Goal: Task Accomplishment & Management: Manage account settings

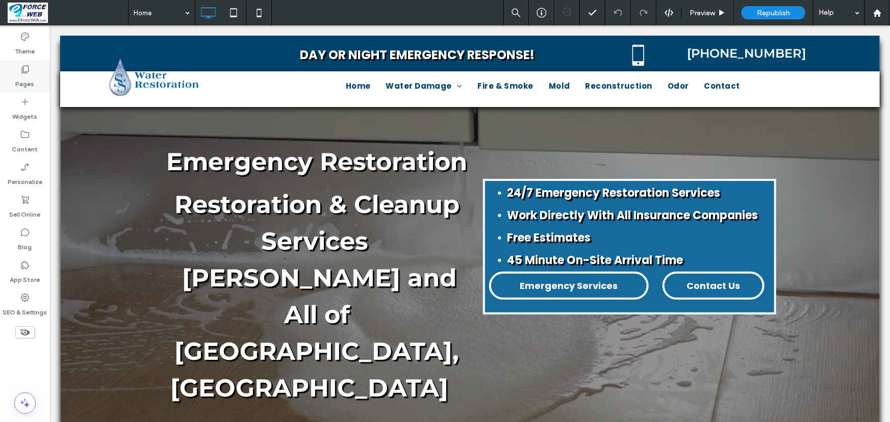
click at [20, 82] on label "Pages" at bounding box center [25, 81] width 19 height 14
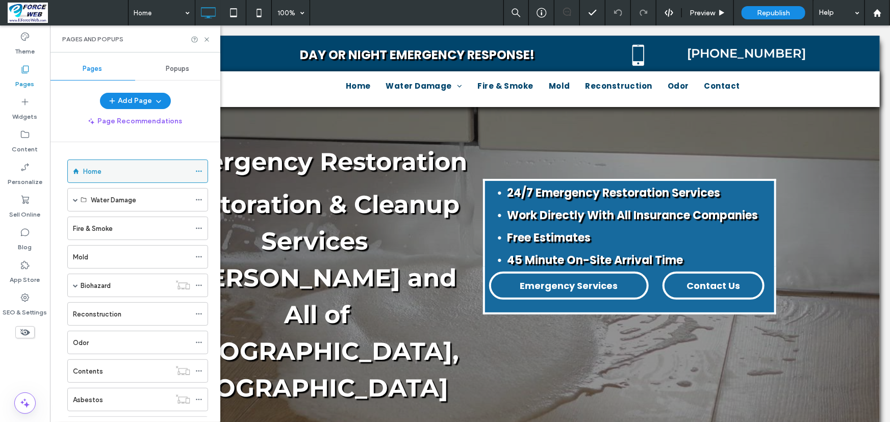
click at [113, 172] on div "Home" at bounding box center [136, 171] width 107 height 11
click at [26, 143] on label "Content" at bounding box center [25, 147] width 26 height 14
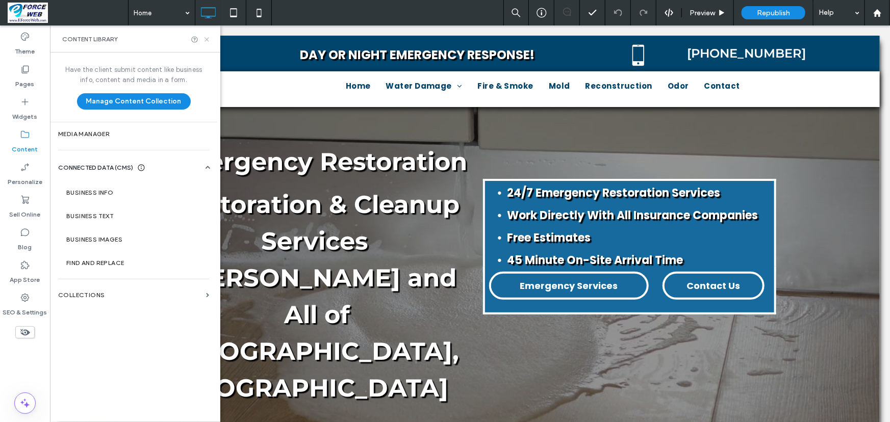
click at [206, 39] on icon at bounding box center [207, 40] width 8 height 8
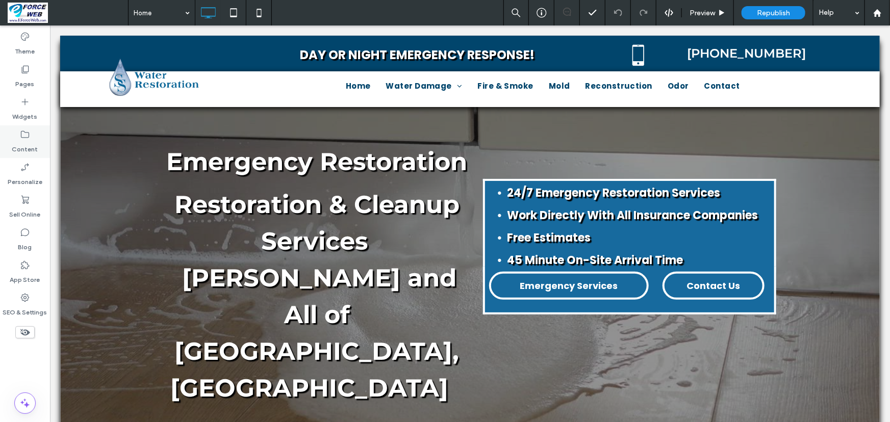
click at [22, 139] on icon at bounding box center [25, 135] width 10 height 10
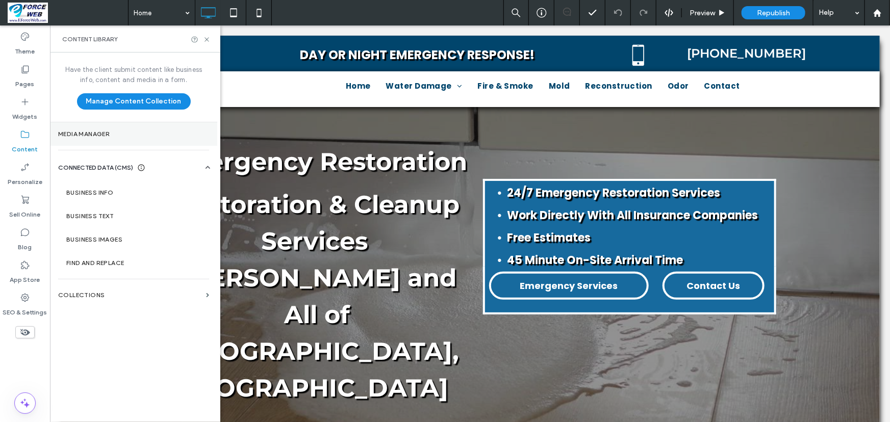
click at [73, 133] on label "Media Manager" at bounding box center [133, 134] width 151 height 7
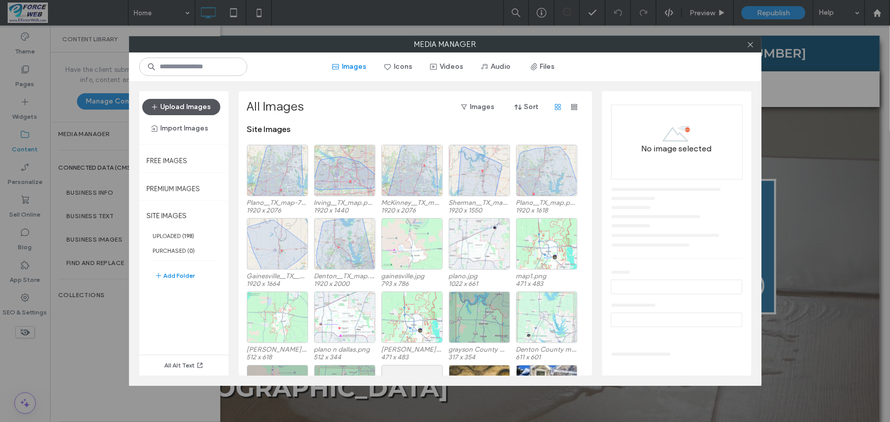
click at [190, 106] on button "Upload Images" at bounding box center [181, 107] width 78 height 16
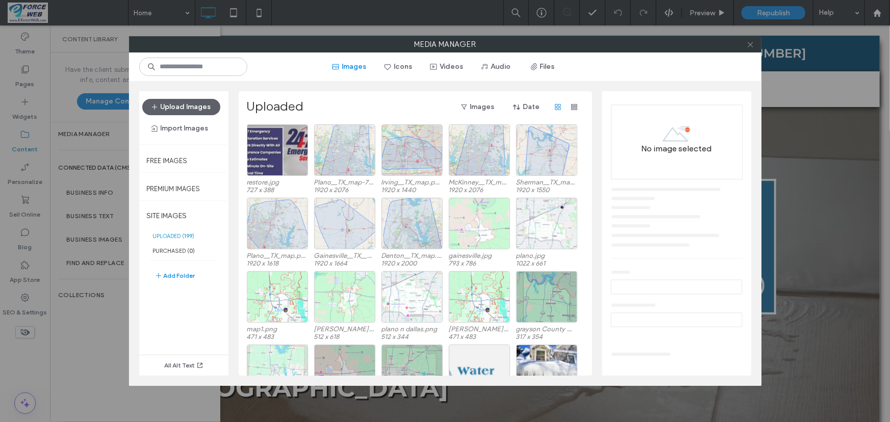
click at [752, 47] on icon at bounding box center [751, 45] width 8 height 8
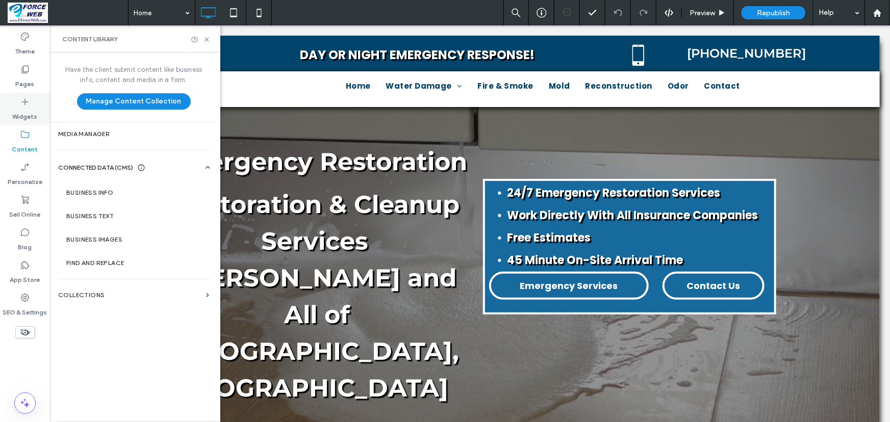
click at [32, 109] on label "Widgets" at bounding box center [25, 114] width 25 height 14
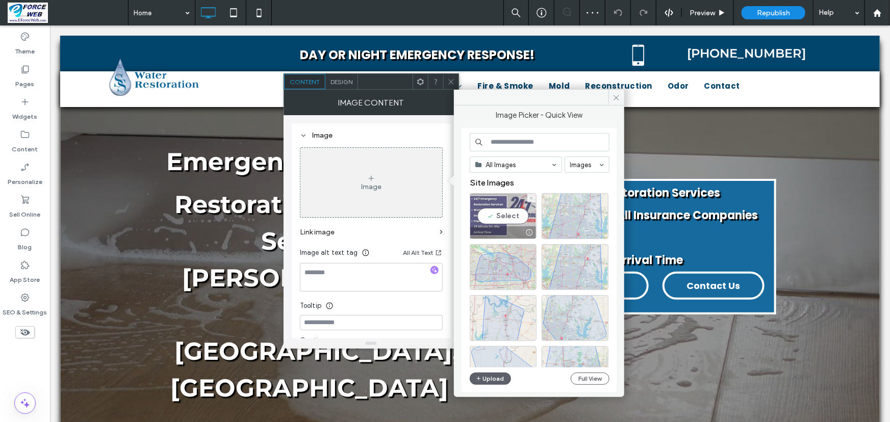
click at [510, 219] on div "Select" at bounding box center [503, 216] width 67 height 46
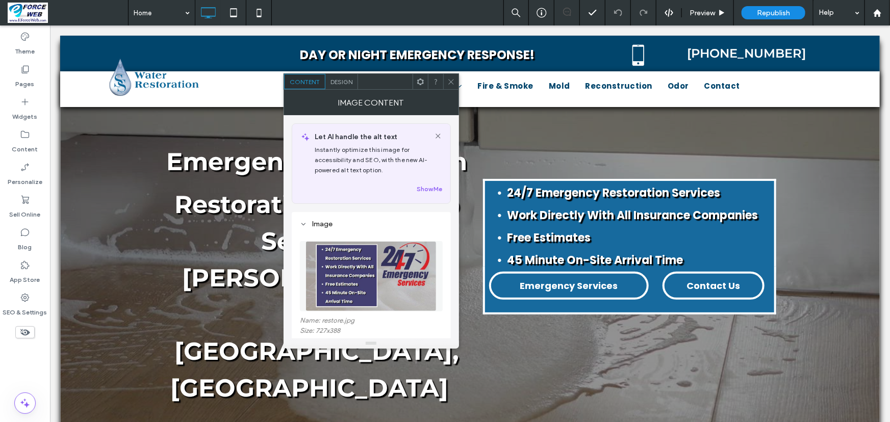
click at [453, 84] on icon at bounding box center [451, 82] width 8 height 8
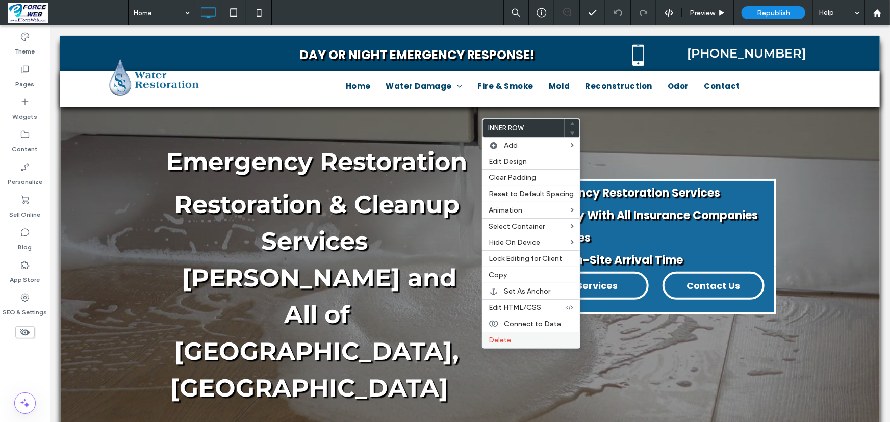
click at [499, 342] on span "Delete" at bounding box center [500, 340] width 22 height 9
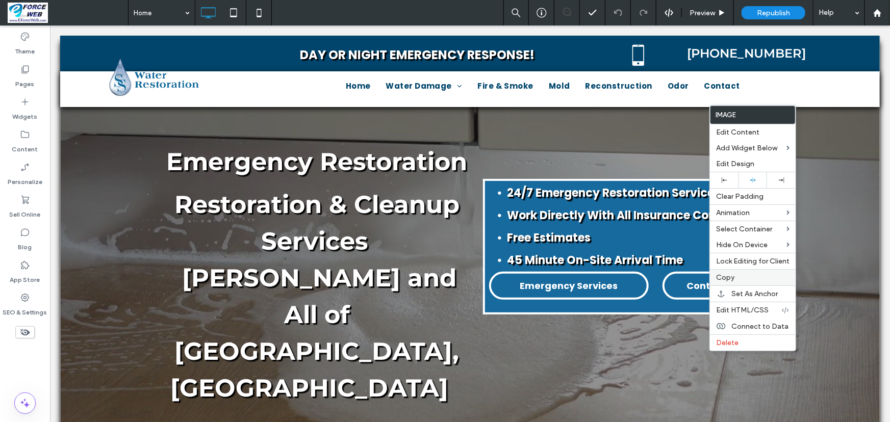
click at [722, 281] on span "Copy" at bounding box center [725, 277] width 18 height 9
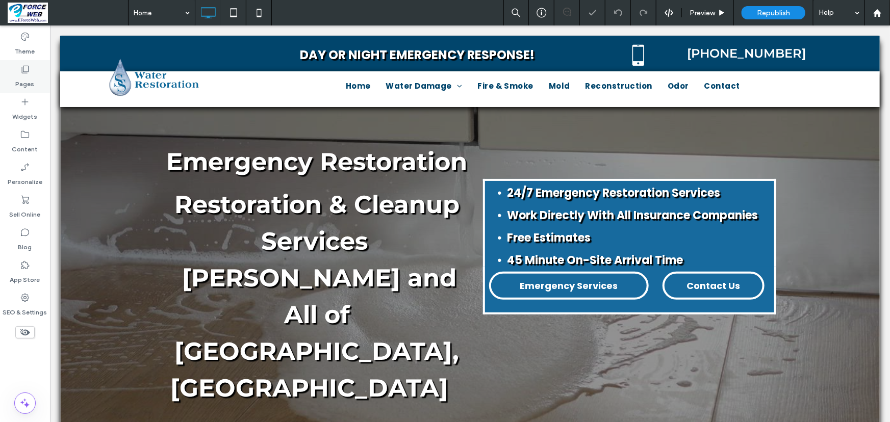
click at [23, 78] on label "Pages" at bounding box center [25, 81] width 19 height 14
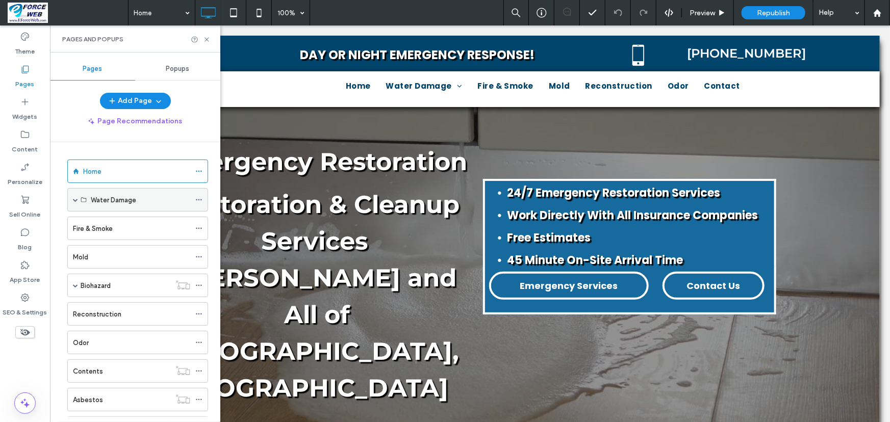
click at [76, 200] on span at bounding box center [75, 199] width 5 height 5
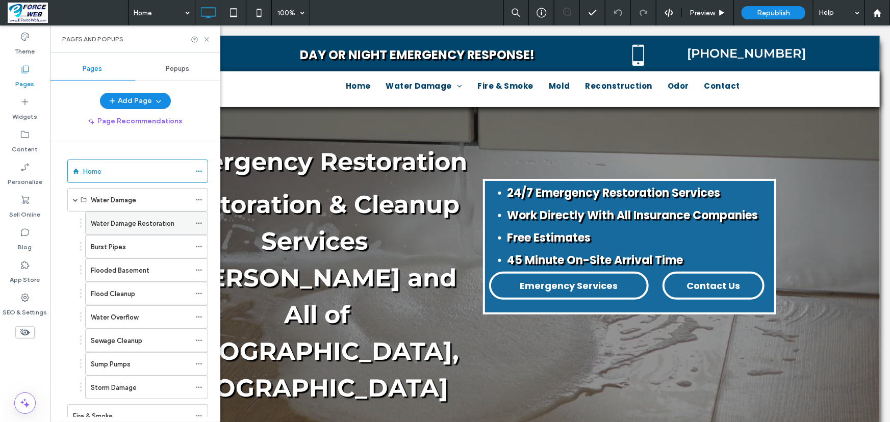
click at [108, 219] on label "Water Damage Restoration" at bounding box center [133, 224] width 84 height 18
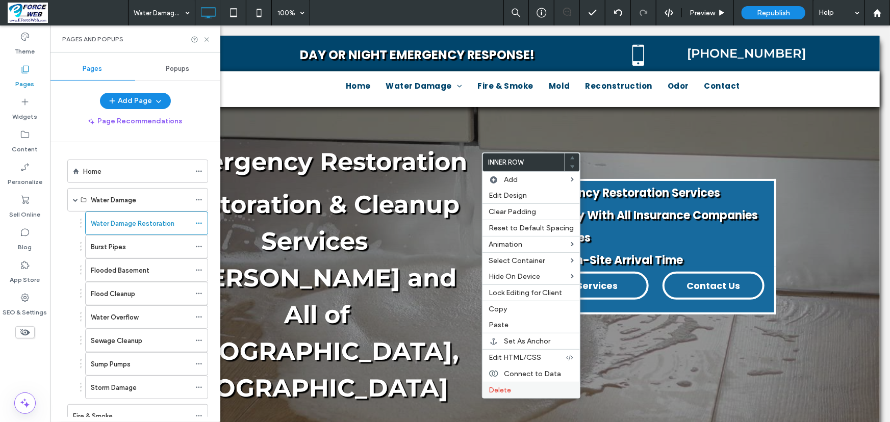
click at [500, 392] on span "Delete" at bounding box center [500, 390] width 22 height 9
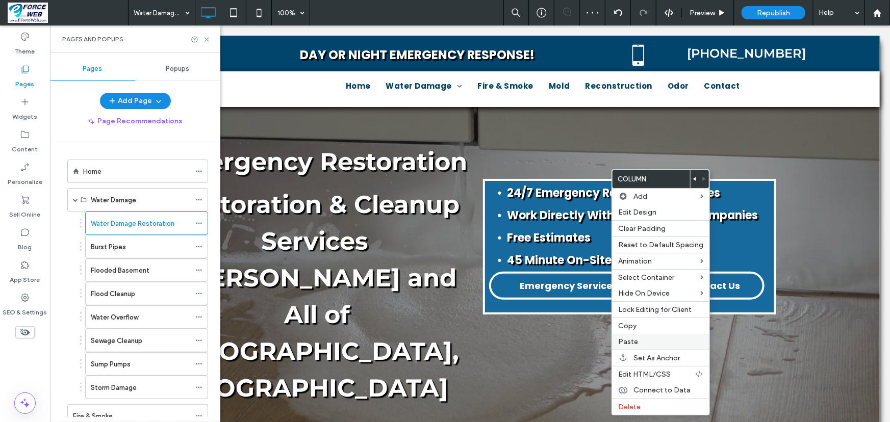
click at [628, 343] on span "Paste" at bounding box center [628, 342] width 20 height 9
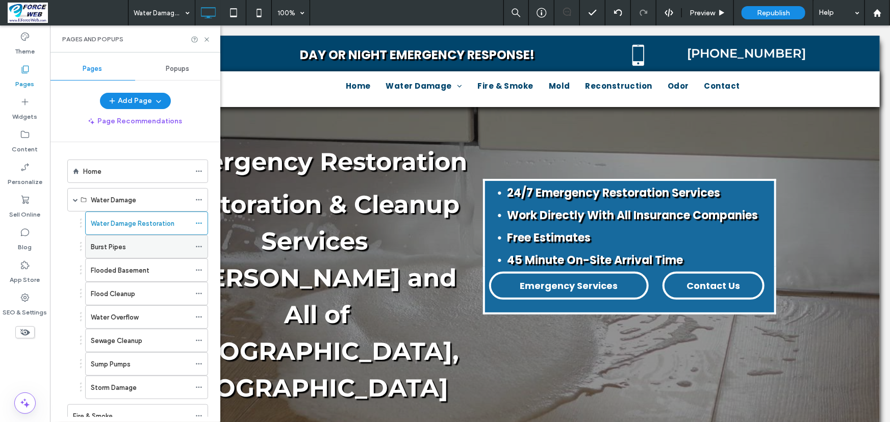
click at [103, 250] on label "Burst Pipes" at bounding box center [108, 247] width 35 height 18
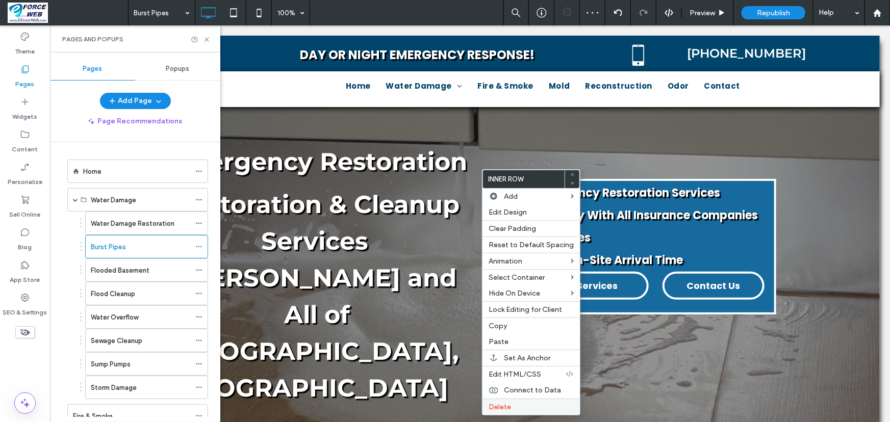
click at [496, 406] on span "Delete" at bounding box center [500, 407] width 22 height 9
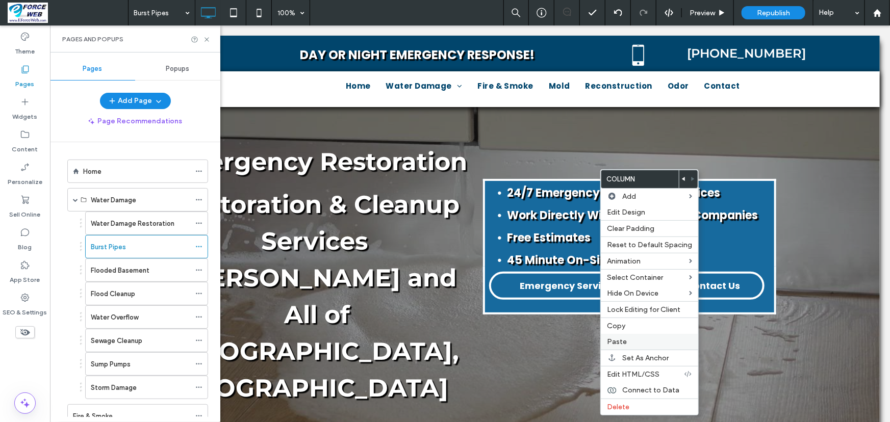
click at [617, 343] on span "Paste" at bounding box center [617, 342] width 20 height 9
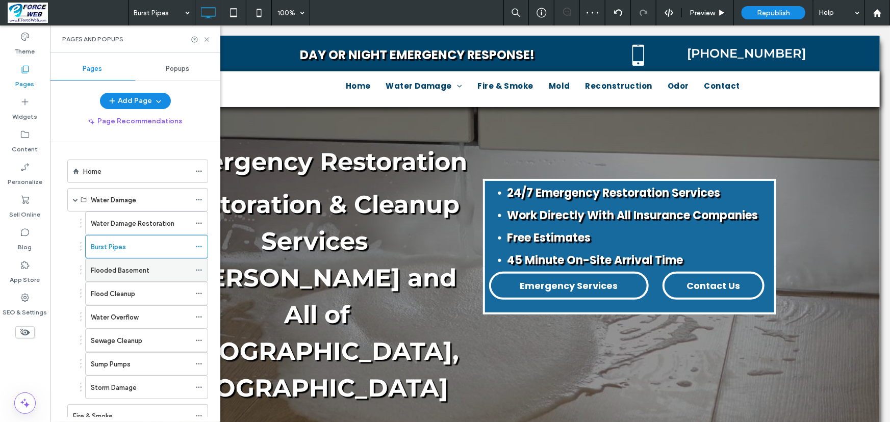
click at [98, 266] on label "Flooded Basement" at bounding box center [120, 271] width 59 height 18
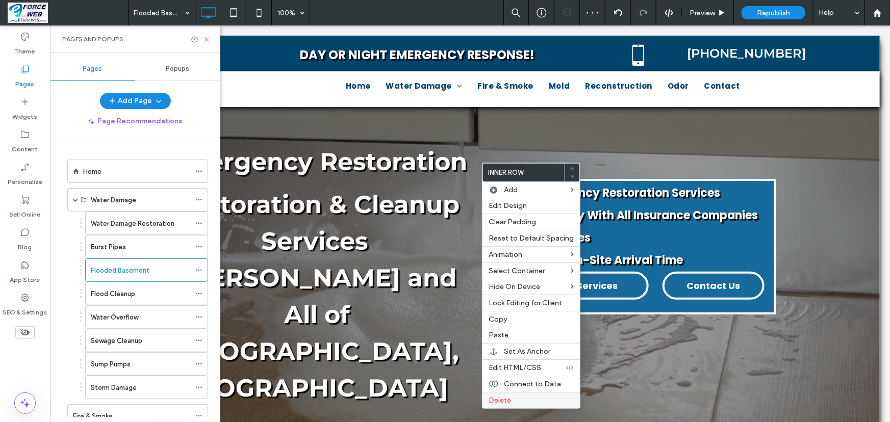
click at [496, 402] on span "Delete" at bounding box center [500, 400] width 22 height 9
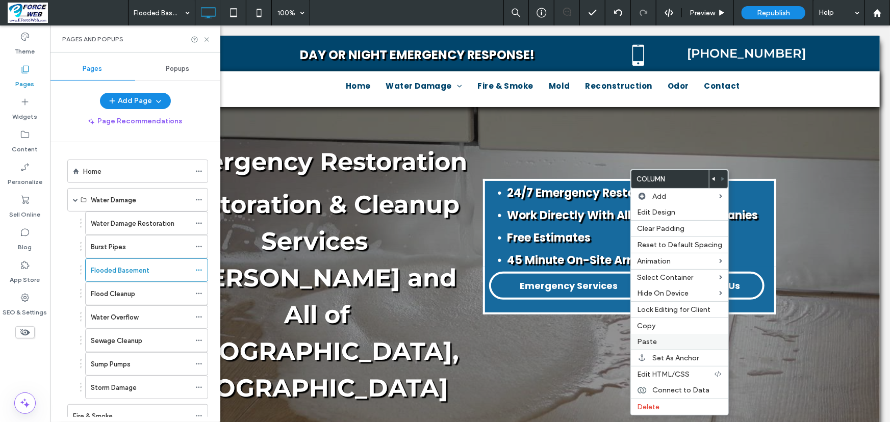
click at [638, 339] on span "Paste" at bounding box center [647, 342] width 20 height 9
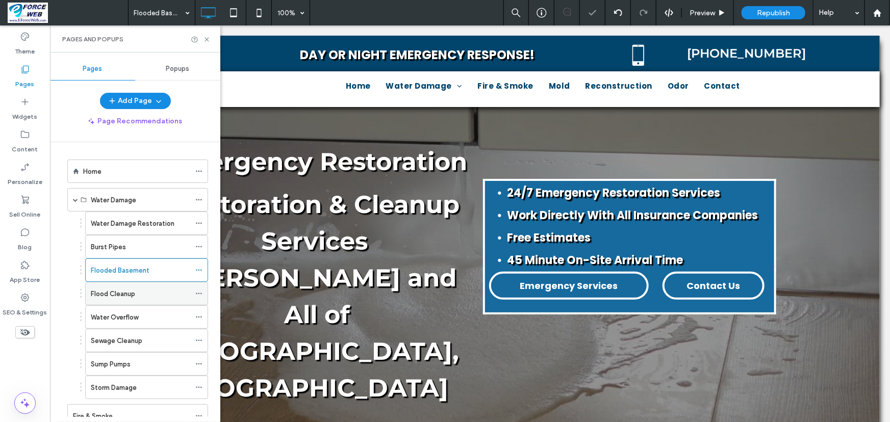
click at [105, 289] on label "Flood Cleanup" at bounding box center [113, 294] width 44 height 18
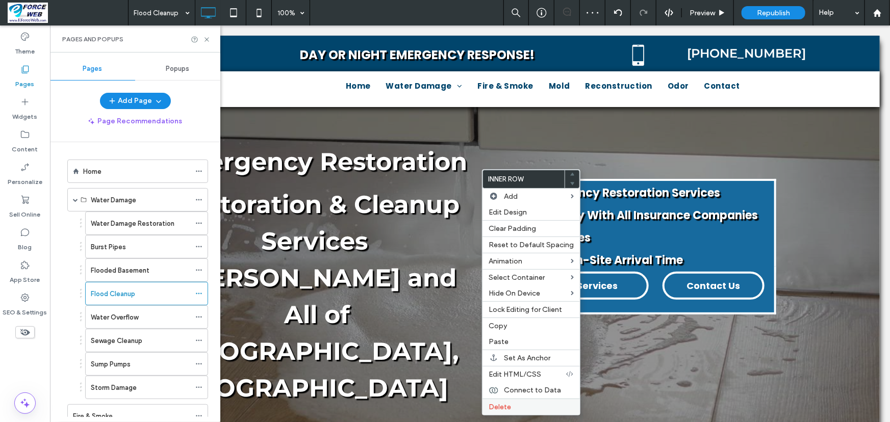
click at [497, 412] on span "Delete" at bounding box center [500, 407] width 22 height 9
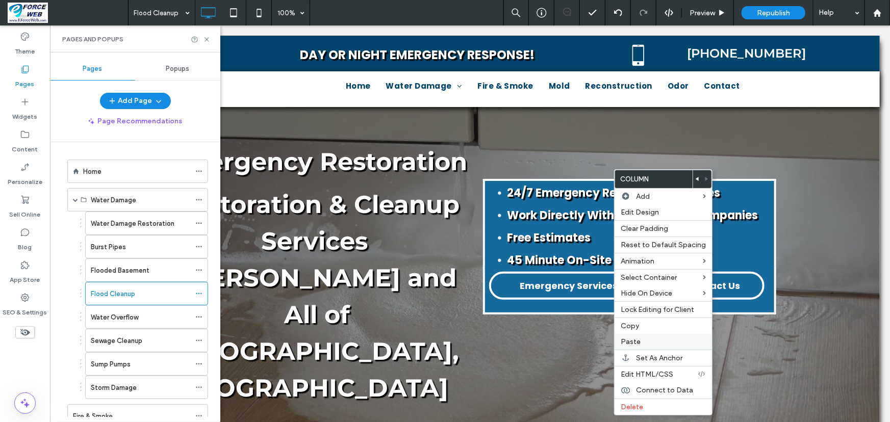
click at [639, 345] on label "Paste" at bounding box center [663, 342] width 85 height 9
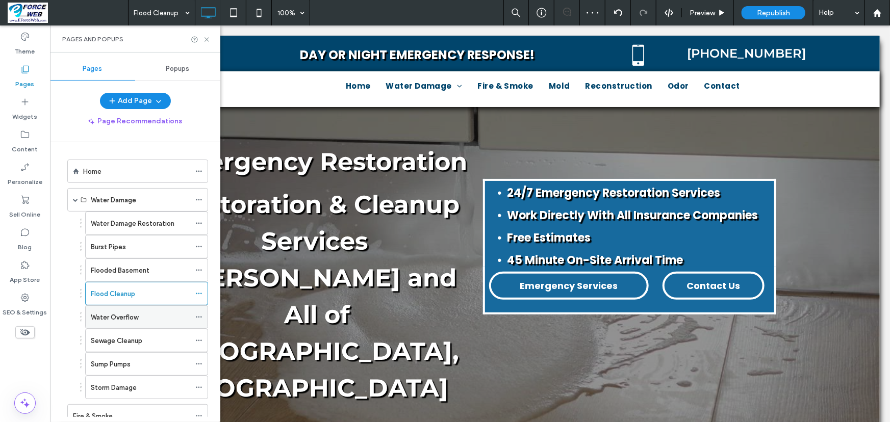
click at [130, 316] on label "Water Overflow" at bounding box center [114, 318] width 47 height 18
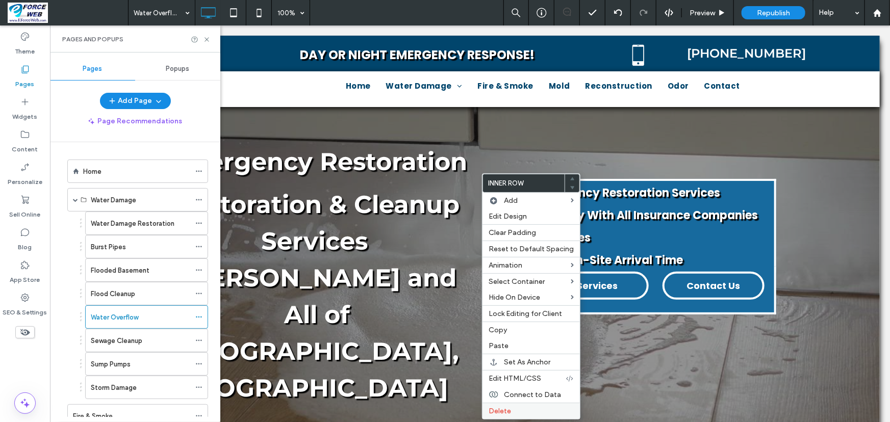
click at [494, 413] on span "Delete" at bounding box center [500, 411] width 22 height 9
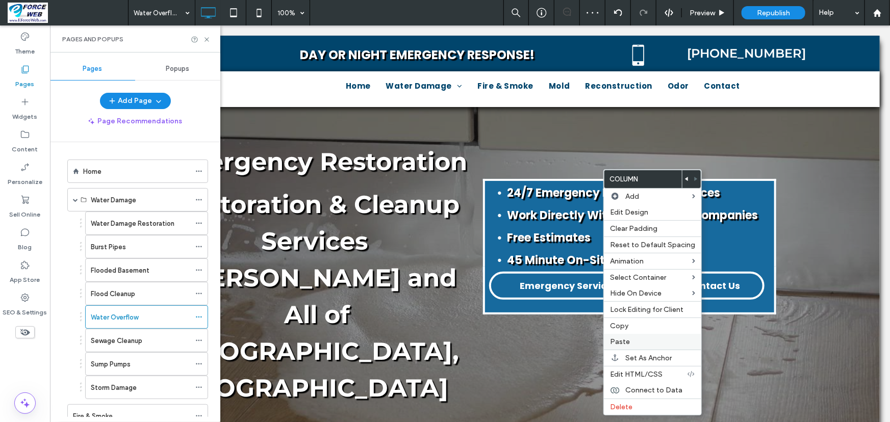
click at [621, 345] on span "Paste" at bounding box center [620, 342] width 20 height 9
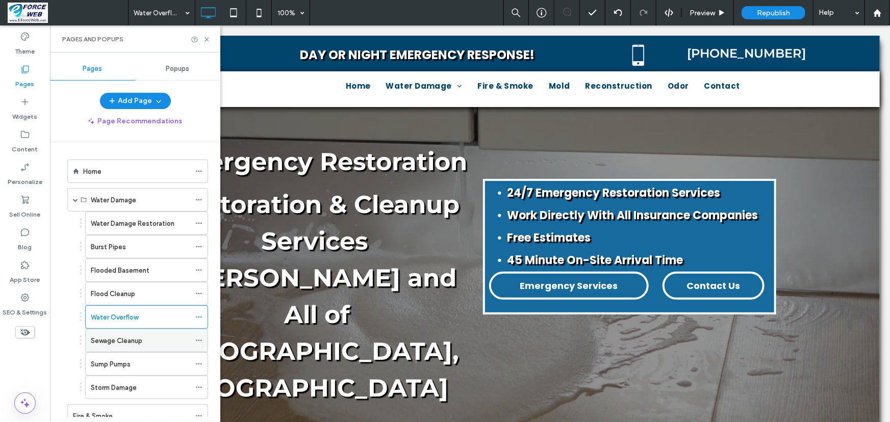
click at [97, 339] on label "Sewage Cleanup" at bounding box center [117, 341] width 52 height 18
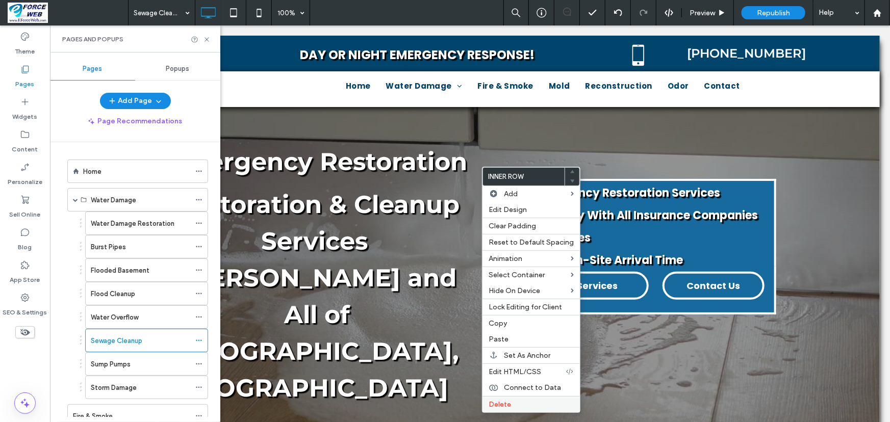
click at [493, 405] on span "Delete" at bounding box center [500, 405] width 22 height 9
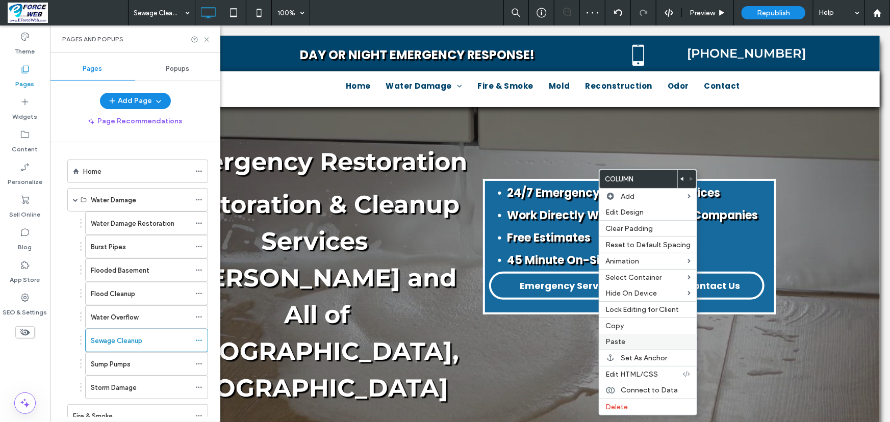
click at [630, 344] on label "Paste" at bounding box center [648, 342] width 85 height 9
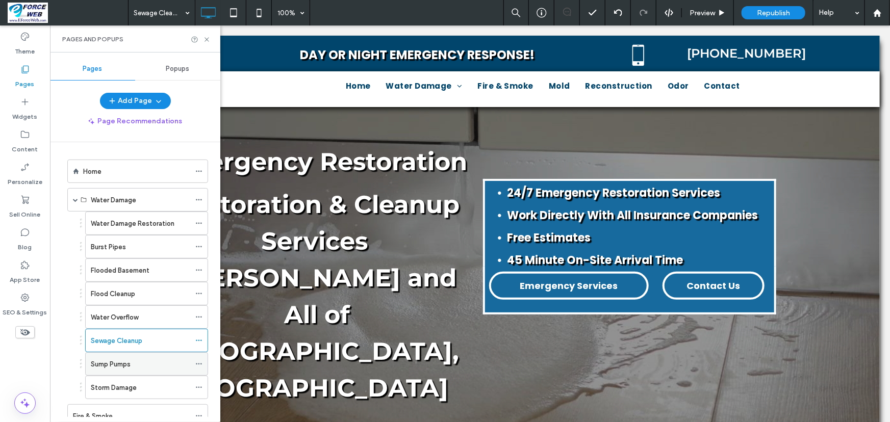
click at [108, 365] on label "Sump Pumps" at bounding box center [111, 365] width 40 height 18
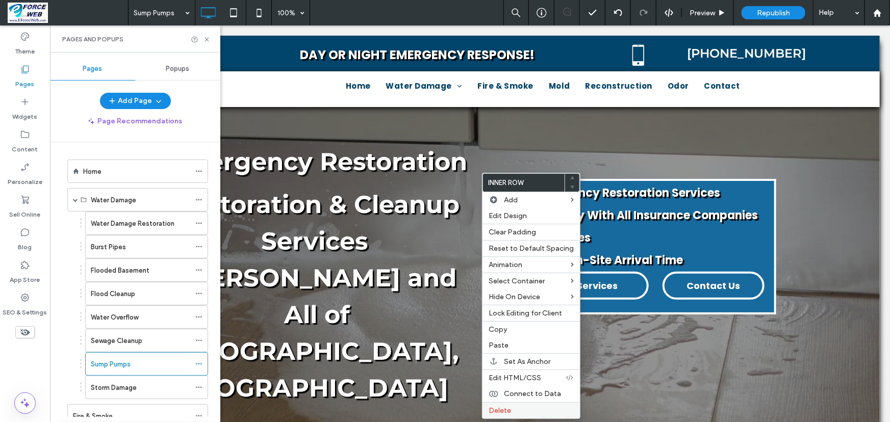
click at [500, 413] on span "Delete" at bounding box center [500, 411] width 22 height 9
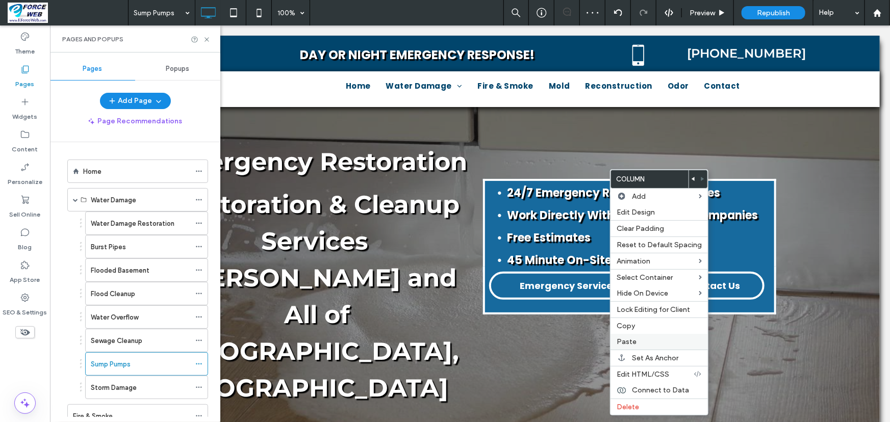
click at [617, 341] on span "Paste" at bounding box center [627, 342] width 20 height 9
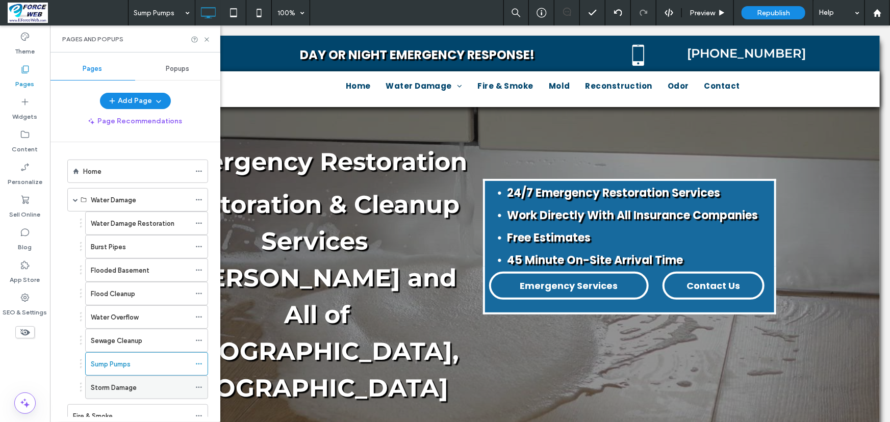
click at [124, 388] on label "Storm Damage" at bounding box center [114, 388] width 46 height 18
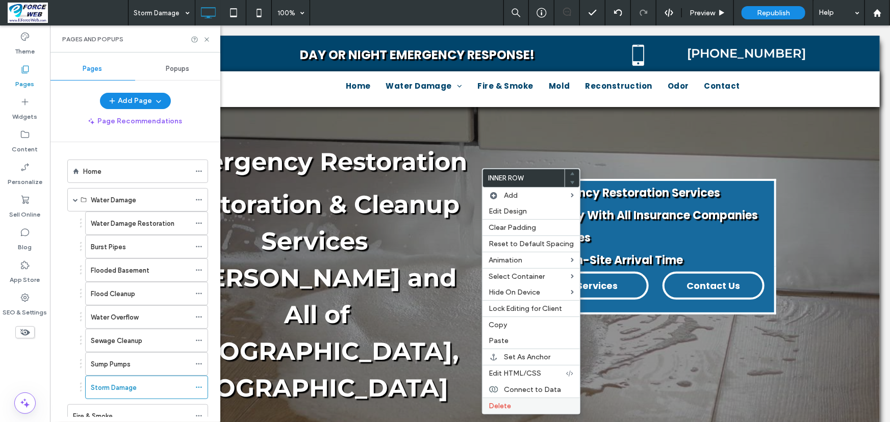
click at [491, 407] on span "Delete" at bounding box center [500, 406] width 22 height 9
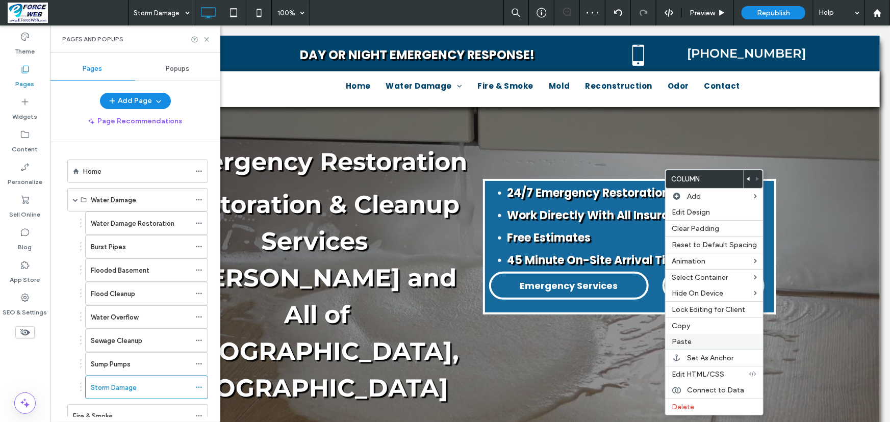
click at [687, 340] on span "Paste" at bounding box center [682, 342] width 20 height 9
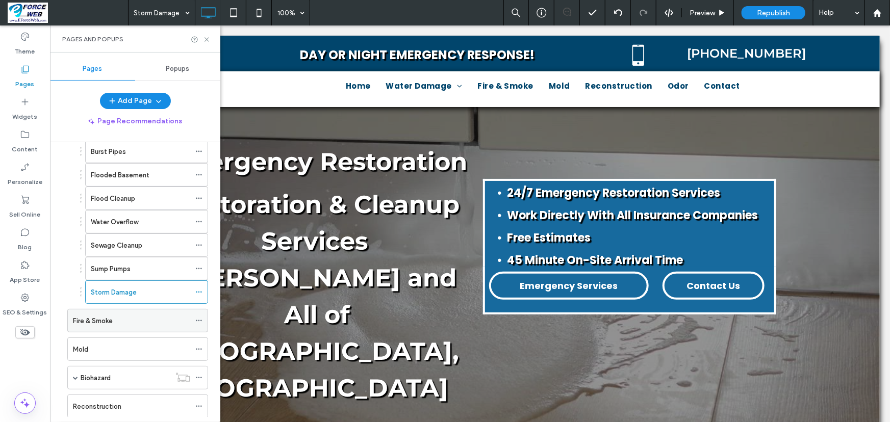
scroll to position [139, 0]
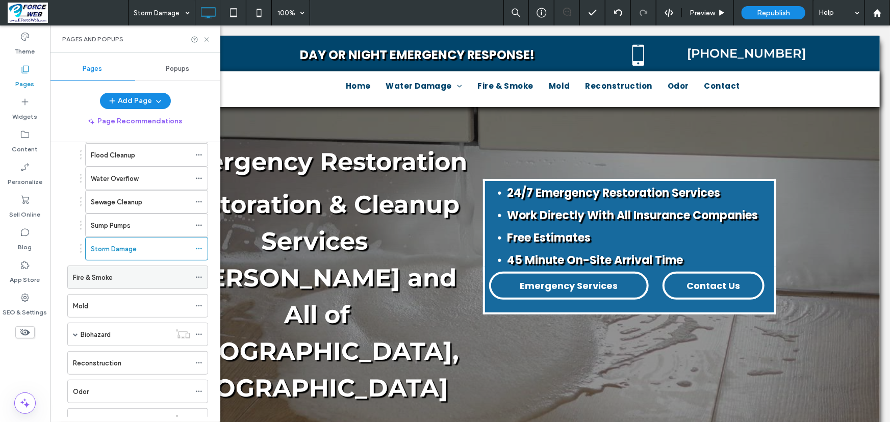
click at [142, 281] on div "Fire & Smoke" at bounding box center [131, 277] width 117 height 11
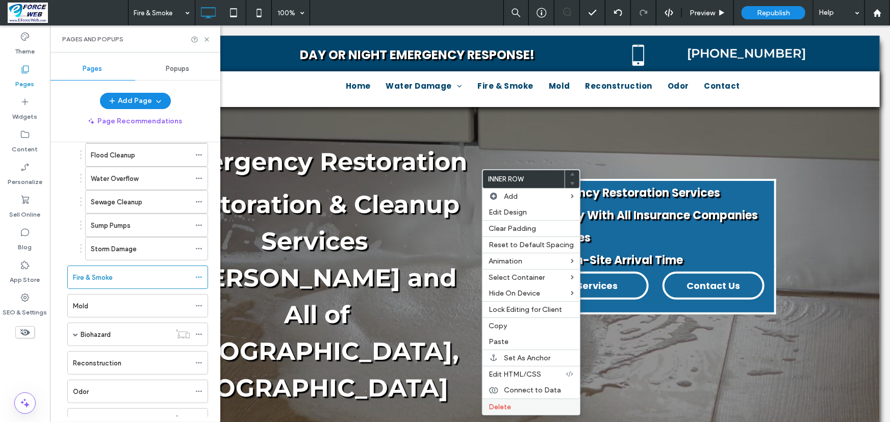
click at [522, 409] on label "Delete" at bounding box center [531, 407] width 85 height 9
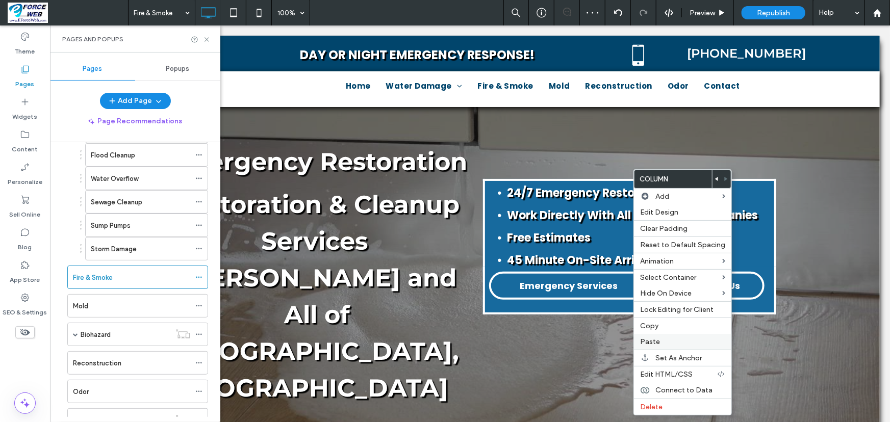
click at [647, 343] on span "Paste" at bounding box center [650, 342] width 20 height 9
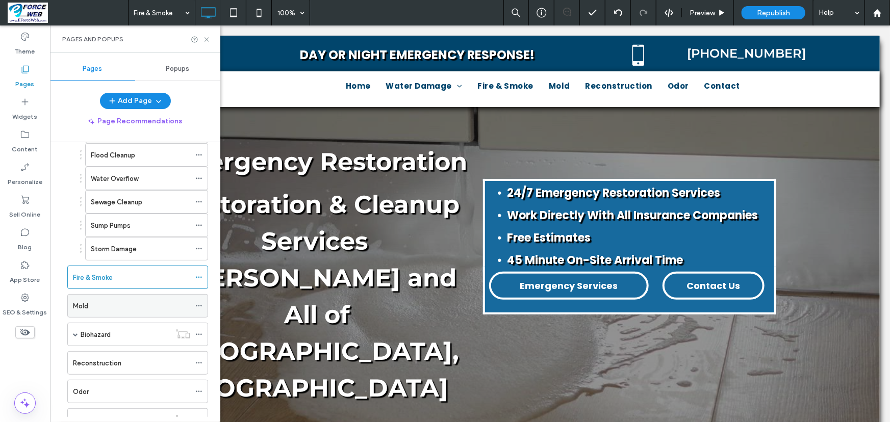
click at [95, 304] on div "Mold" at bounding box center [131, 306] width 117 height 11
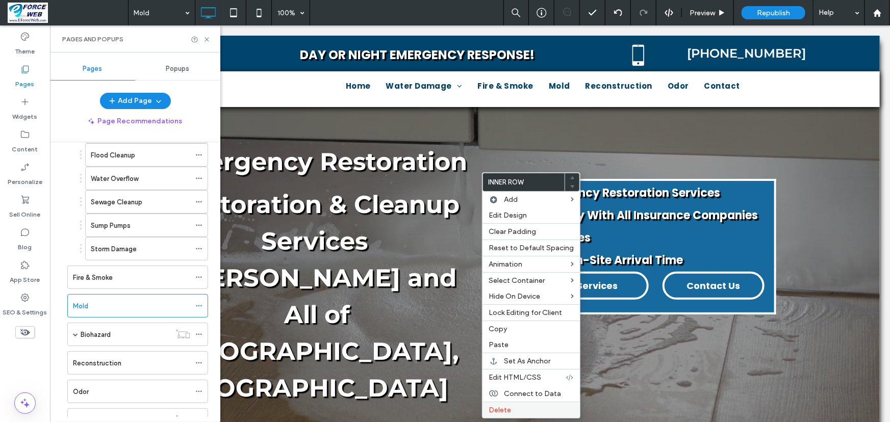
click at [505, 414] on span "Delete" at bounding box center [500, 410] width 22 height 9
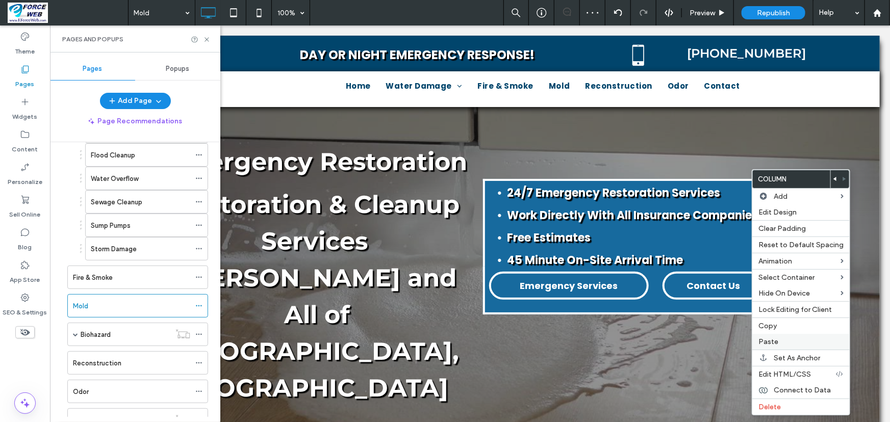
click at [785, 345] on label "Paste" at bounding box center [801, 342] width 85 height 9
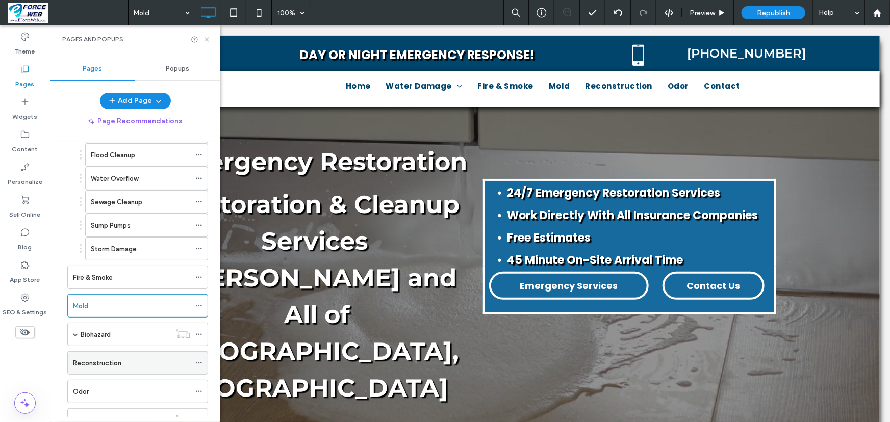
click at [117, 363] on label "Reconstruction" at bounding box center [97, 364] width 48 height 18
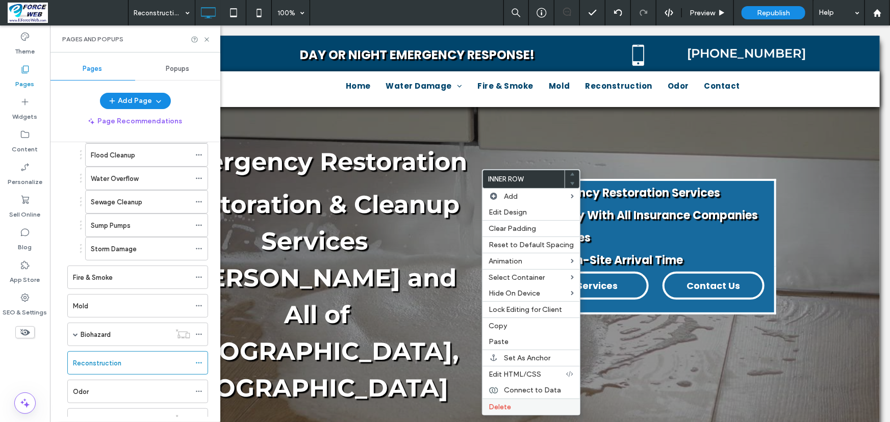
click at [496, 408] on span "Delete" at bounding box center [500, 407] width 22 height 9
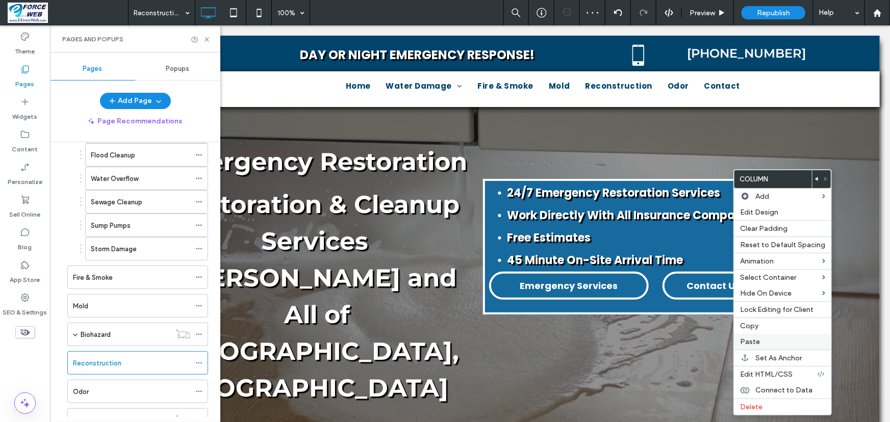
click at [741, 342] on span "Paste" at bounding box center [750, 342] width 20 height 9
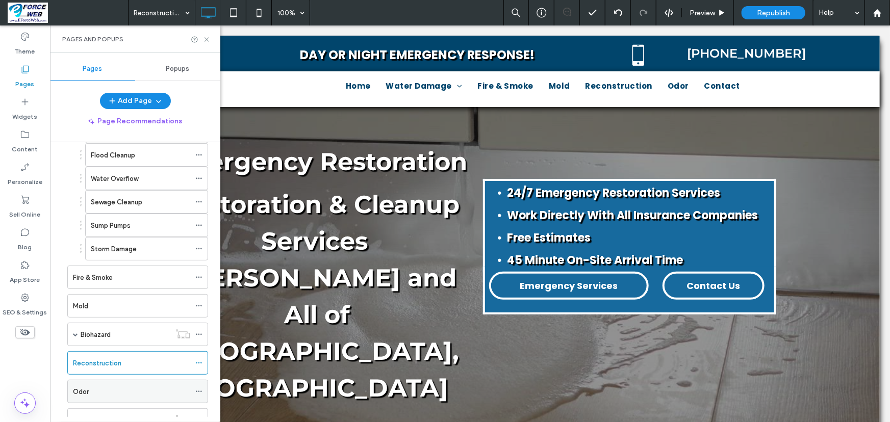
click at [112, 388] on div "Odor" at bounding box center [131, 392] width 117 height 11
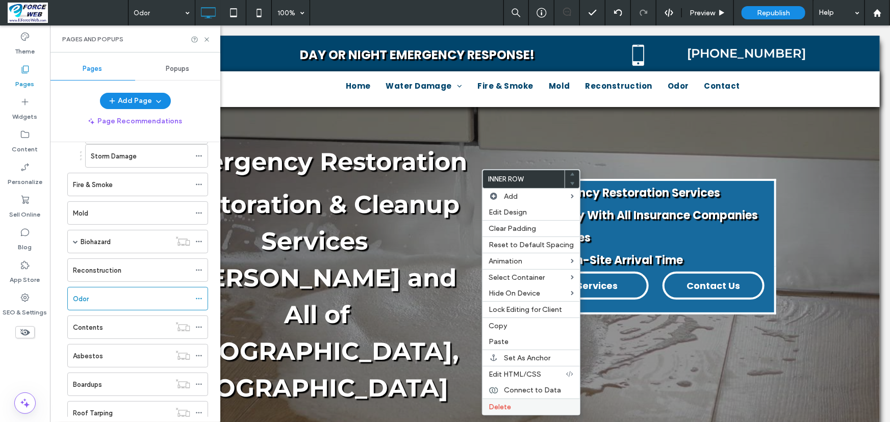
click at [495, 406] on span "Delete" at bounding box center [500, 407] width 22 height 9
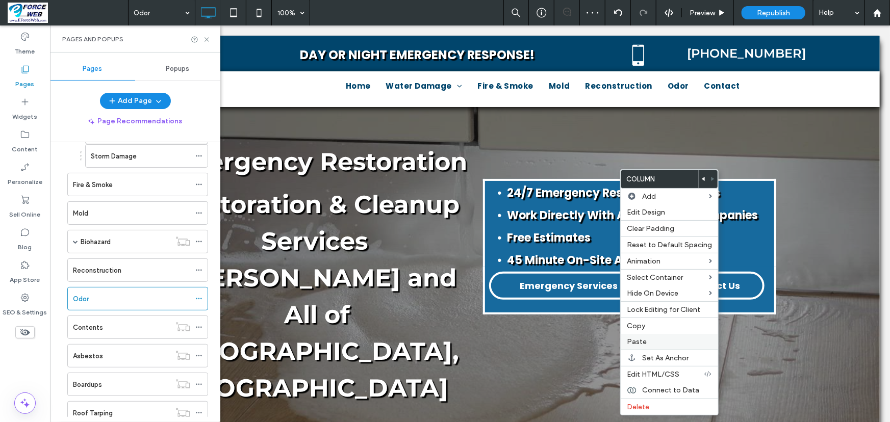
click at [640, 345] on span "Paste" at bounding box center [637, 342] width 20 height 9
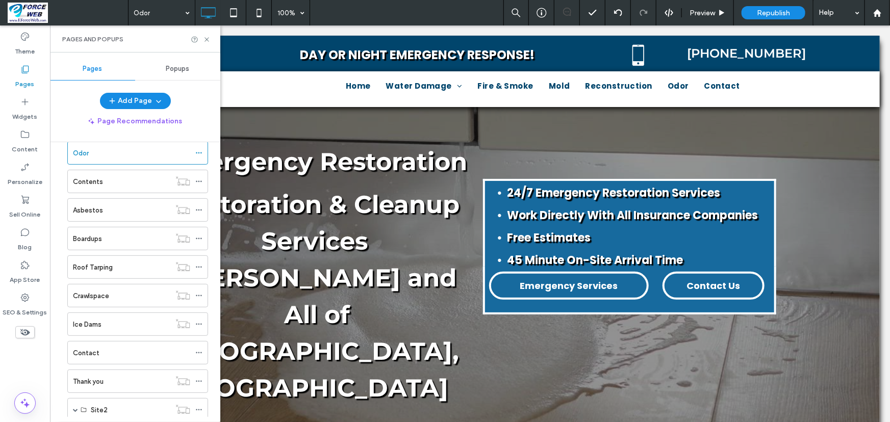
scroll to position [464, 0]
click at [112, 269] on div "Contact" at bounding box center [131, 267] width 117 height 11
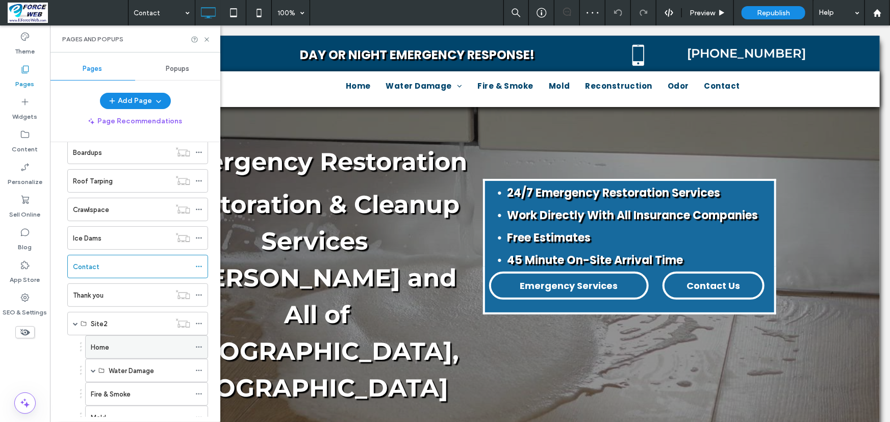
click at [97, 347] on label "Home" at bounding box center [100, 348] width 18 height 18
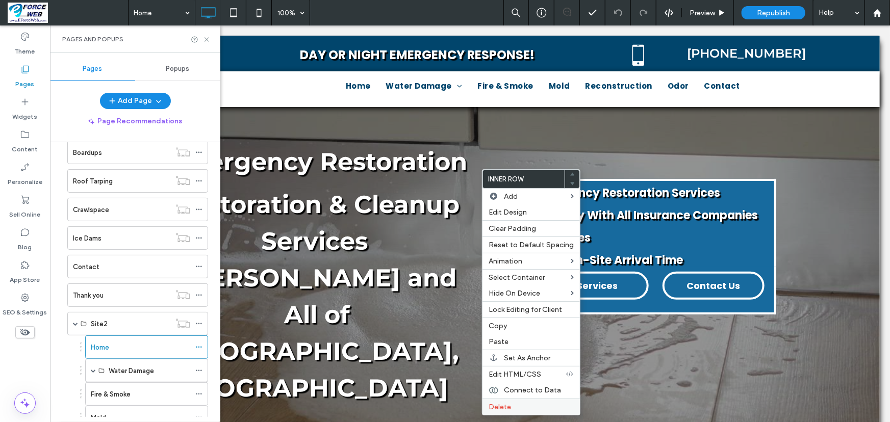
click at [505, 406] on span "Delete" at bounding box center [500, 407] width 22 height 9
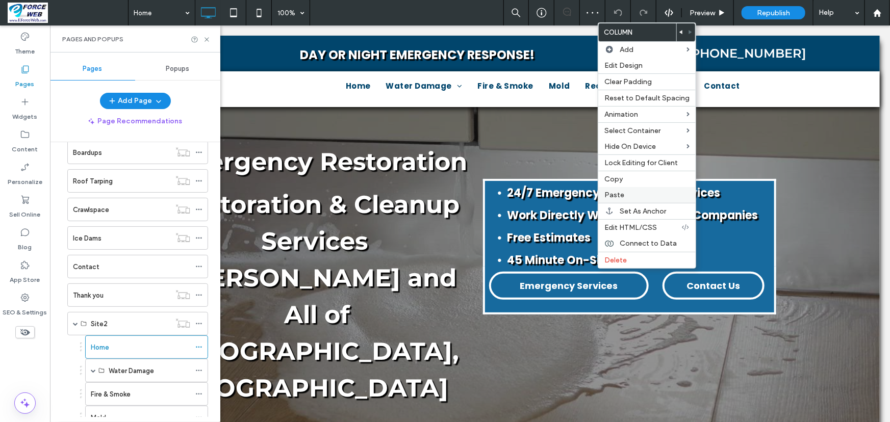
click at [631, 196] on label "Paste" at bounding box center [647, 195] width 85 height 9
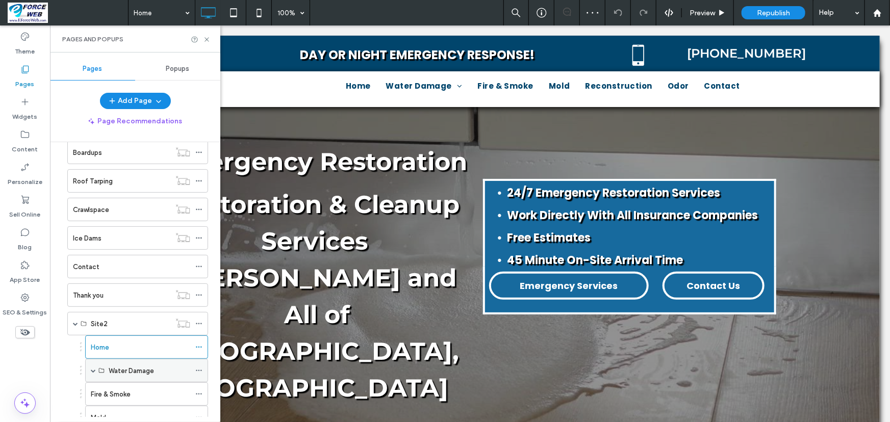
click at [93, 368] on span at bounding box center [93, 370] width 5 height 5
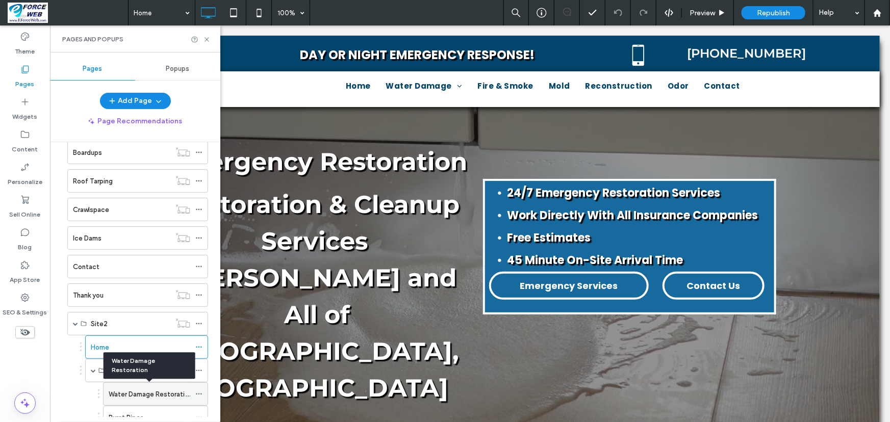
click at [140, 388] on label "Water Damage Restoration" at bounding box center [151, 395] width 84 height 18
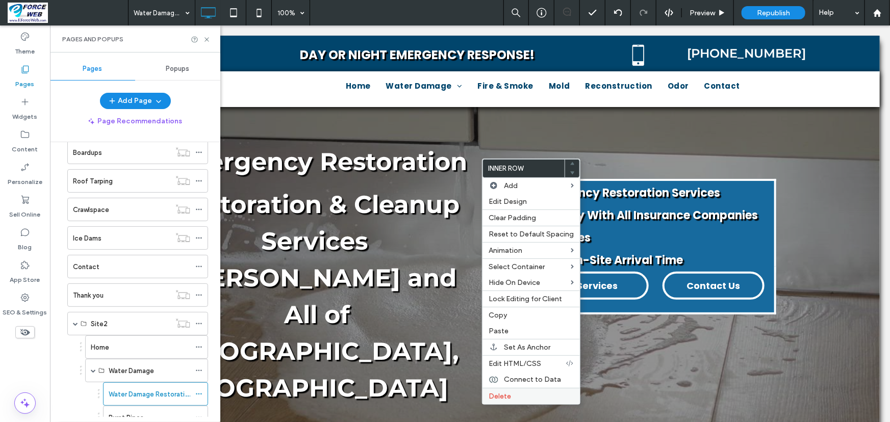
click at [497, 395] on span "Delete" at bounding box center [500, 396] width 22 height 9
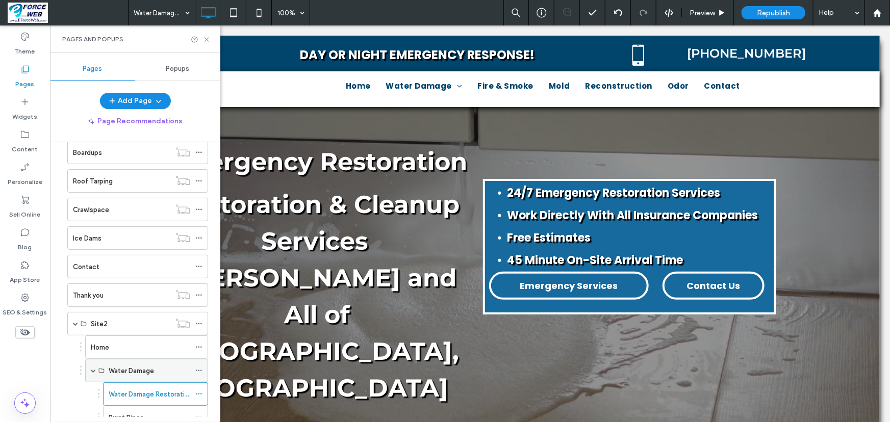
scroll to position [510, 0]
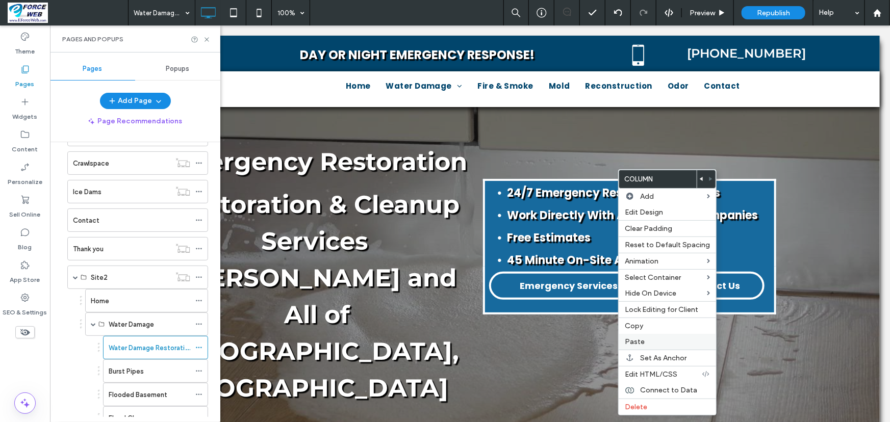
click at [641, 342] on span "Paste" at bounding box center [635, 342] width 20 height 9
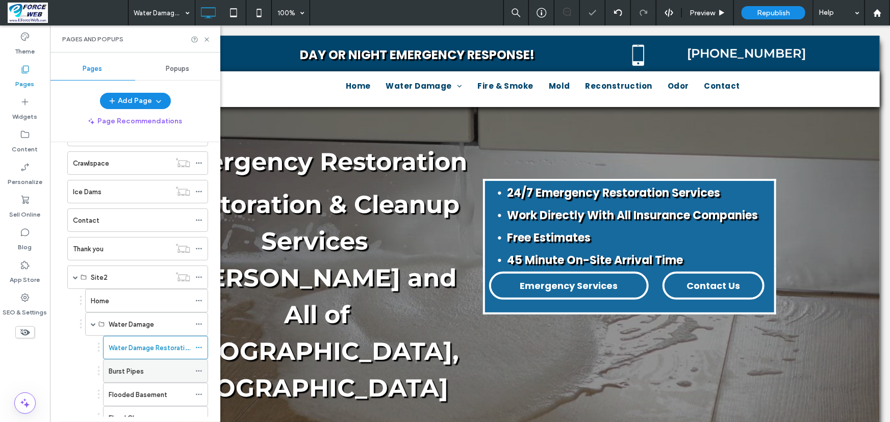
click at [124, 371] on label "Burst Pipes" at bounding box center [126, 372] width 35 height 18
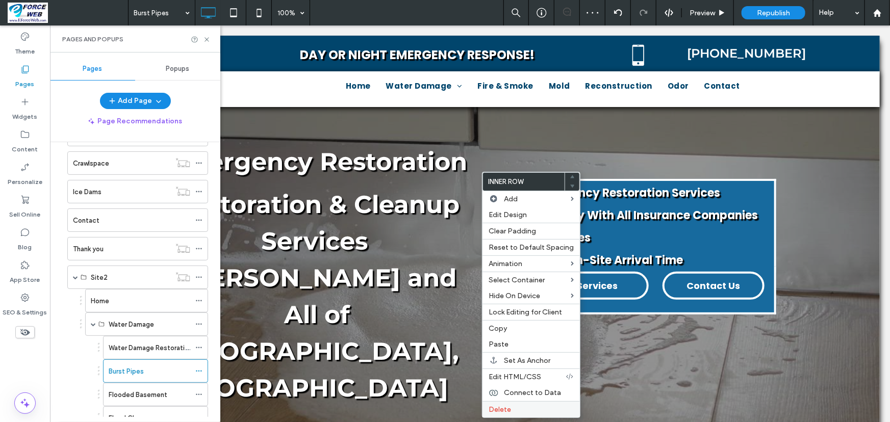
click at [513, 409] on label "Delete" at bounding box center [531, 410] width 85 height 9
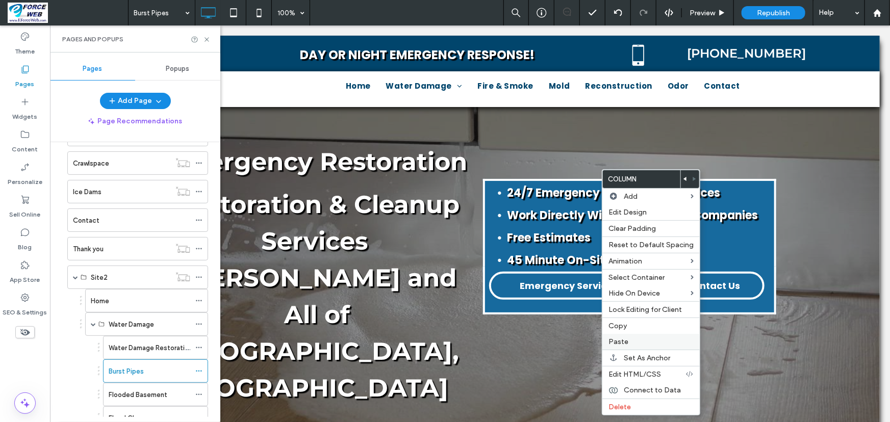
click at [628, 345] on label "Paste" at bounding box center [651, 342] width 85 height 9
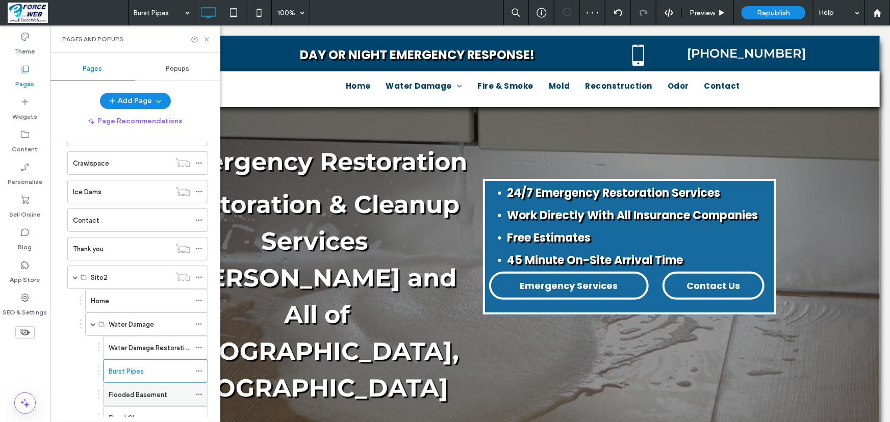
click at [137, 392] on label "Flooded Basement" at bounding box center [138, 395] width 59 height 18
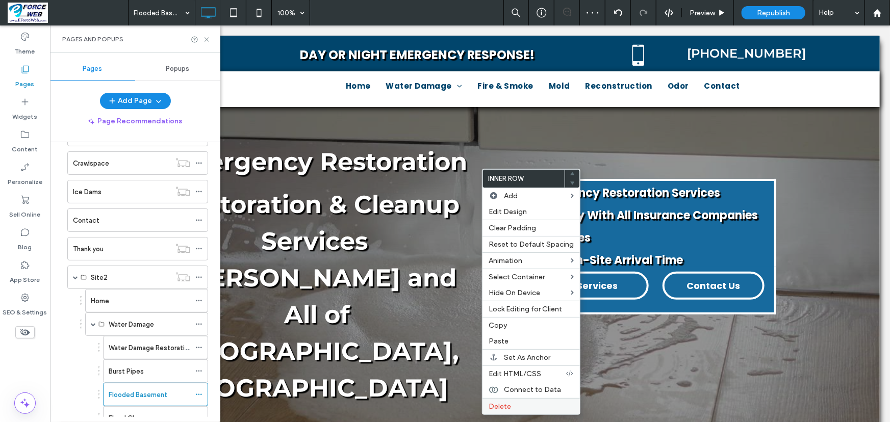
click at [494, 409] on span "Delete" at bounding box center [500, 407] width 22 height 9
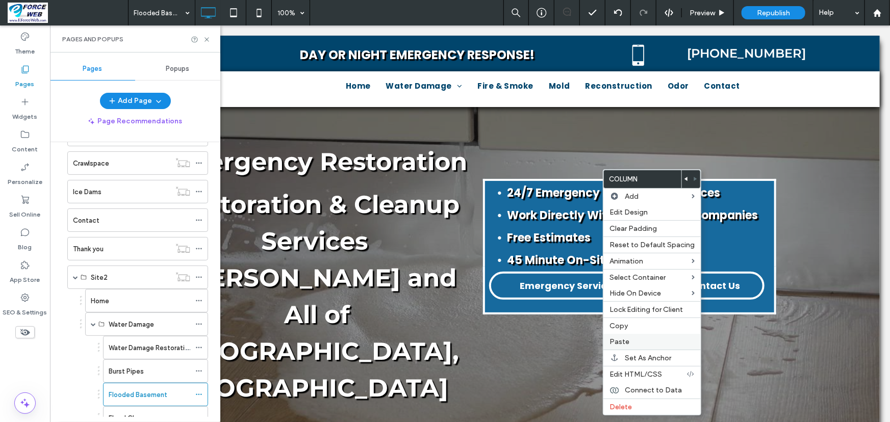
click at [638, 344] on label "Paste" at bounding box center [652, 342] width 85 height 9
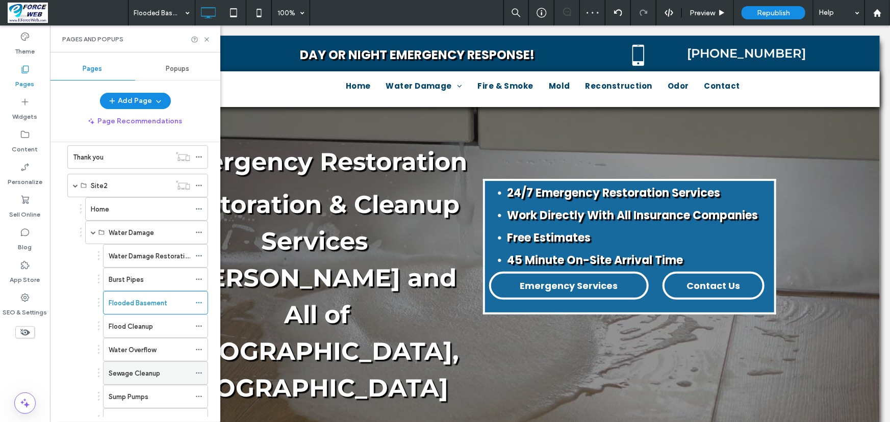
scroll to position [603, 0]
click at [135, 326] on label "Flood Cleanup" at bounding box center [131, 326] width 44 height 18
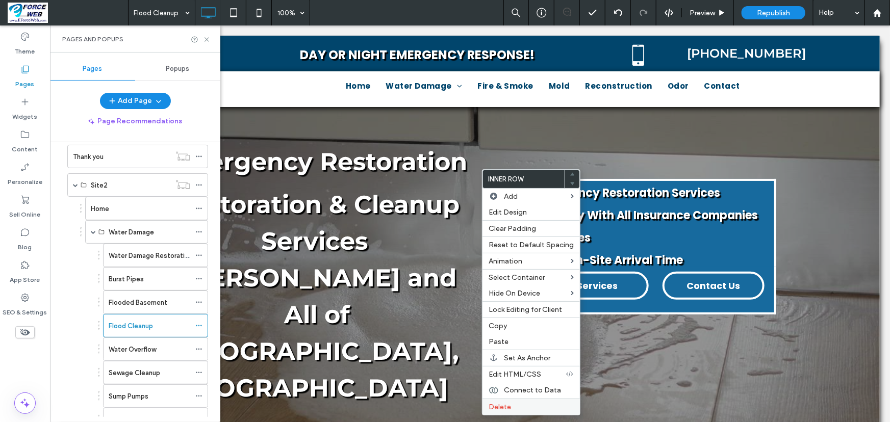
click at [506, 409] on span "Delete" at bounding box center [500, 407] width 22 height 9
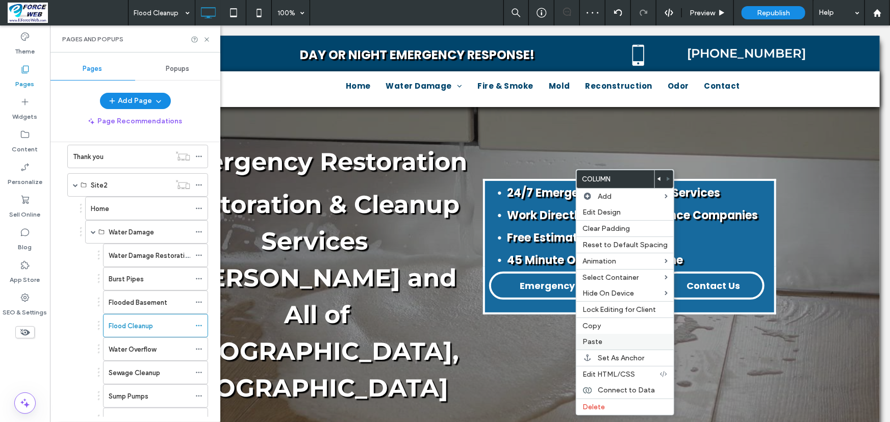
click at [615, 342] on label "Paste" at bounding box center [625, 342] width 85 height 9
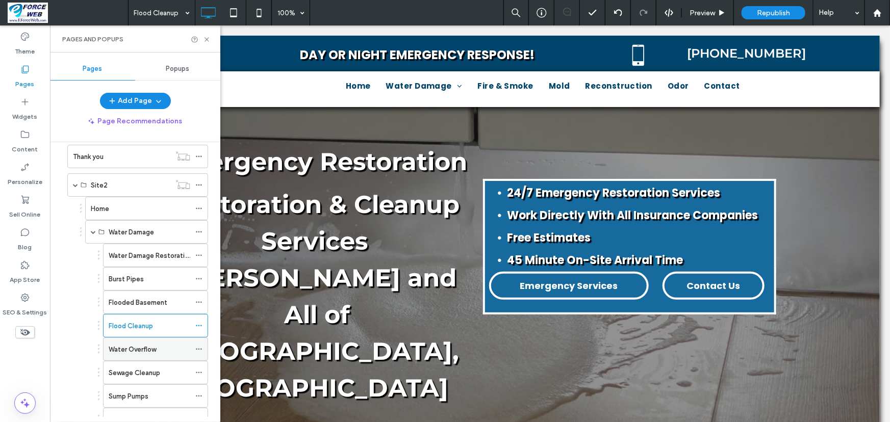
click at [128, 345] on label "Water Overflow" at bounding box center [132, 350] width 47 height 18
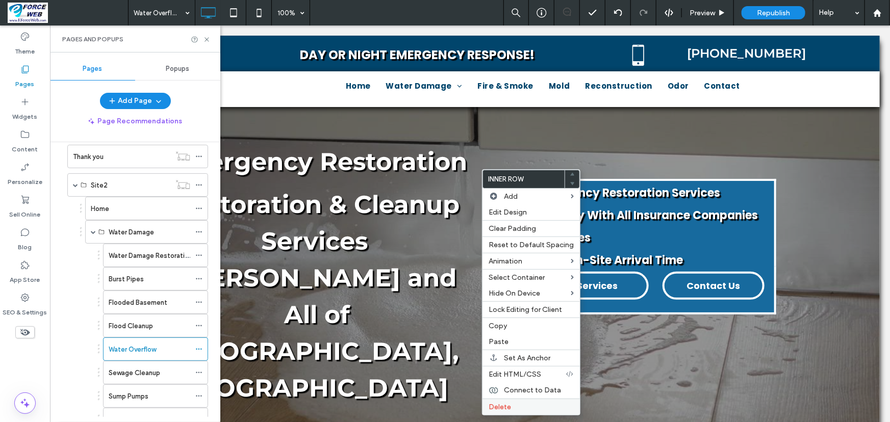
click at [500, 411] on span "Delete" at bounding box center [500, 407] width 22 height 9
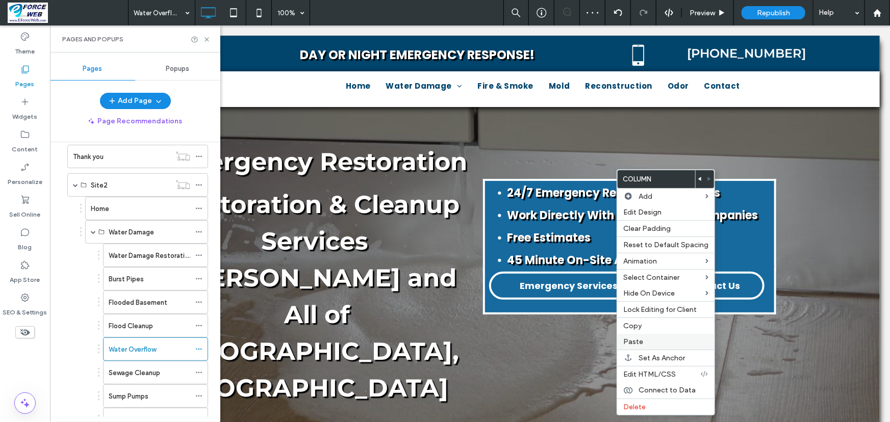
click at [640, 338] on div "Paste" at bounding box center [665, 342] width 97 height 16
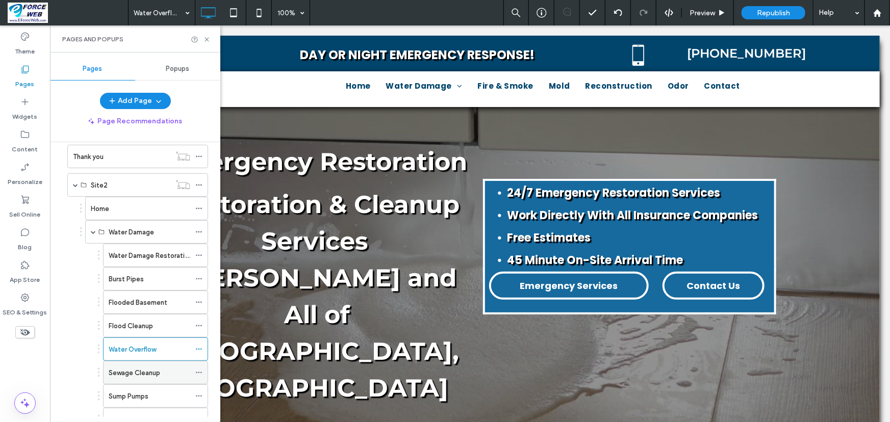
click at [122, 371] on label "Sewage Cleanup" at bounding box center [135, 373] width 52 height 18
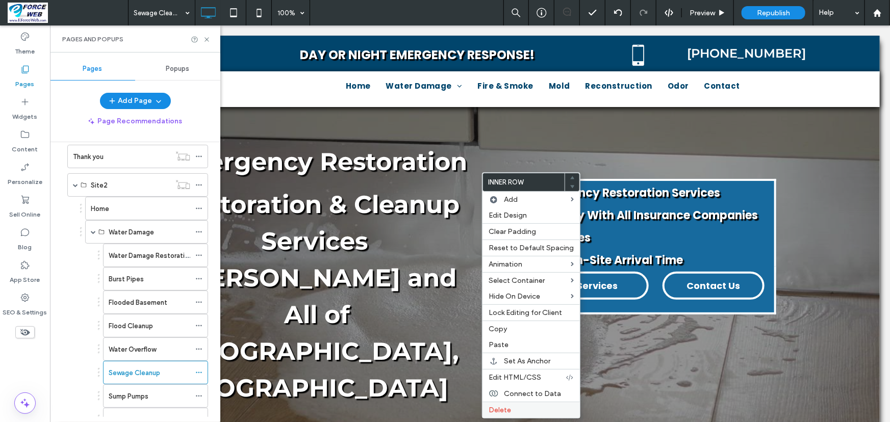
click at [497, 415] on span "Delete" at bounding box center [500, 410] width 22 height 9
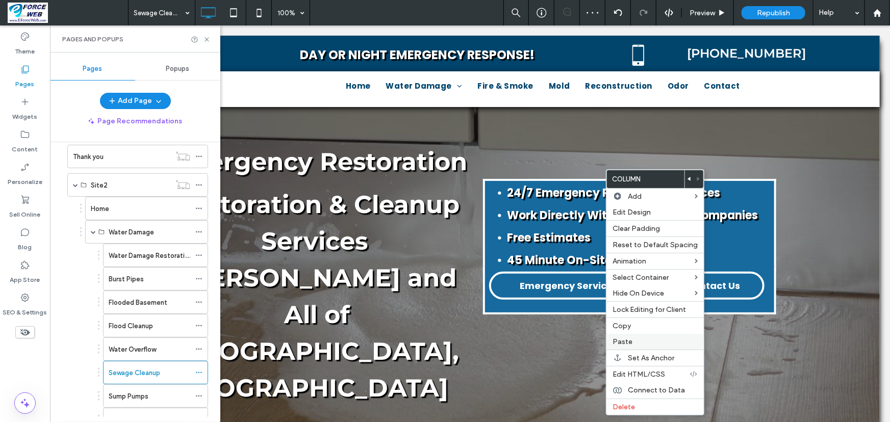
click at [629, 345] on span "Paste" at bounding box center [623, 342] width 20 height 9
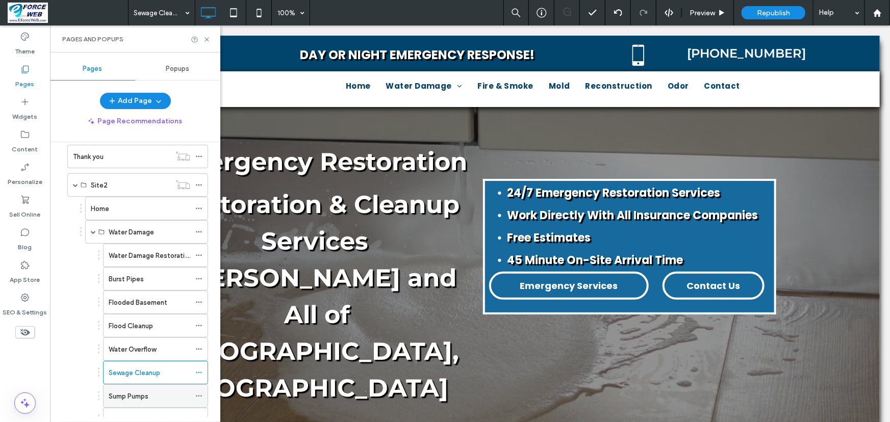
click at [133, 393] on label "Sump Pumps" at bounding box center [129, 397] width 40 height 18
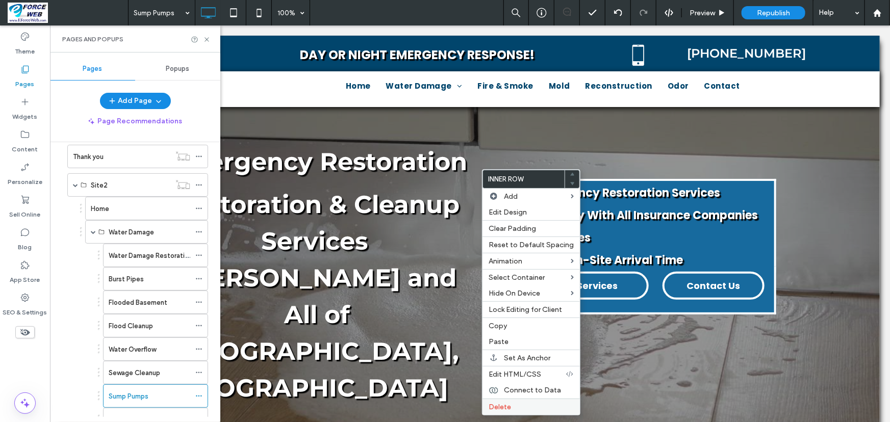
click at [497, 408] on span "Delete" at bounding box center [500, 407] width 22 height 9
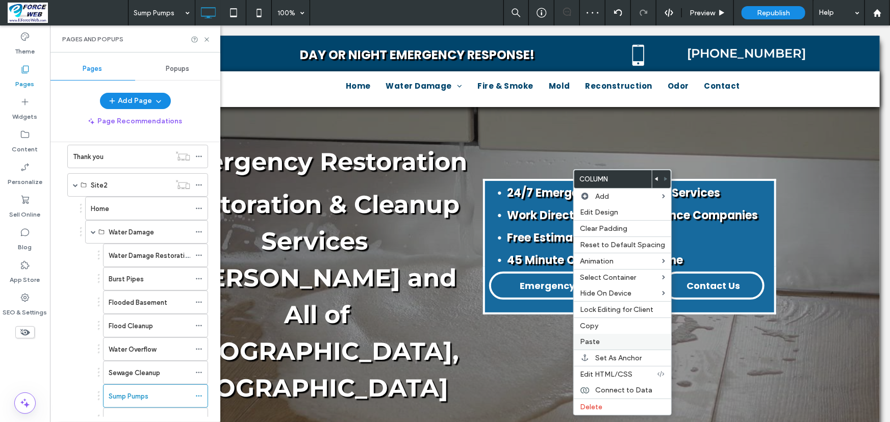
click at [606, 345] on label "Paste" at bounding box center [622, 342] width 85 height 9
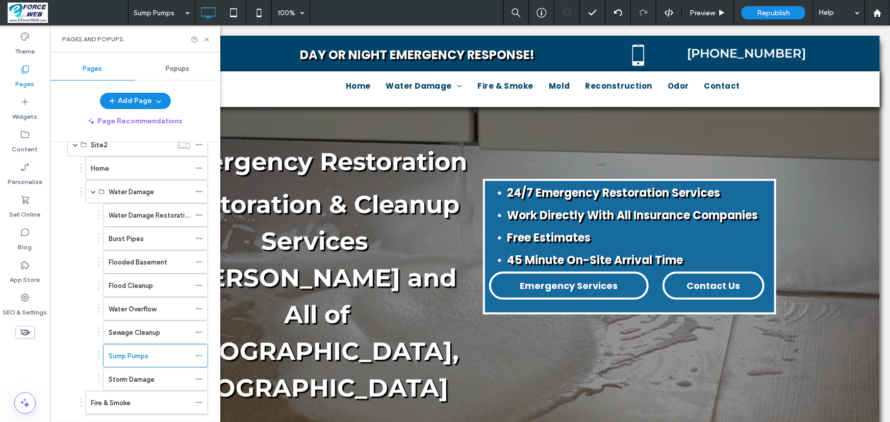
scroll to position [695, 0]
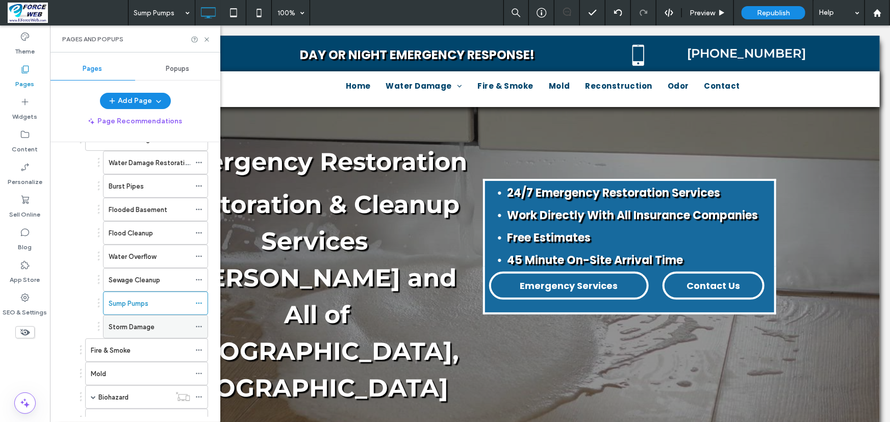
click at [132, 325] on label "Storm Damage" at bounding box center [132, 327] width 46 height 18
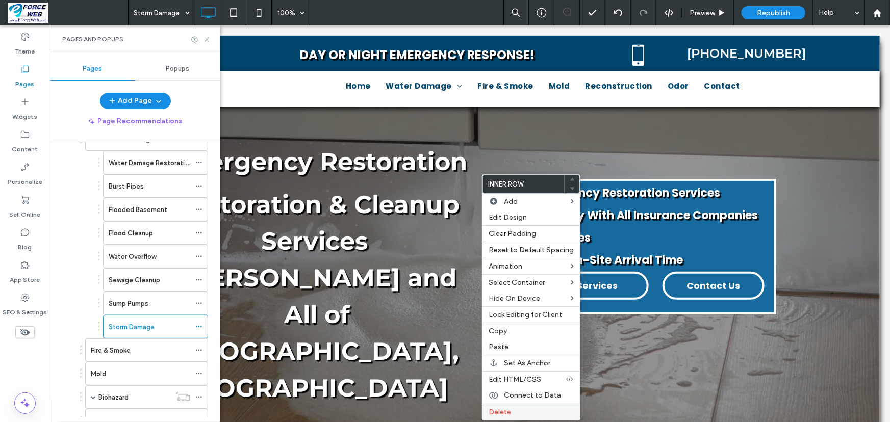
click at [511, 415] on label "Delete" at bounding box center [531, 412] width 85 height 9
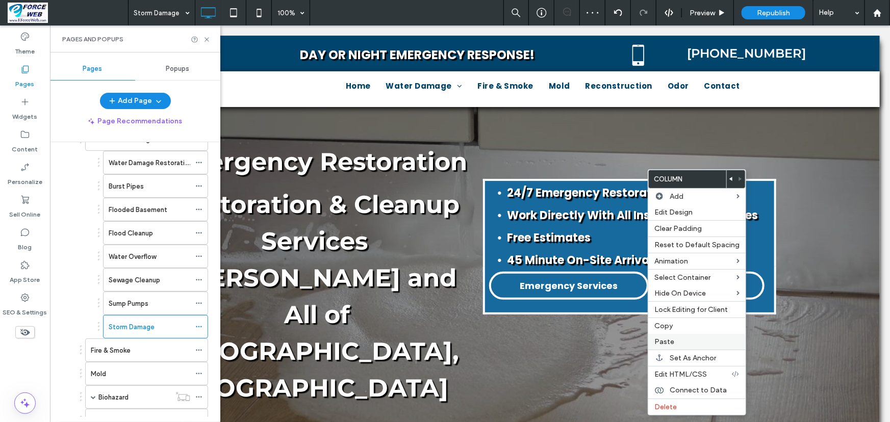
click at [667, 340] on span "Paste" at bounding box center [665, 342] width 20 height 9
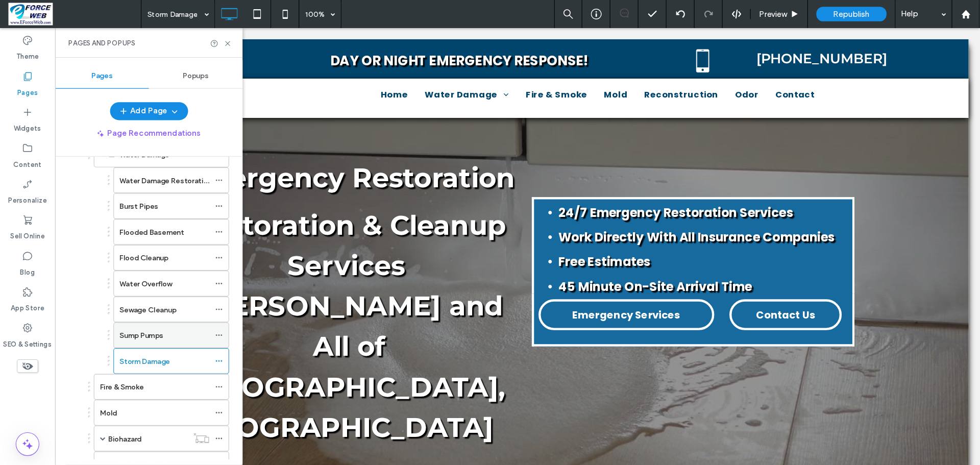
scroll to position [742, 0]
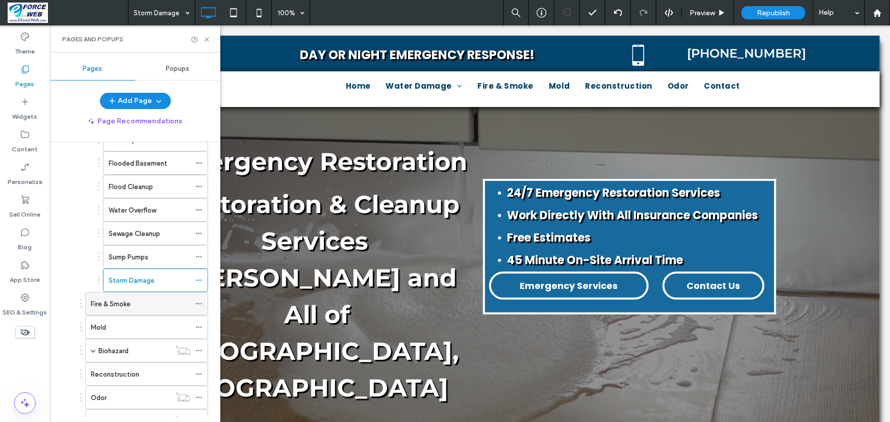
click at [119, 306] on label "Fire & Smoke" at bounding box center [111, 304] width 40 height 18
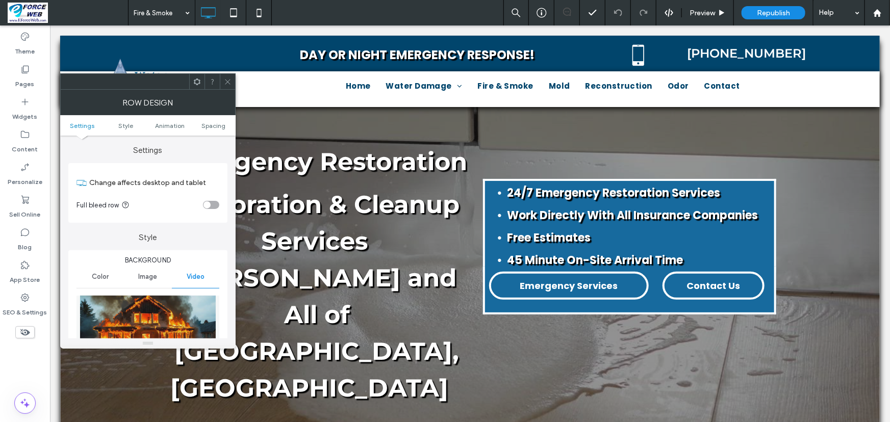
click at [227, 80] on icon at bounding box center [228, 82] width 8 height 8
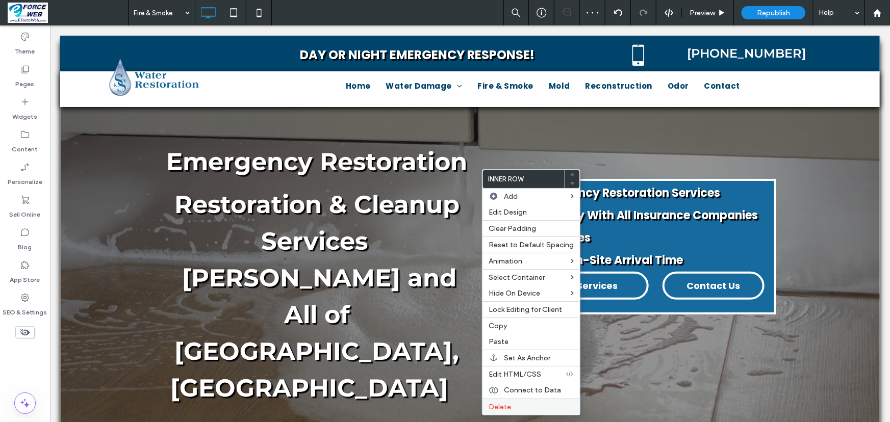
click at [496, 412] on span "Delete" at bounding box center [500, 407] width 22 height 9
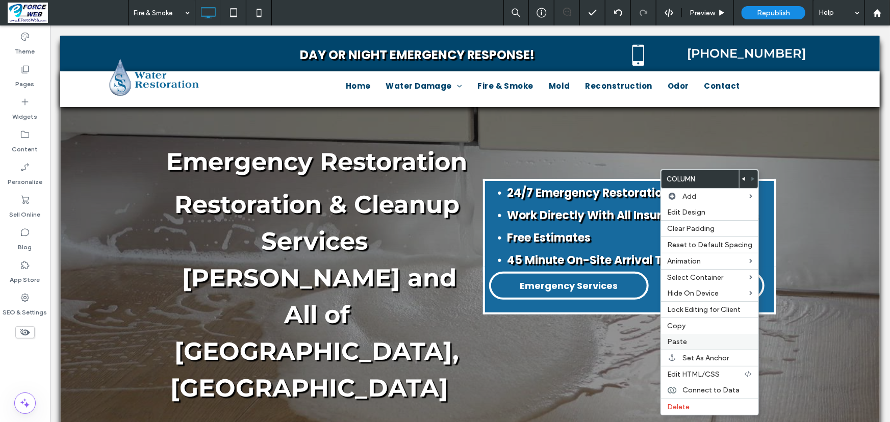
click at [685, 344] on span "Paste" at bounding box center [677, 342] width 20 height 9
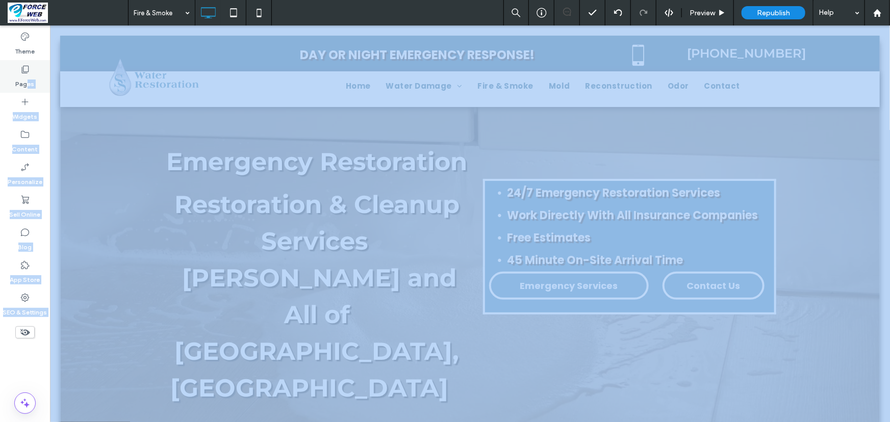
click at [27, 83] on label "Pages" at bounding box center [25, 81] width 19 height 14
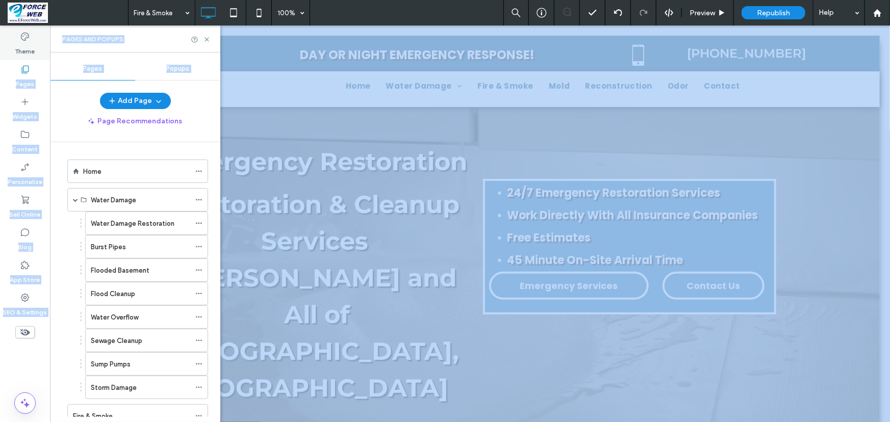
click at [39, 46] on div "Theme" at bounding box center [25, 44] width 50 height 33
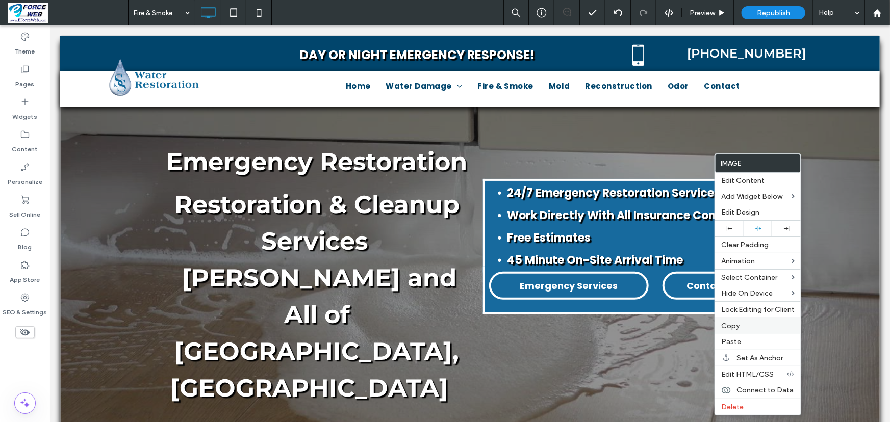
click at [735, 323] on span "Copy" at bounding box center [730, 326] width 18 height 9
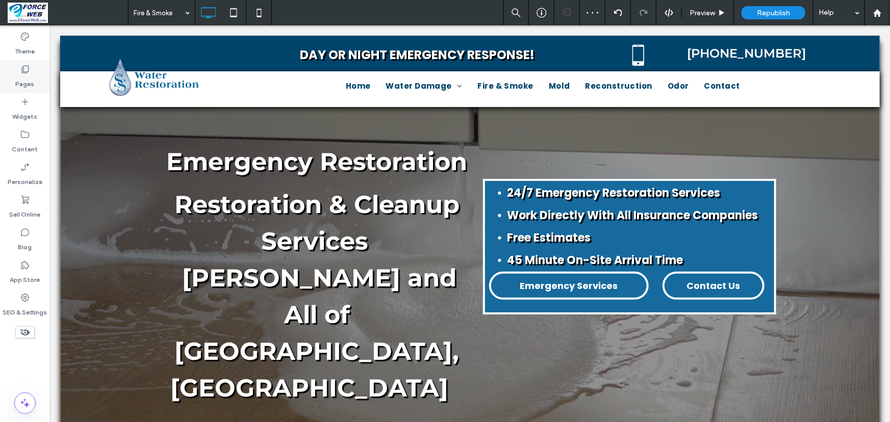
drag, startPoint x: 20, startPoint y: 73, endPoint x: 0, endPoint y: 70, distance: 20.6
click at [20, 73] on icon at bounding box center [25, 69] width 10 height 10
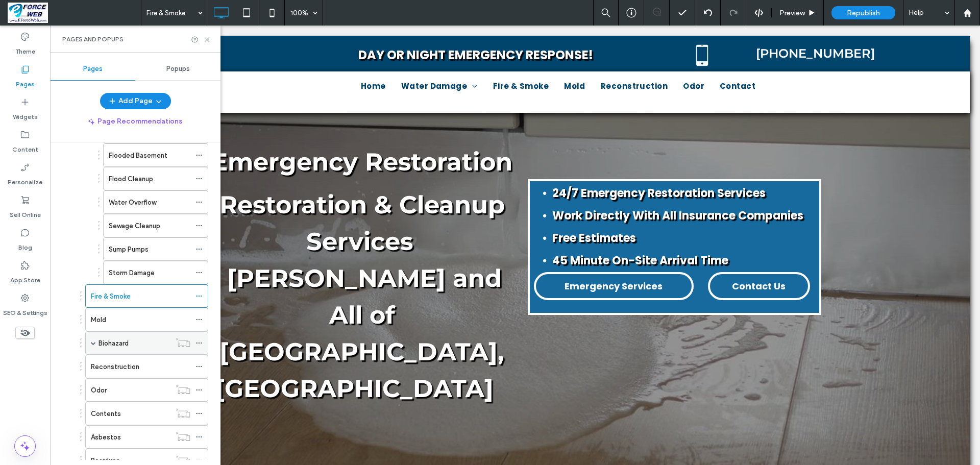
scroll to position [765, 0]
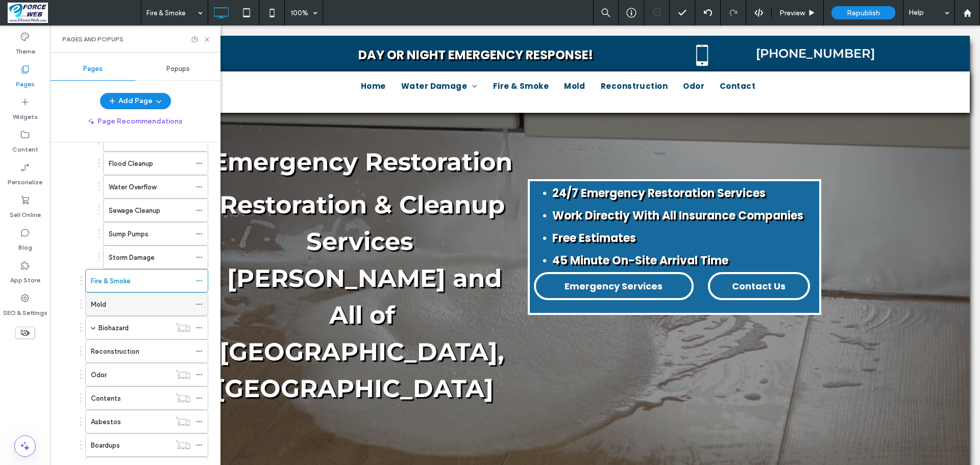
click at [100, 308] on label "Mold" at bounding box center [98, 304] width 15 height 18
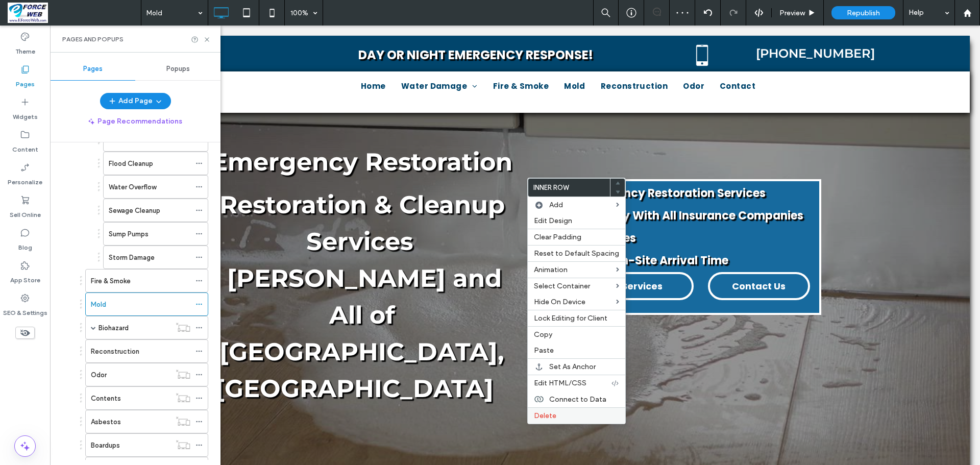
click at [554, 415] on span "Delete" at bounding box center [545, 415] width 22 height 9
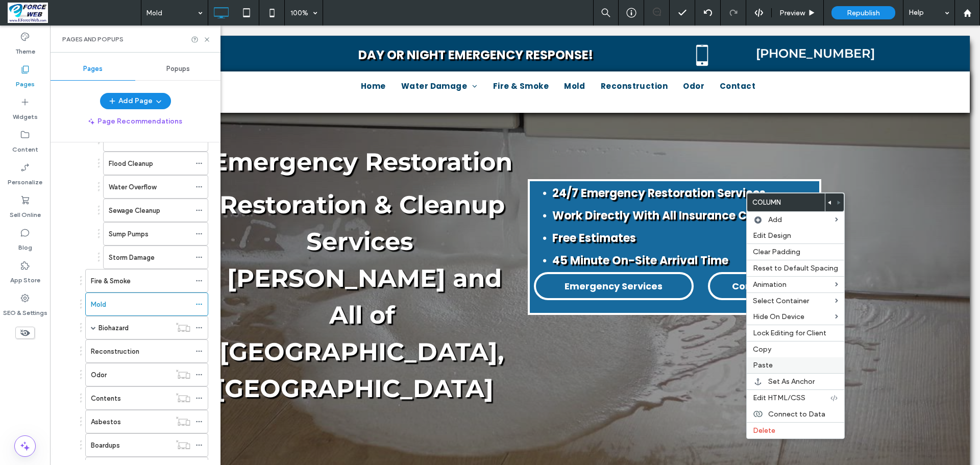
click at [762, 365] on span "Paste" at bounding box center [763, 365] width 20 height 9
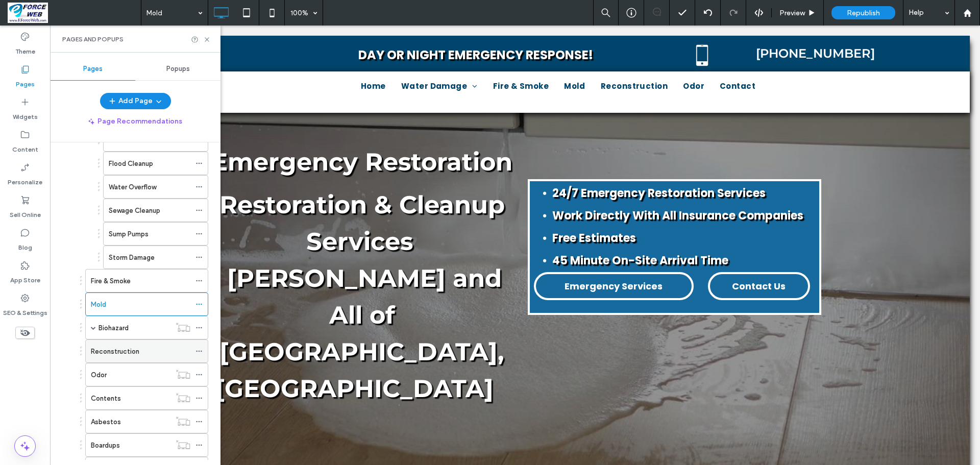
click at [93, 354] on label "Reconstruction" at bounding box center [115, 351] width 48 height 18
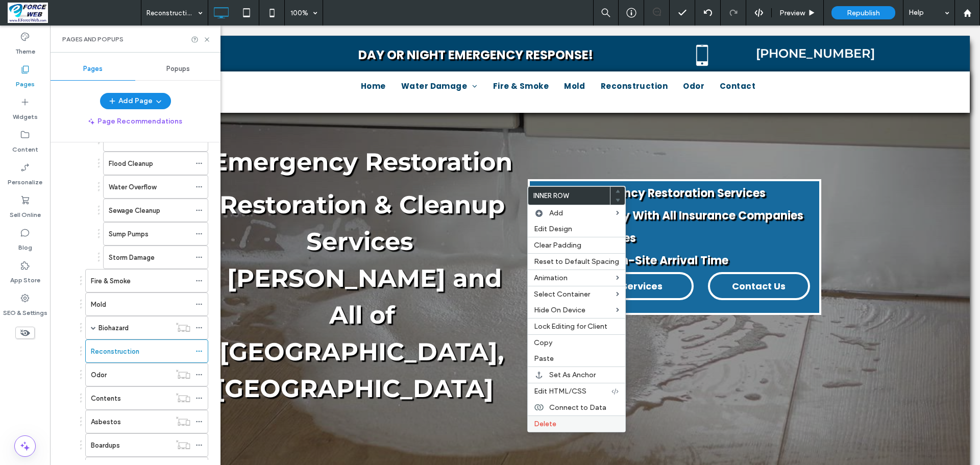
click at [534, 422] on span "Delete" at bounding box center [545, 423] width 22 height 9
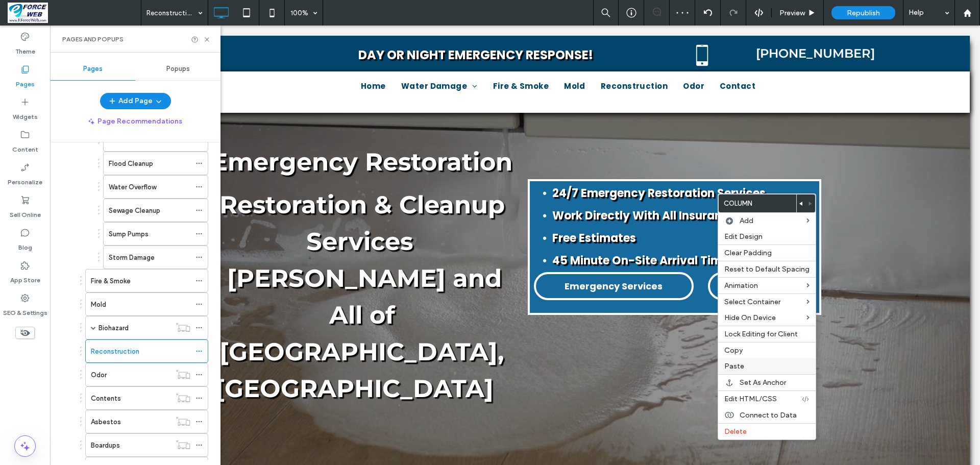
click at [739, 366] on span "Paste" at bounding box center [734, 366] width 20 height 9
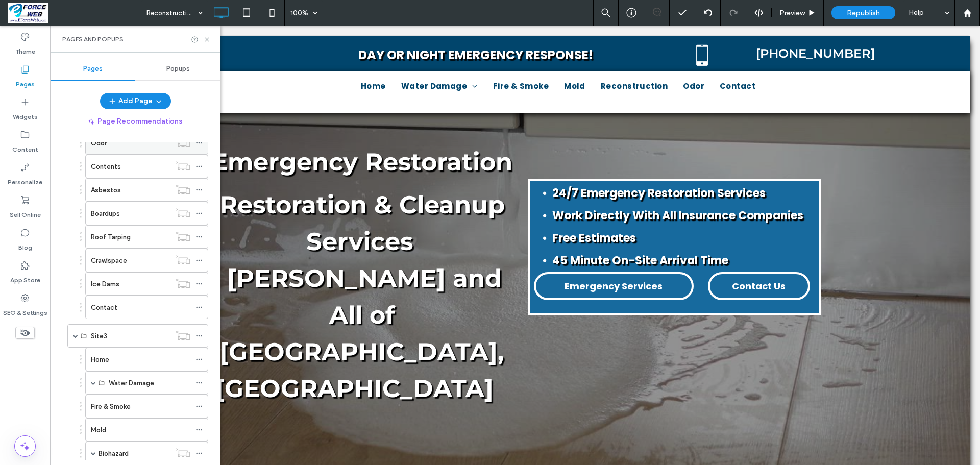
scroll to position [1020, 0]
click at [105, 278] on label "Contact" at bounding box center [104, 284] width 27 height 18
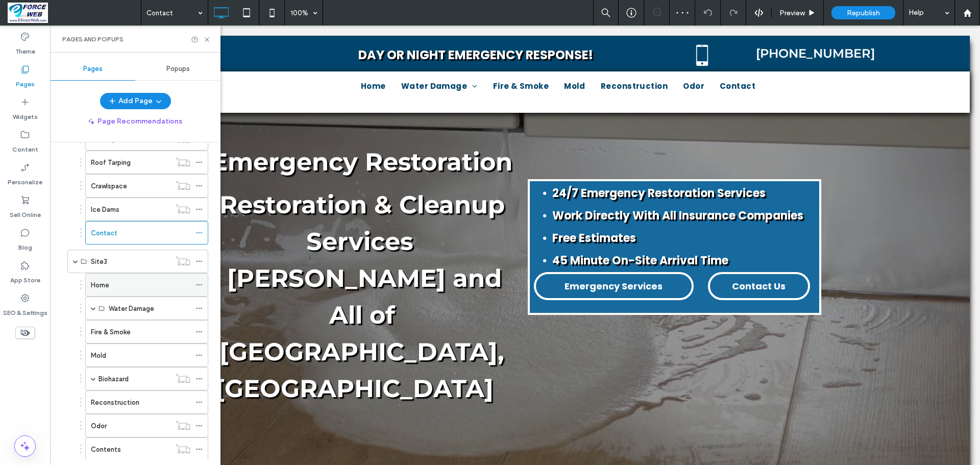
click at [102, 283] on label "Home" at bounding box center [100, 285] width 18 height 18
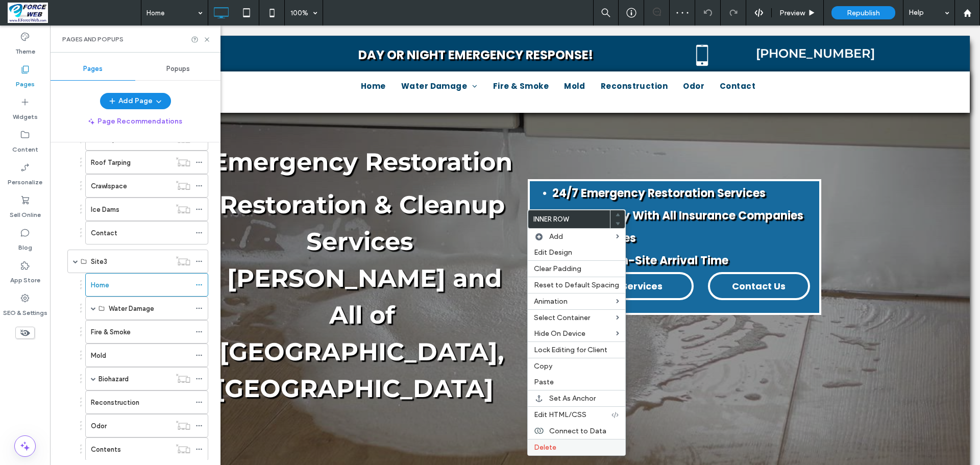
click at [535, 422] on span "Delete" at bounding box center [545, 447] width 22 height 9
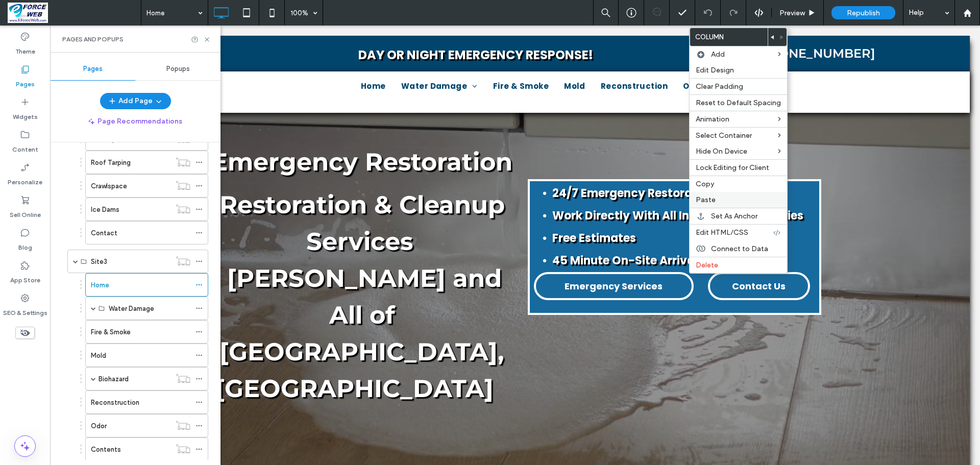
click at [701, 202] on span "Paste" at bounding box center [705, 199] width 20 height 9
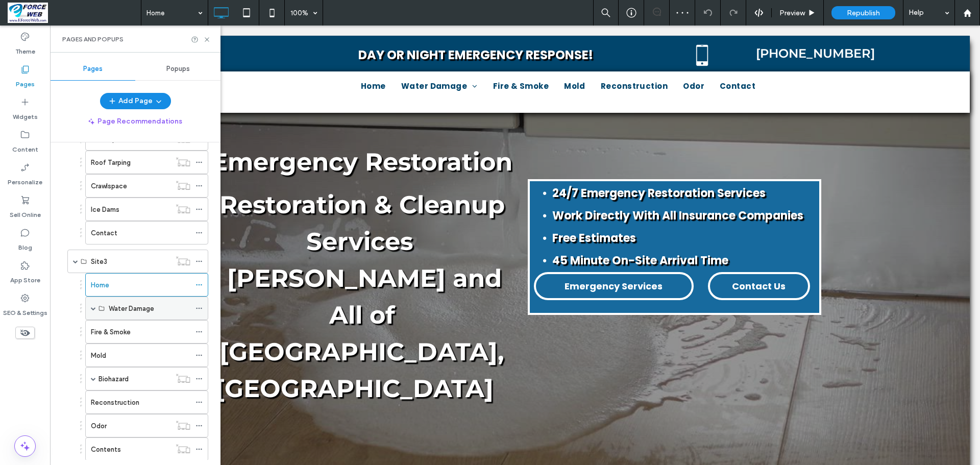
click at [97, 309] on div "Water Damage" at bounding box center [146, 307] width 123 height 23
click at [94, 307] on span at bounding box center [93, 308] width 5 height 5
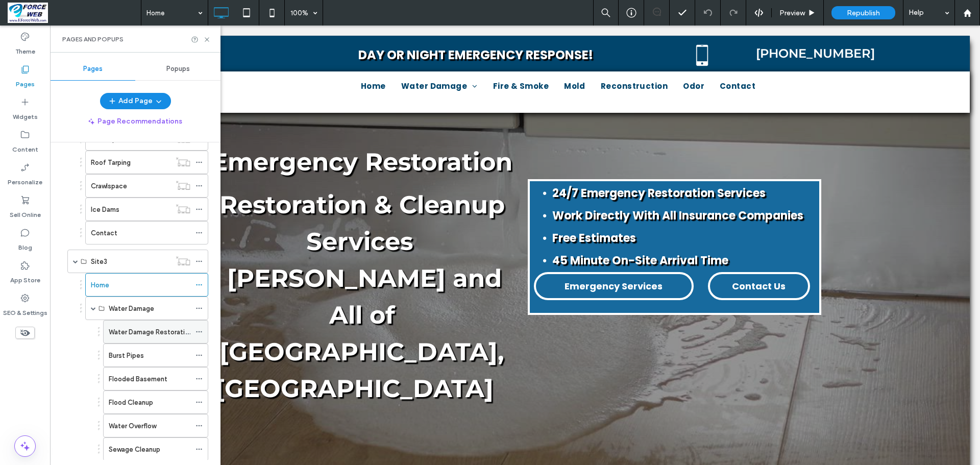
click at [112, 339] on div "Water Damage Restoration" at bounding box center [150, 331] width 82 height 22
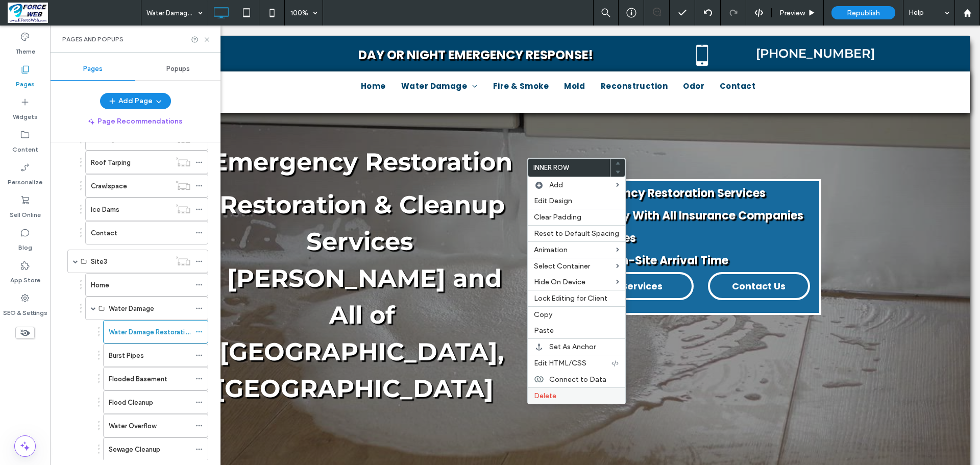
drag, startPoint x: 533, startPoint y: 397, endPoint x: 598, endPoint y: 305, distance: 112.4
click at [534, 396] on span "Delete" at bounding box center [545, 395] width 22 height 9
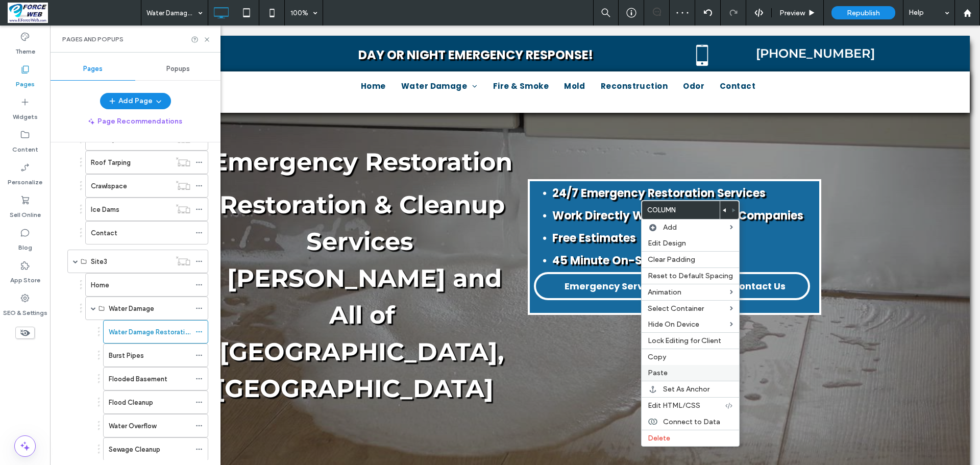
click at [660, 372] on span "Paste" at bounding box center [657, 372] width 20 height 9
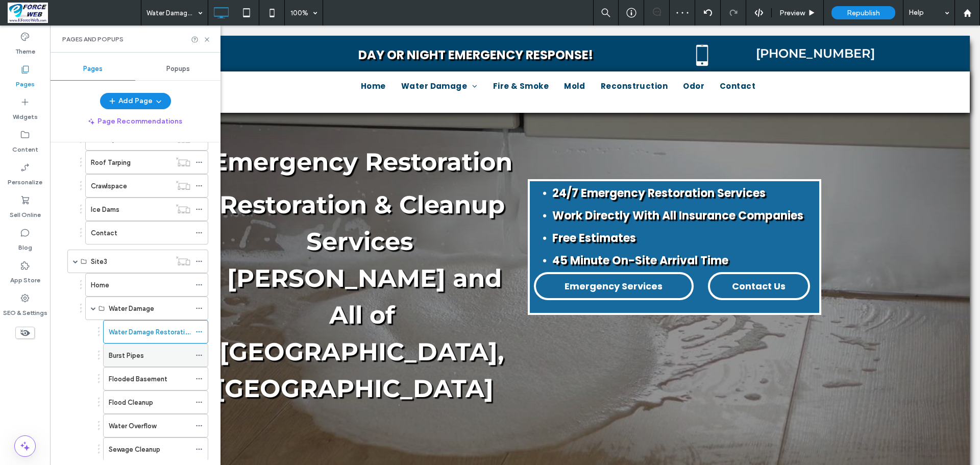
click at [113, 355] on label "Burst Pipes" at bounding box center [126, 355] width 35 height 18
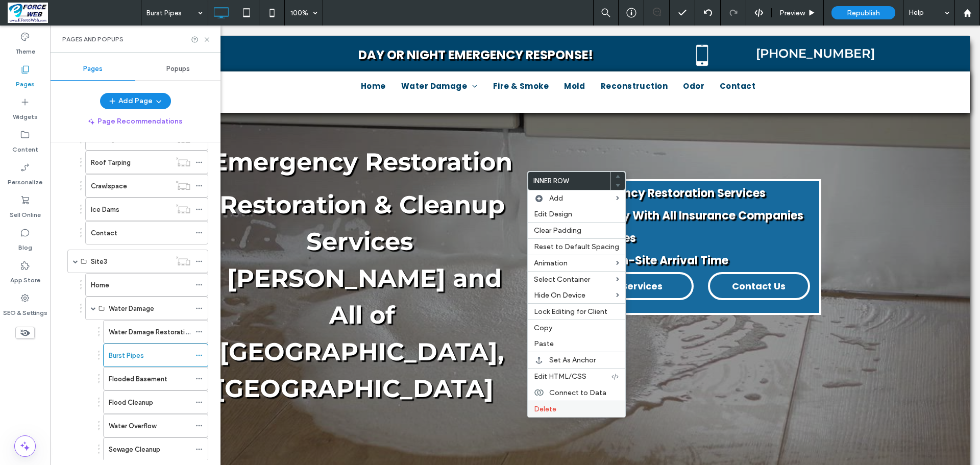
click at [544, 406] on span "Delete" at bounding box center [545, 409] width 22 height 9
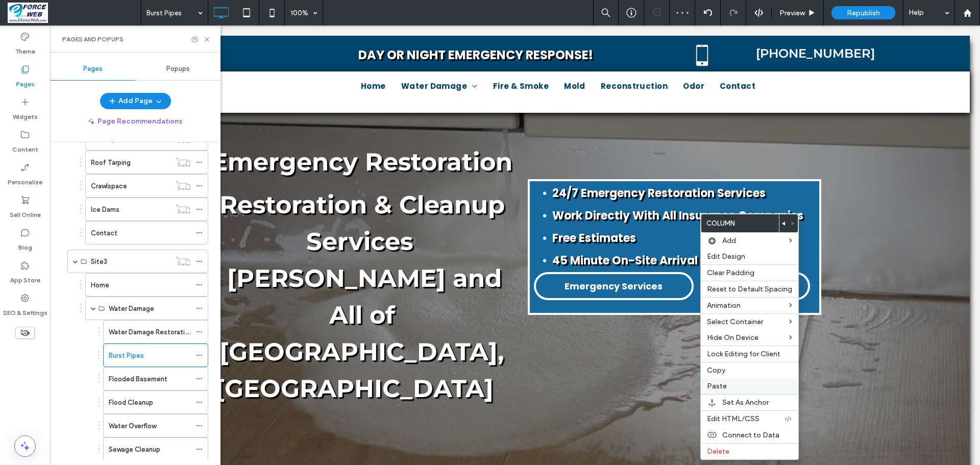
click at [719, 386] on span "Paste" at bounding box center [717, 386] width 20 height 9
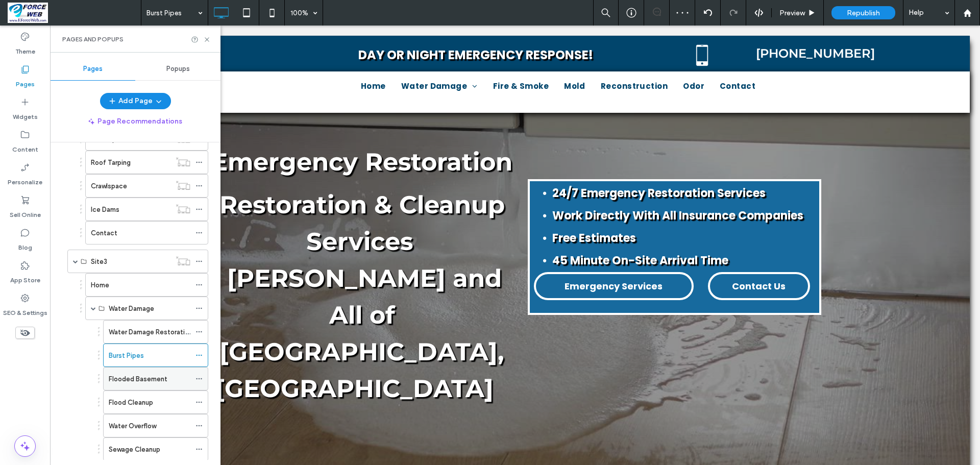
click at [120, 375] on label "Flooded Basement" at bounding box center [138, 379] width 59 height 18
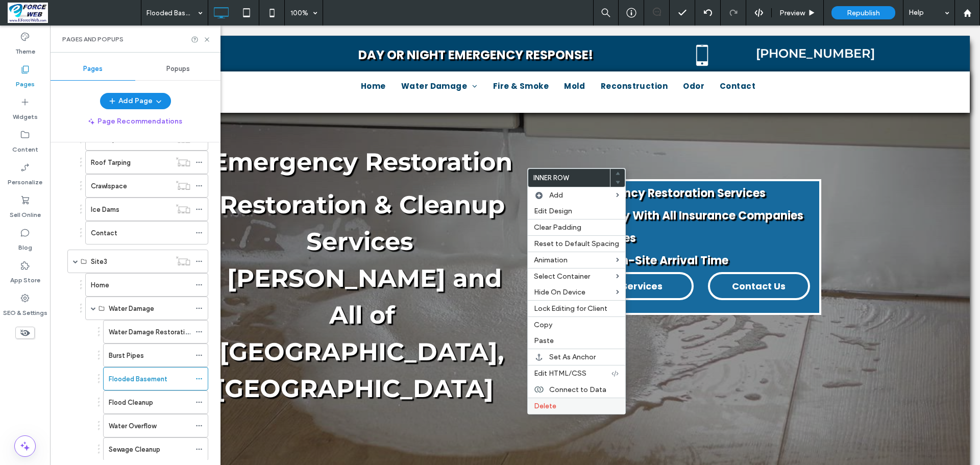
click at [552, 404] on span "Delete" at bounding box center [545, 406] width 22 height 9
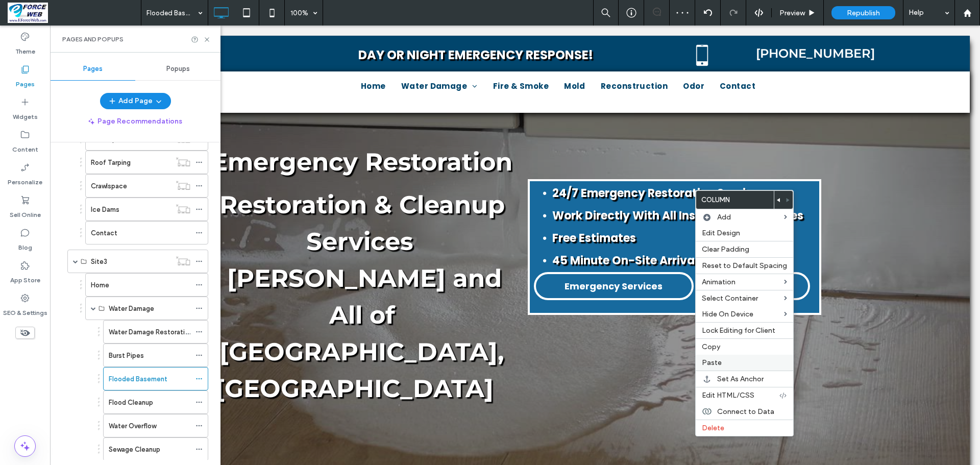
click at [713, 360] on span "Paste" at bounding box center [712, 362] width 20 height 9
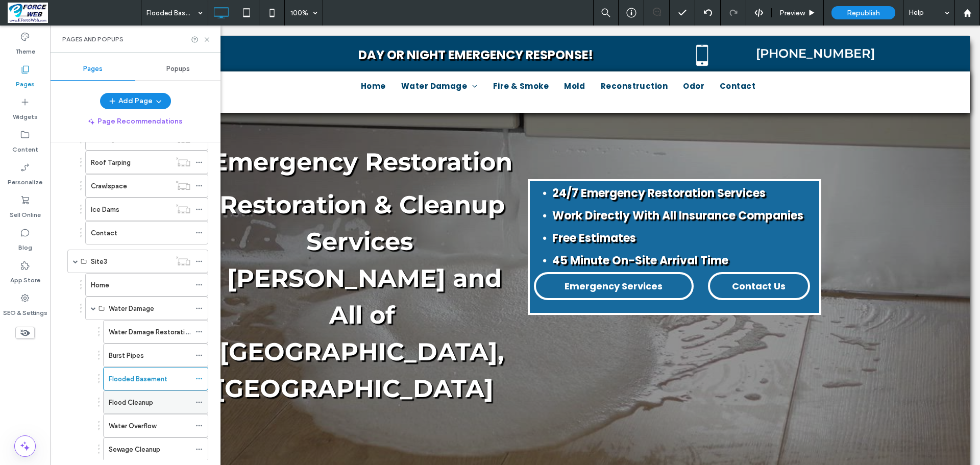
click at [148, 401] on label "Flood Cleanup" at bounding box center [131, 402] width 44 height 18
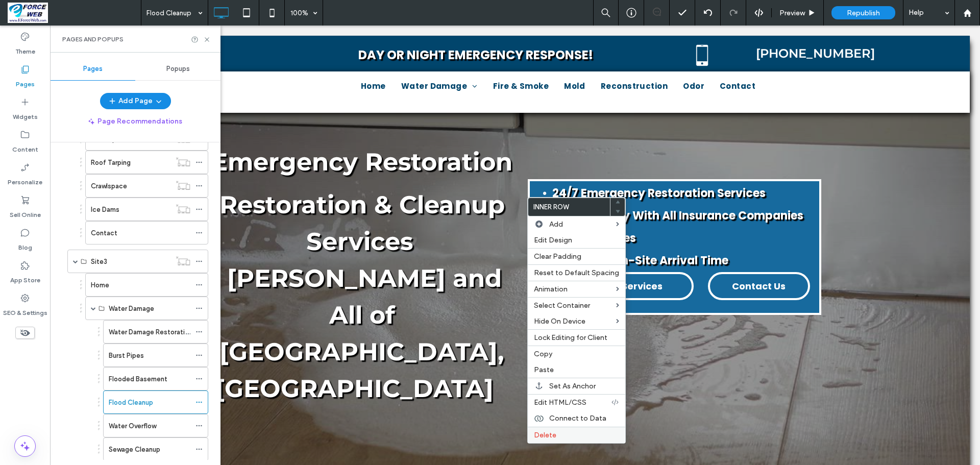
click at [542, 422] on span "Delete" at bounding box center [545, 435] width 22 height 9
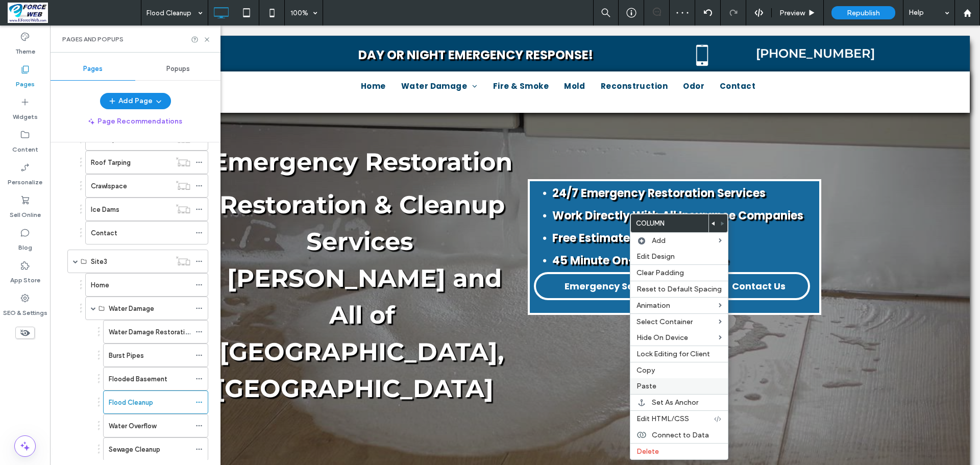
click at [677, 388] on label "Paste" at bounding box center [678, 386] width 85 height 9
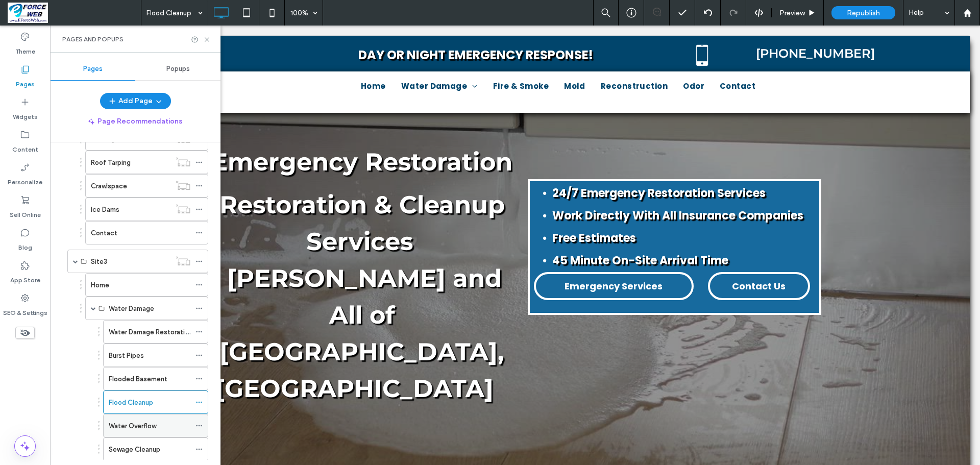
click at [157, 422] on div "Water Overflow" at bounding box center [150, 425] width 82 height 11
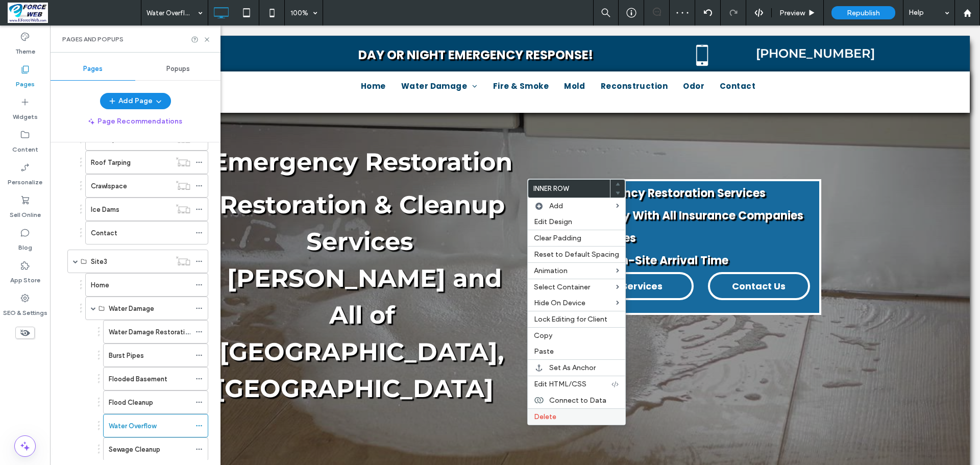
click at [542, 410] on div "Delete" at bounding box center [576, 416] width 97 height 16
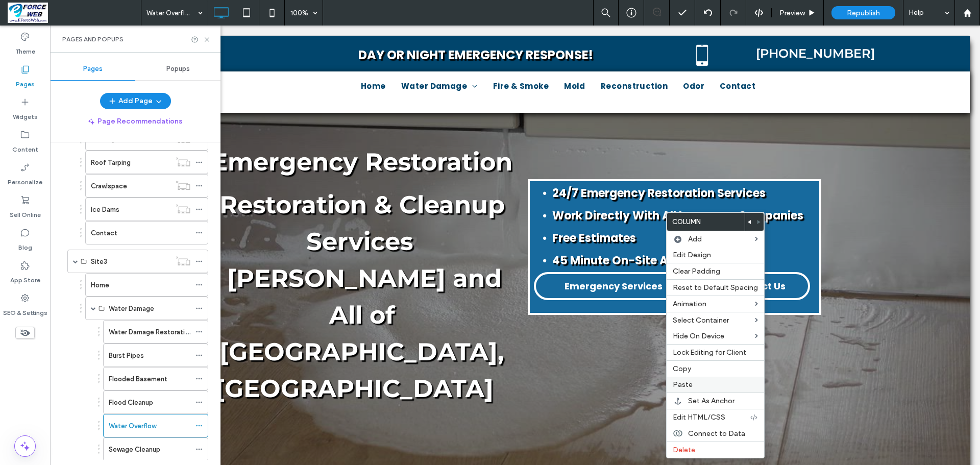
click at [687, 386] on span "Paste" at bounding box center [682, 384] width 20 height 9
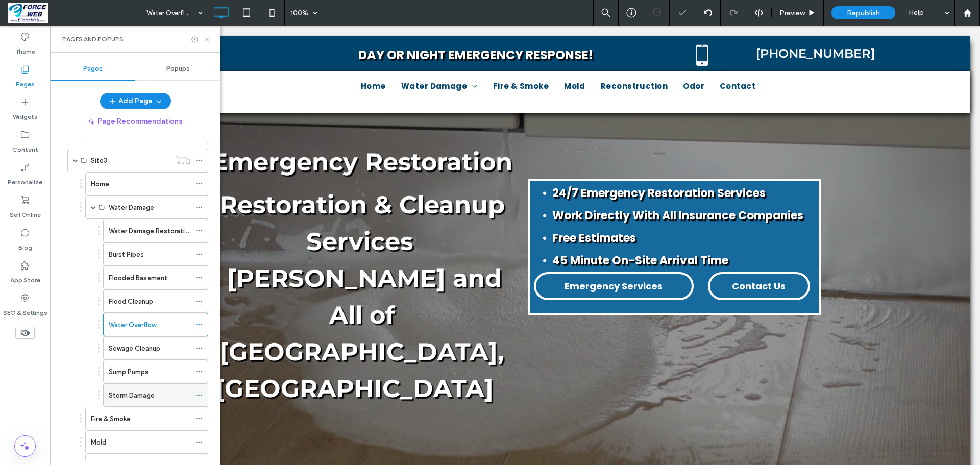
scroll to position [1174, 0]
click at [125, 354] on div "Sewage Cleanup" at bounding box center [150, 347] width 82 height 22
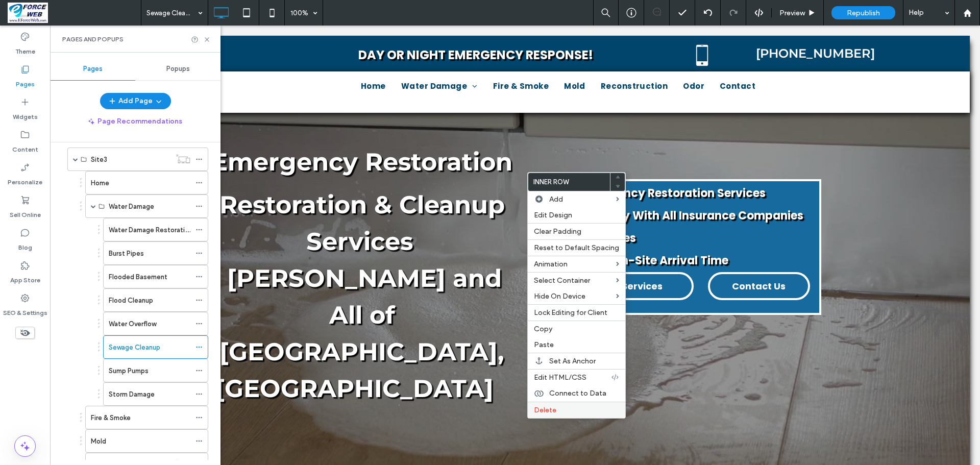
click at [545, 408] on span "Delete" at bounding box center [545, 410] width 22 height 9
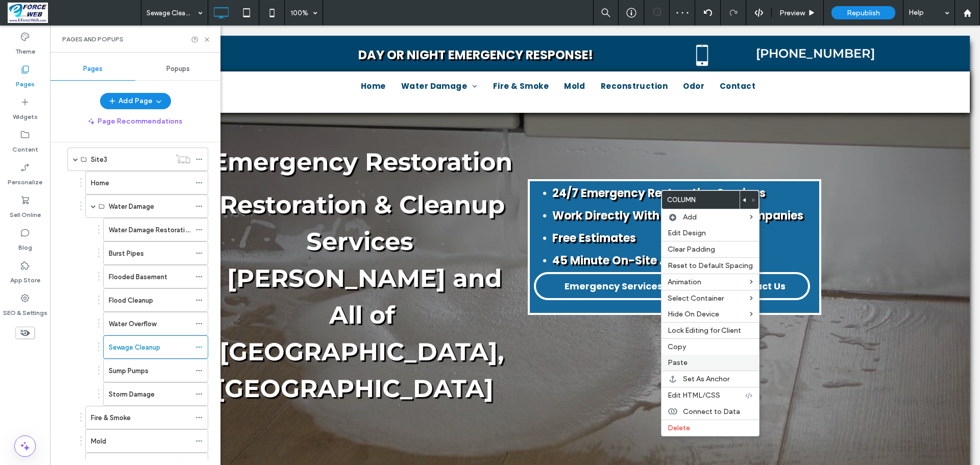
click at [676, 362] on span "Paste" at bounding box center [677, 362] width 20 height 9
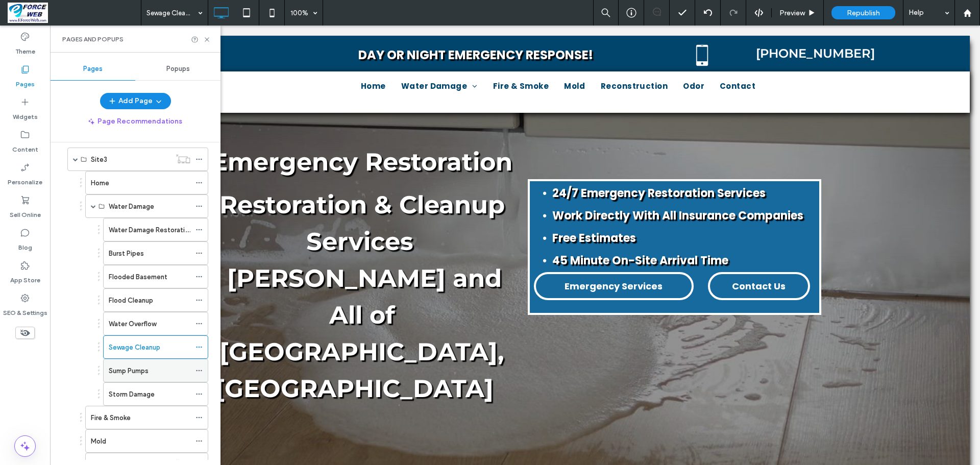
click at [158, 375] on div "Sump Pumps" at bounding box center [150, 370] width 82 height 11
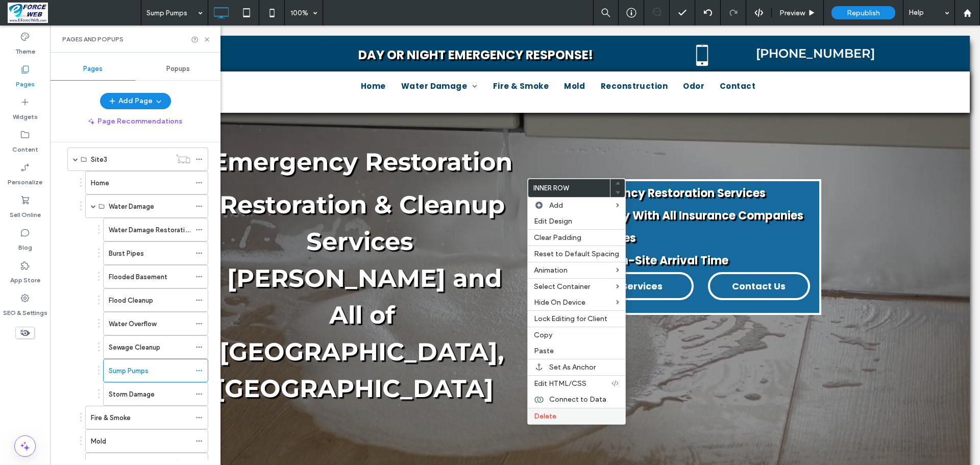
click at [538, 414] on span "Delete" at bounding box center [545, 416] width 22 height 9
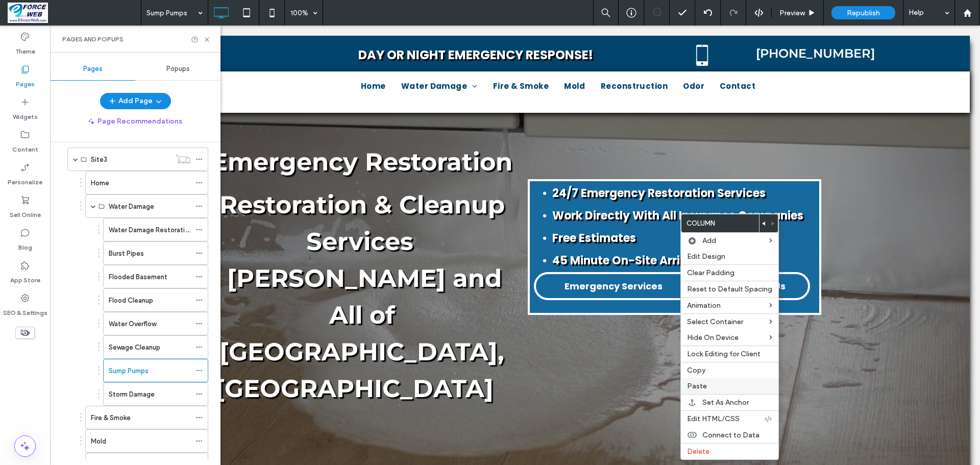
click at [721, 383] on label "Paste" at bounding box center [729, 386] width 85 height 9
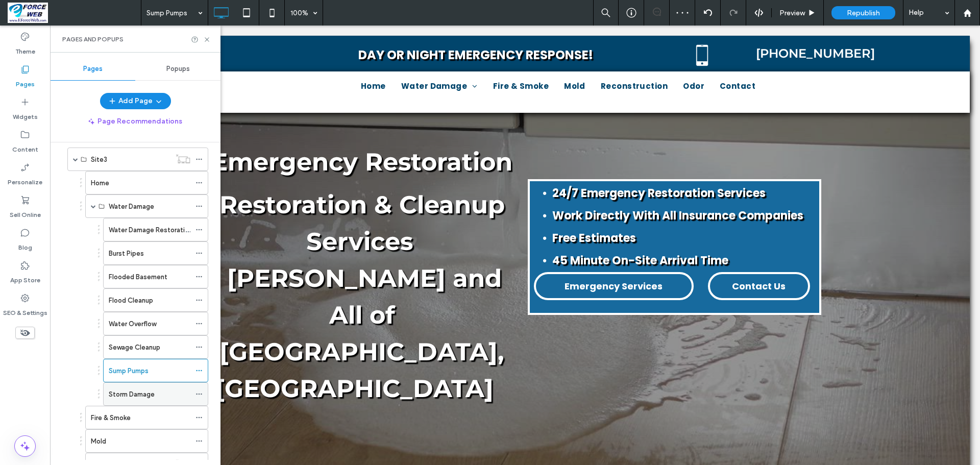
click at [136, 394] on label "Storm Damage" at bounding box center [132, 394] width 46 height 18
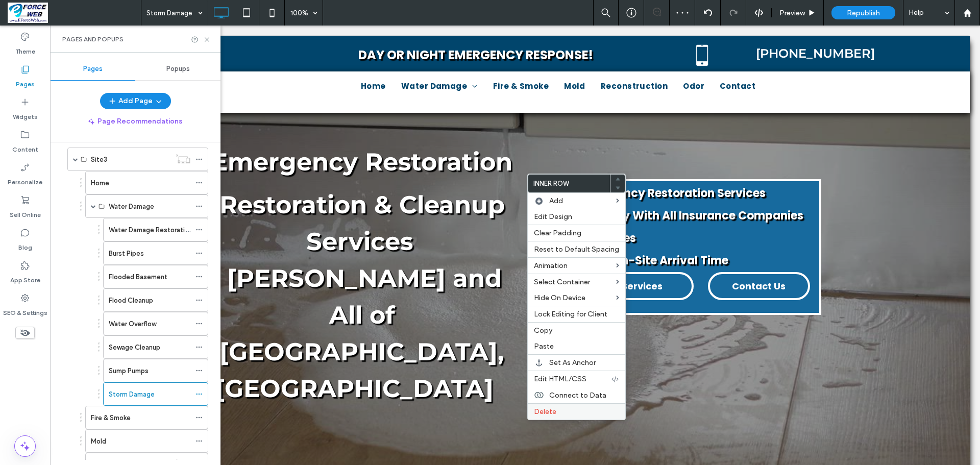
click at [545, 412] on span "Delete" at bounding box center [545, 411] width 22 height 9
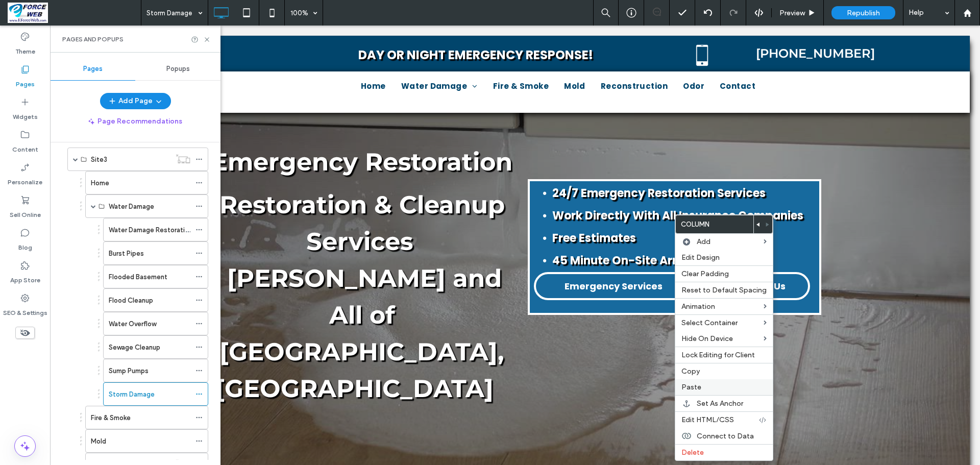
click at [691, 386] on span "Paste" at bounding box center [691, 387] width 20 height 9
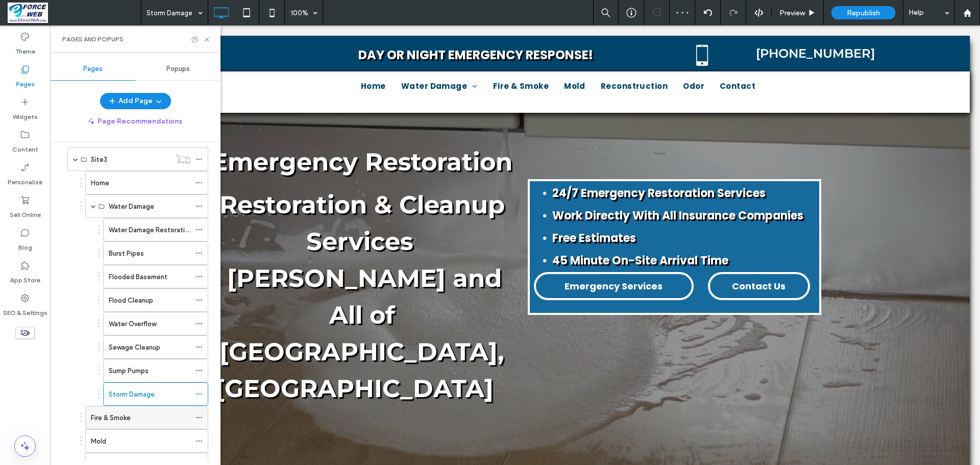
click at [119, 418] on label "Fire & Smoke" at bounding box center [111, 418] width 40 height 18
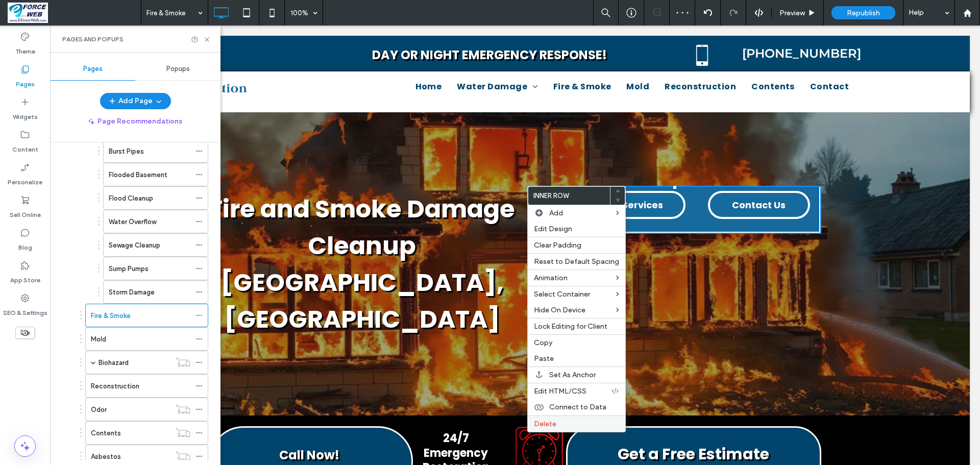
click at [537, 428] on span "Delete" at bounding box center [545, 423] width 22 height 9
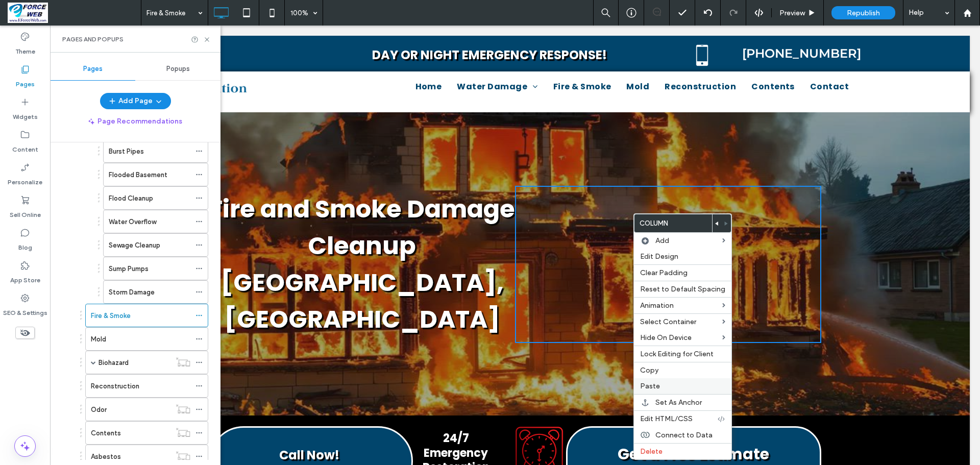
click at [647, 389] on span "Paste" at bounding box center [650, 386] width 20 height 9
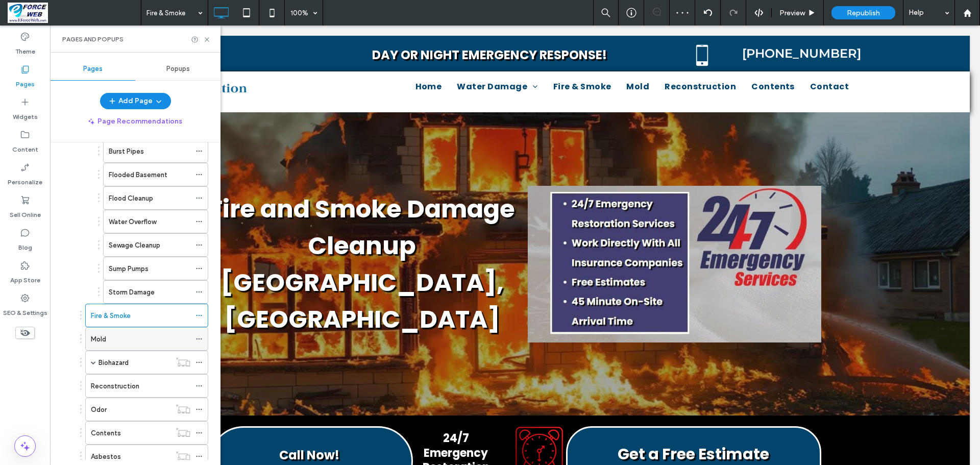
click at [105, 342] on label "Mold" at bounding box center [98, 339] width 15 height 18
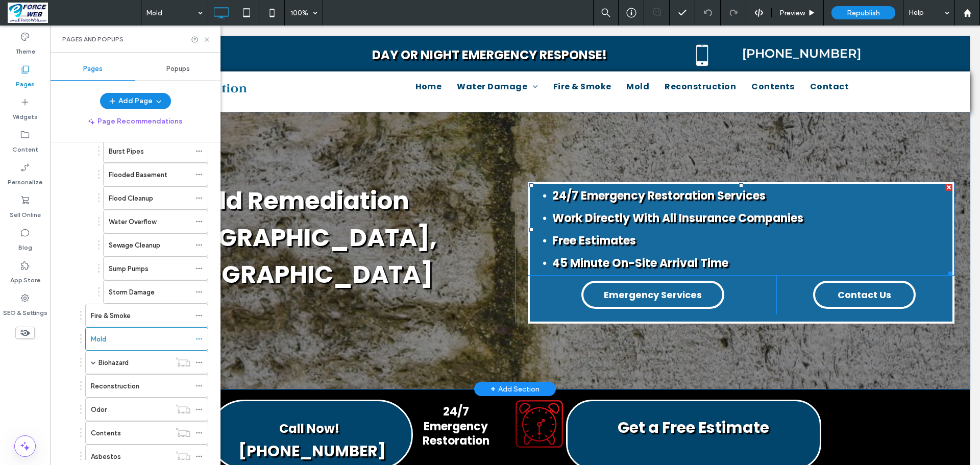
click at [945, 187] on div at bounding box center [948, 187] width 7 height 7
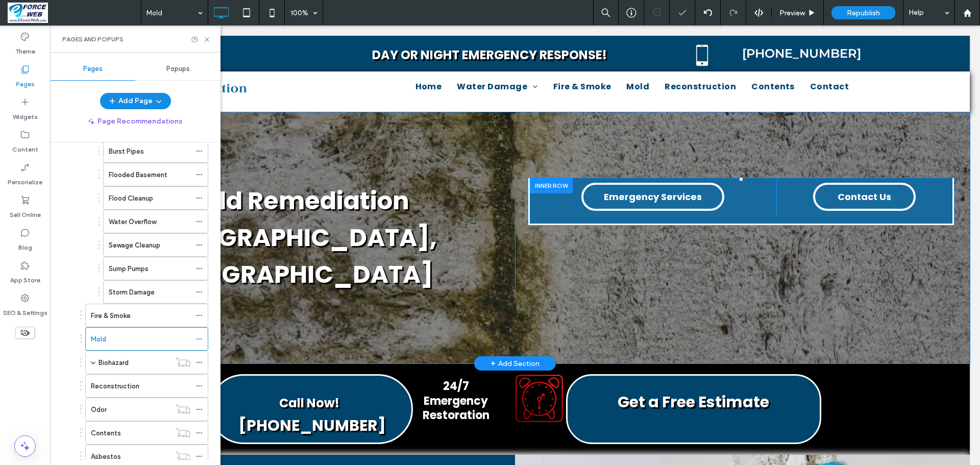
click at [553, 185] on div at bounding box center [551, 186] width 43 height 16
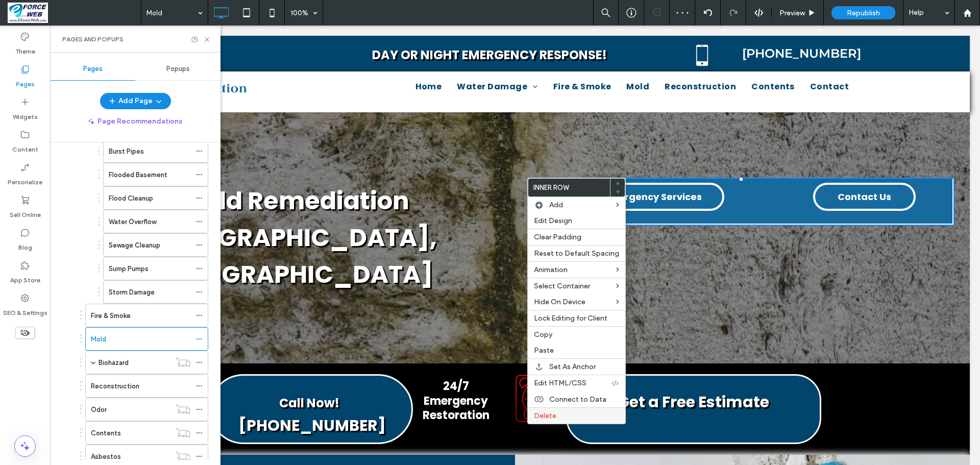
click at [543, 414] on span "Delete" at bounding box center [545, 415] width 22 height 9
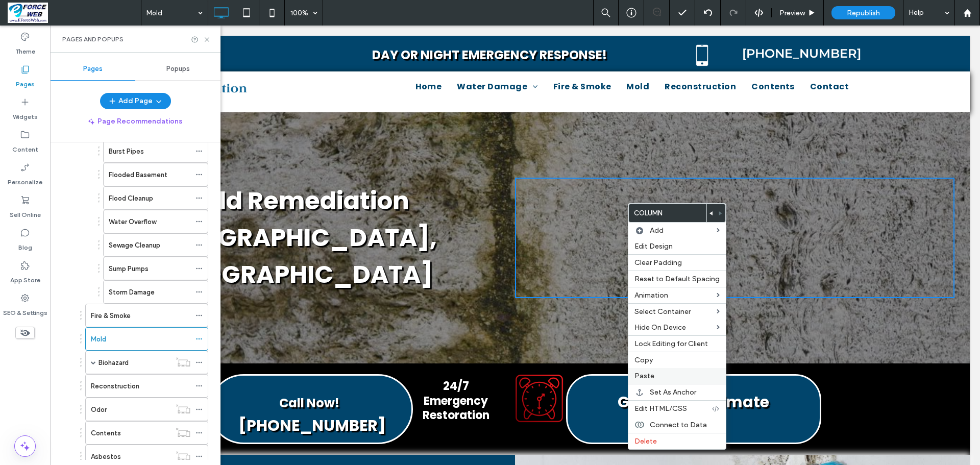
click at [648, 378] on span "Paste" at bounding box center [644, 375] width 20 height 9
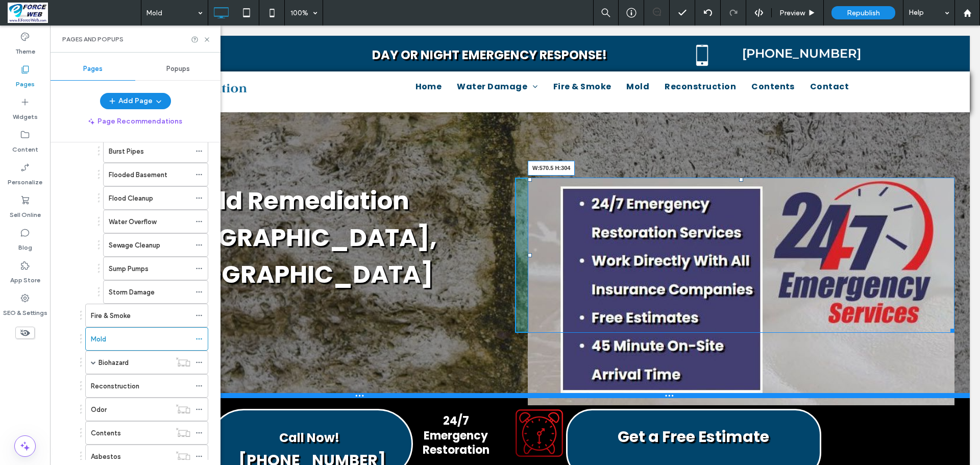
drag, startPoint x: 942, startPoint y: 398, endPoint x: 876, endPoint y: 392, distance: 66.1
click at [876, 392] on div "Mold Remediation Denton County, TX Click To Paste Click To Paste W:570.5 H:304 …" at bounding box center [514, 255] width 909 height 286
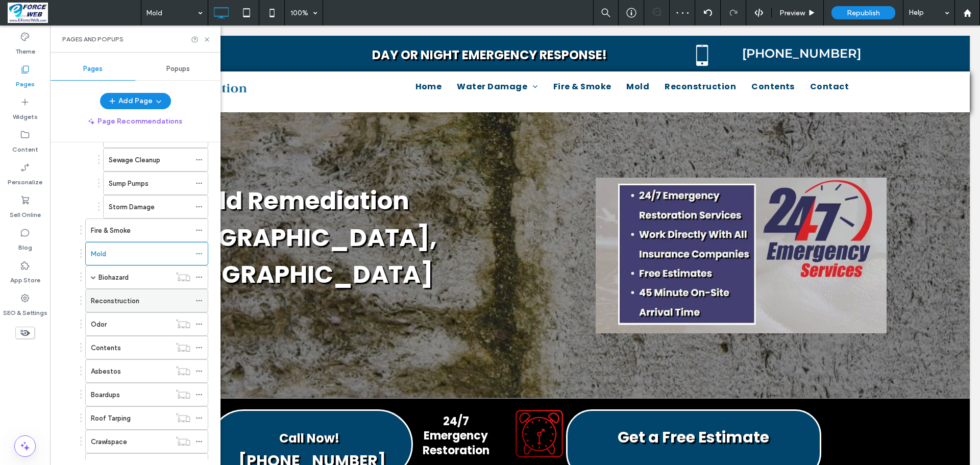
scroll to position [1378, 0]
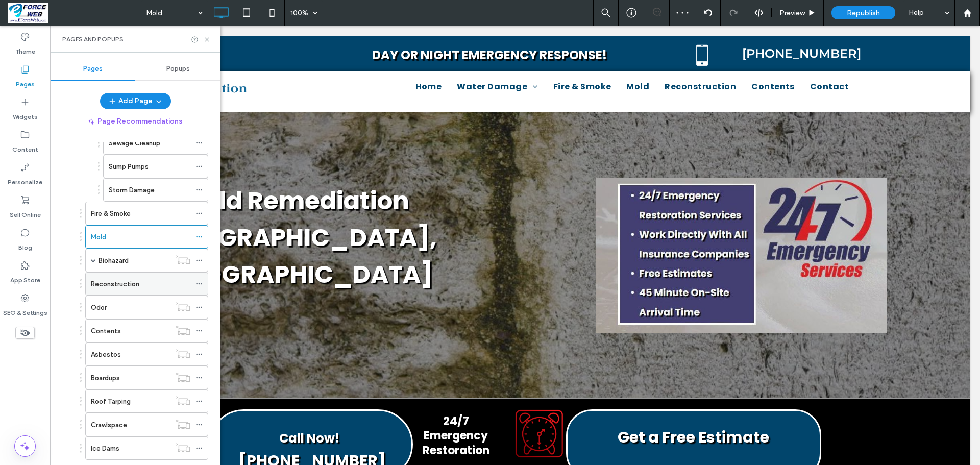
click at [112, 286] on label "Reconstruction" at bounding box center [115, 284] width 48 height 18
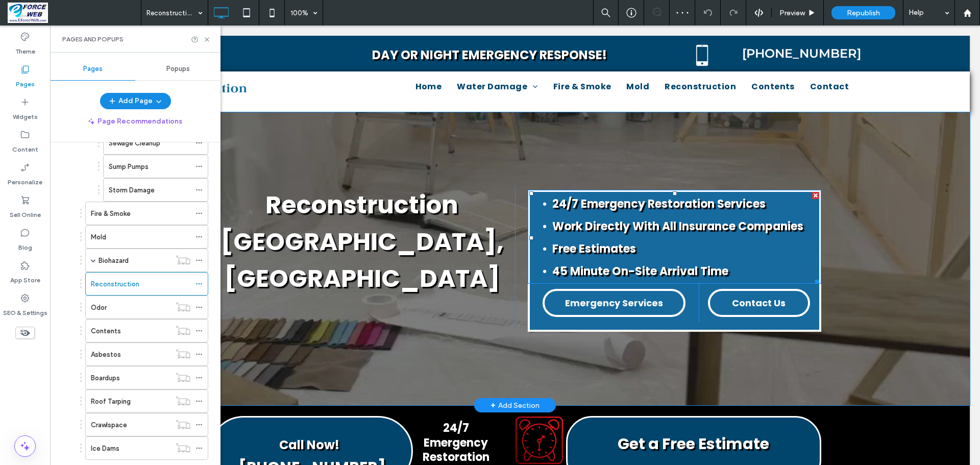
click at [812, 192] on div at bounding box center [815, 195] width 7 height 7
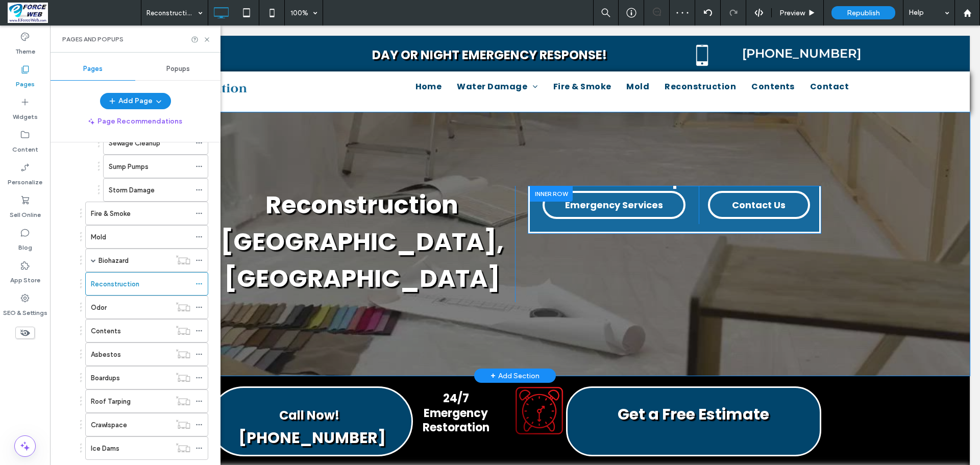
click at [537, 191] on div at bounding box center [551, 194] width 43 height 16
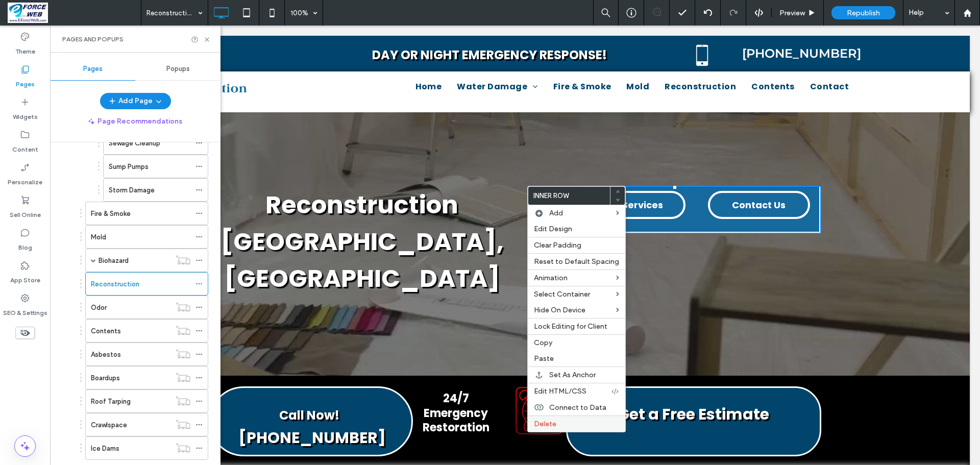
click at [540, 426] on span "Delete" at bounding box center [545, 423] width 22 height 9
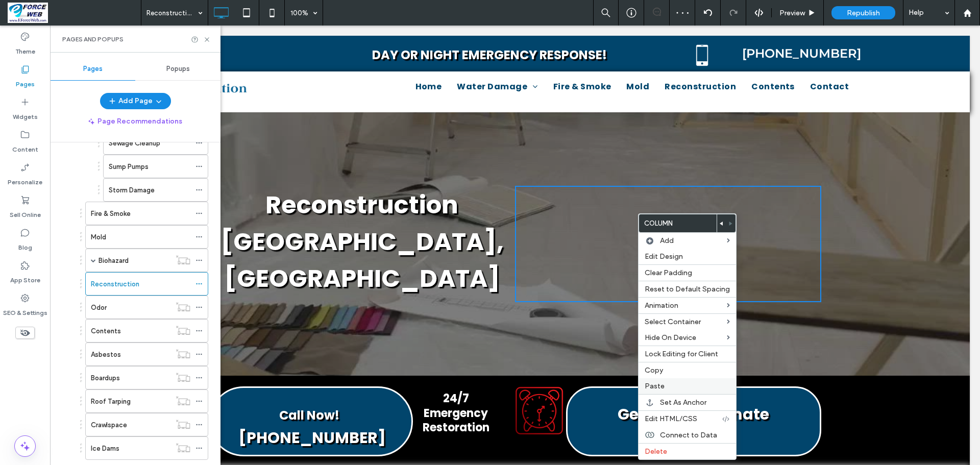
click at [658, 388] on span "Paste" at bounding box center [654, 386] width 20 height 9
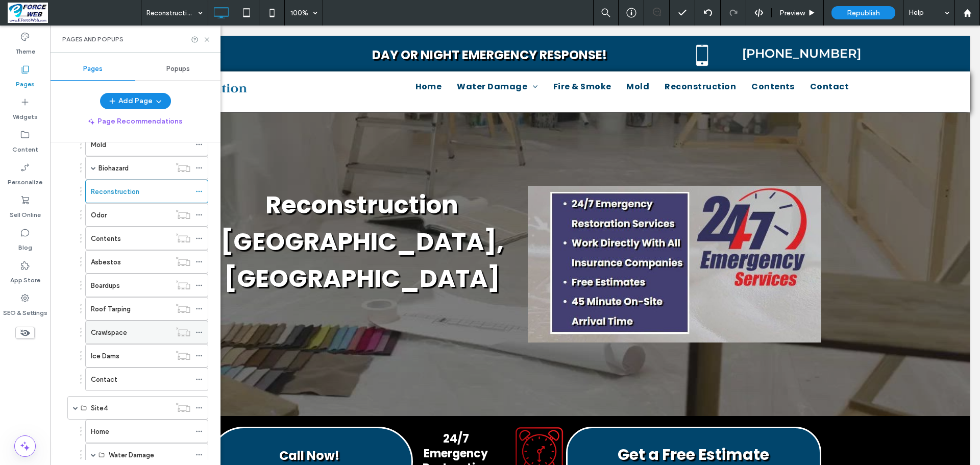
scroll to position [1480, 0]
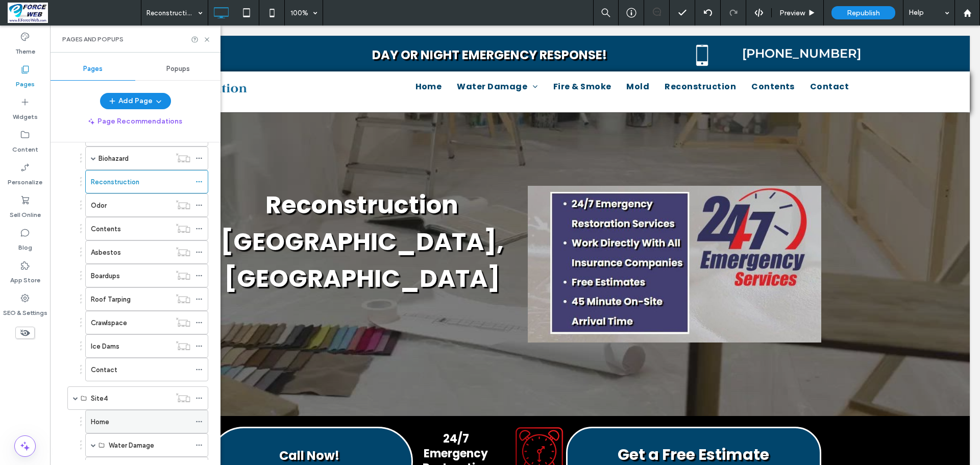
click at [110, 420] on div "Home" at bounding box center [140, 421] width 99 height 11
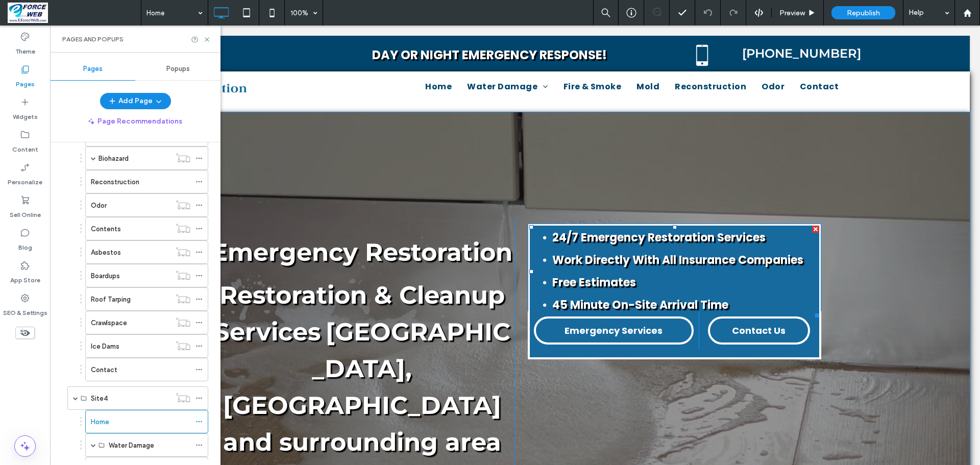
click at [813, 228] on div at bounding box center [815, 229] width 7 height 7
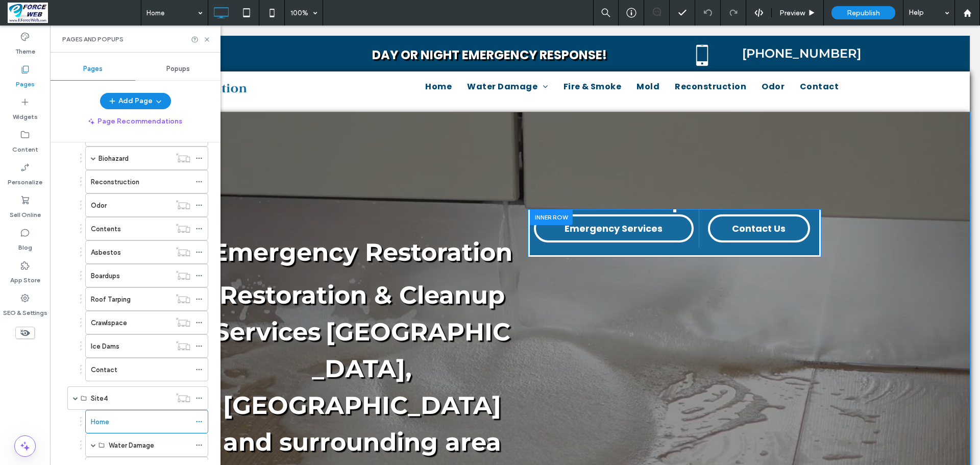
click at [545, 221] on div at bounding box center [551, 217] width 43 height 16
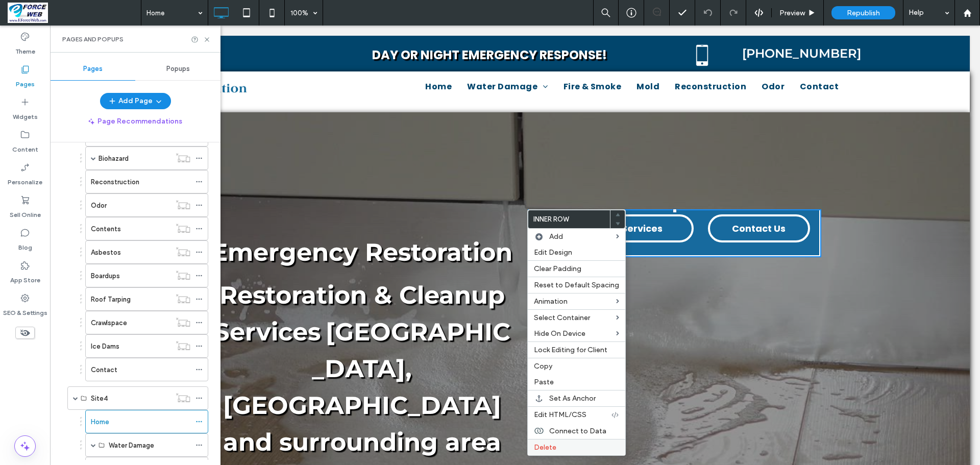
click at [537, 449] on span "Delete" at bounding box center [545, 447] width 22 height 9
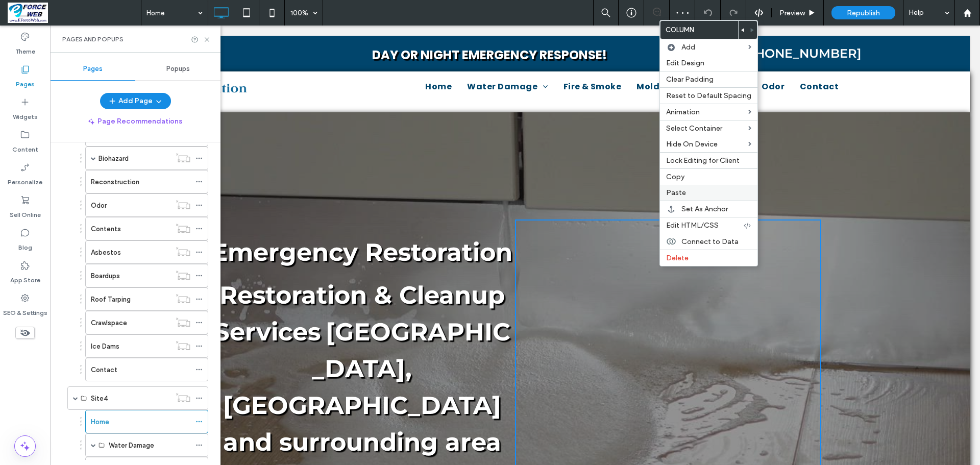
click at [693, 191] on label "Paste" at bounding box center [708, 192] width 85 height 9
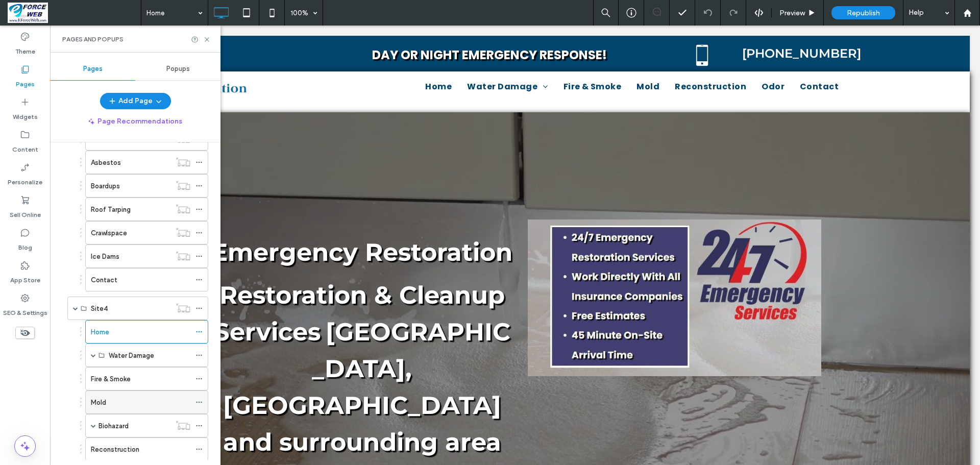
scroll to position [1582, 0]
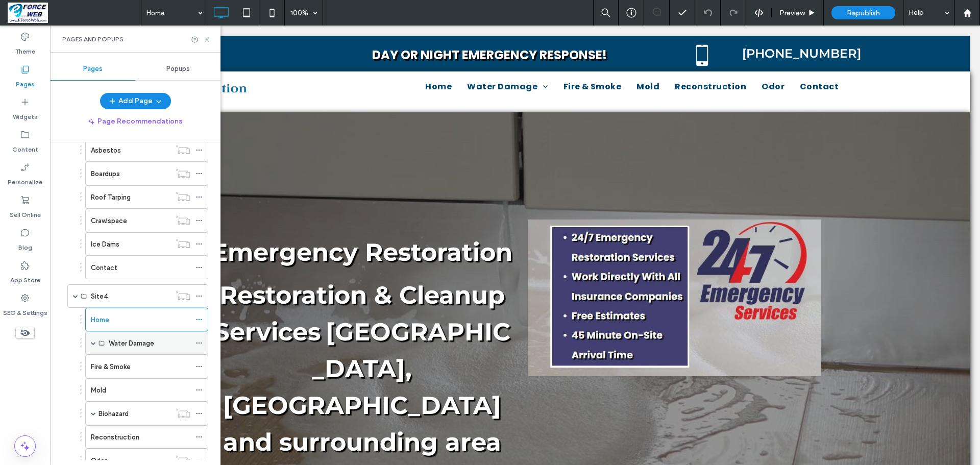
click at [95, 343] on span at bounding box center [93, 342] width 5 height 5
click at [122, 366] on label "Water Damage Restoration" at bounding box center [151, 367] width 84 height 18
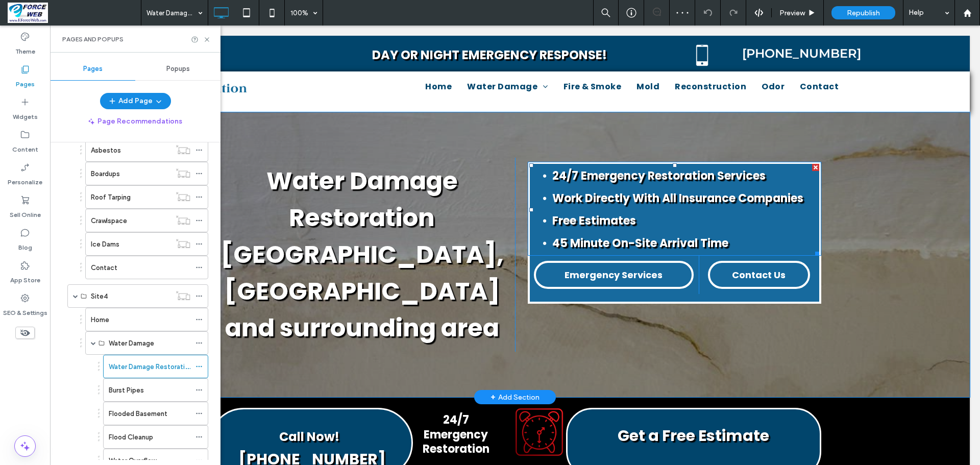
click at [812, 166] on div at bounding box center [815, 167] width 7 height 7
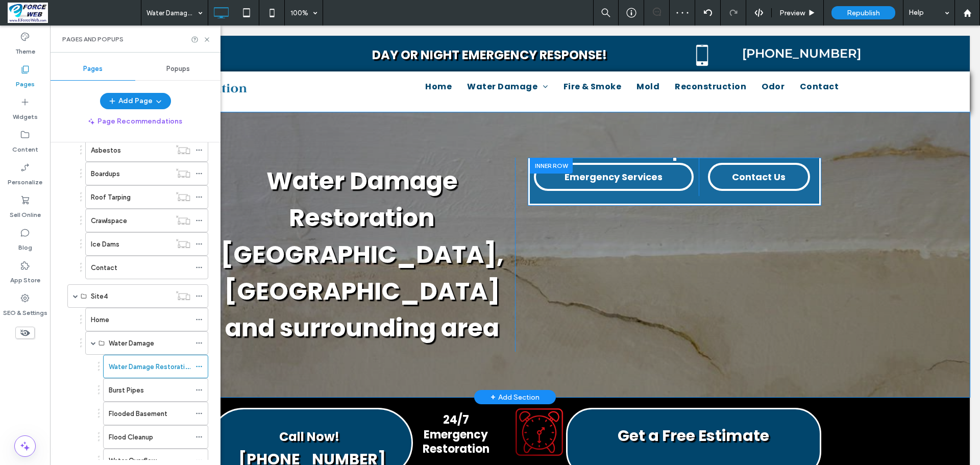
click at [556, 167] on div at bounding box center [551, 166] width 43 height 16
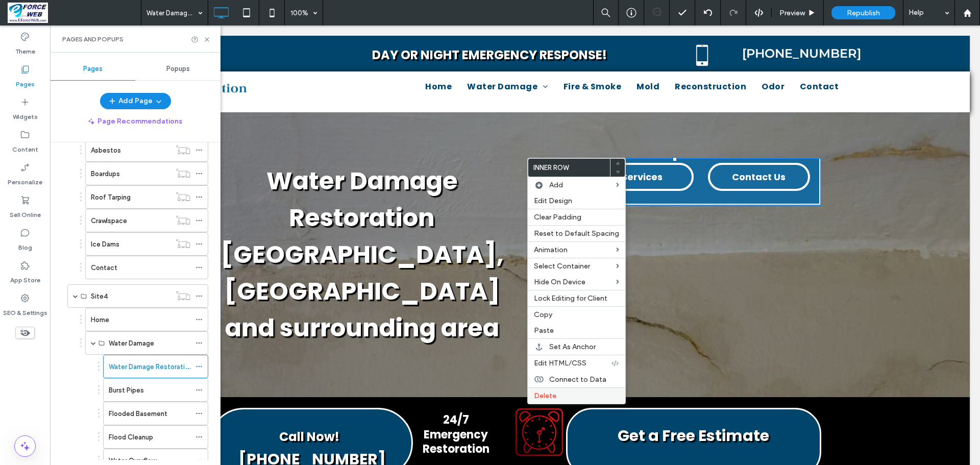
click at [545, 397] on span "Delete" at bounding box center [545, 395] width 22 height 9
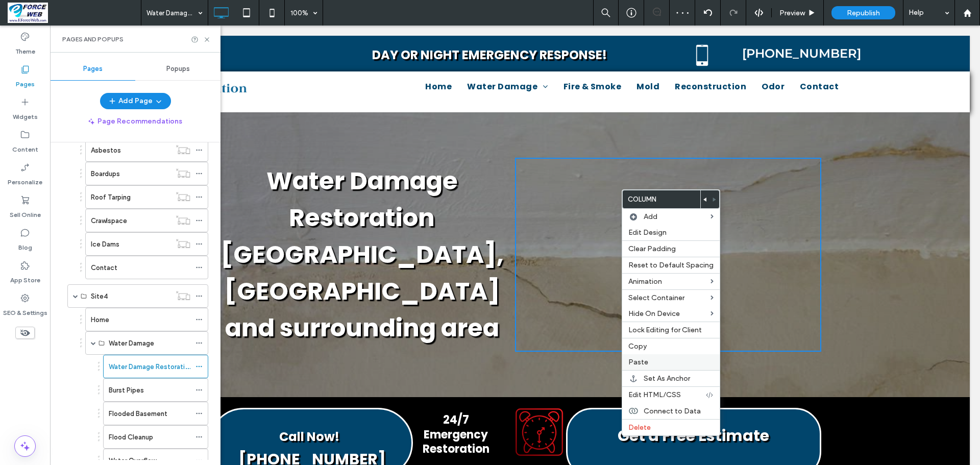
click at [641, 362] on span "Paste" at bounding box center [638, 362] width 20 height 9
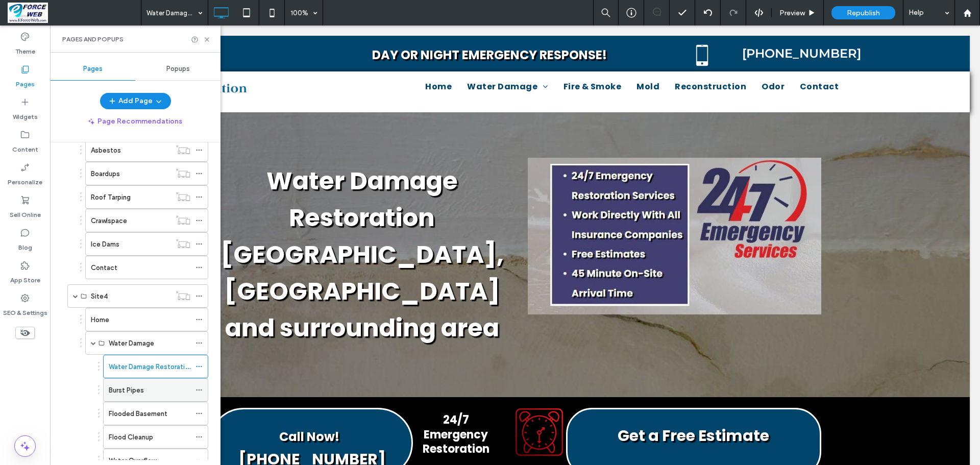
click at [128, 391] on label "Burst Pipes" at bounding box center [126, 390] width 35 height 18
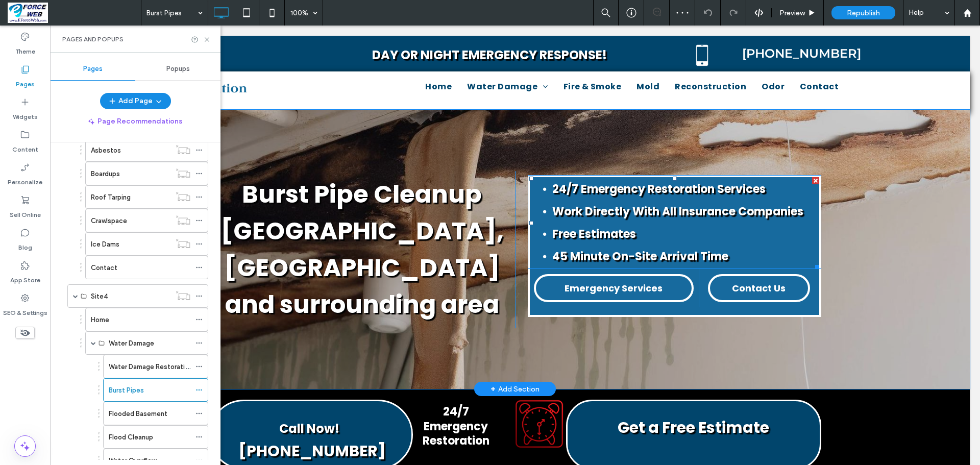
click at [813, 182] on div at bounding box center [815, 180] width 7 height 7
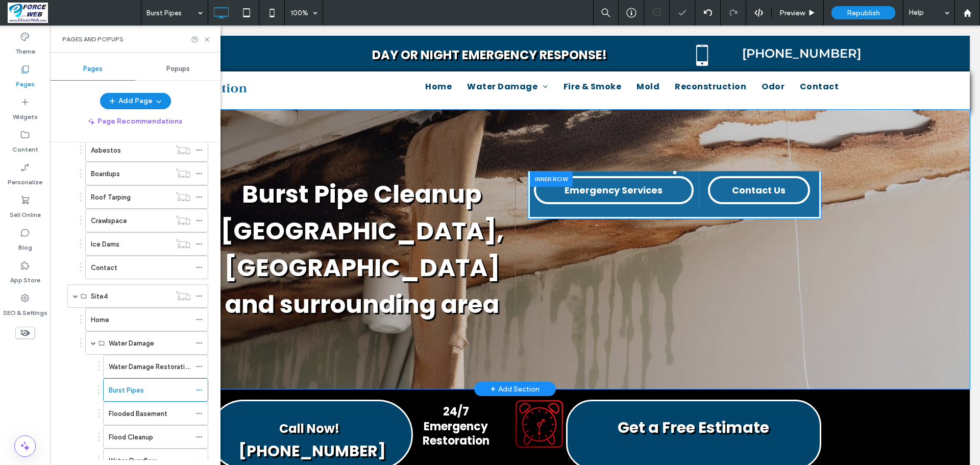
click at [538, 183] on div at bounding box center [551, 179] width 43 height 16
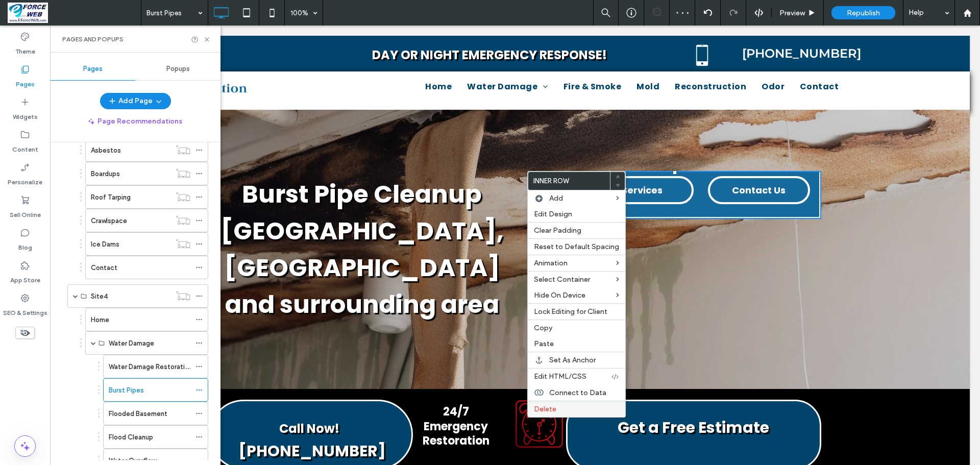
click at [554, 410] on span "Delete" at bounding box center [545, 409] width 22 height 9
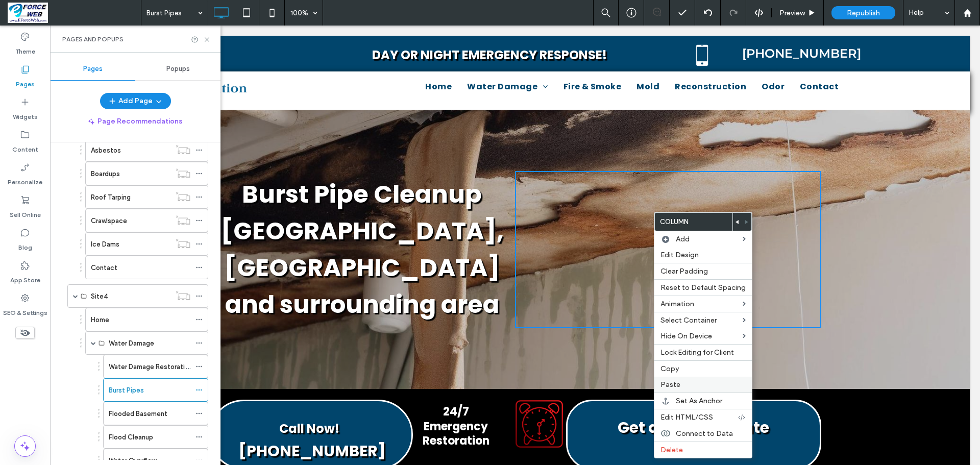
click at [688, 385] on label "Paste" at bounding box center [702, 384] width 85 height 9
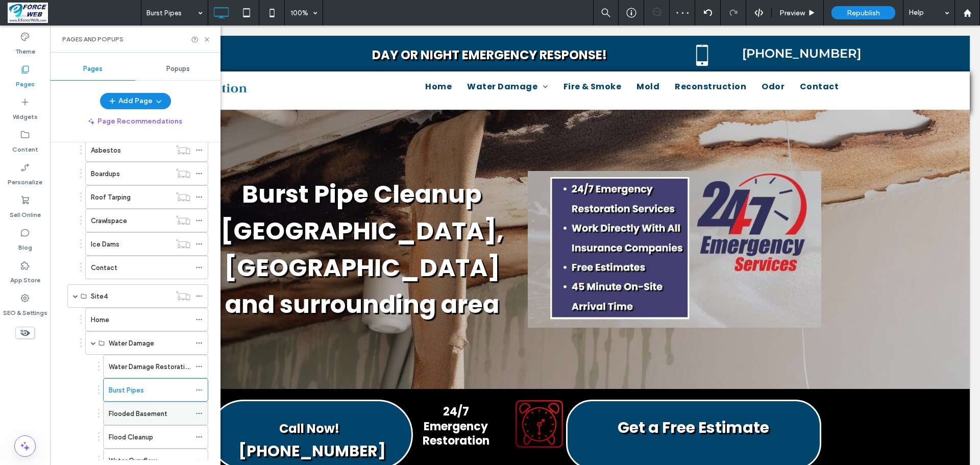
click at [135, 417] on label "Flooded Basement" at bounding box center [138, 414] width 59 height 18
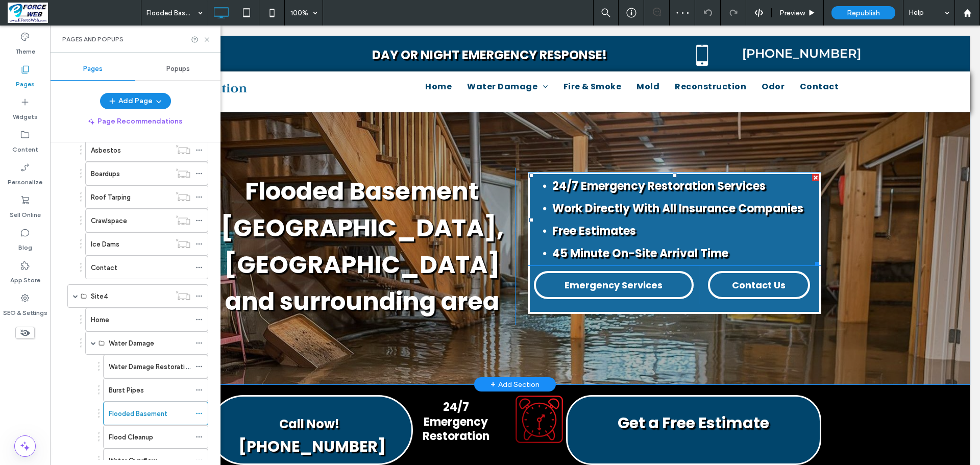
click at [812, 176] on div at bounding box center [815, 177] width 7 height 7
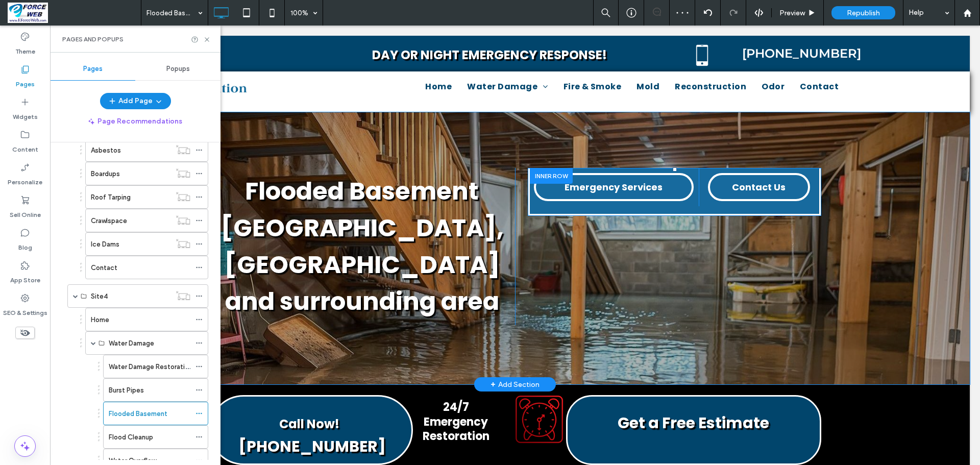
click at [546, 177] on div at bounding box center [551, 176] width 43 height 16
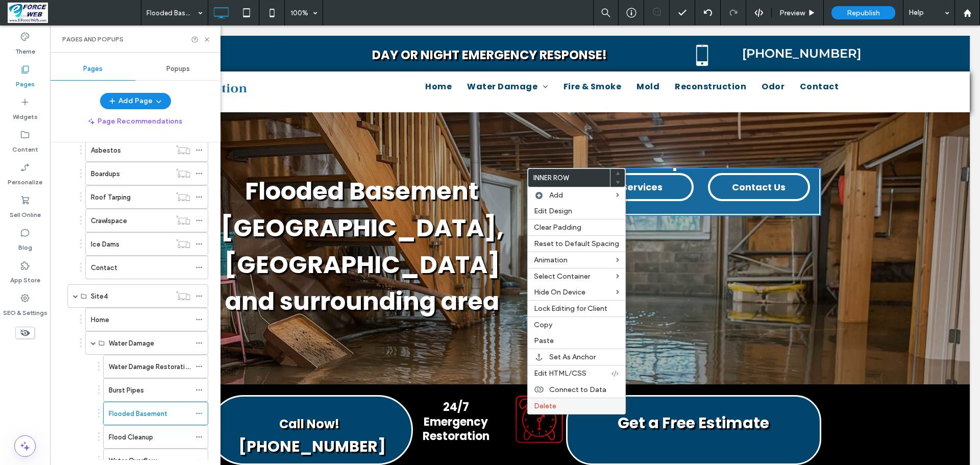
click at [541, 405] on span "Delete" at bounding box center [545, 406] width 22 height 9
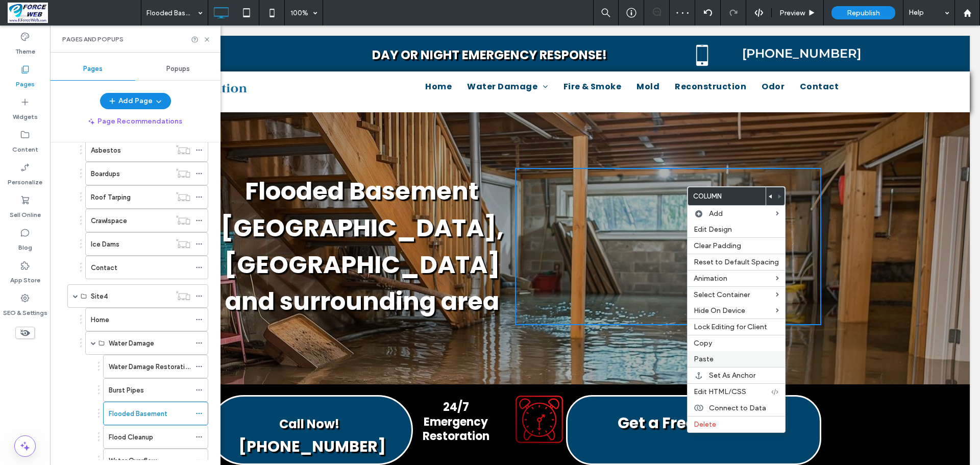
click at [703, 358] on span "Paste" at bounding box center [703, 359] width 20 height 9
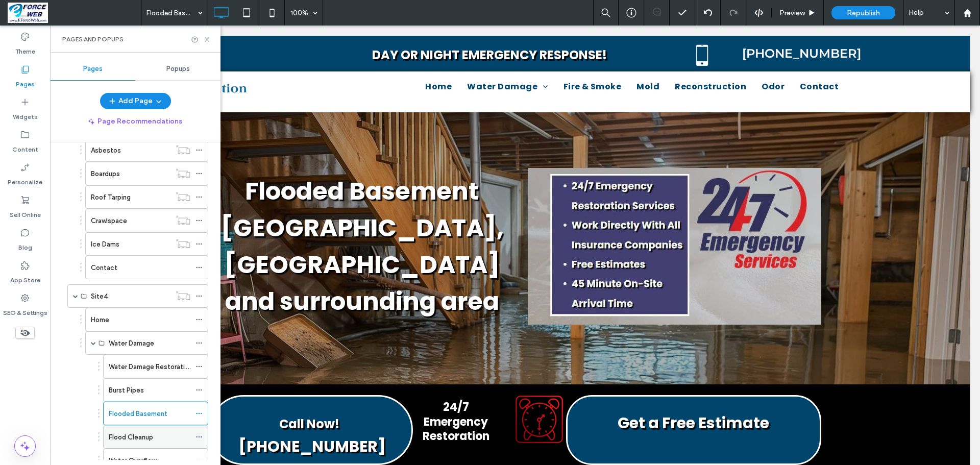
click at [152, 437] on label "Flood Cleanup" at bounding box center [131, 437] width 44 height 18
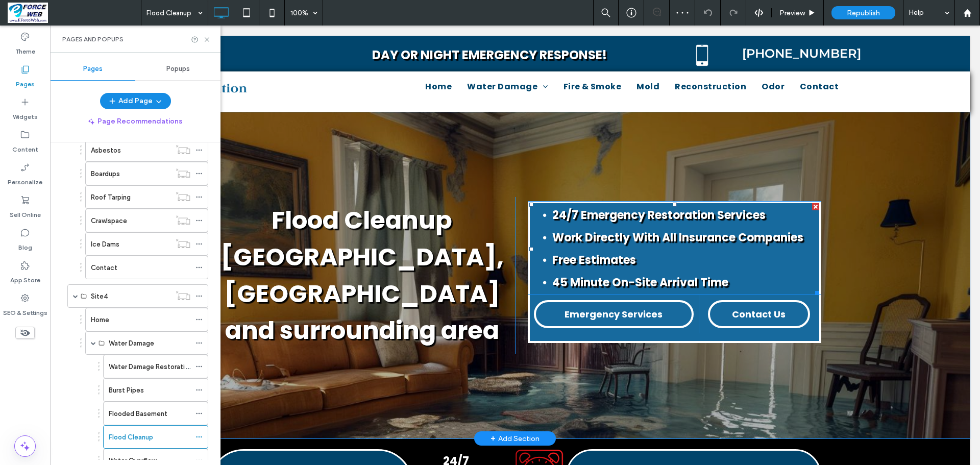
click at [812, 205] on div at bounding box center [815, 206] width 7 height 7
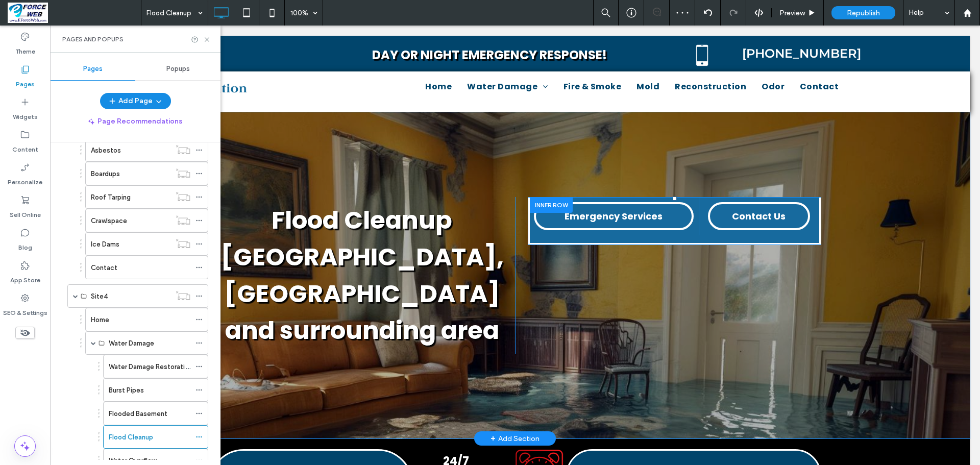
click at [542, 207] on div at bounding box center [551, 205] width 43 height 16
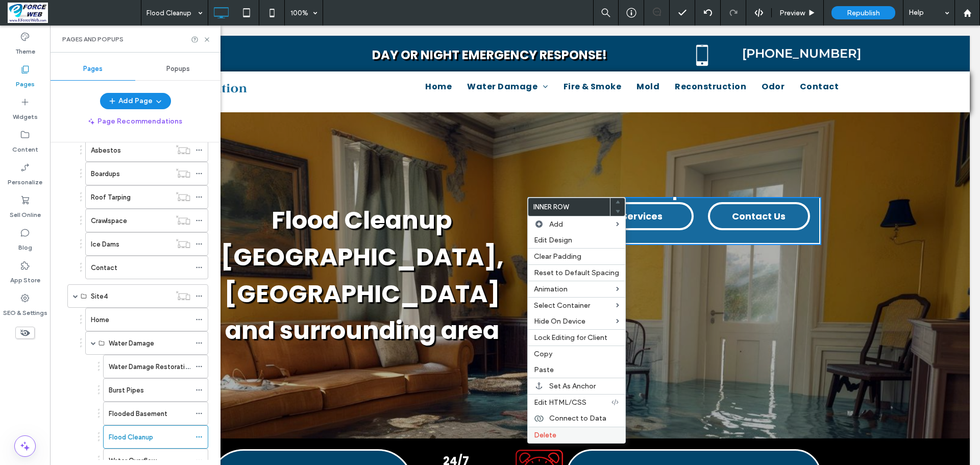
click at [552, 437] on span "Delete" at bounding box center [545, 435] width 22 height 9
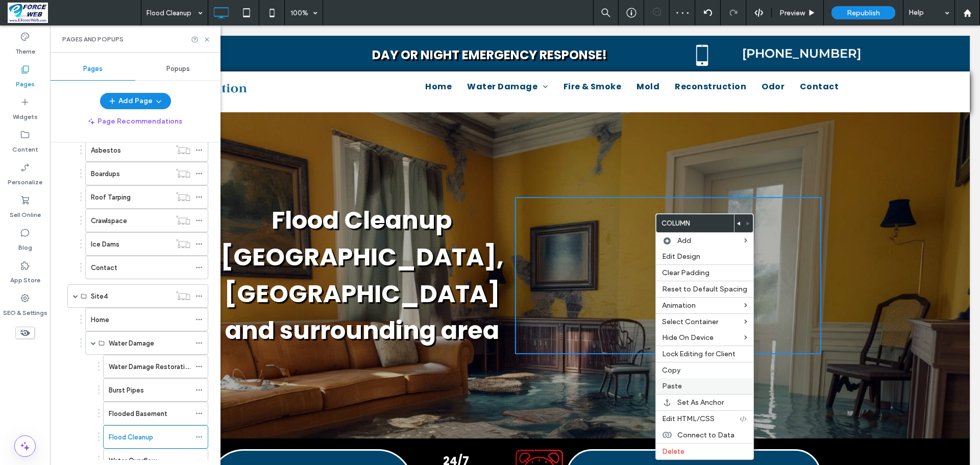
click at [680, 386] on span "Paste" at bounding box center [672, 386] width 20 height 9
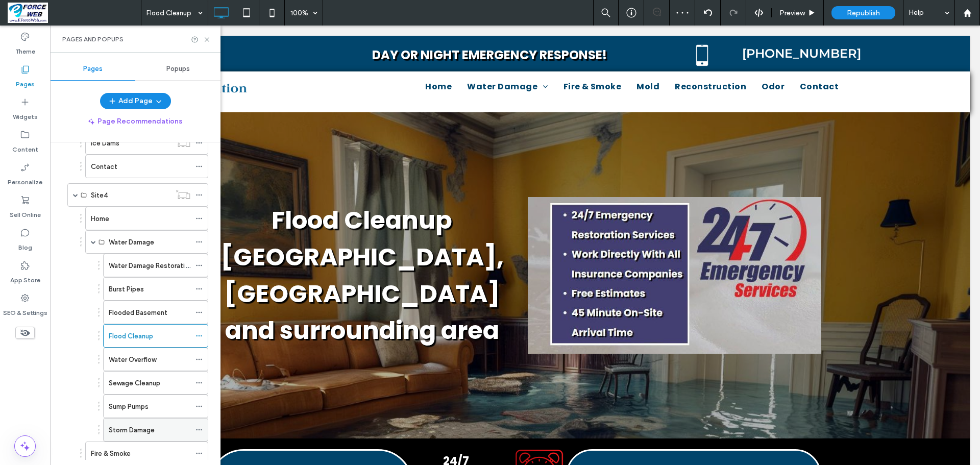
scroll to position [1684, 0]
click at [131, 362] on label "Water Overflow" at bounding box center [132, 359] width 47 height 18
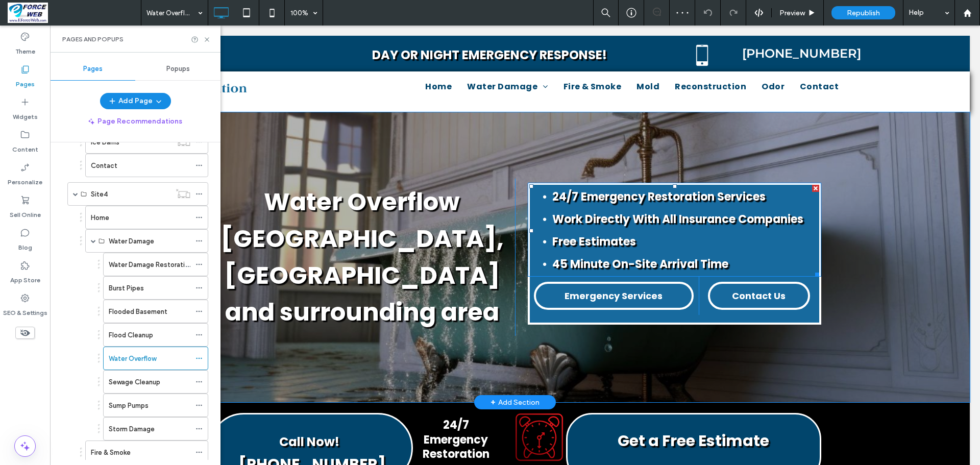
click at [812, 188] on div at bounding box center [815, 188] width 7 height 7
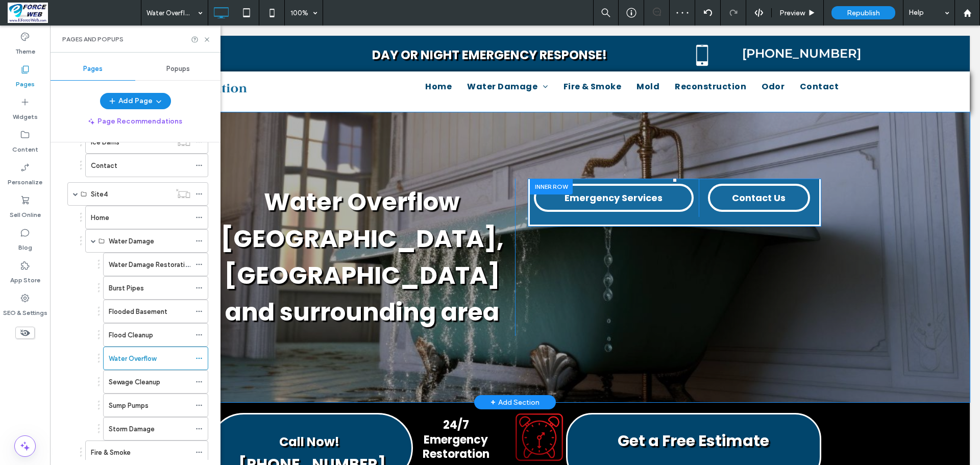
click at [540, 185] on div at bounding box center [551, 187] width 43 height 16
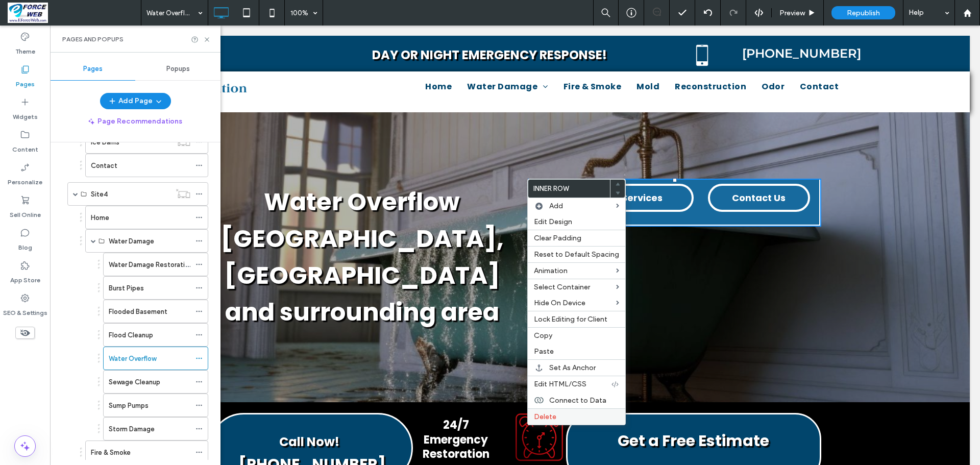
click at [544, 415] on span "Delete" at bounding box center [545, 416] width 22 height 9
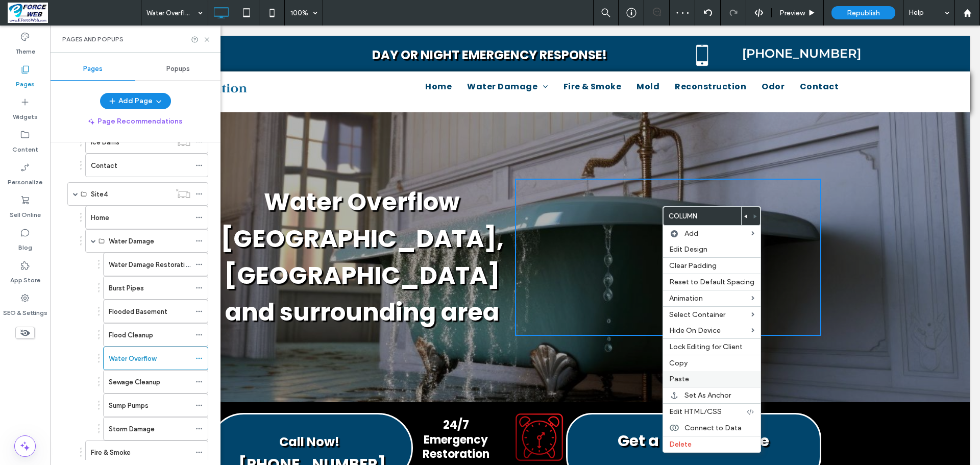
click at [683, 377] on span "Paste" at bounding box center [679, 379] width 20 height 9
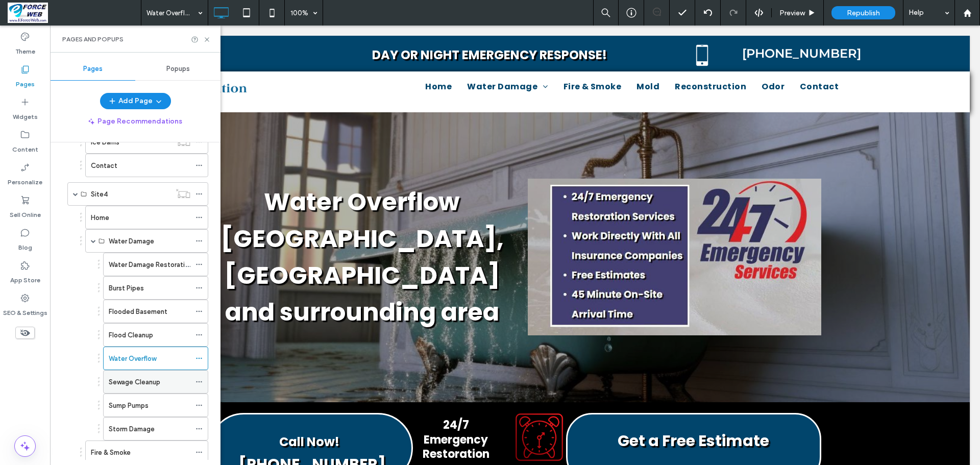
click at [132, 387] on label "Sewage Cleanup" at bounding box center [135, 382] width 52 height 18
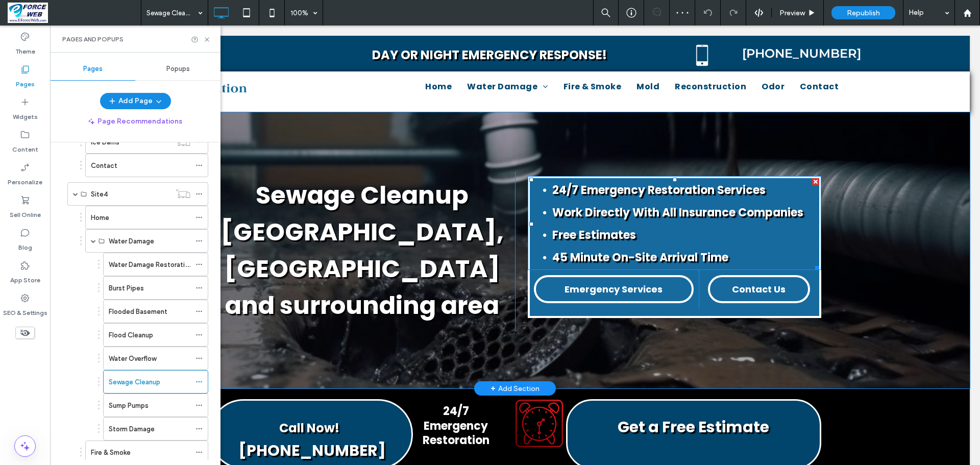
click at [812, 181] on div at bounding box center [815, 181] width 7 height 7
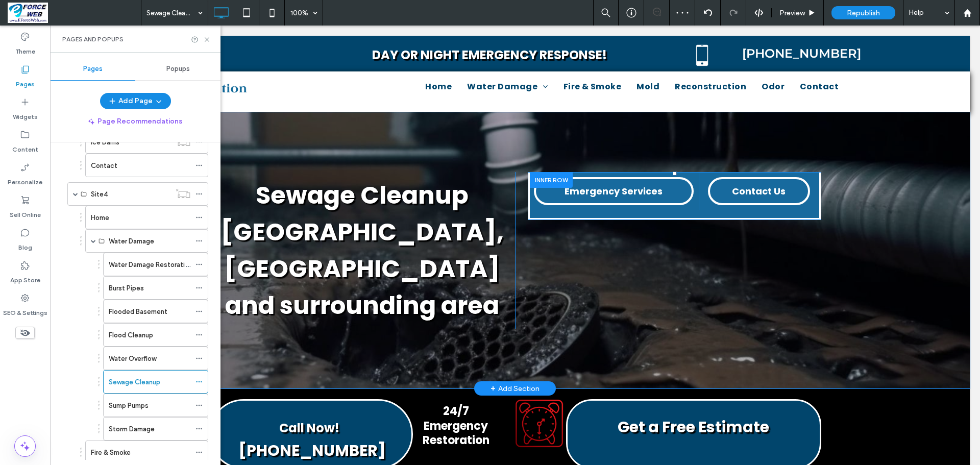
click at [548, 183] on div at bounding box center [551, 180] width 43 height 16
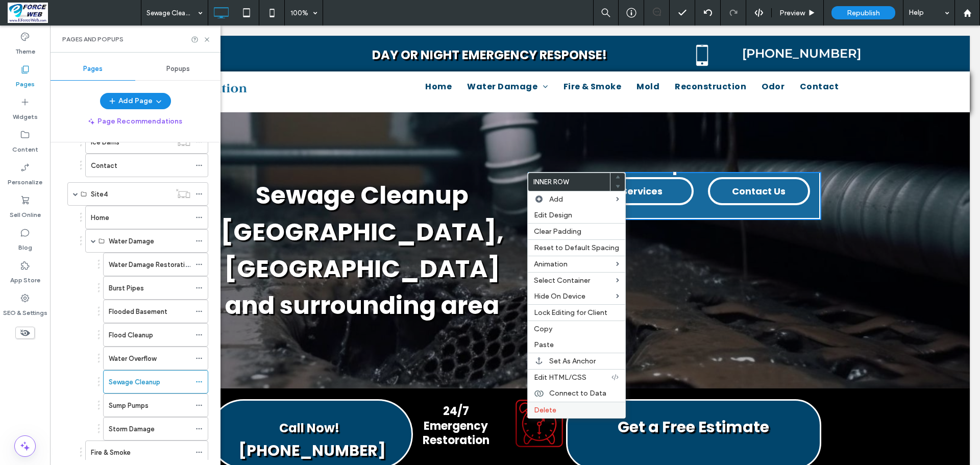
click at [544, 409] on span "Delete" at bounding box center [545, 410] width 22 height 9
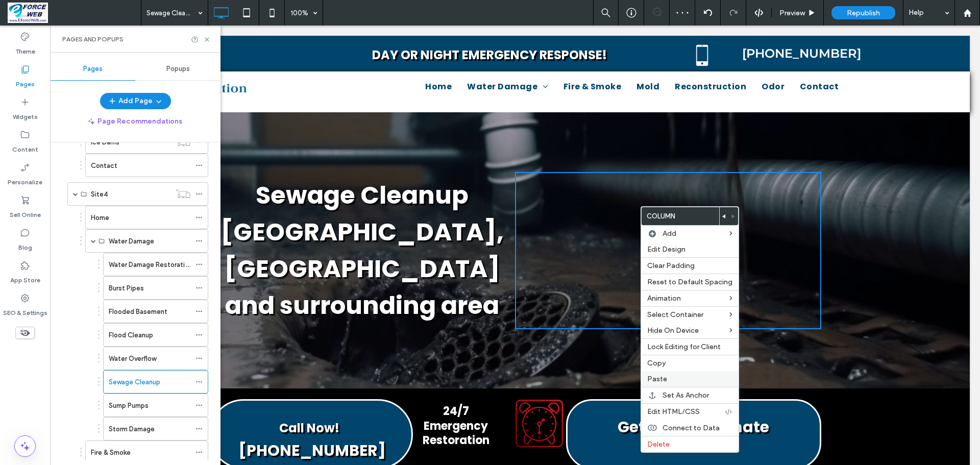
click at [664, 381] on span "Paste" at bounding box center [657, 379] width 20 height 9
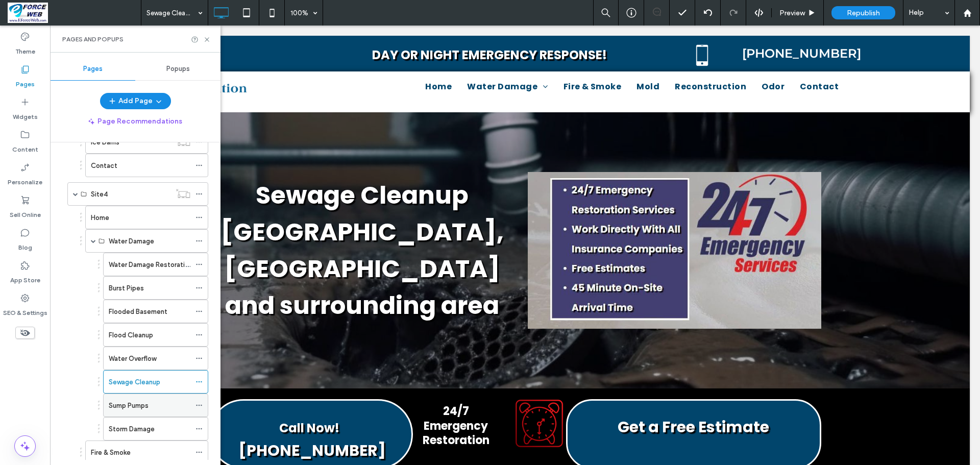
click at [136, 408] on label "Sump Pumps" at bounding box center [129, 405] width 40 height 18
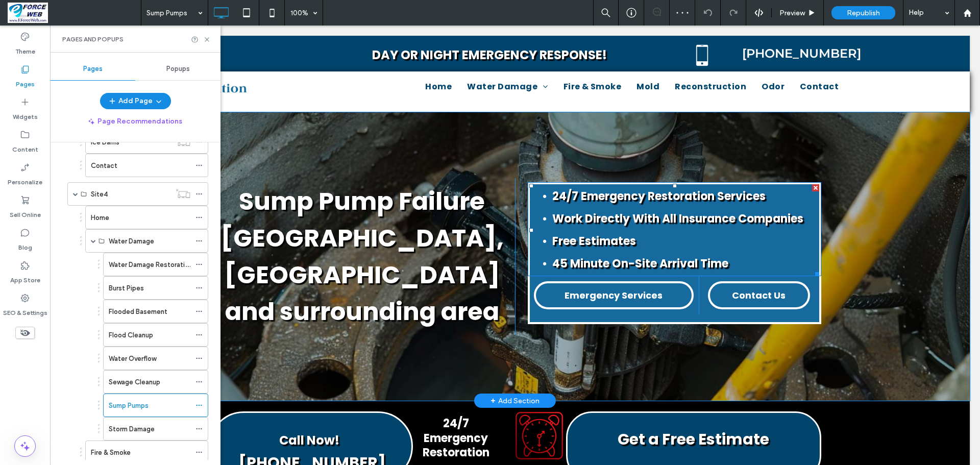
click at [812, 187] on div at bounding box center [815, 187] width 7 height 7
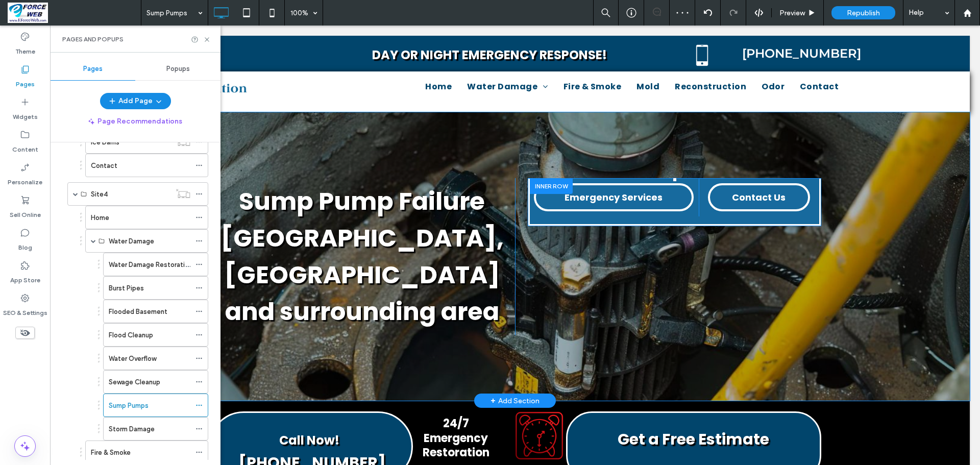
click at [549, 184] on div at bounding box center [551, 186] width 43 height 16
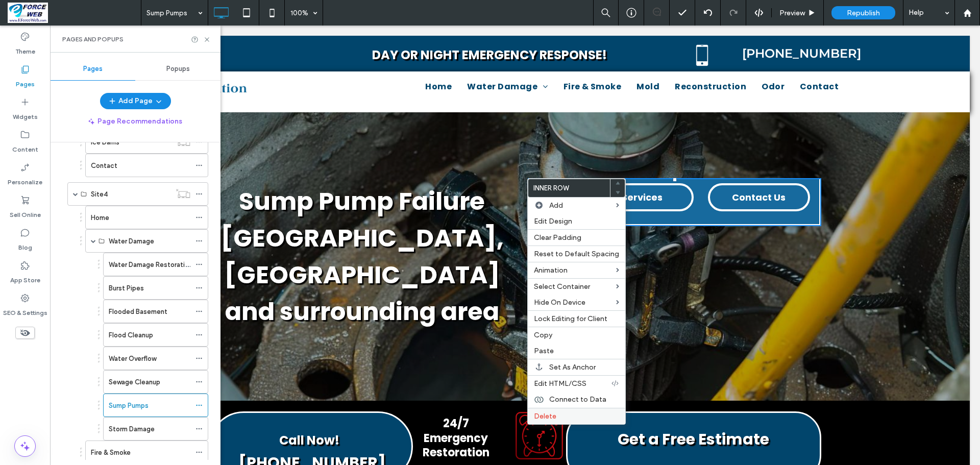
click at [539, 413] on span "Delete" at bounding box center [545, 416] width 22 height 9
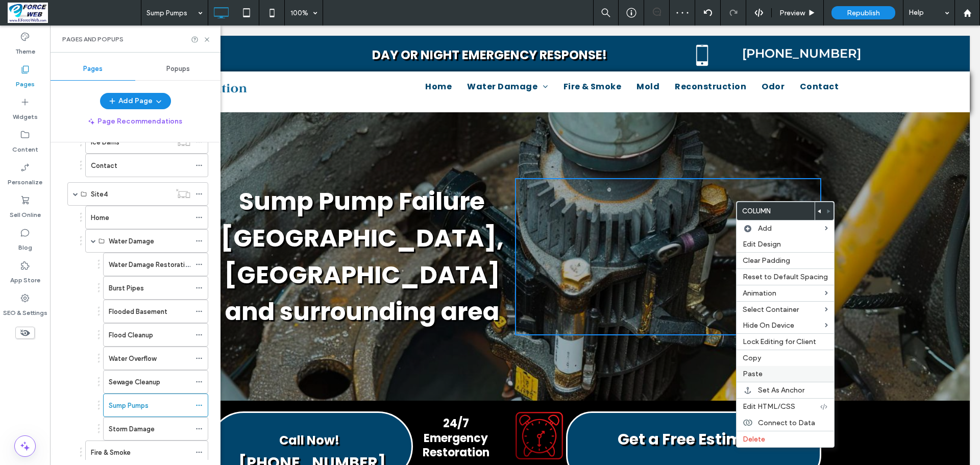
click at [763, 377] on label "Paste" at bounding box center [784, 373] width 85 height 9
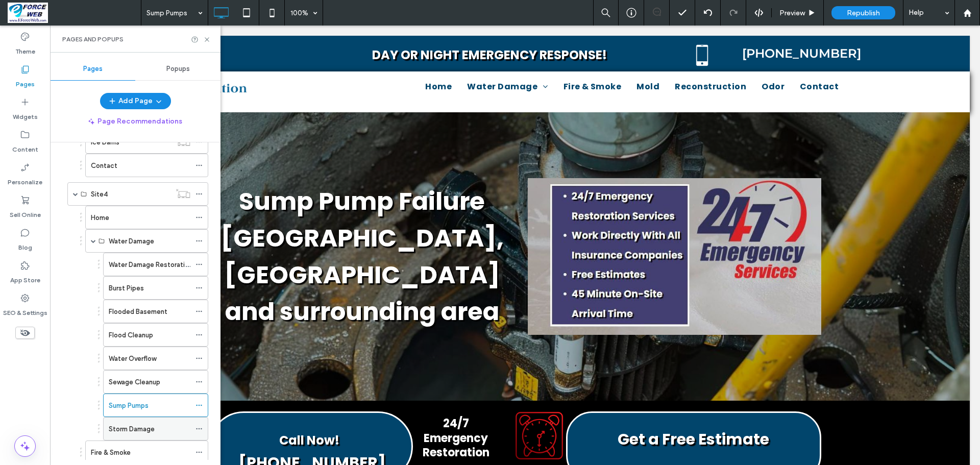
click at [140, 433] on label "Storm Damage" at bounding box center [132, 429] width 46 height 18
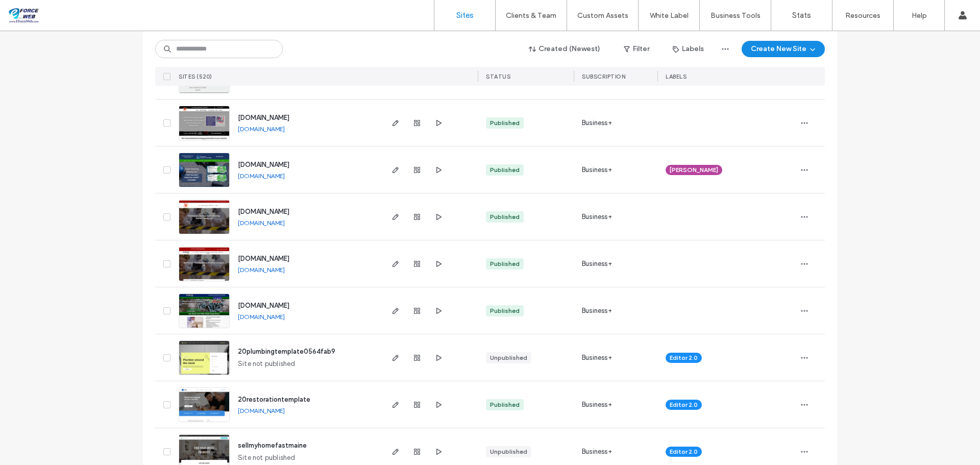
scroll to position [204, 0]
click at [391, 355] on icon "button" at bounding box center [395, 357] width 8 height 8
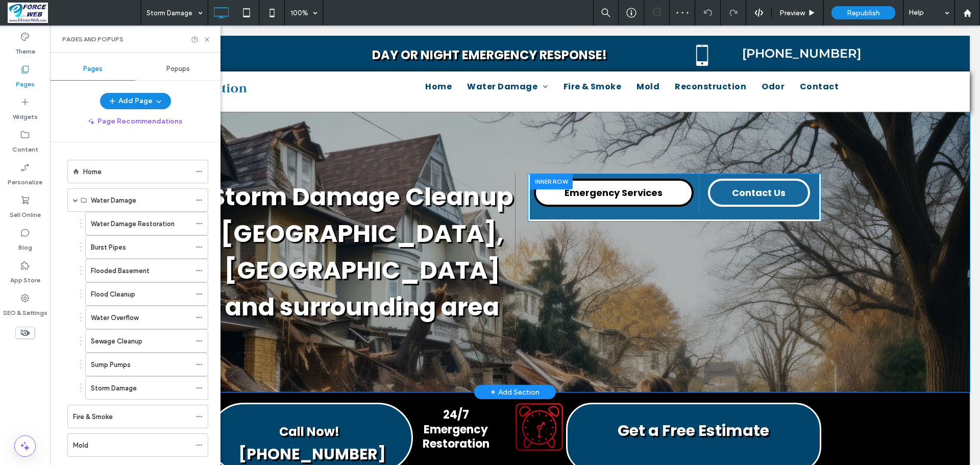
scroll to position [1684, 0]
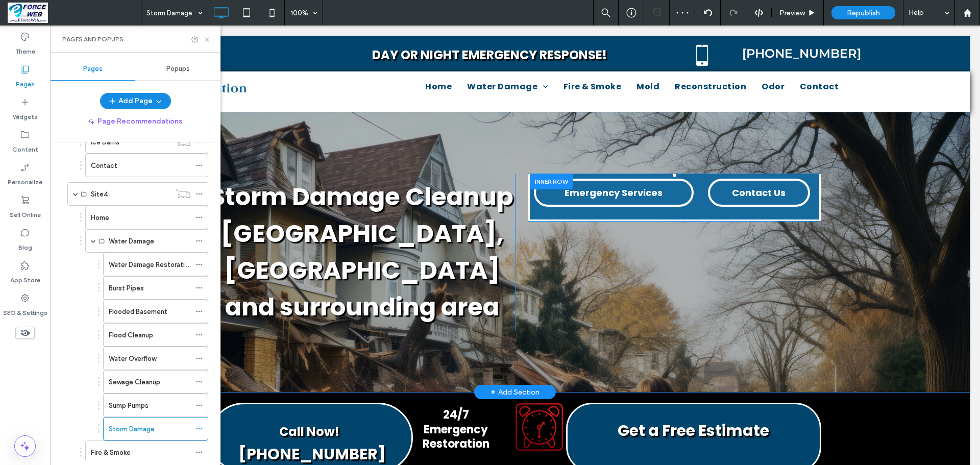
click at [547, 177] on div at bounding box center [551, 181] width 43 height 16
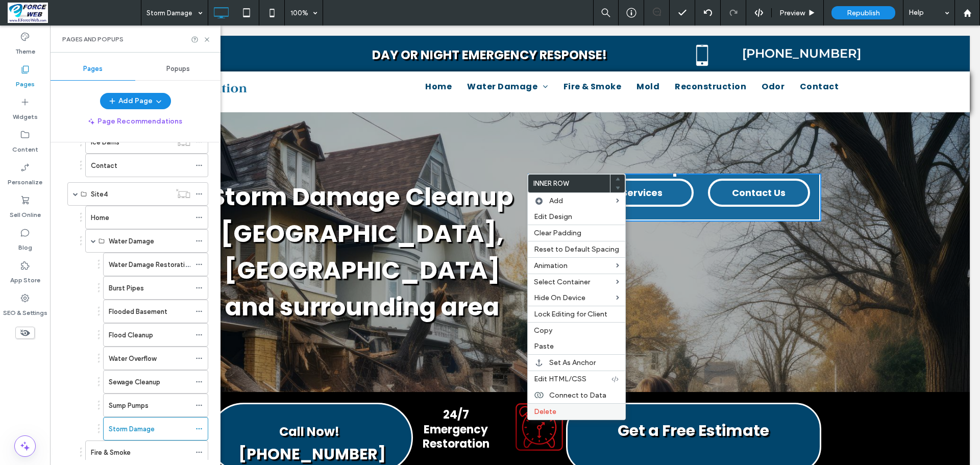
click at [547, 411] on span "Delete" at bounding box center [545, 411] width 22 height 9
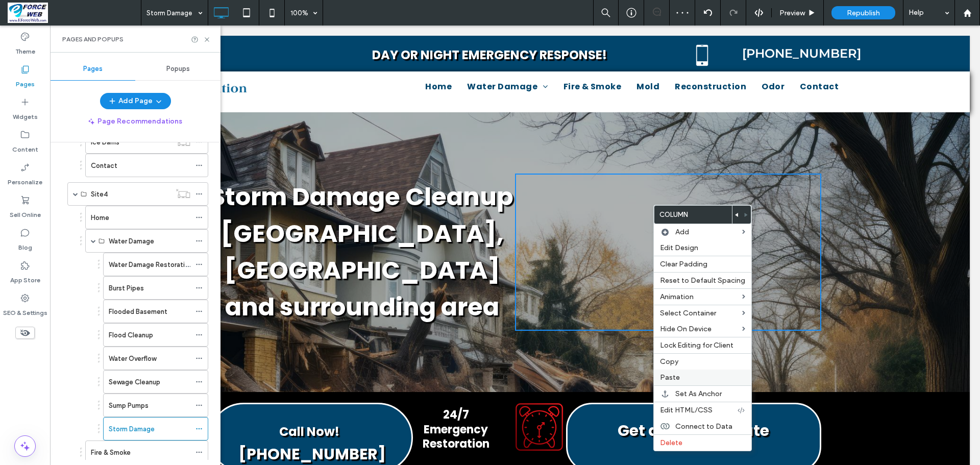
click at [669, 375] on span "Paste" at bounding box center [670, 377] width 20 height 9
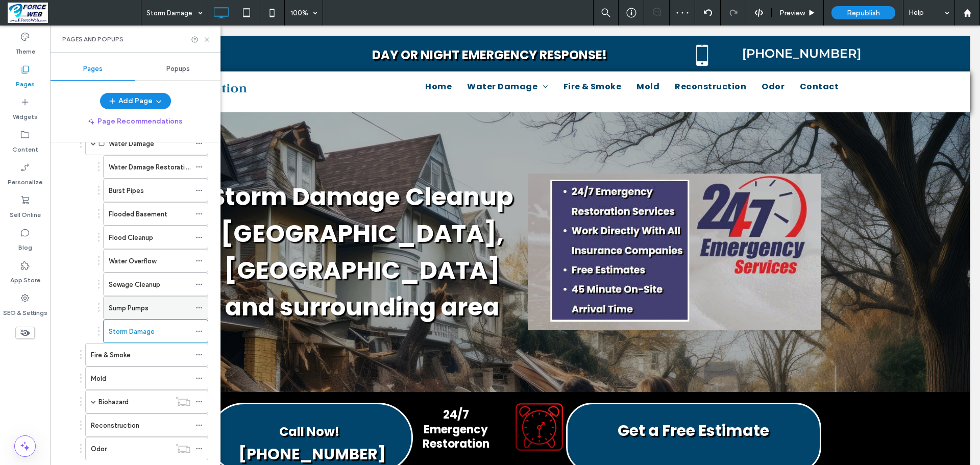
scroll to position [1786, 0]
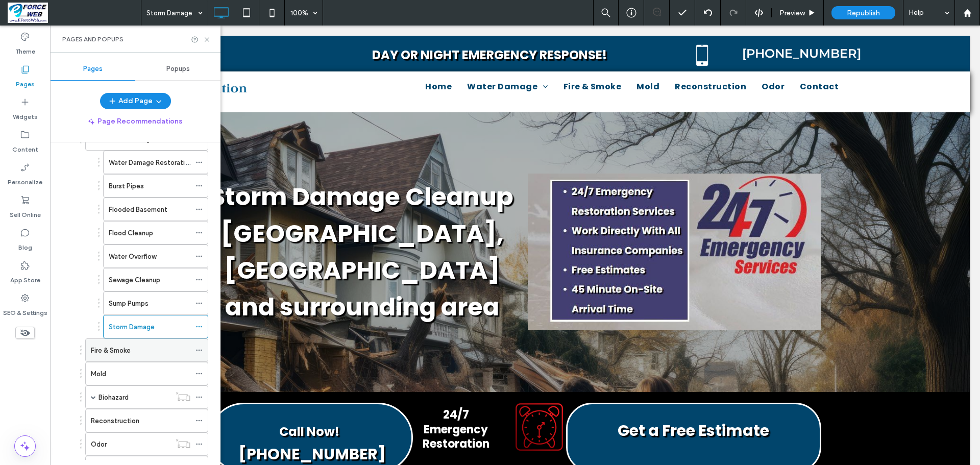
click at [104, 360] on div "Fire & Smoke" at bounding box center [140, 350] width 99 height 22
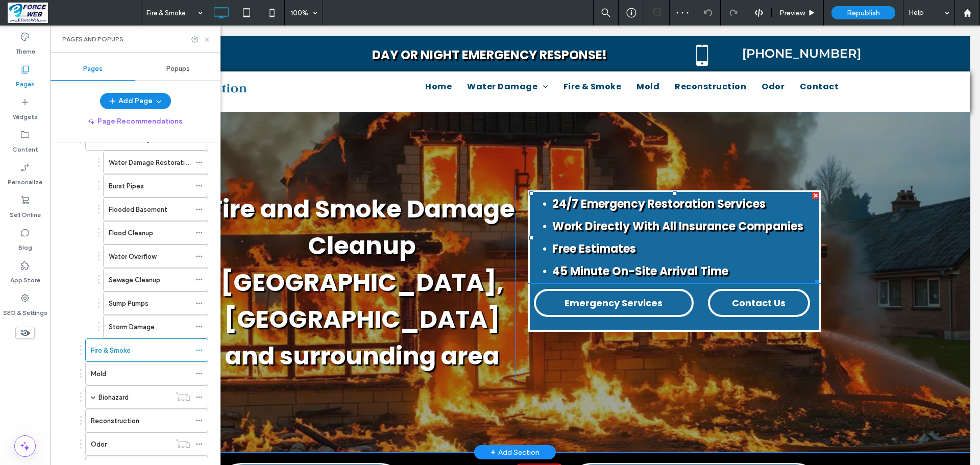
click at [812, 194] on div at bounding box center [815, 195] width 7 height 7
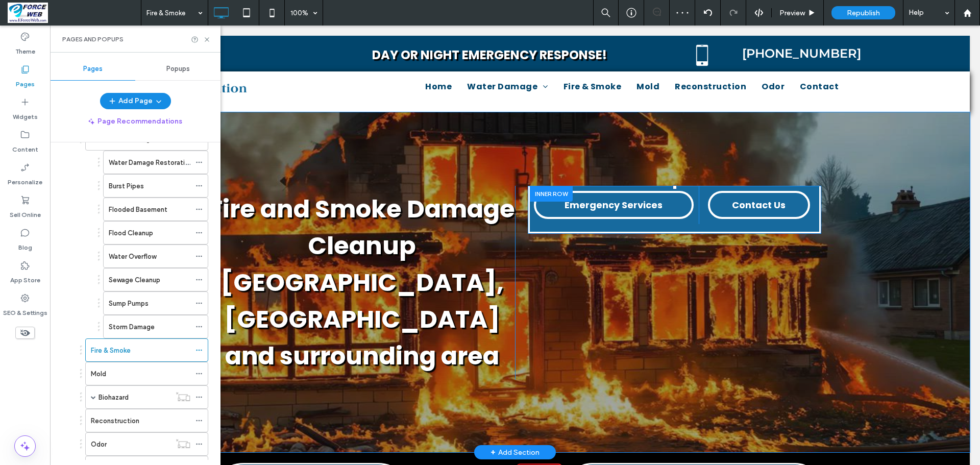
click at [533, 190] on div at bounding box center [551, 194] width 43 height 16
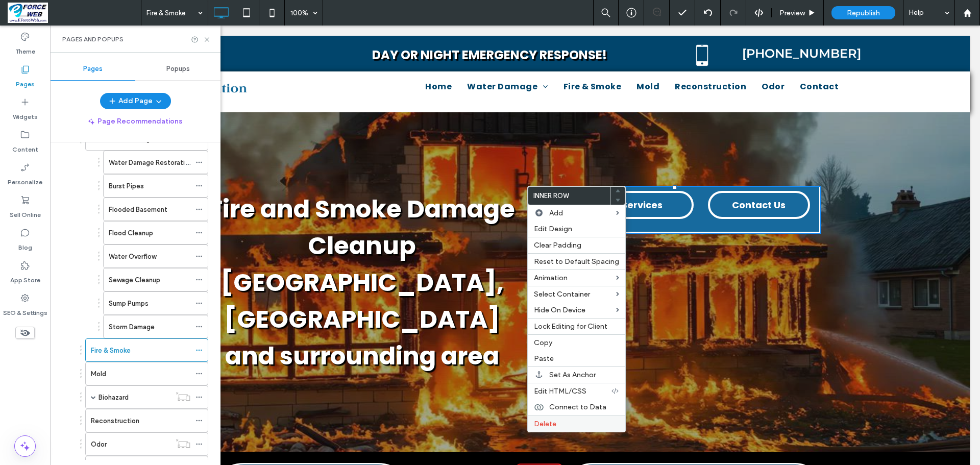
click at [550, 424] on span "Delete" at bounding box center [545, 423] width 22 height 9
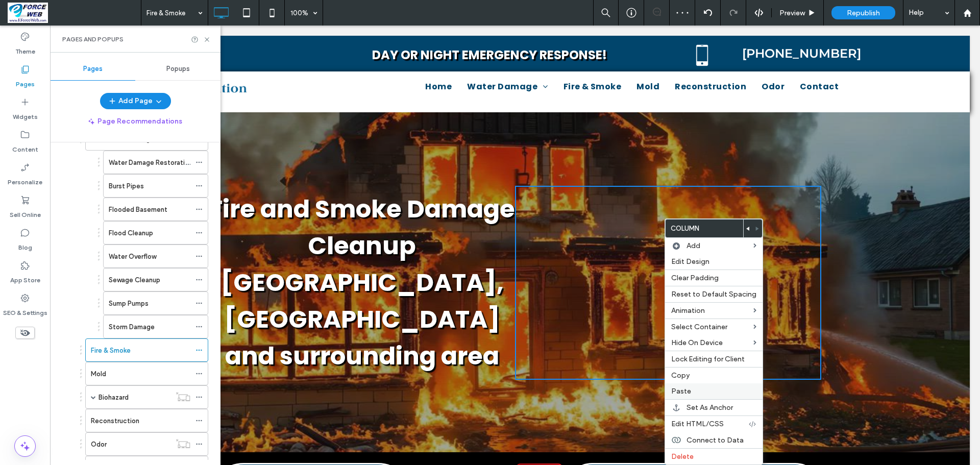
click at [700, 389] on label "Paste" at bounding box center [713, 391] width 85 height 9
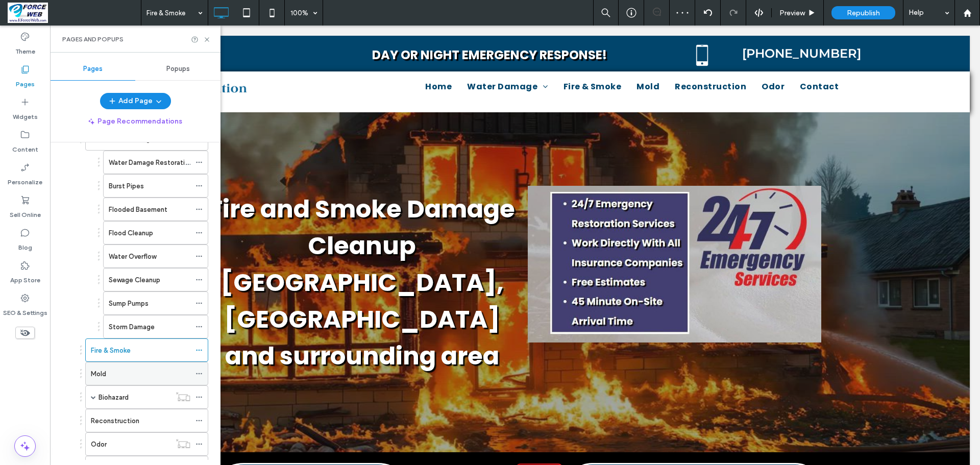
click at [97, 377] on label "Mold" at bounding box center [98, 374] width 15 height 18
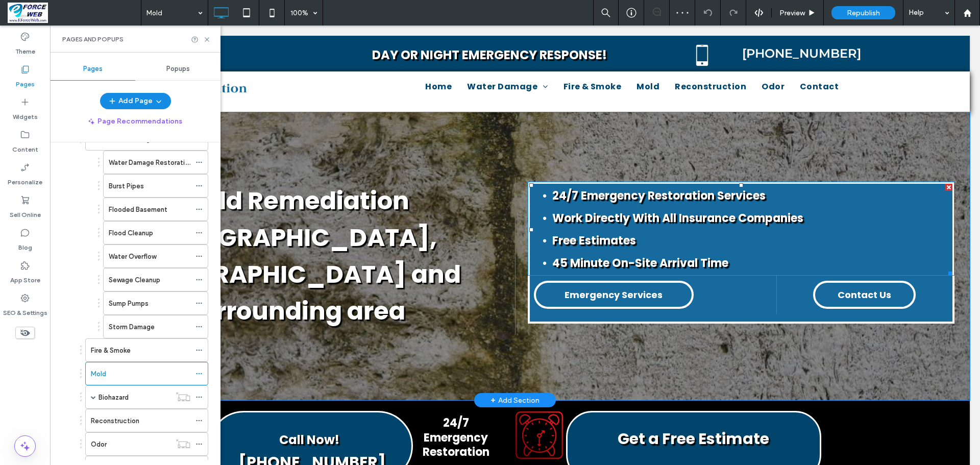
click at [945, 185] on div at bounding box center [948, 187] width 7 height 7
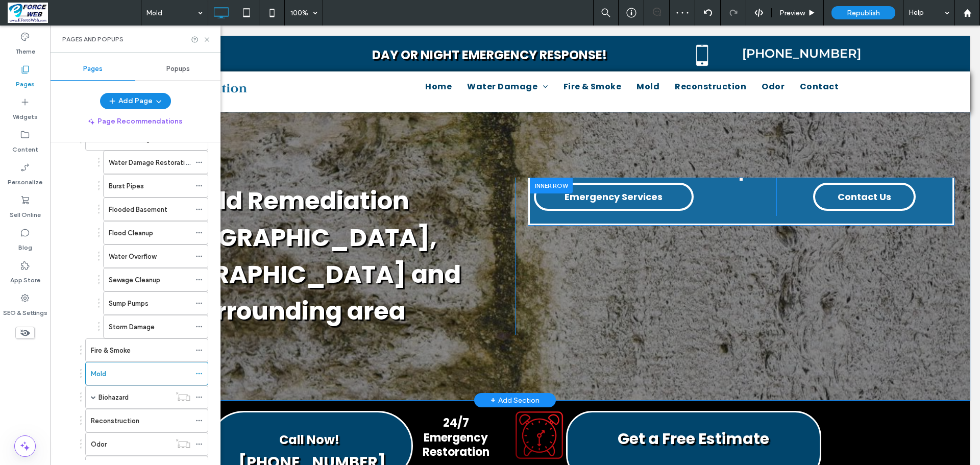
click at [535, 183] on div at bounding box center [551, 186] width 43 height 16
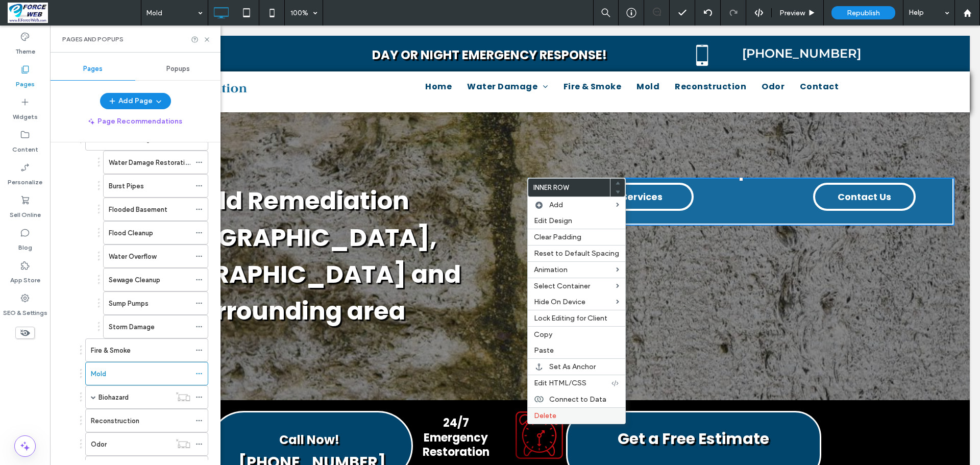
click at [549, 416] on span "Delete" at bounding box center [545, 415] width 22 height 9
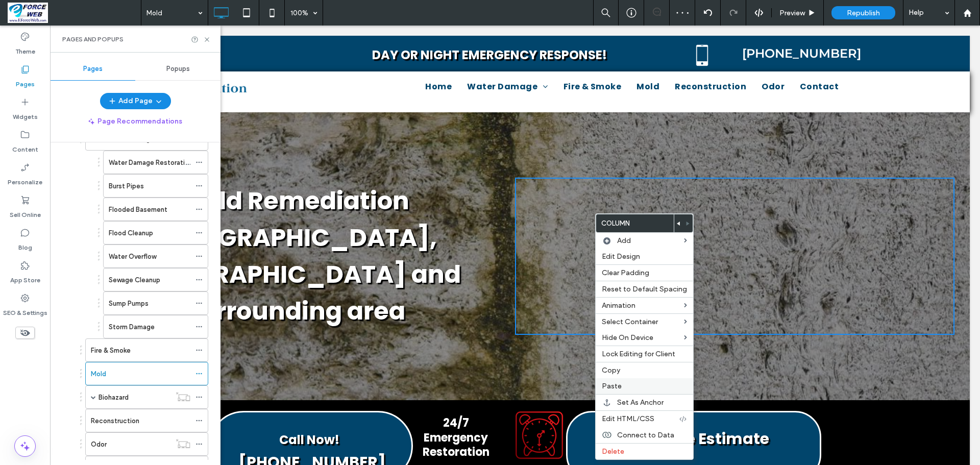
click at [618, 383] on span "Paste" at bounding box center [612, 386] width 20 height 9
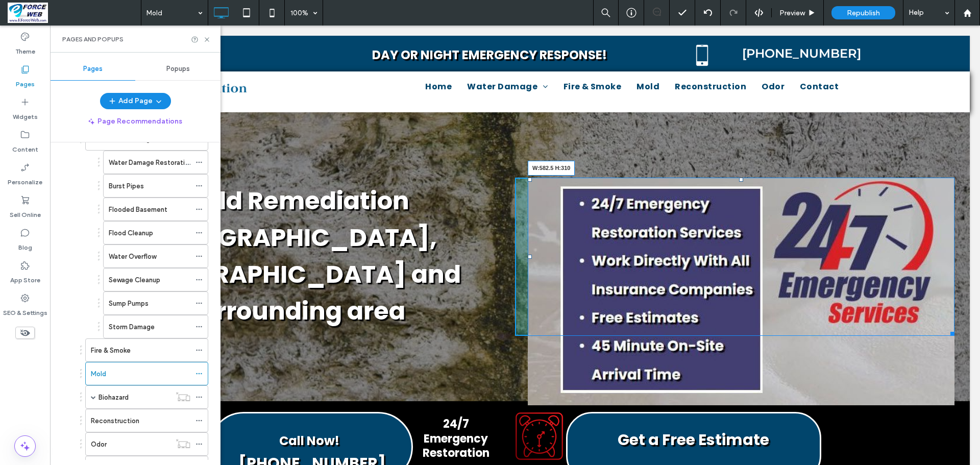
drag, startPoint x: 941, startPoint y: 399, endPoint x: 878, endPoint y: 382, distance: 65.1
click at [878, 382] on div "Mold Remediation Sherman, TX and surrounding area Click To Paste Click To Paste…" at bounding box center [514, 256] width 909 height 289
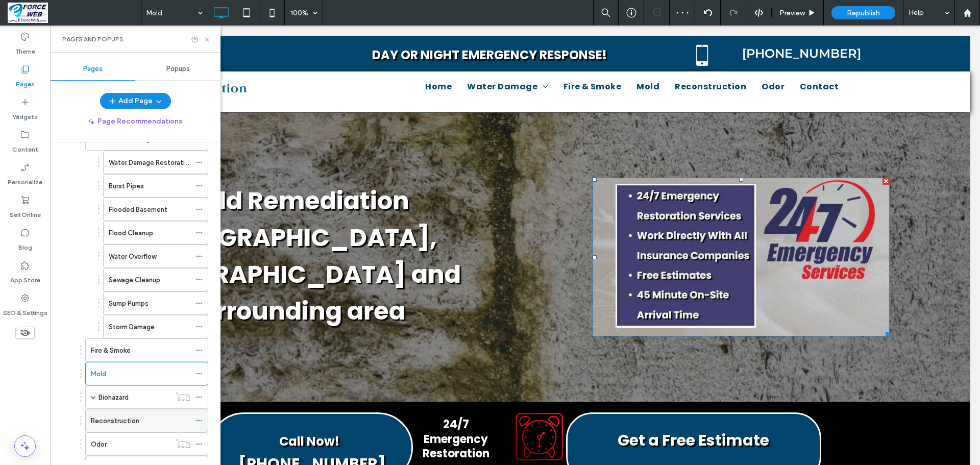
click at [111, 427] on label "Reconstruction" at bounding box center [115, 421] width 48 height 18
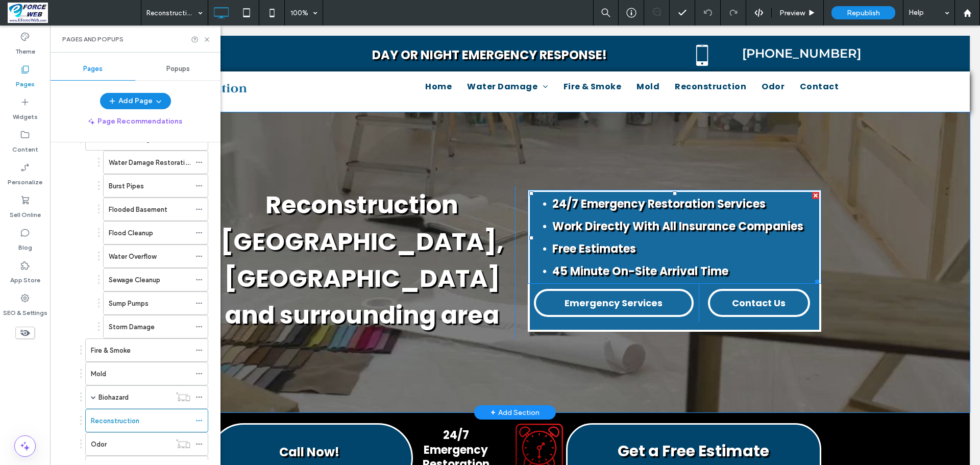
click at [812, 194] on div at bounding box center [815, 195] width 7 height 7
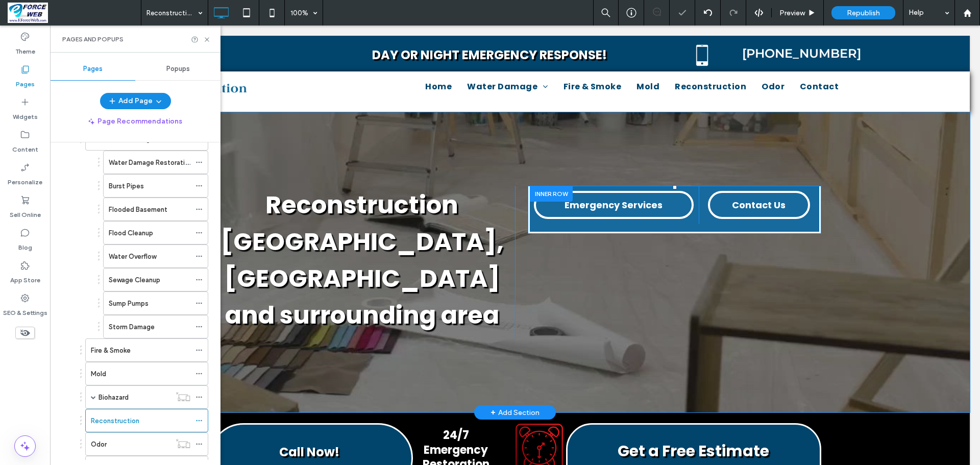
click at [538, 192] on div at bounding box center [551, 194] width 43 height 16
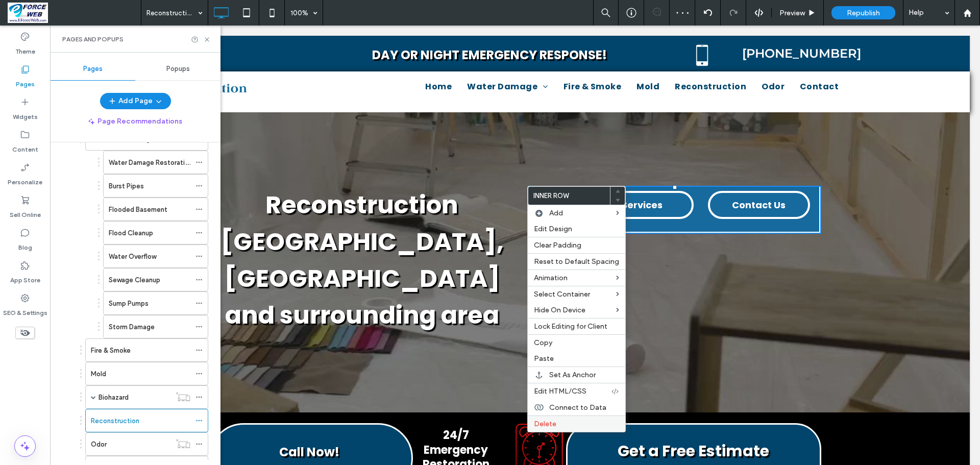
click at [549, 428] on span "Delete" at bounding box center [545, 423] width 22 height 9
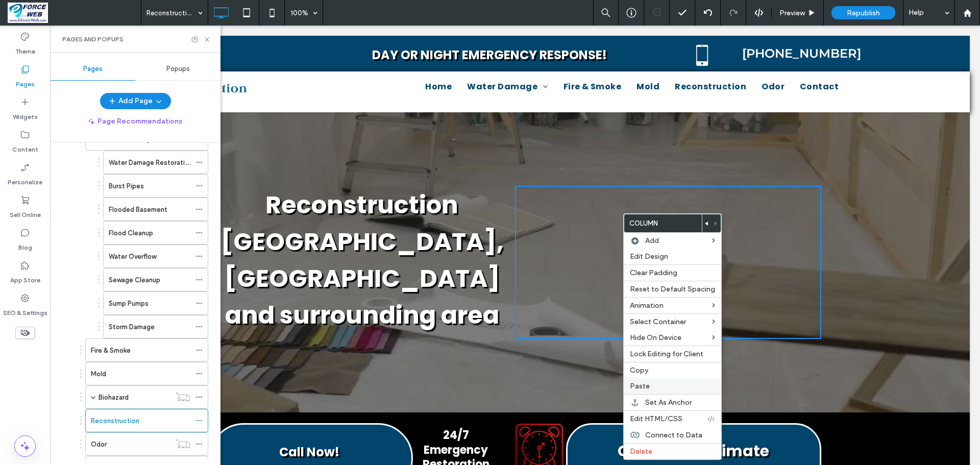
click at [645, 386] on span "Paste" at bounding box center [640, 386] width 20 height 9
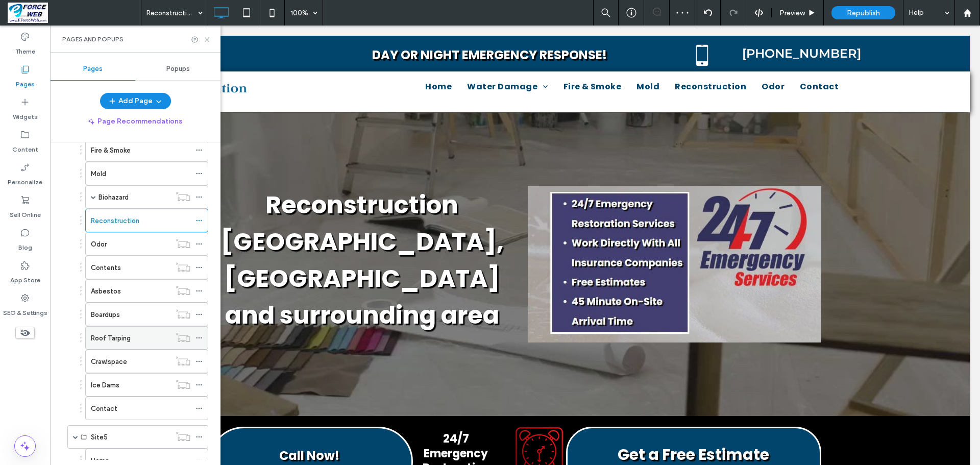
scroll to position [2041, 0]
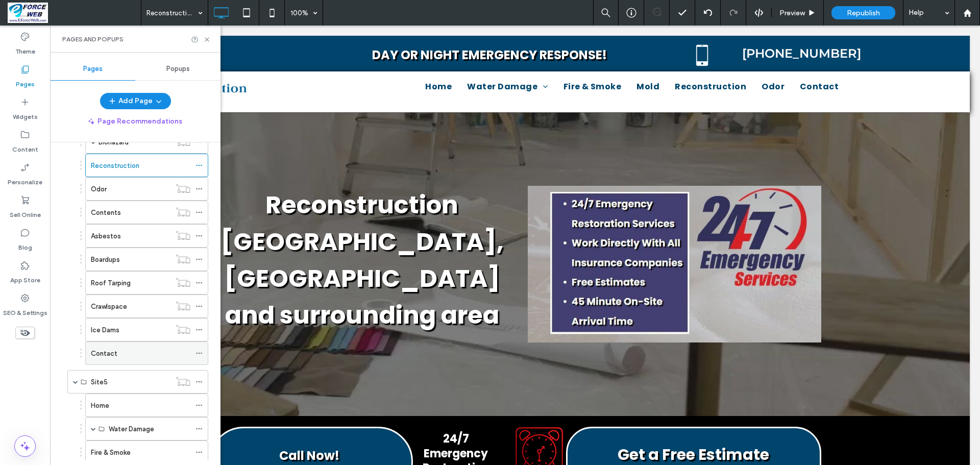
click at [110, 353] on label "Contact" at bounding box center [104, 353] width 27 height 18
click at [111, 403] on div "Home" at bounding box center [140, 405] width 99 height 11
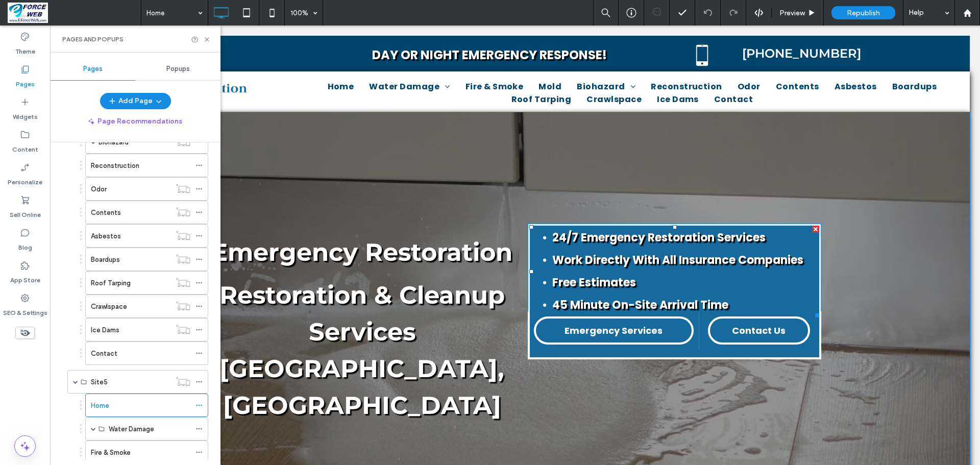
click at [812, 229] on div at bounding box center [815, 229] width 7 height 7
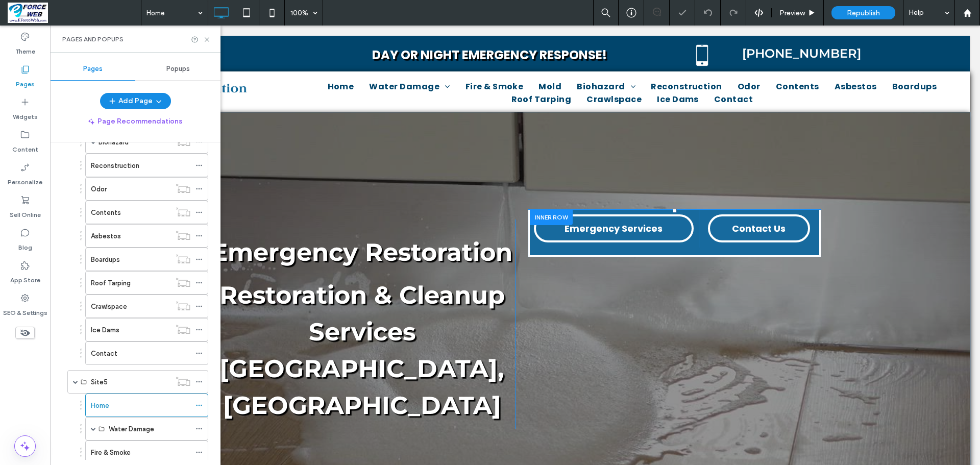
click at [544, 217] on div at bounding box center [551, 217] width 43 height 16
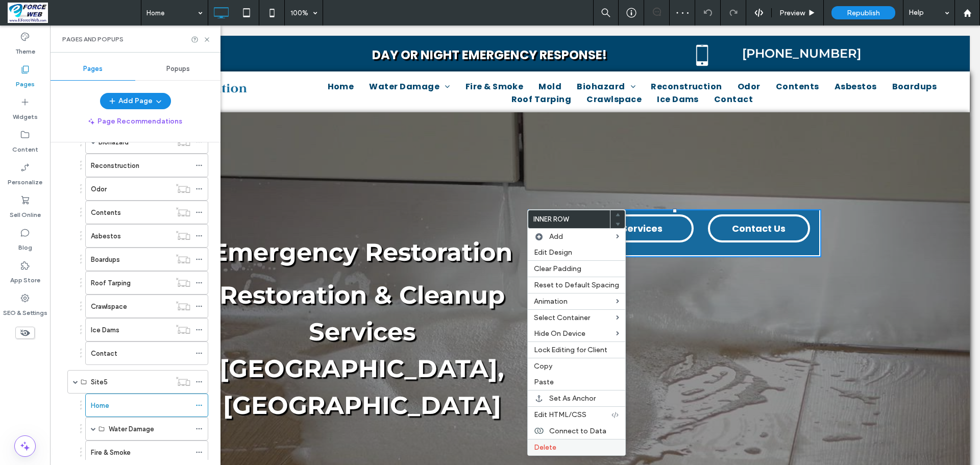
click at [542, 447] on span "Delete" at bounding box center [545, 447] width 22 height 9
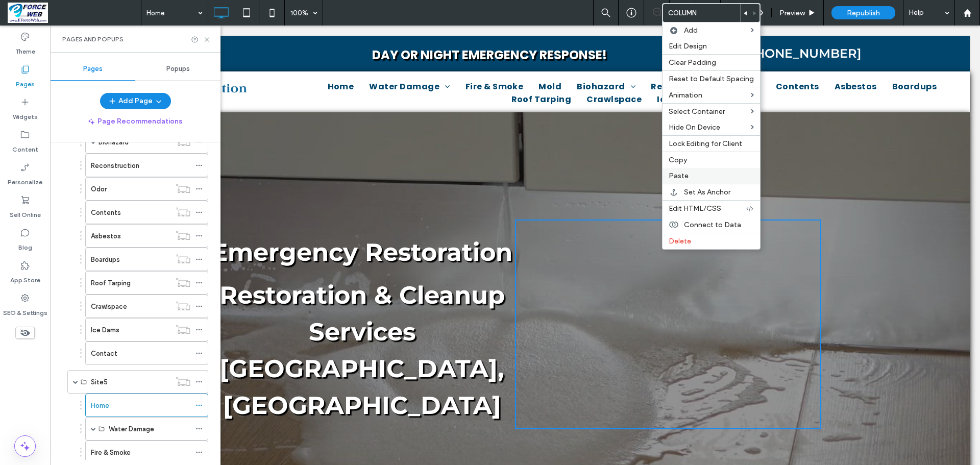
click at [680, 176] on span "Paste" at bounding box center [678, 175] width 20 height 9
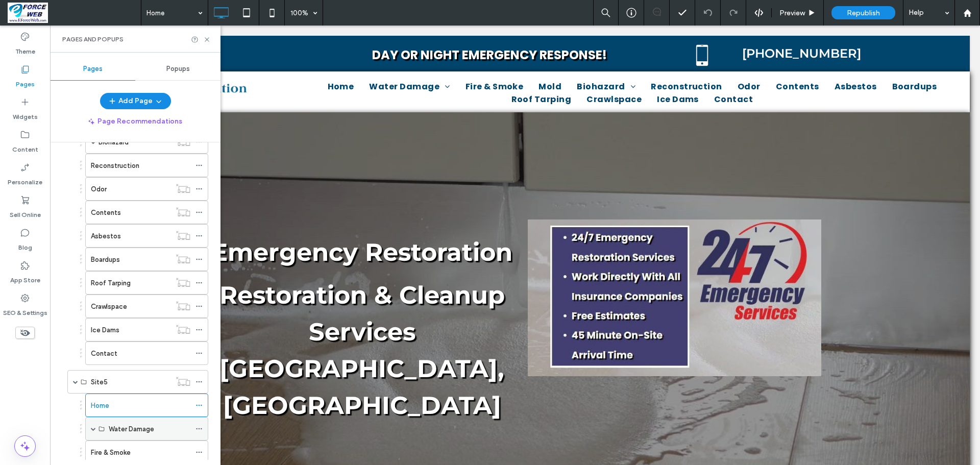
click at [92, 428] on span at bounding box center [93, 428] width 5 height 5
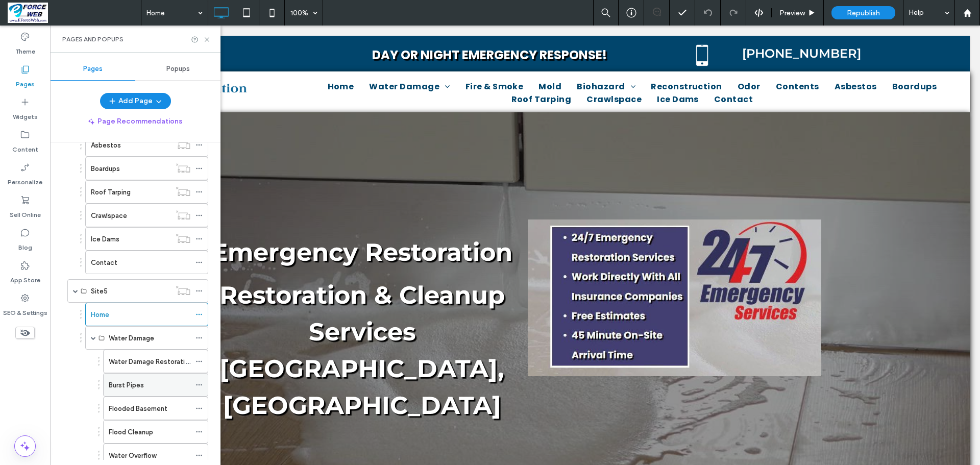
scroll to position [2143, 0]
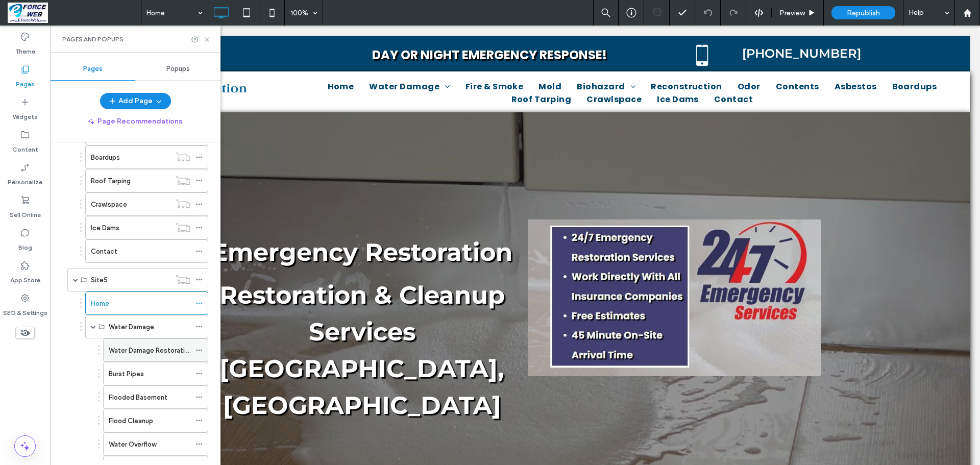
click at [157, 353] on label "Water Damage Restoration" at bounding box center [151, 350] width 84 height 18
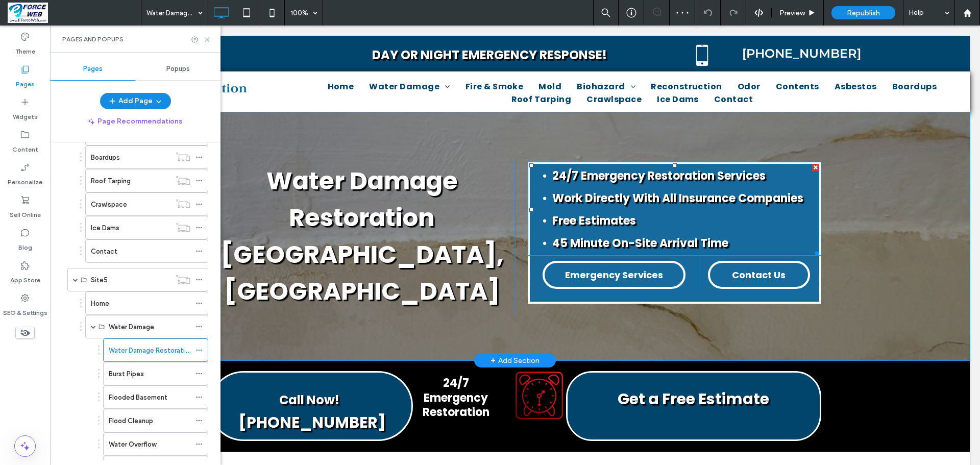
click at [813, 167] on div at bounding box center [815, 167] width 7 height 7
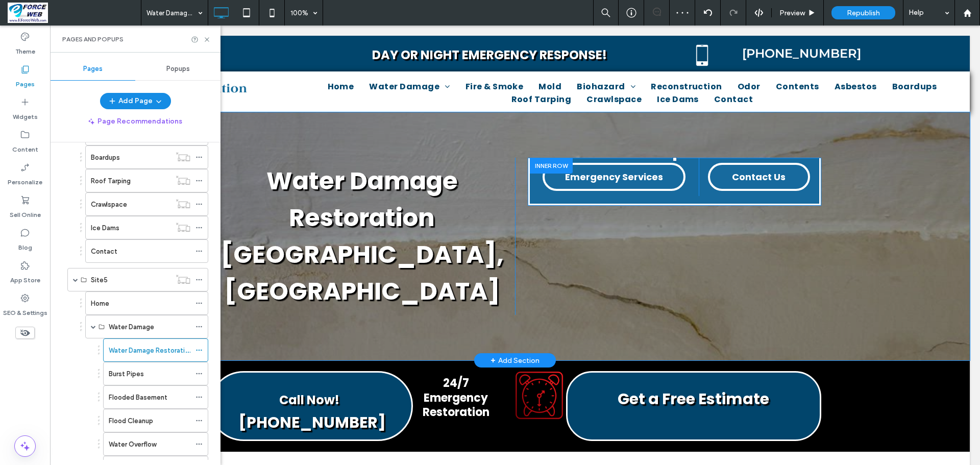
click at [530, 168] on div at bounding box center [551, 166] width 43 height 16
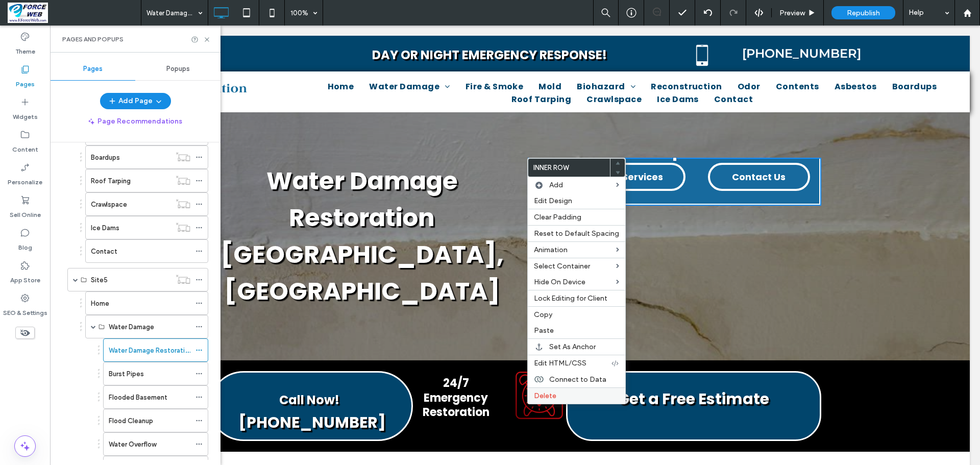
click at [541, 394] on span "Delete" at bounding box center [545, 395] width 22 height 9
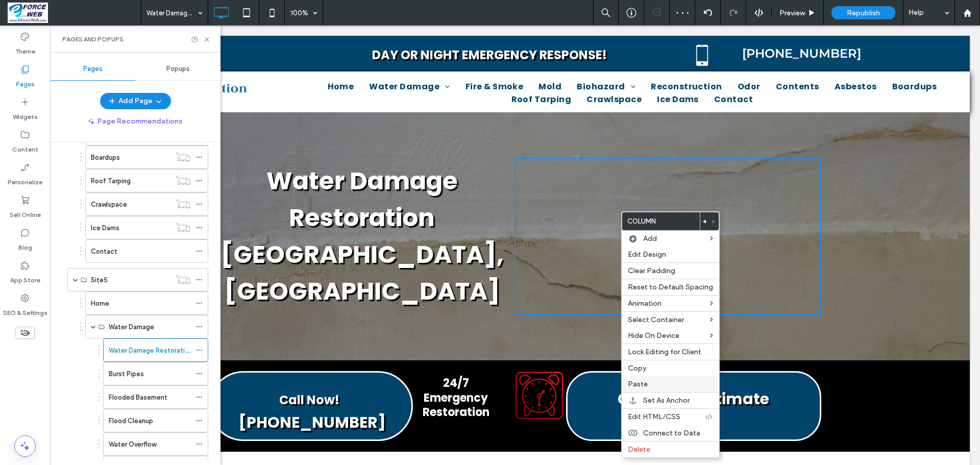
click at [644, 383] on span "Paste" at bounding box center [638, 384] width 20 height 9
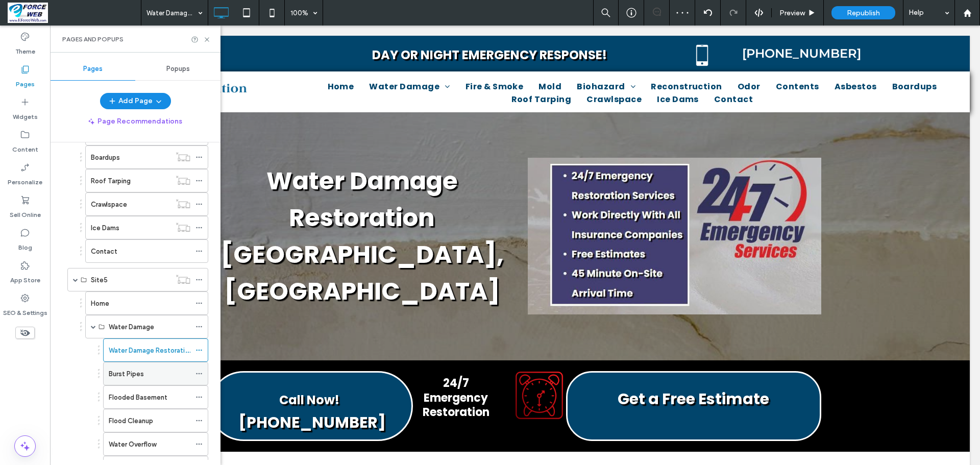
click at [129, 372] on label "Burst Pipes" at bounding box center [126, 374] width 35 height 18
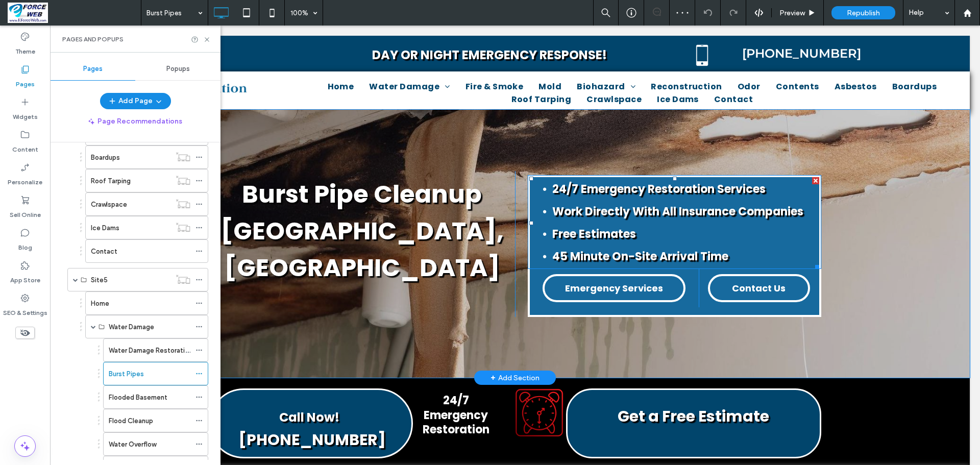
click at [812, 180] on div at bounding box center [815, 180] width 7 height 7
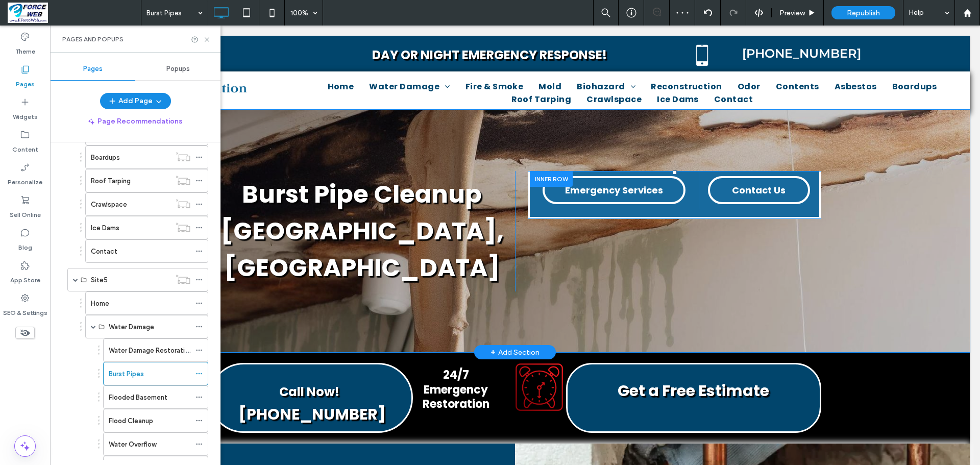
click at [535, 180] on div at bounding box center [551, 179] width 43 height 16
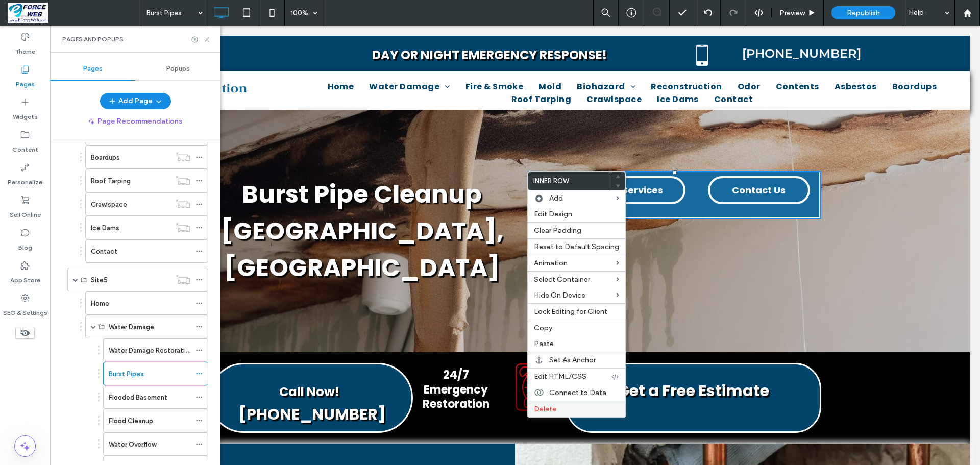
click at [543, 412] on span "Delete" at bounding box center [545, 409] width 22 height 9
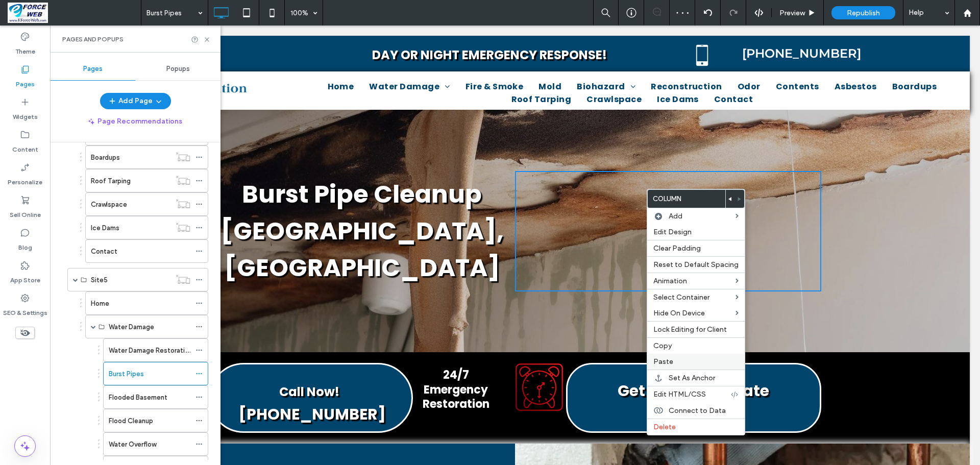
click at [665, 362] on span "Paste" at bounding box center [663, 361] width 20 height 9
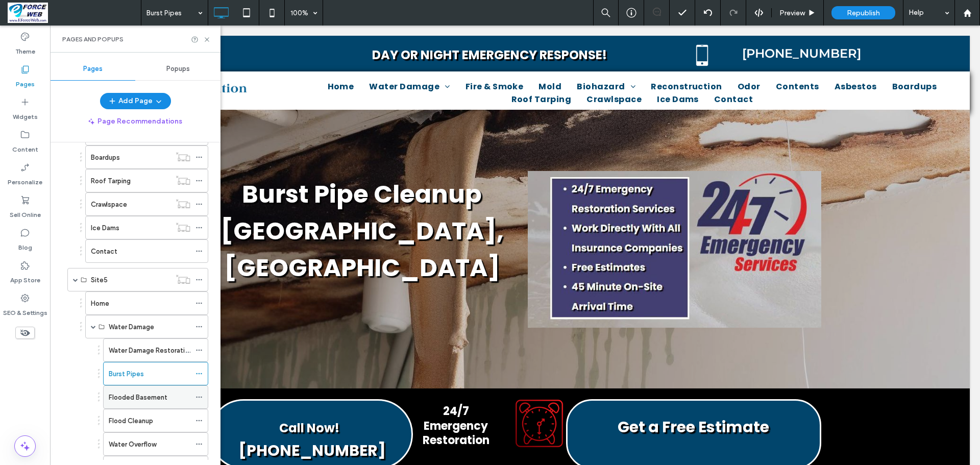
click at [117, 394] on label "Flooded Basement" at bounding box center [138, 397] width 59 height 18
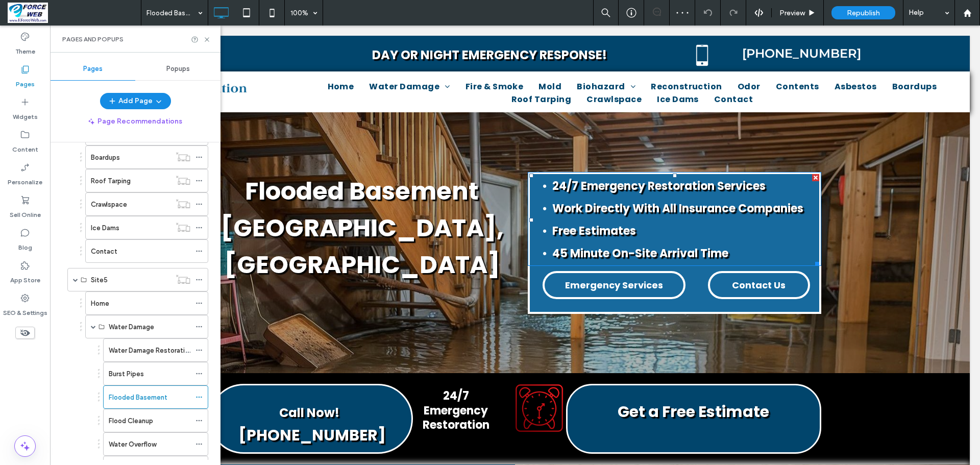
click at [812, 178] on div at bounding box center [815, 177] width 7 height 7
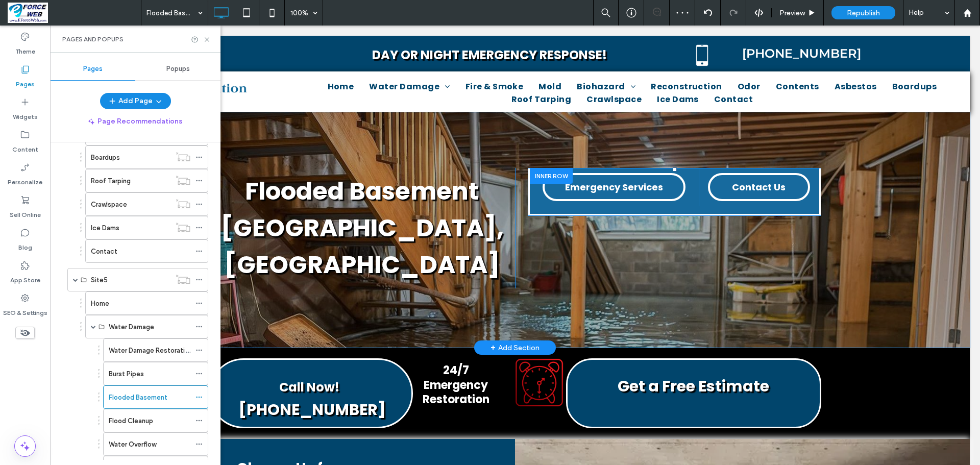
click at [534, 177] on div at bounding box center [551, 176] width 43 height 16
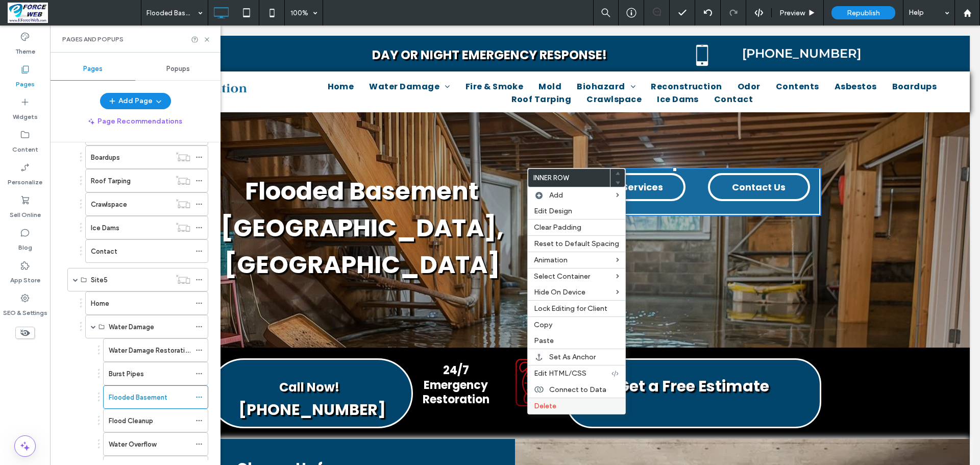
click at [543, 404] on span "Delete" at bounding box center [545, 406] width 22 height 9
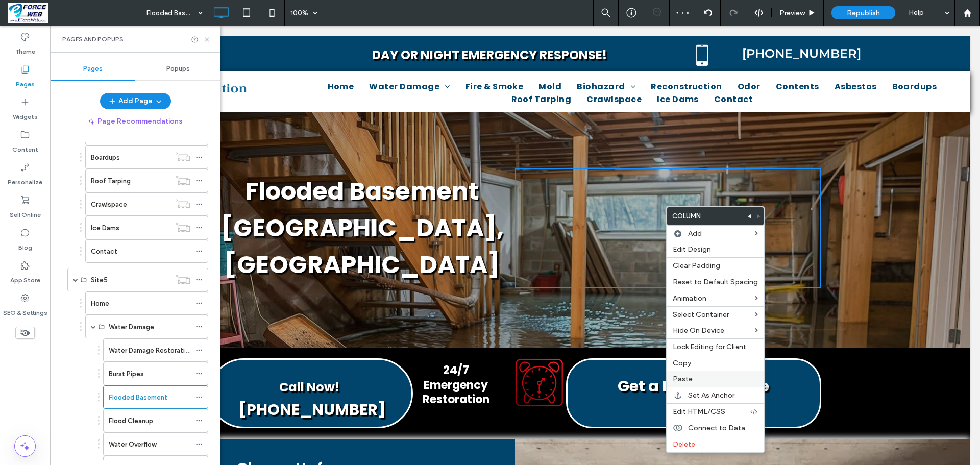
click at [692, 381] on label "Paste" at bounding box center [714, 379] width 85 height 9
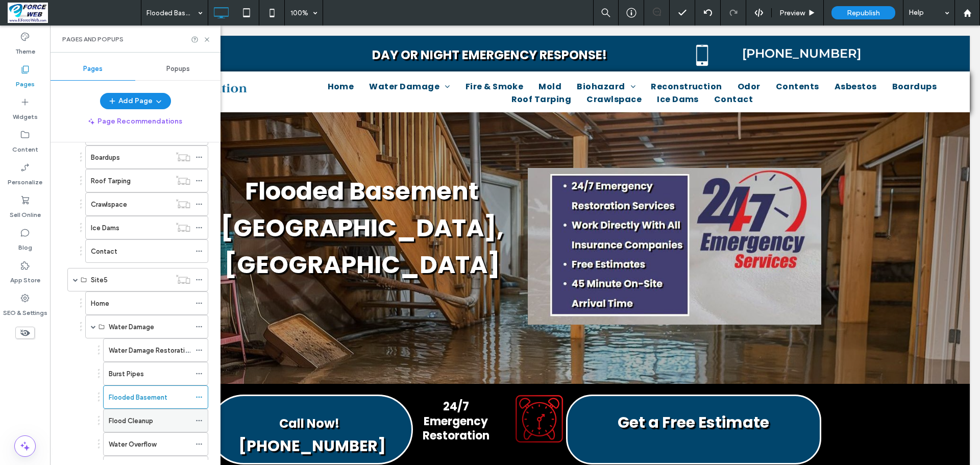
click at [125, 421] on label "Flood Cleanup" at bounding box center [131, 421] width 44 height 18
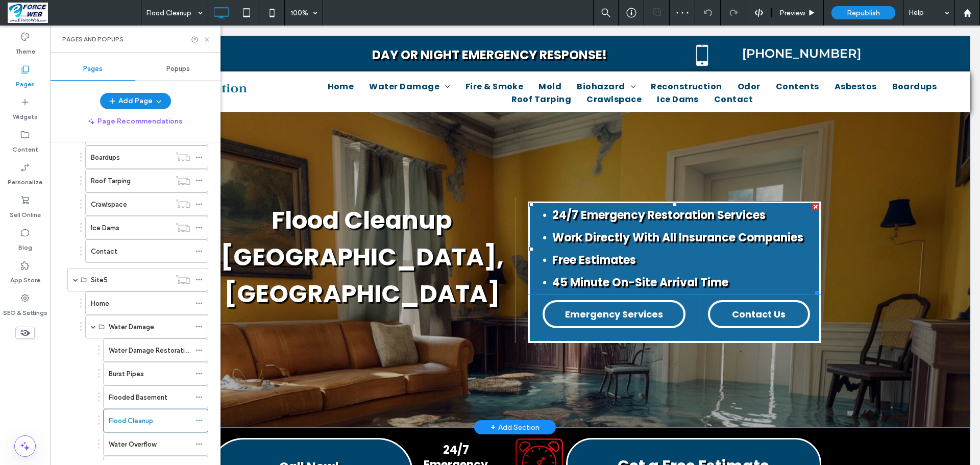
click at [812, 206] on div at bounding box center [815, 206] width 7 height 7
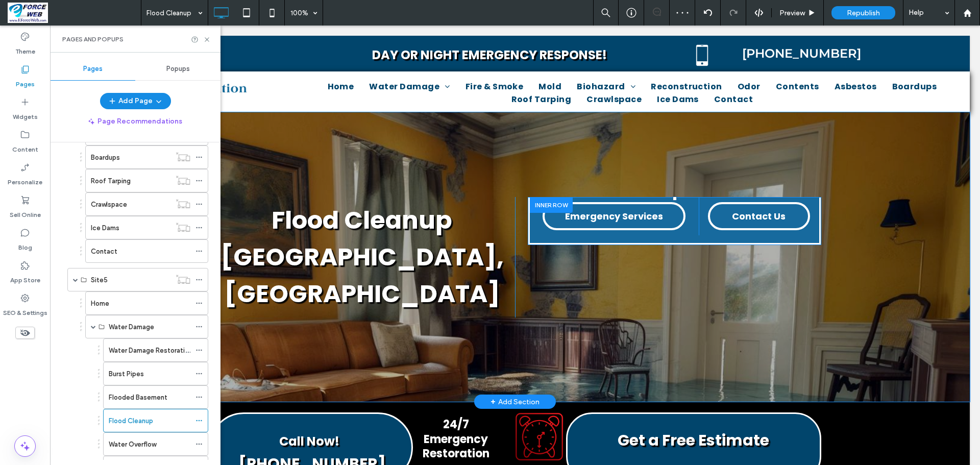
click at [537, 207] on div at bounding box center [551, 205] width 43 height 16
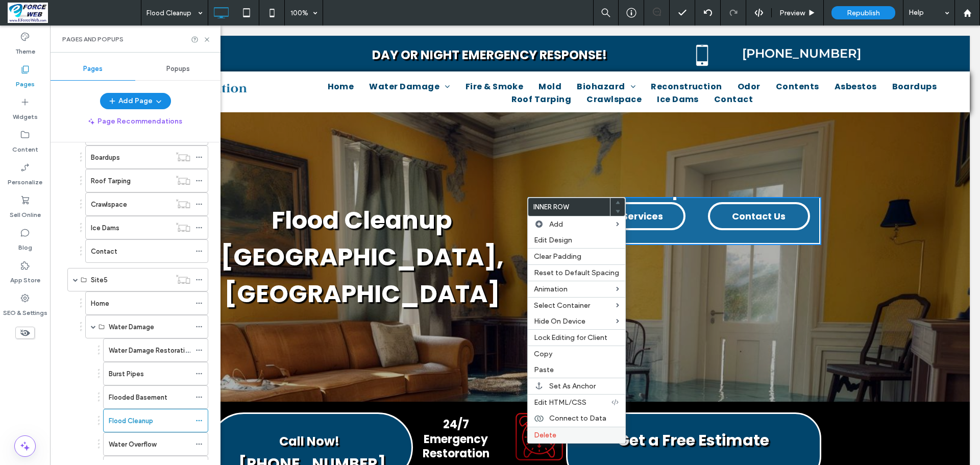
drag, startPoint x: 545, startPoint y: 434, endPoint x: 457, endPoint y: 344, distance: 126.6
click at [545, 434] on span "Delete" at bounding box center [545, 435] width 22 height 9
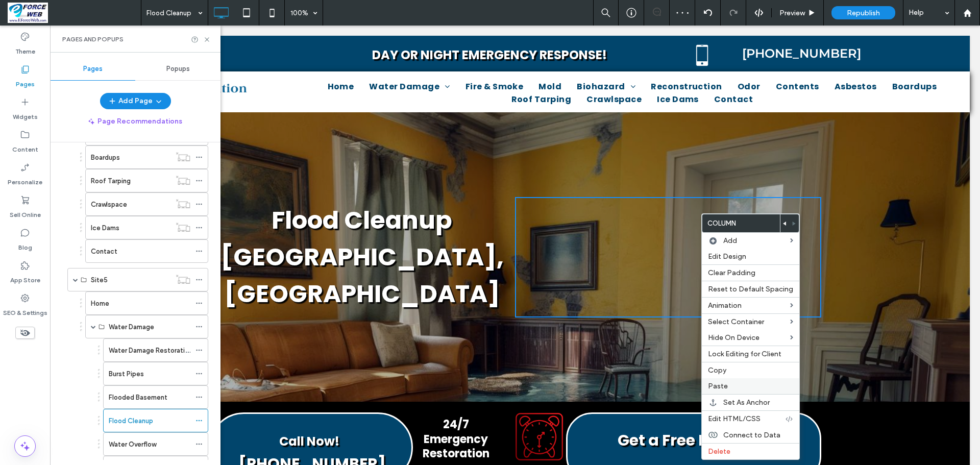
click at [725, 383] on span "Paste" at bounding box center [718, 386] width 20 height 9
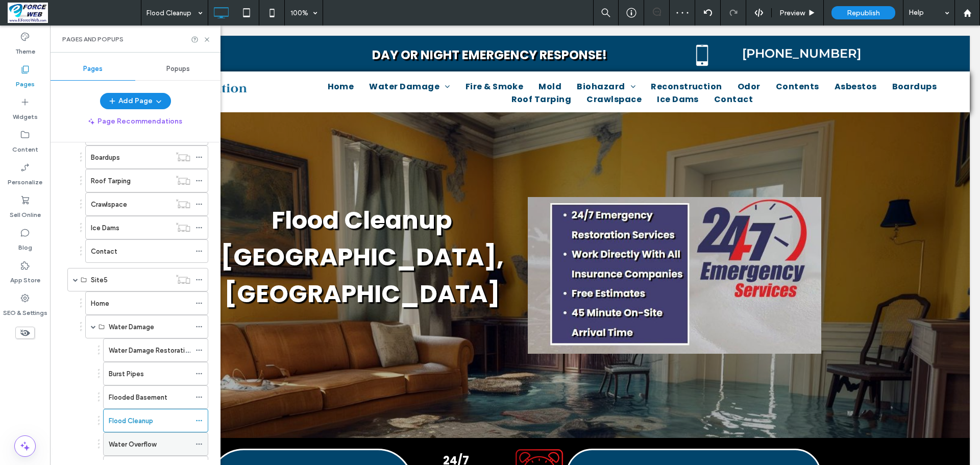
click at [114, 442] on label "Water Overflow" at bounding box center [132, 444] width 47 height 18
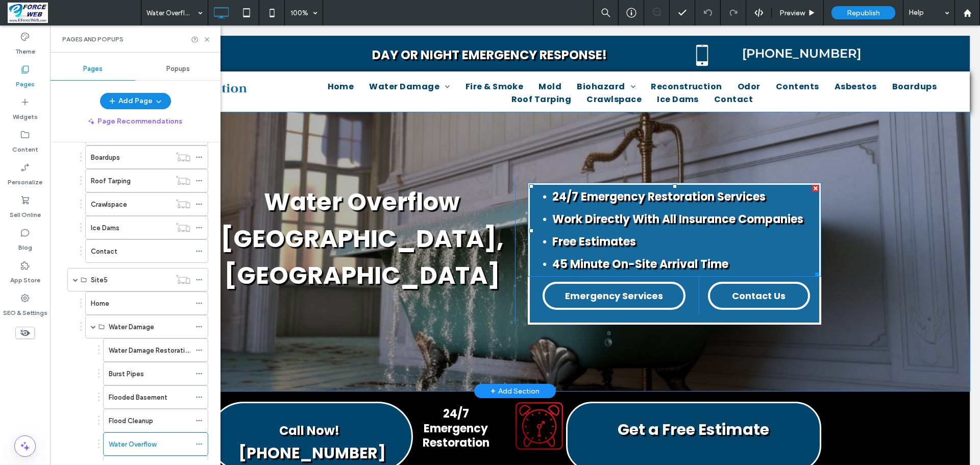
click at [812, 186] on div at bounding box center [815, 188] width 7 height 7
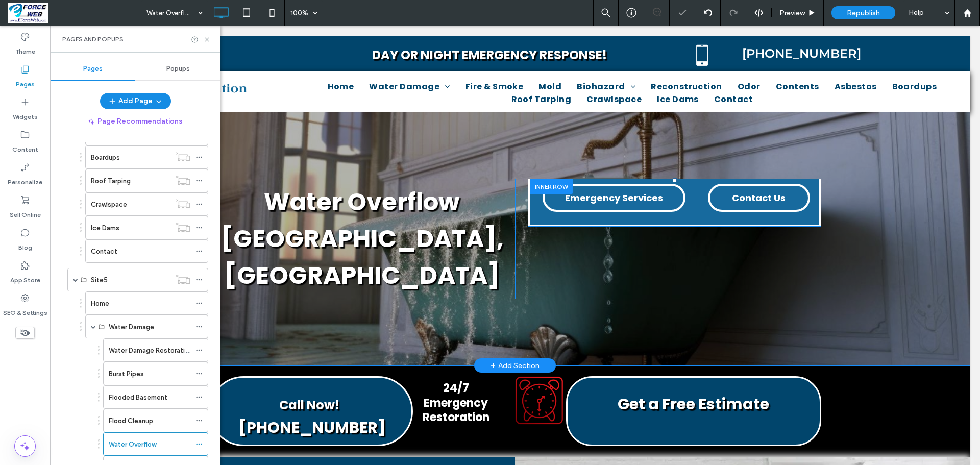
click at [546, 186] on div at bounding box center [551, 187] width 43 height 16
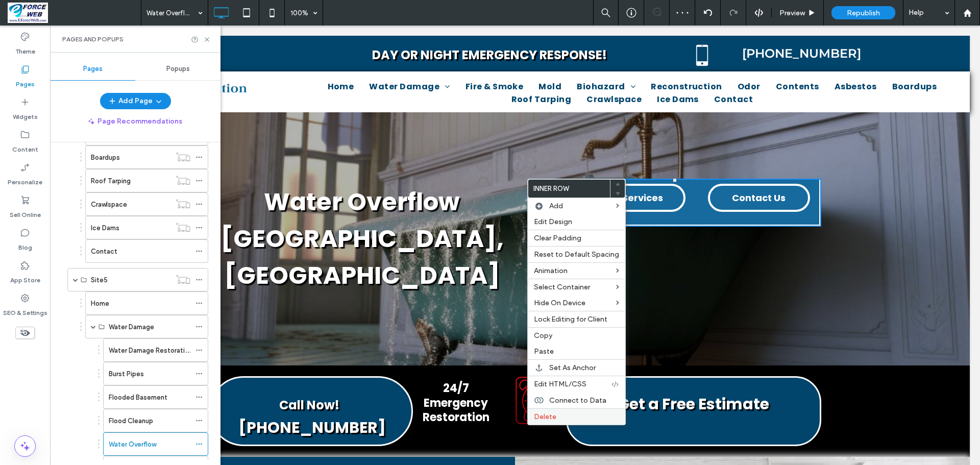
click at [536, 413] on span "Delete" at bounding box center [545, 416] width 22 height 9
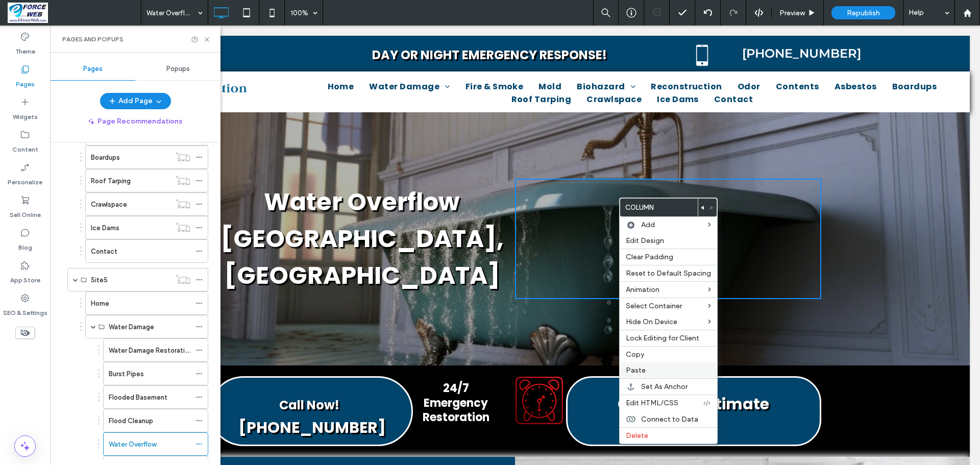
click at [626, 369] on span "Paste" at bounding box center [636, 370] width 20 height 9
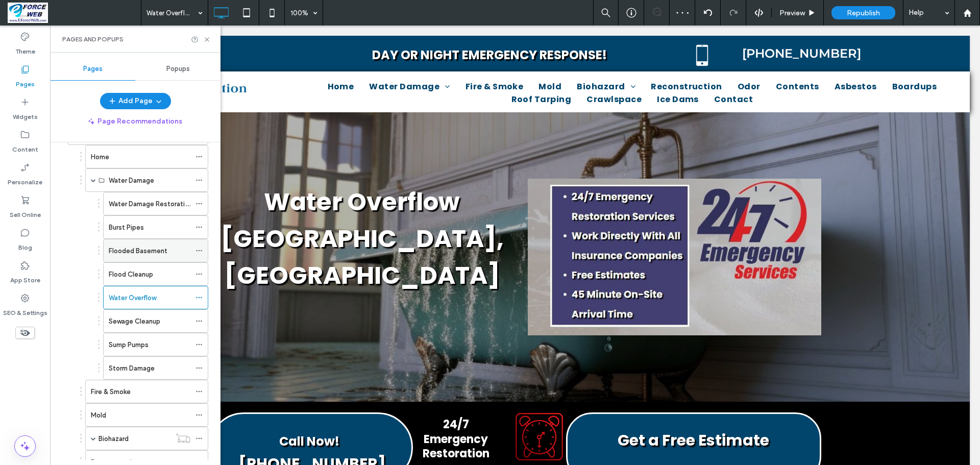
scroll to position [2296, 0]
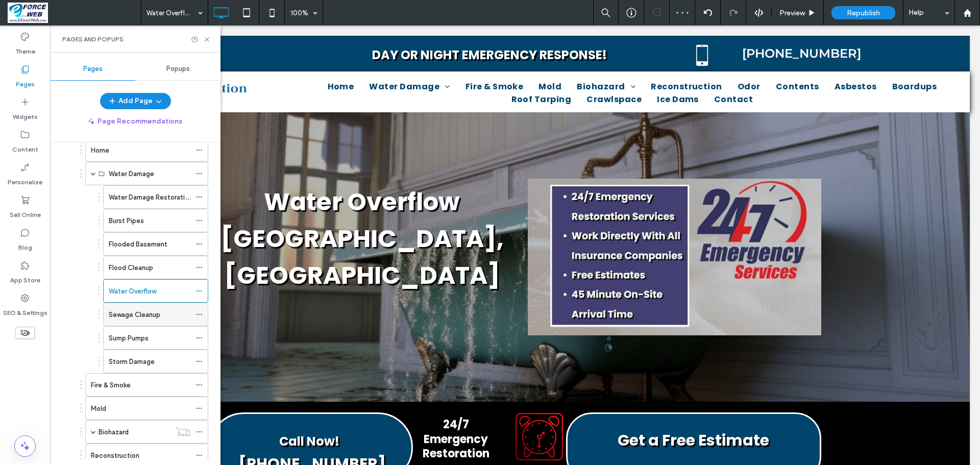
click at [119, 313] on label "Sewage Cleanup" at bounding box center [135, 315] width 52 height 18
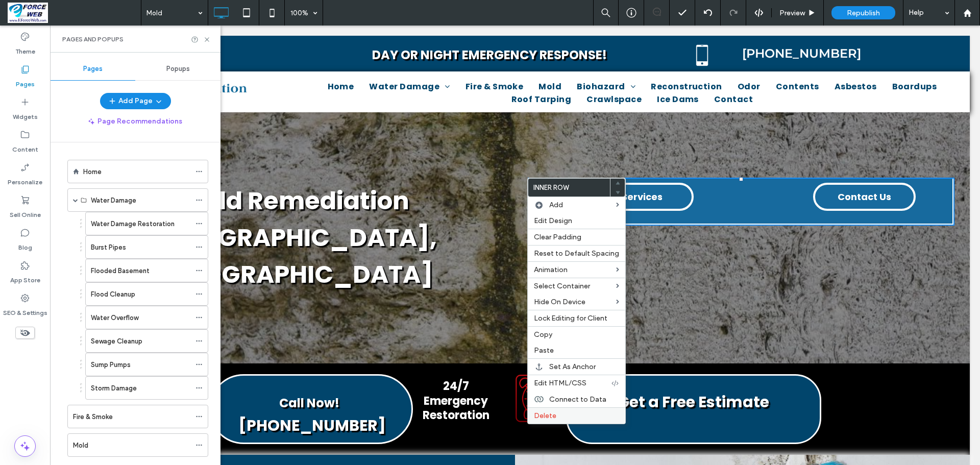
click at [550, 419] on span "Delete" at bounding box center [545, 415] width 22 height 9
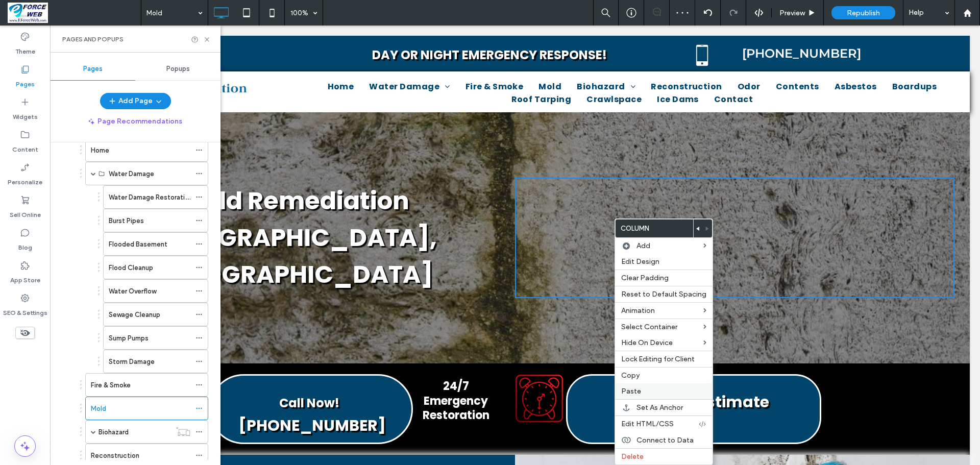
click at [643, 388] on label "Paste" at bounding box center [663, 391] width 85 height 9
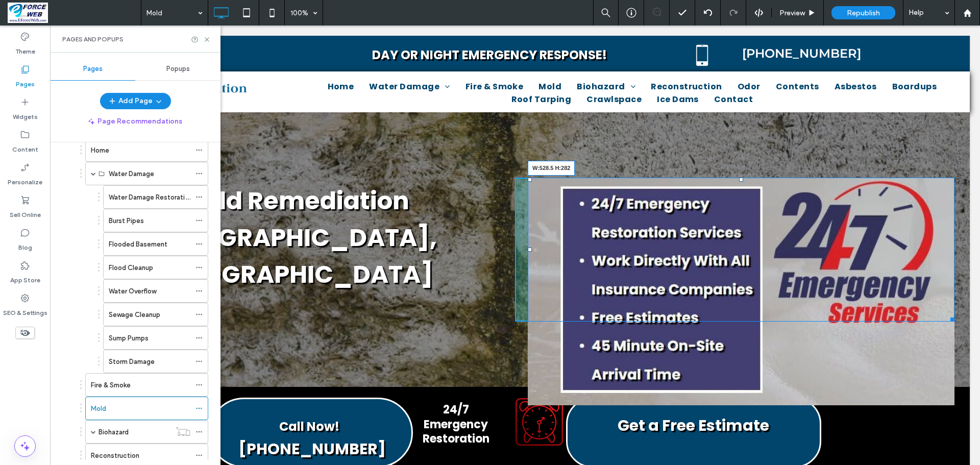
drag, startPoint x: 945, startPoint y: 398, endPoint x: 919, endPoint y: 392, distance: 27.3
click at [869, 366] on div "Mold Remediation Irving, TX Click To Paste Click To Paste W:528.5 H:282 Row + A…" at bounding box center [514, 249] width 909 height 275
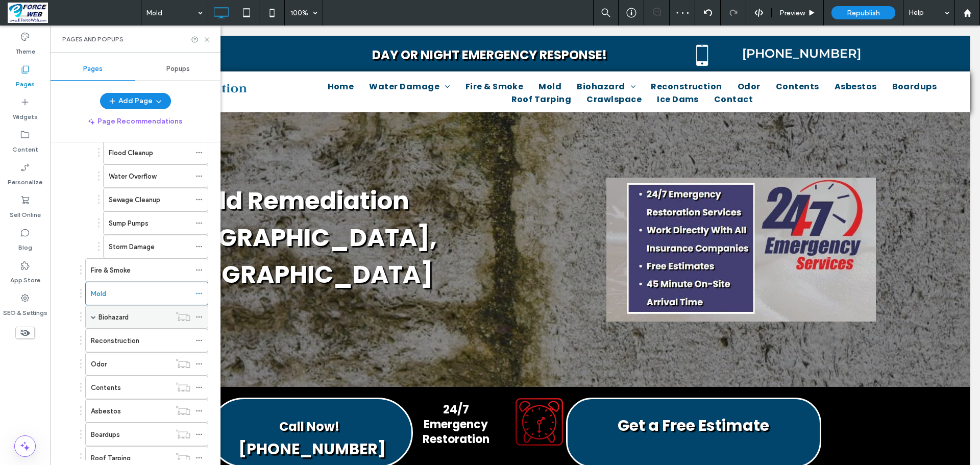
scroll to position [2449, 0]
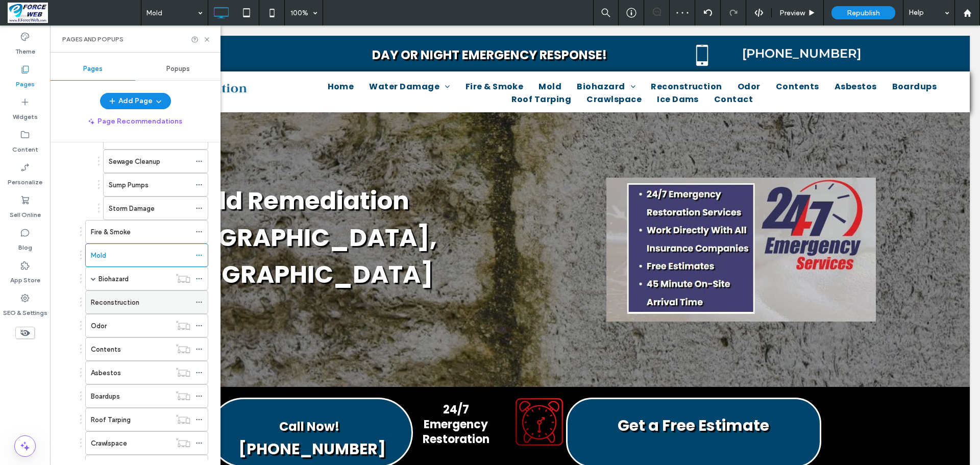
click at [122, 300] on label "Reconstruction" at bounding box center [115, 302] width 48 height 18
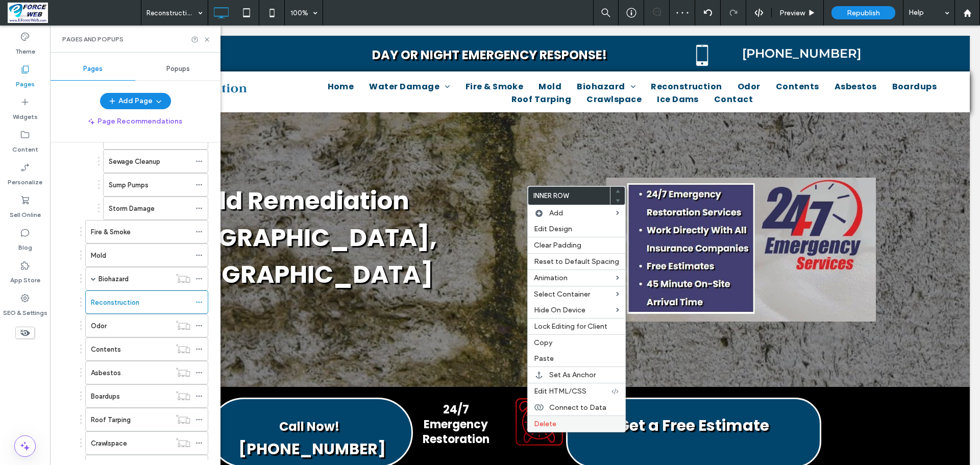
click at [563, 426] on label "Delete" at bounding box center [576, 423] width 85 height 9
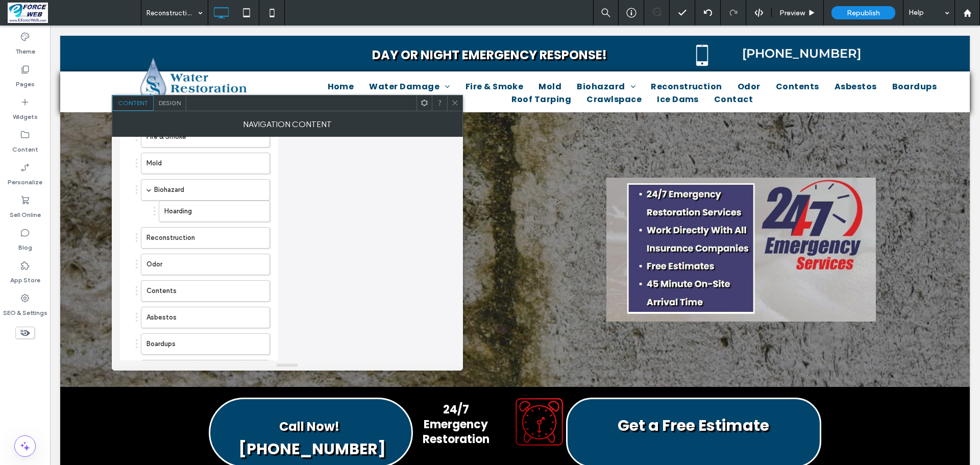
scroll to position [306, 0]
click at [256, 299] on icon "button" at bounding box center [256, 299] width 8 height 8
click at [258, 301] on use "button" at bounding box center [256, 299] width 6 height 7
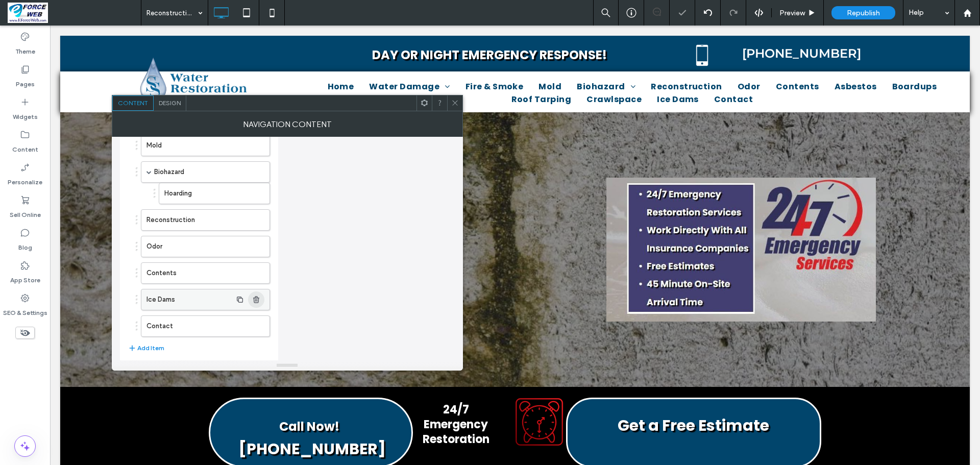
click at [259, 302] on icon "button" at bounding box center [256, 299] width 8 height 8
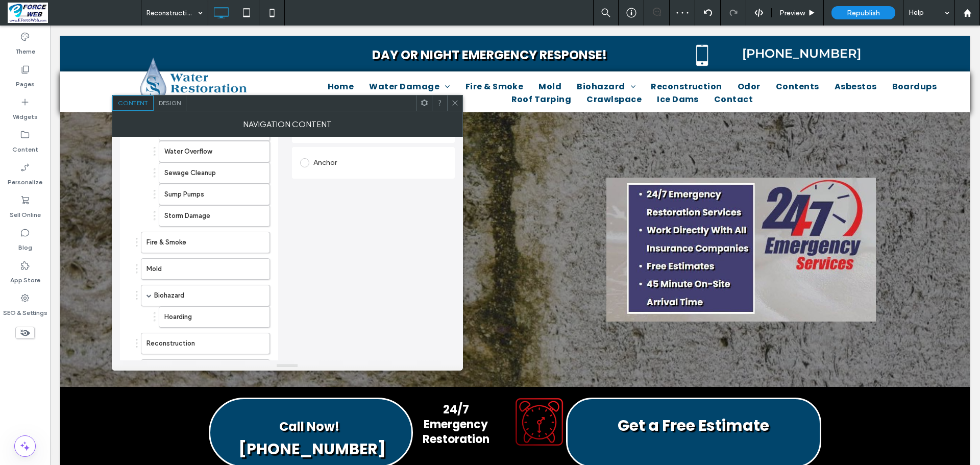
scroll to position [153, 0]
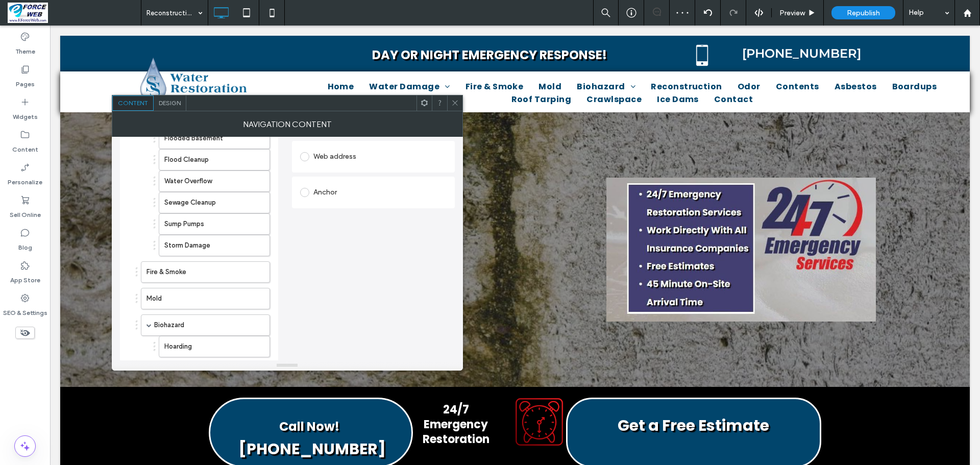
click at [456, 111] on div "NAVIGATION CONTENT" at bounding box center [287, 124] width 351 height 26
click at [455, 104] on icon at bounding box center [455, 103] width 8 height 8
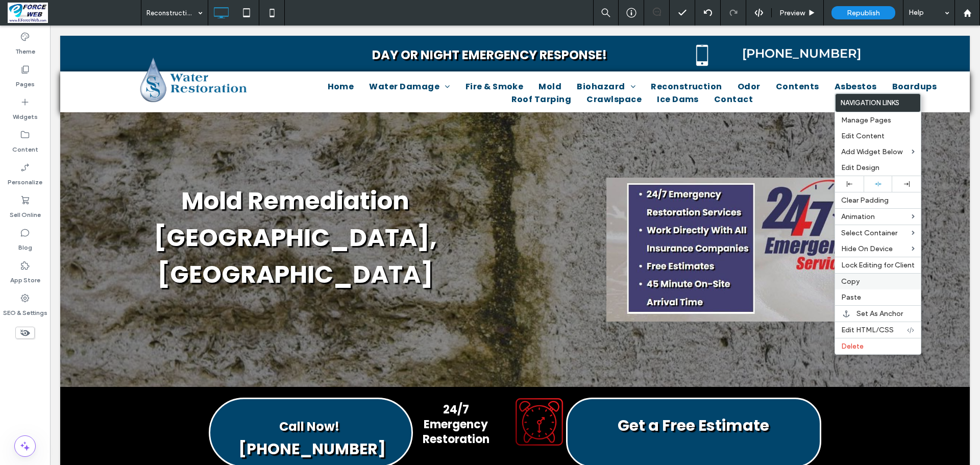
click at [864, 282] on label "Copy" at bounding box center [877, 281] width 73 height 9
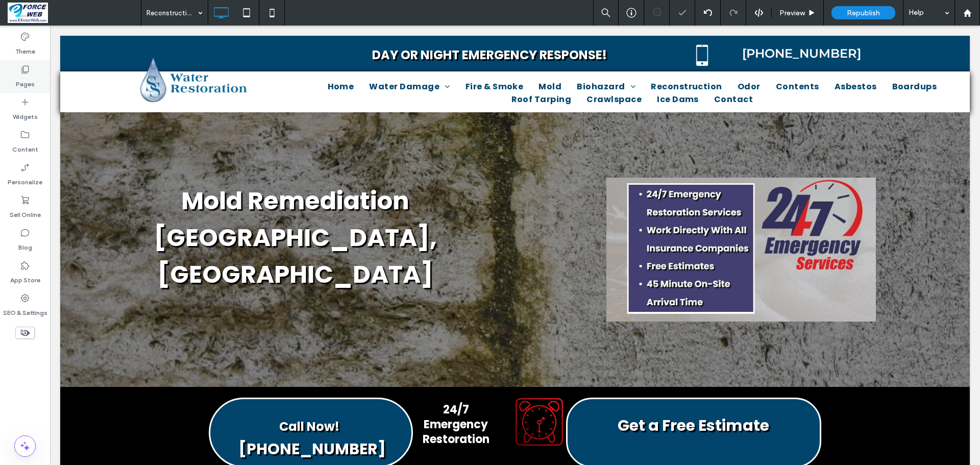
click at [22, 78] on label "Pages" at bounding box center [25, 81] width 19 height 14
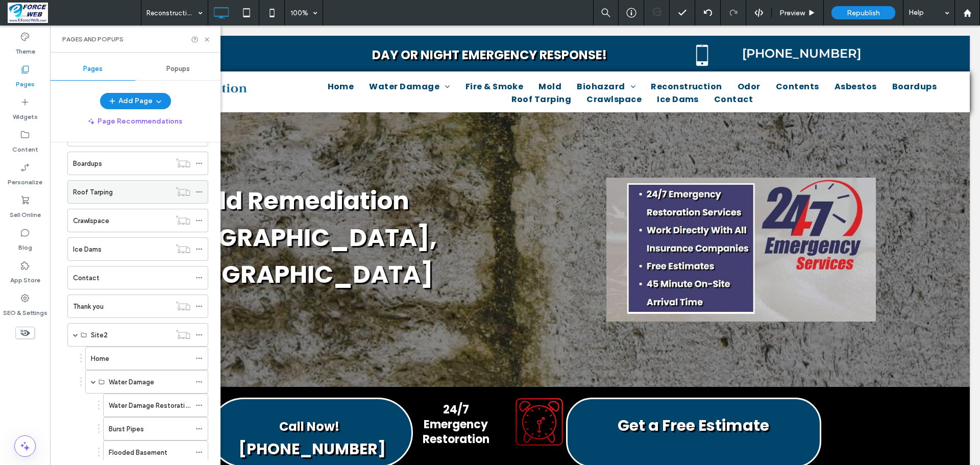
scroll to position [459, 0]
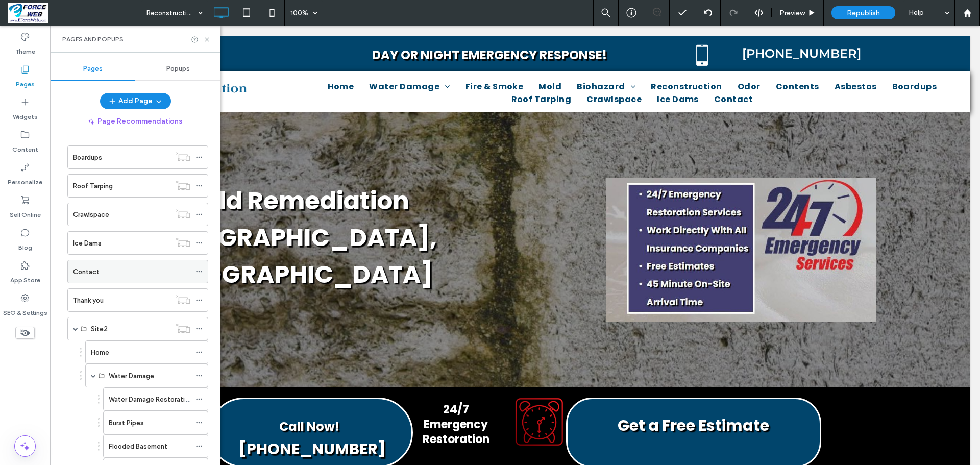
click at [116, 279] on div "Contact" at bounding box center [131, 271] width 117 height 22
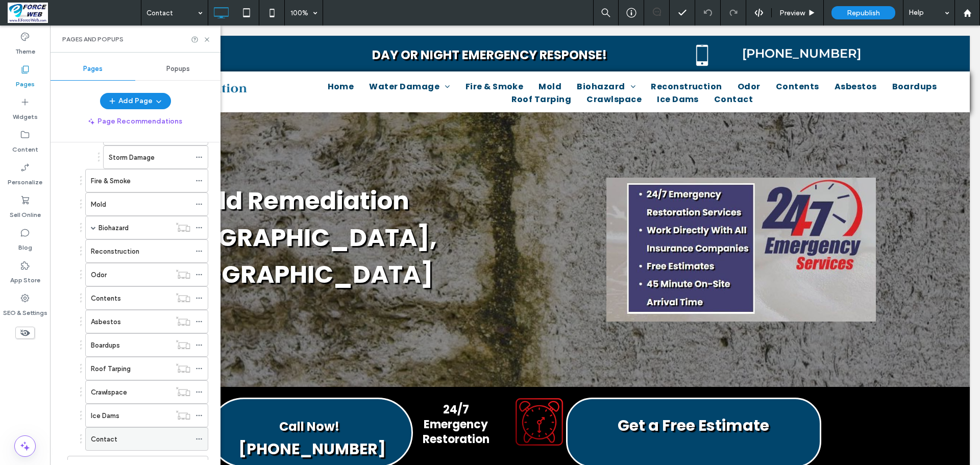
scroll to position [2602, 0]
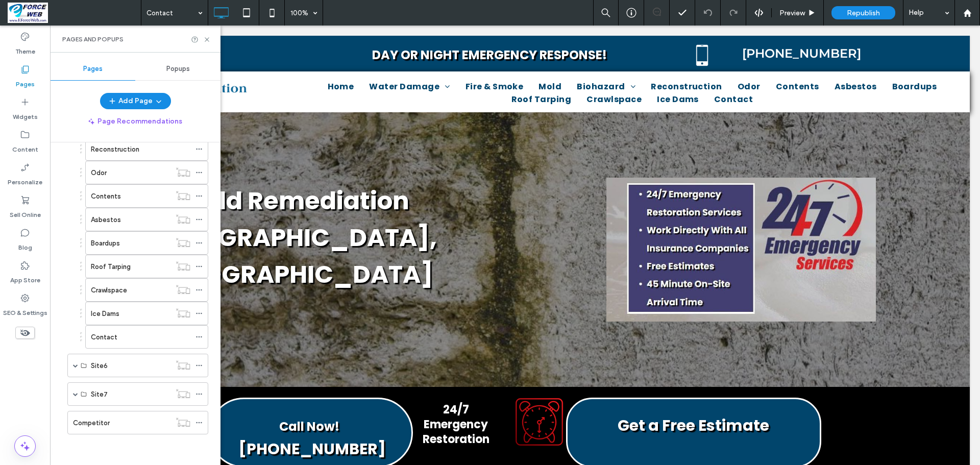
click at [108, 337] on label "Contact" at bounding box center [104, 337] width 27 height 18
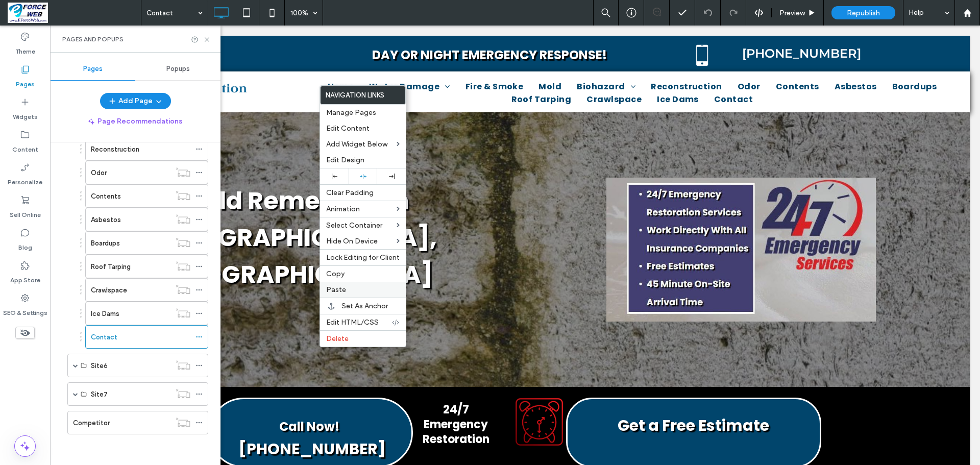
click at [333, 292] on span "Paste" at bounding box center [336, 289] width 20 height 9
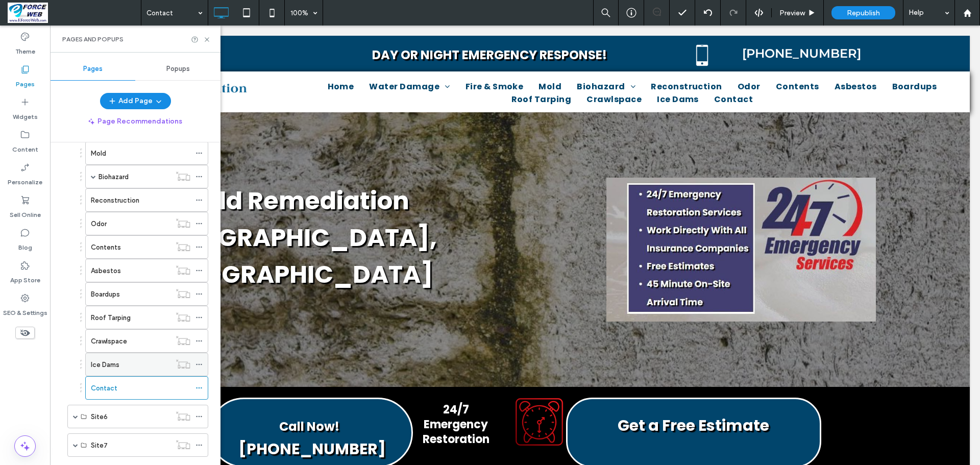
scroll to position [2500, 0]
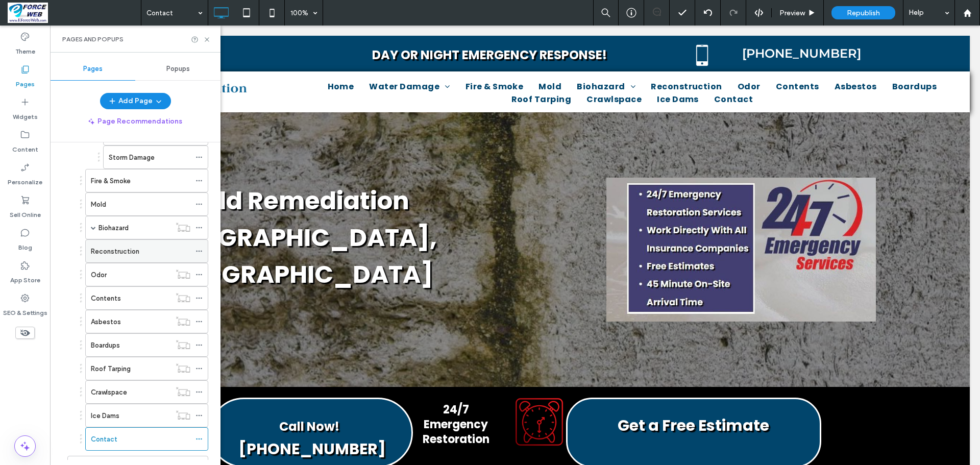
click at [107, 253] on label "Reconstruction" at bounding box center [115, 251] width 48 height 18
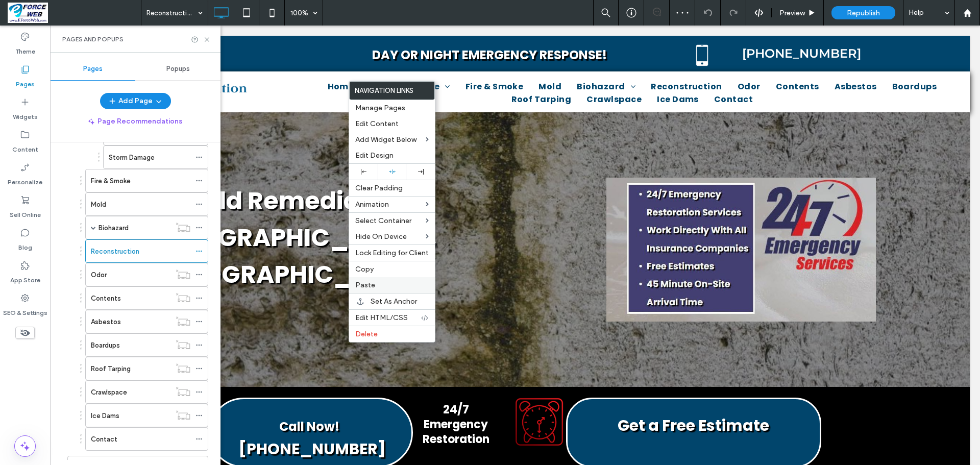
drag, startPoint x: 388, startPoint y: 275, endPoint x: 386, endPoint y: 280, distance: 5.8
click at [386, 280] on div "Navigation Links Manage Pages Edit Content Add Widget Below Edit Design Clear P…" at bounding box center [391, 212] width 87 height 262
click at [386, 280] on div "Paste" at bounding box center [392, 285] width 86 height 16
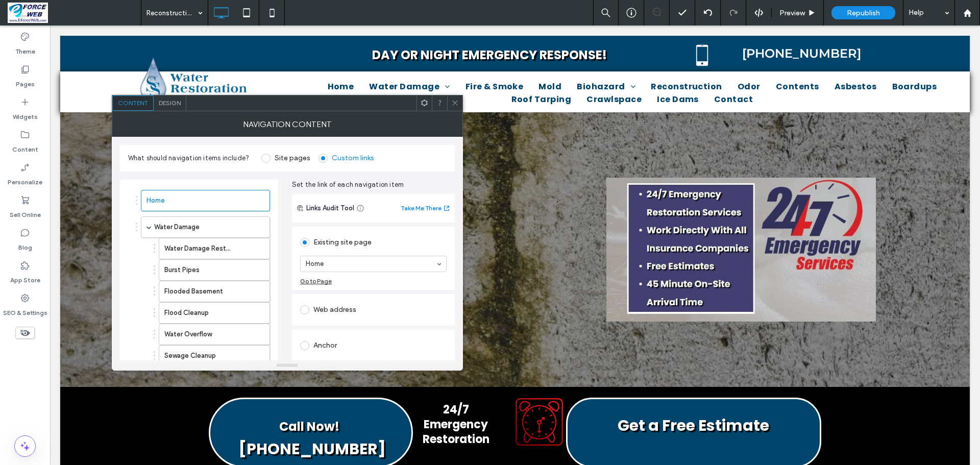
click at [456, 101] on icon at bounding box center [455, 103] width 8 height 8
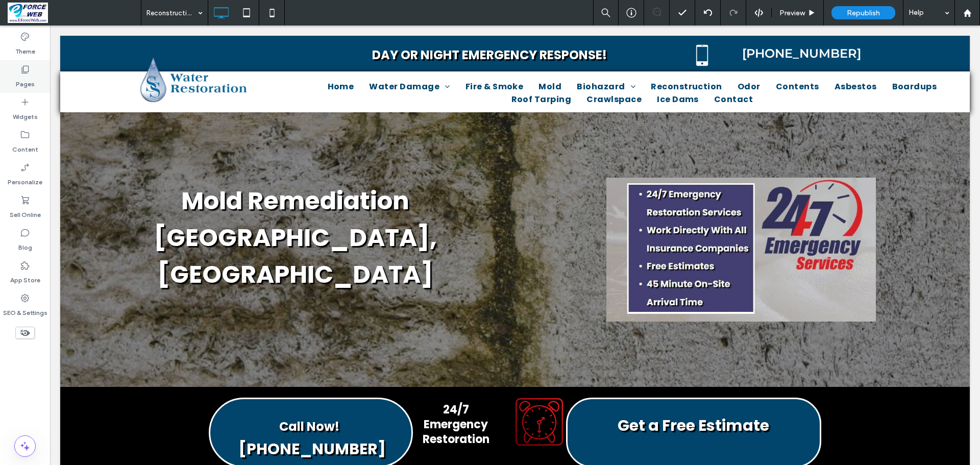
click at [19, 76] on label "Pages" at bounding box center [25, 81] width 19 height 14
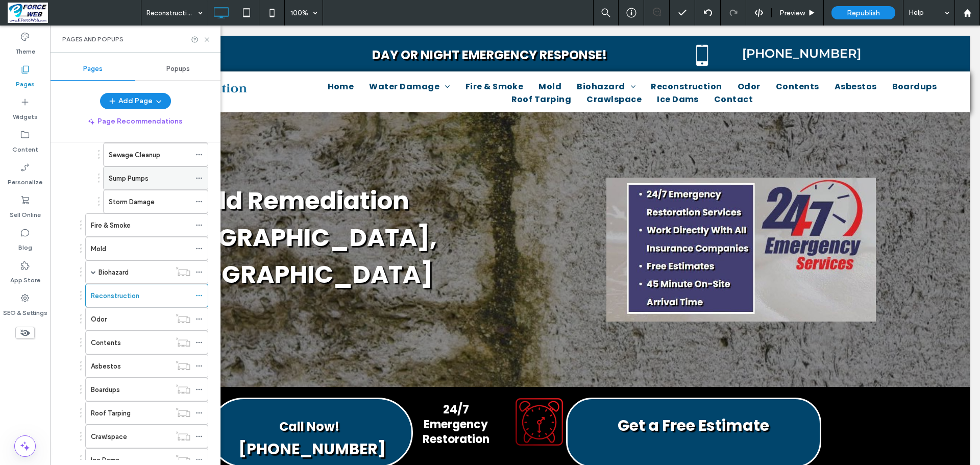
scroll to position [2449, 0]
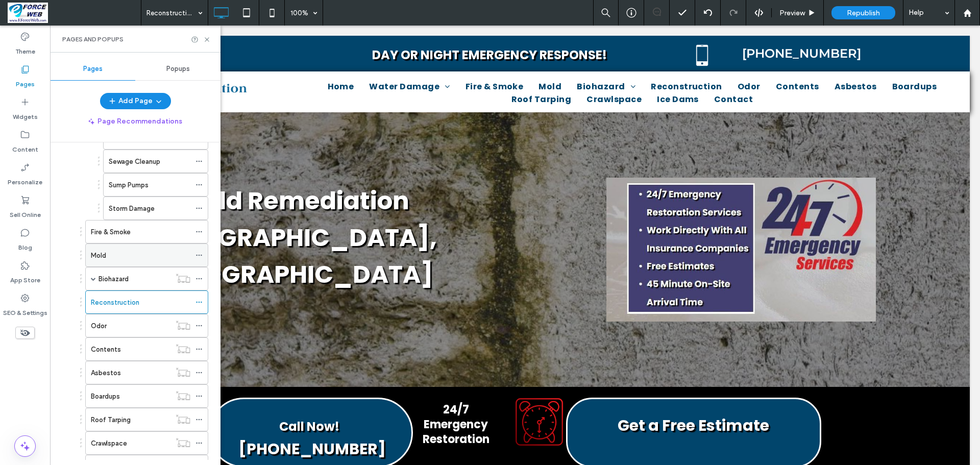
click at [101, 252] on label "Mold" at bounding box center [98, 255] width 15 height 18
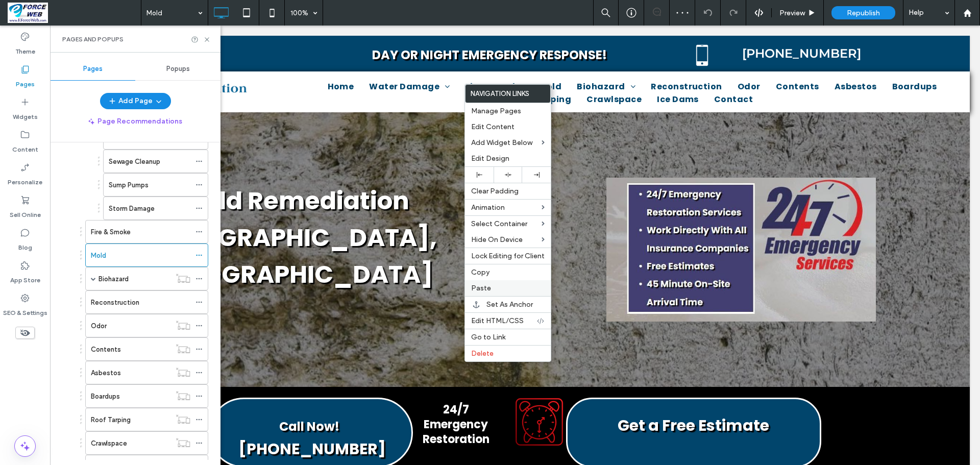
click at [498, 287] on label "Paste" at bounding box center [507, 288] width 73 height 9
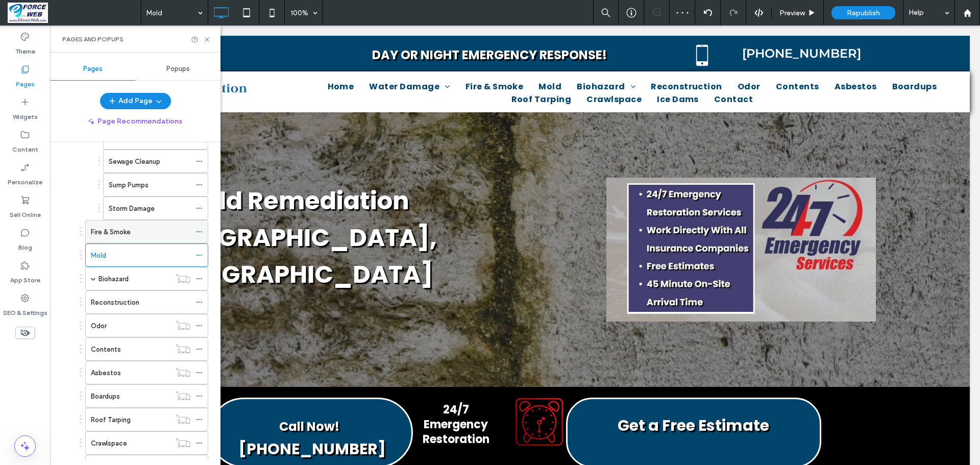
click at [117, 235] on label "Fire & Smoke" at bounding box center [111, 232] width 40 height 18
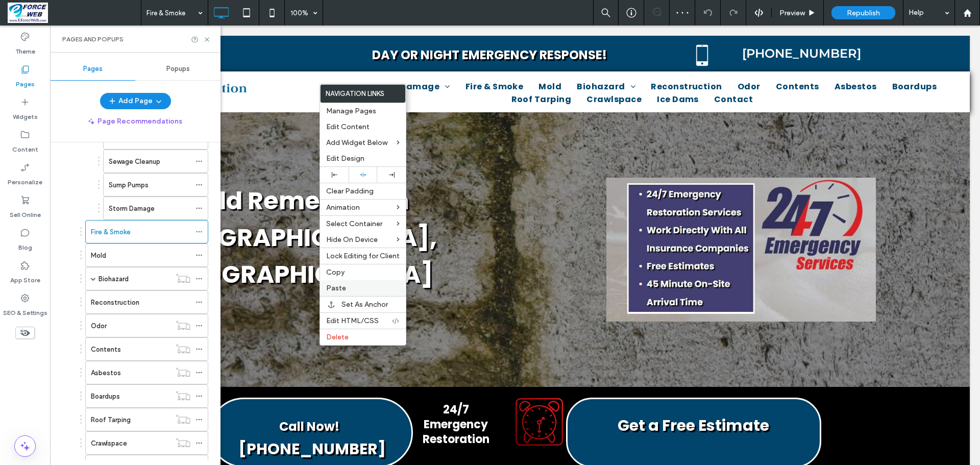
click at [338, 285] on span "Paste" at bounding box center [336, 288] width 20 height 9
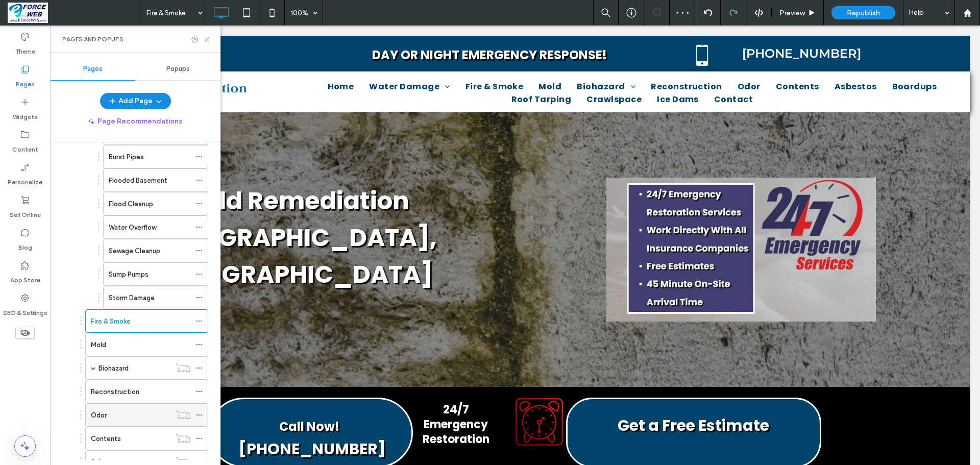
scroll to position [2347, 0]
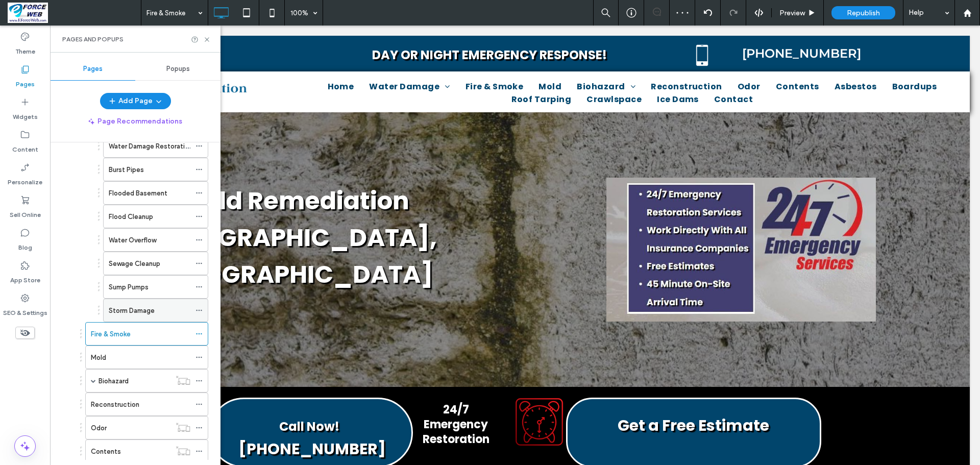
click at [142, 316] on label "Storm Damage" at bounding box center [132, 311] width 46 height 18
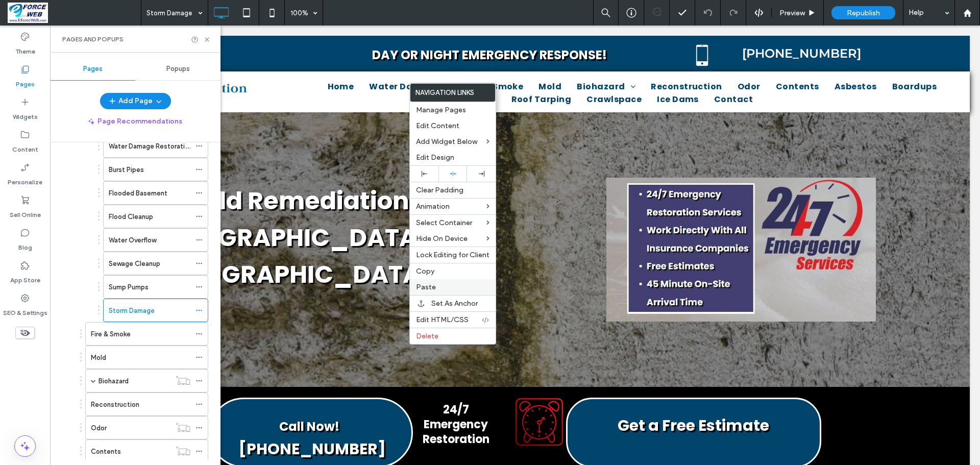
click at [438, 286] on label "Paste" at bounding box center [452, 287] width 73 height 9
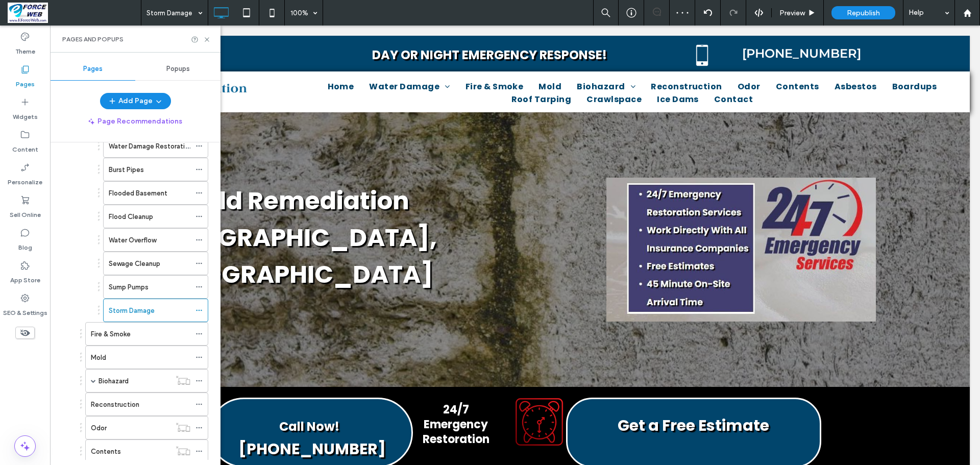
click at [144, 290] on label "Sump Pumps" at bounding box center [129, 287] width 40 height 18
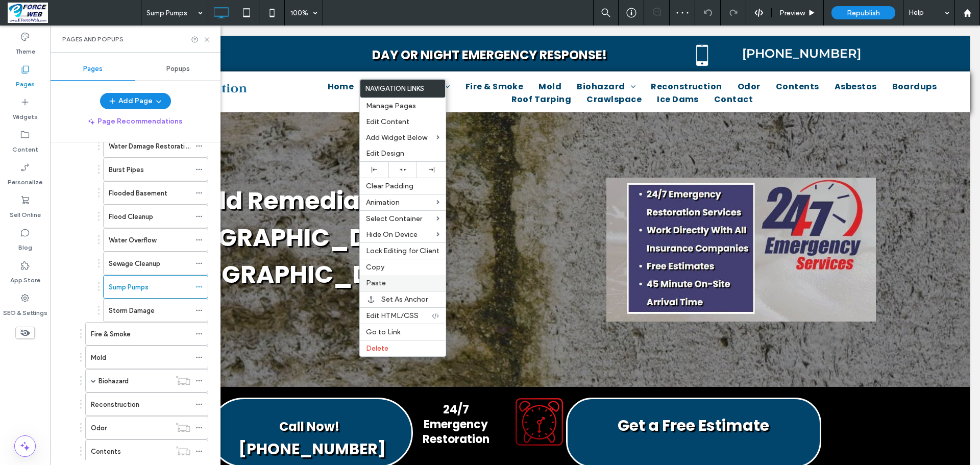
click at [386, 280] on label "Paste" at bounding box center [402, 283] width 73 height 9
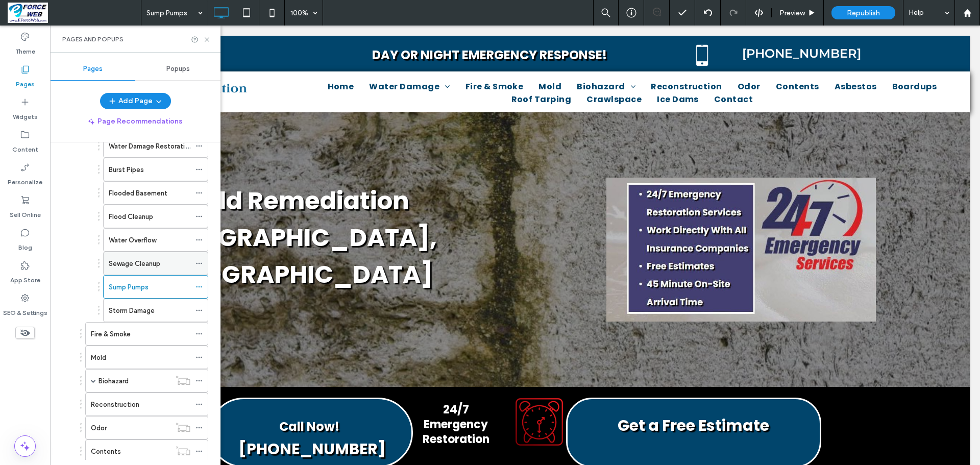
click at [134, 268] on label "Sewage Cleanup" at bounding box center [135, 264] width 52 height 18
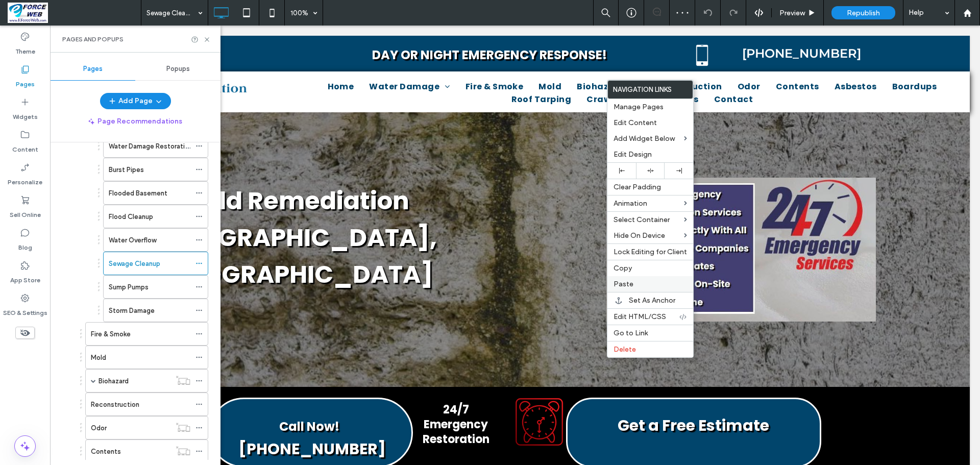
click at [632, 280] on label "Paste" at bounding box center [649, 284] width 73 height 9
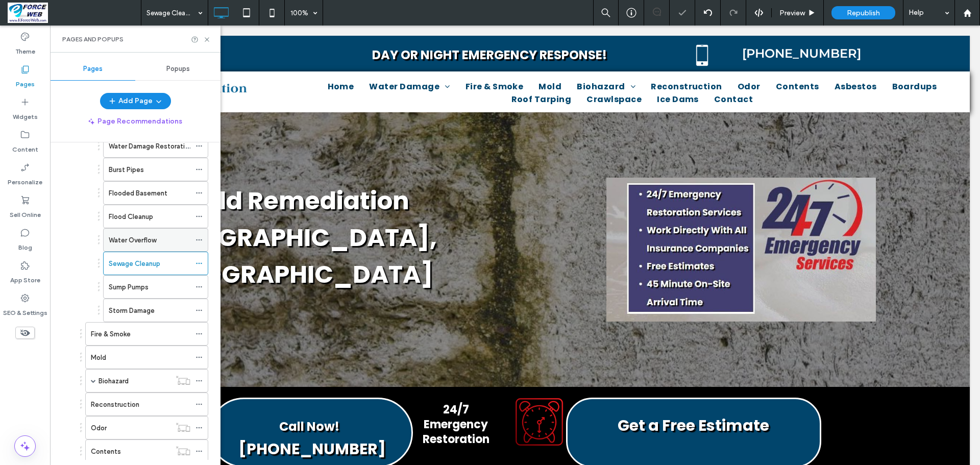
click at [132, 239] on label "Water Overflow" at bounding box center [132, 240] width 47 height 18
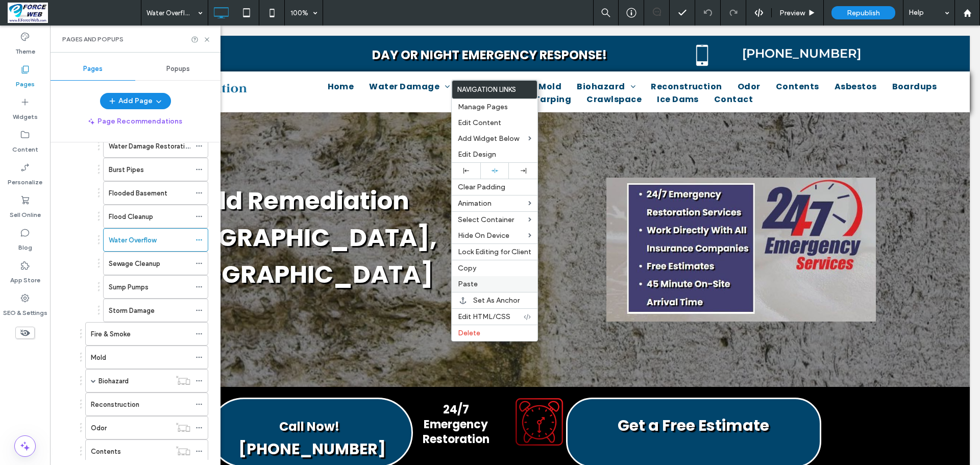
click at [464, 283] on span "Paste" at bounding box center [468, 284] width 20 height 9
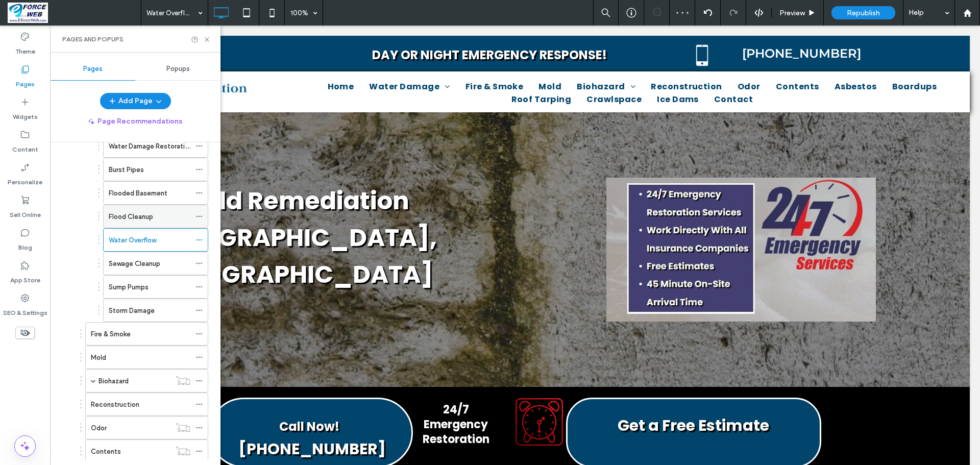
click at [129, 217] on label "Flood Cleanup" at bounding box center [131, 217] width 44 height 18
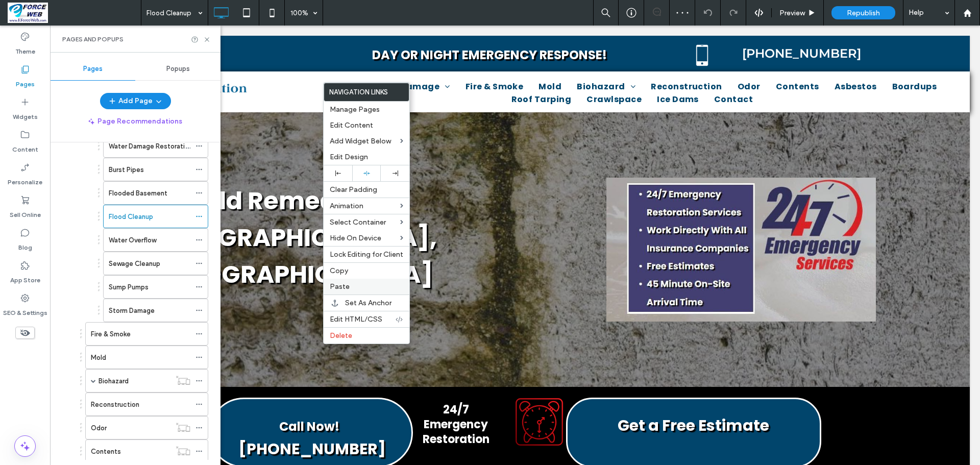
click at [345, 287] on span "Paste" at bounding box center [340, 286] width 20 height 9
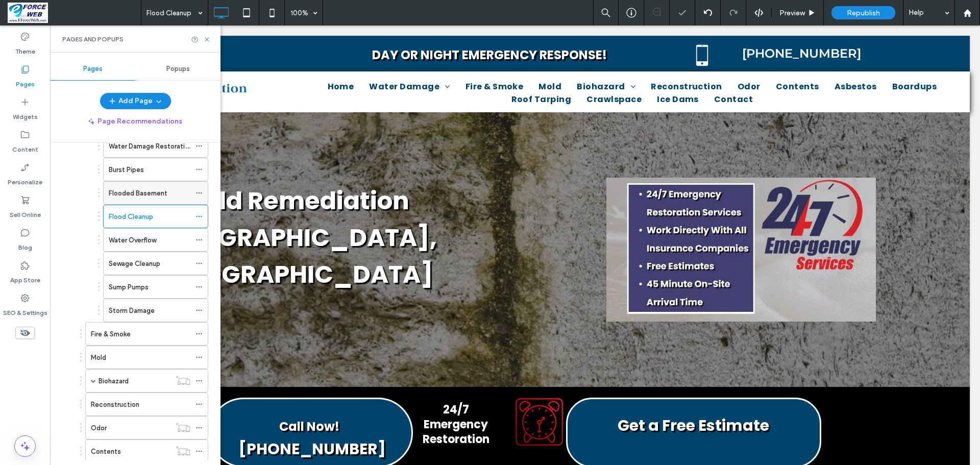
click at [142, 198] on label "Flooded Basement" at bounding box center [138, 193] width 59 height 18
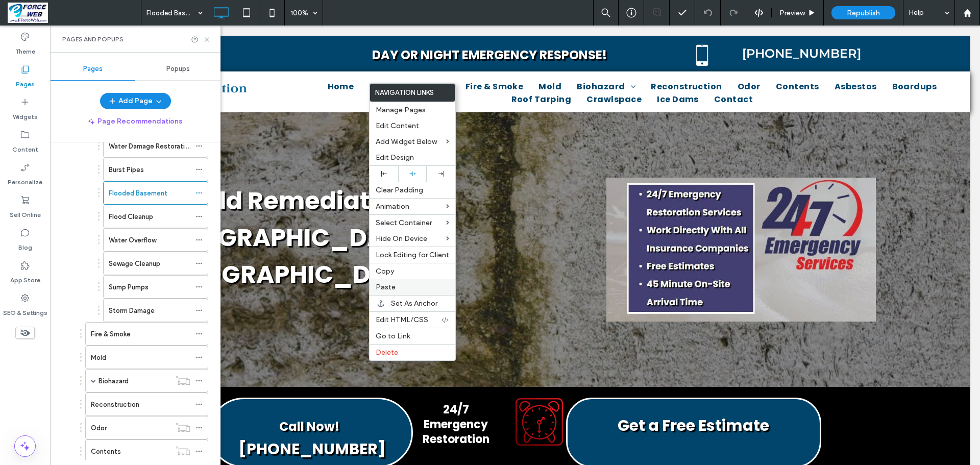
click at [401, 286] on label "Paste" at bounding box center [412, 287] width 73 height 9
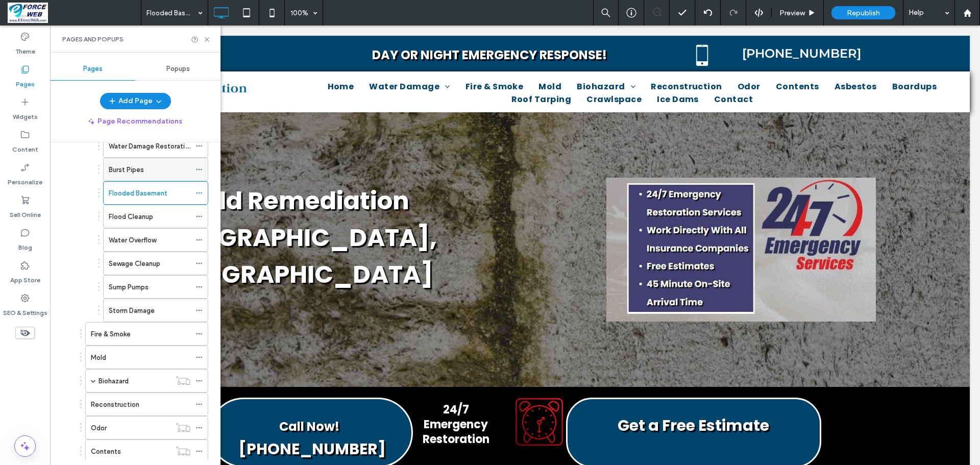
click at [135, 175] on label "Burst Pipes" at bounding box center [126, 170] width 35 height 18
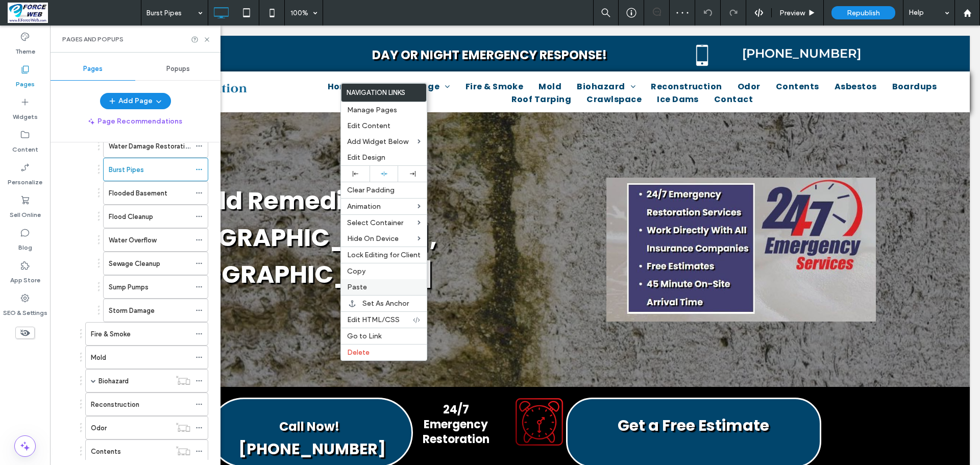
click at [360, 288] on span "Paste" at bounding box center [357, 287] width 20 height 9
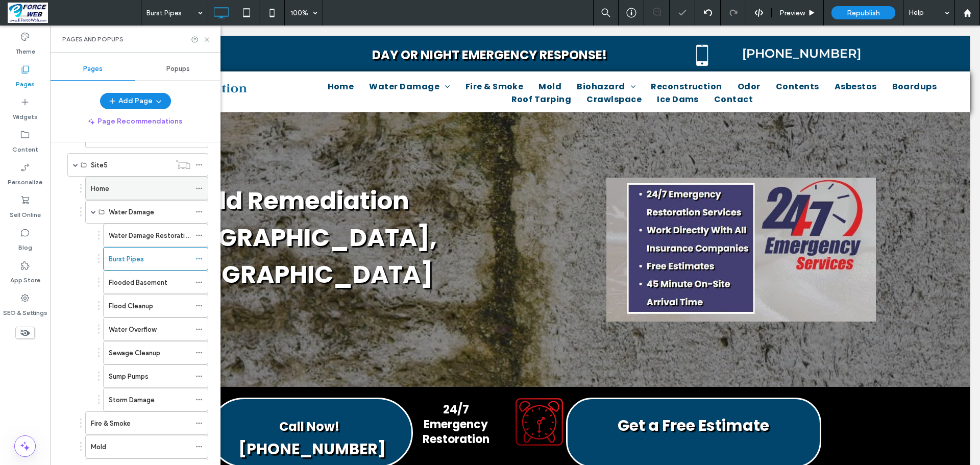
scroll to position [2245, 0]
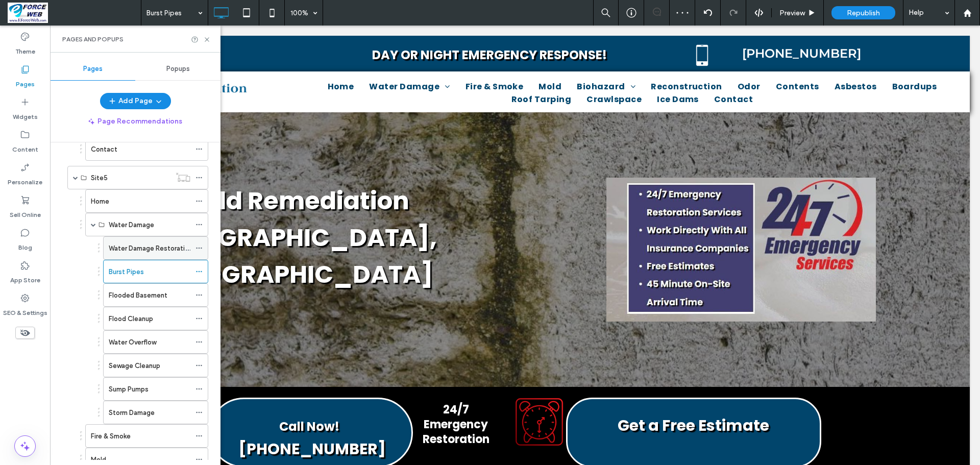
click at [157, 251] on label "Water Damage Restoration" at bounding box center [151, 248] width 84 height 18
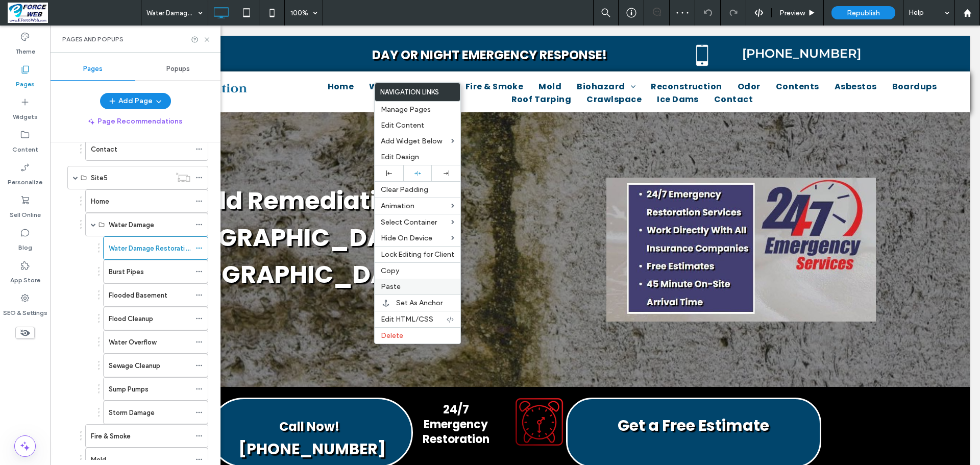
click at [391, 287] on span "Paste" at bounding box center [391, 286] width 20 height 9
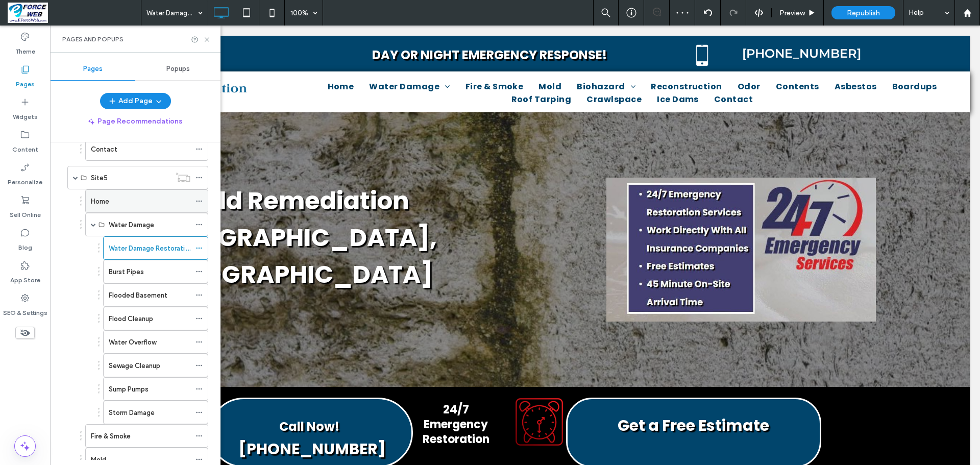
click at [129, 201] on div "Home" at bounding box center [140, 201] width 99 height 11
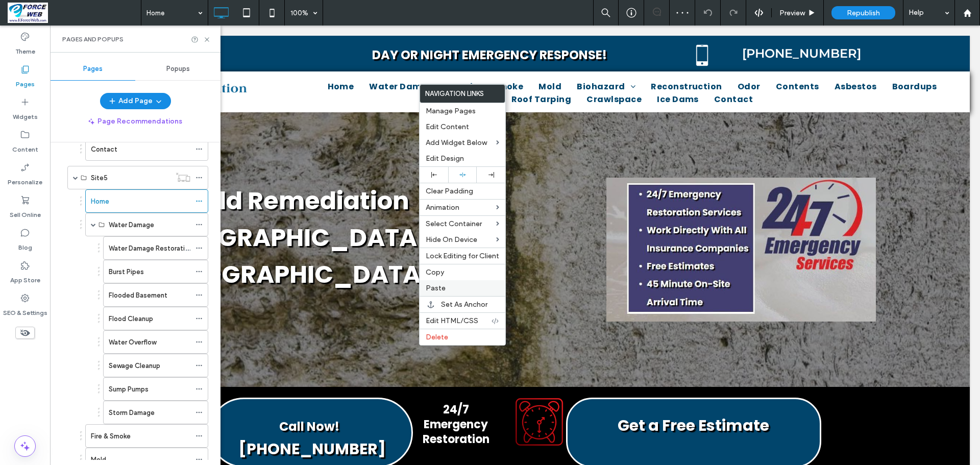
click at [450, 287] on label "Paste" at bounding box center [462, 288] width 73 height 9
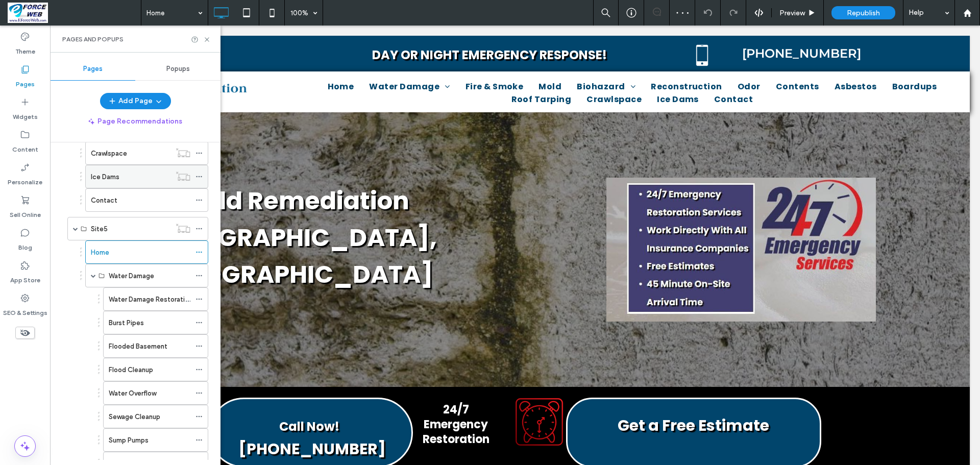
scroll to position [2143, 0]
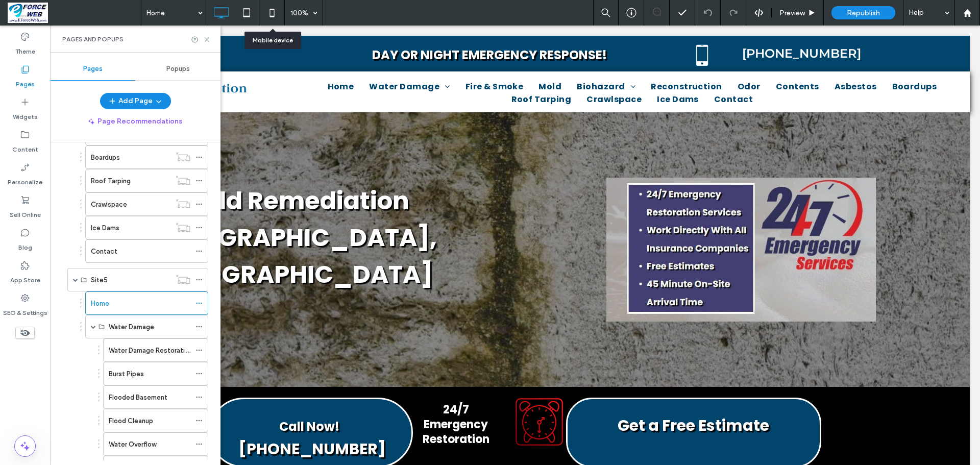
click at [271, 13] on icon at bounding box center [272, 13] width 20 height 20
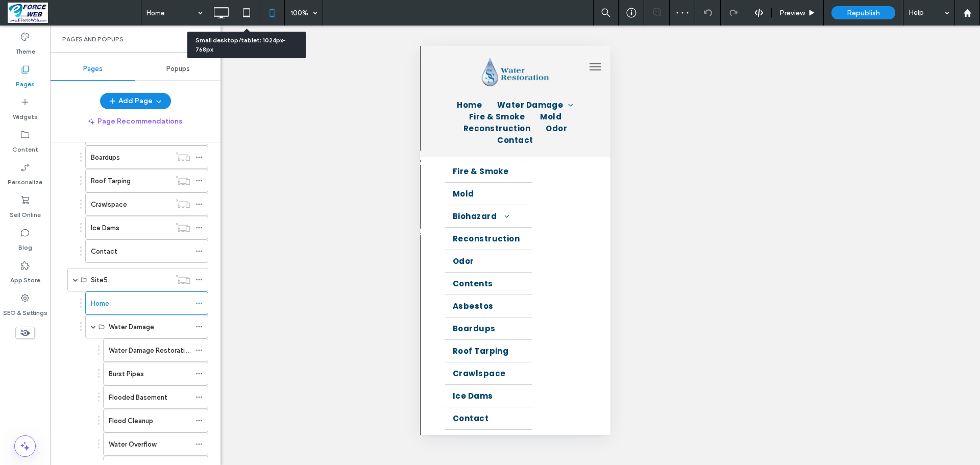
click at [250, 11] on icon at bounding box center [246, 13] width 20 height 20
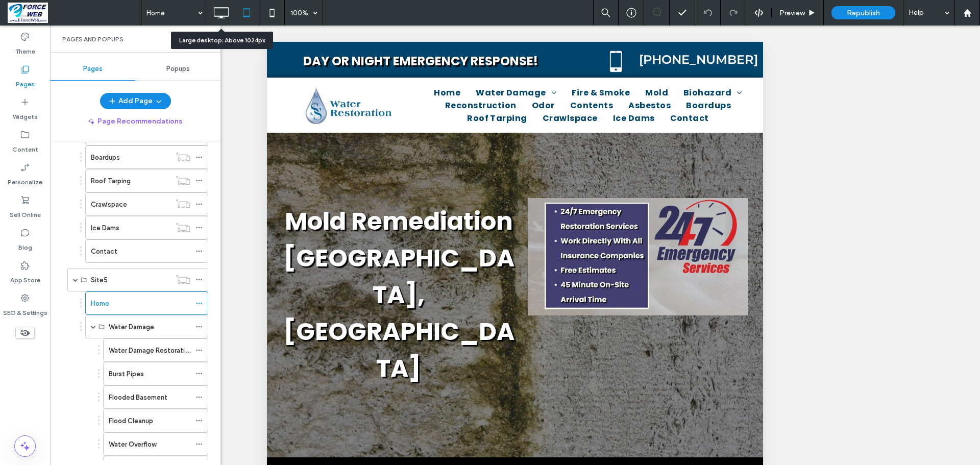
click at [225, 14] on icon at bounding box center [221, 13] width 20 height 20
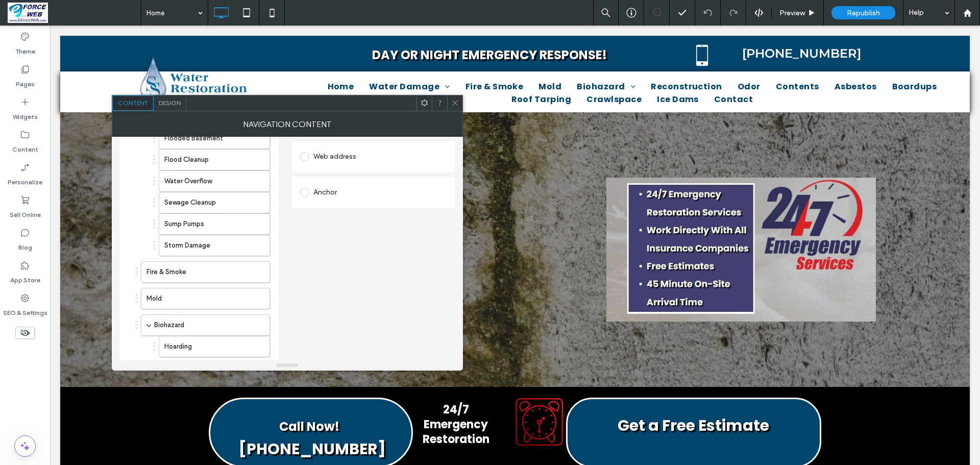
scroll to position [204, 0]
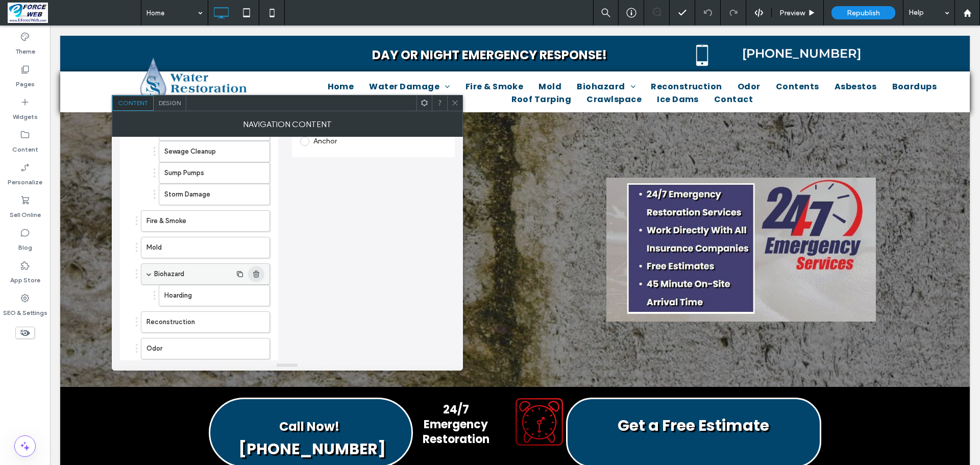
click at [255, 272] on icon "button" at bounding box center [256, 274] width 8 height 8
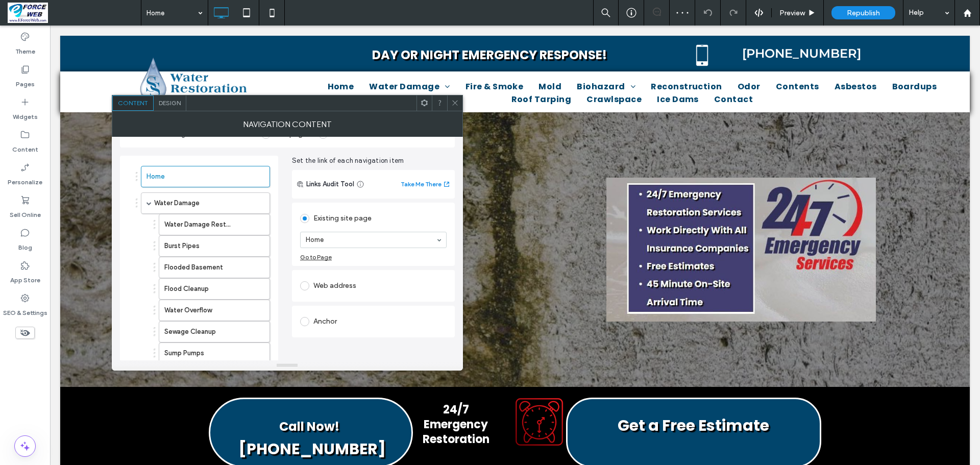
scroll to position [0, 0]
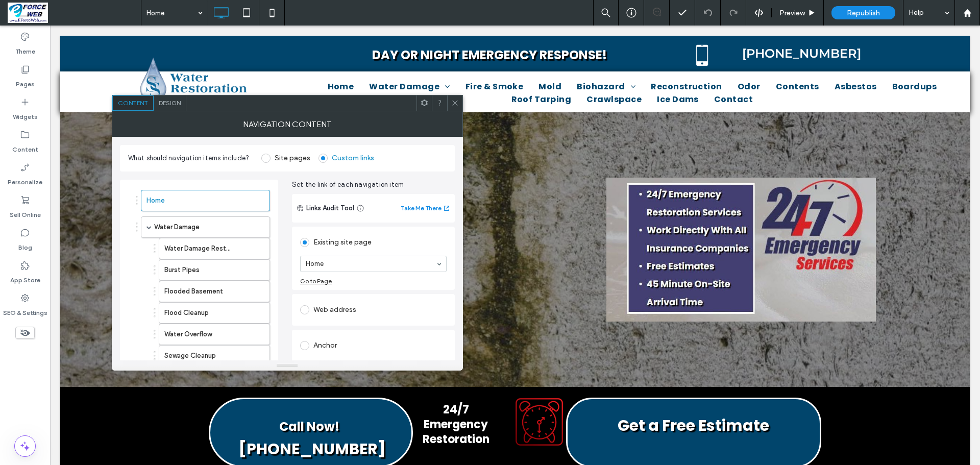
click at [444, 116] on div "NAVIGATION CONTENT" at bounding box center [287, 124] width 351 height 26
click at [454, 110] on span at bounding box center [455, 102] width 8 height 15
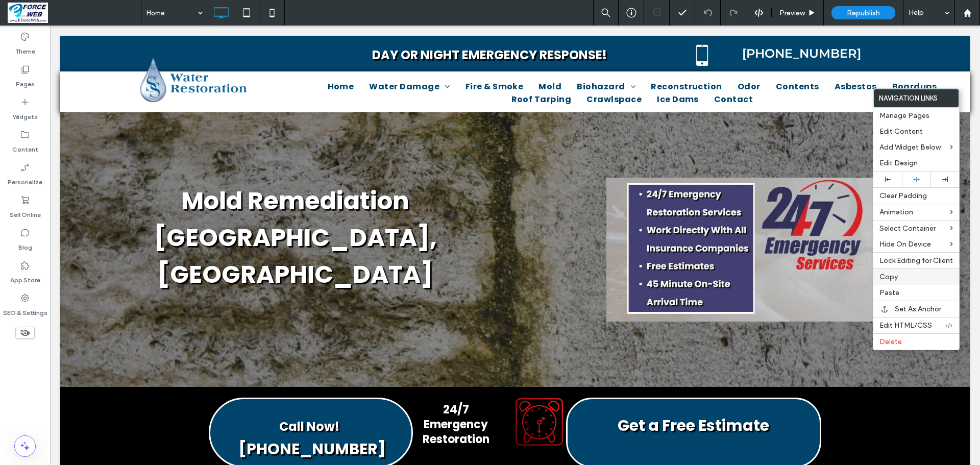
click at [900, 277] on label "Copy" at bounding box center [915, 276] width 73 height 9
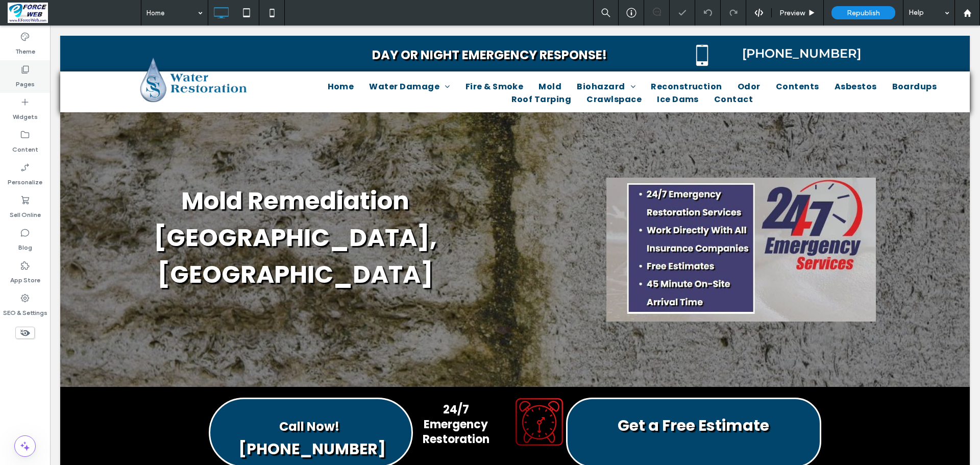
click at [31, 74] on label "Pages" at bounding box center [25, 81] width 19 height 14
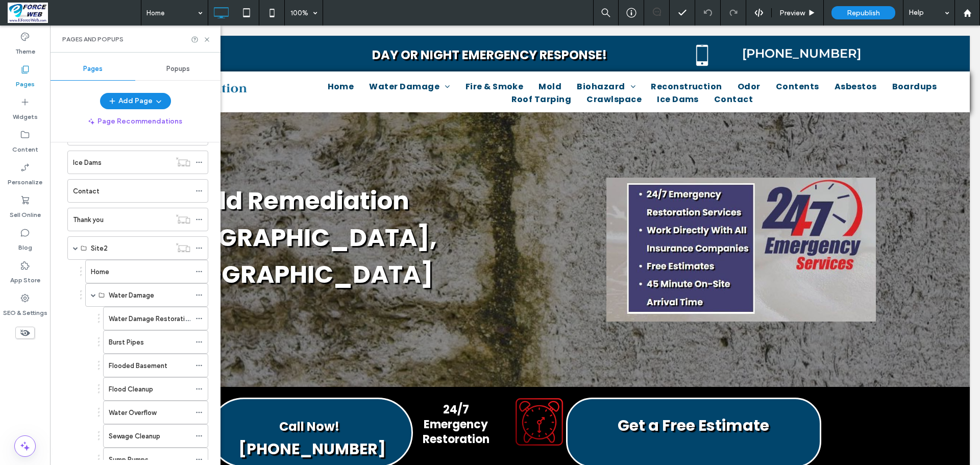
scroll to position [561, 0]
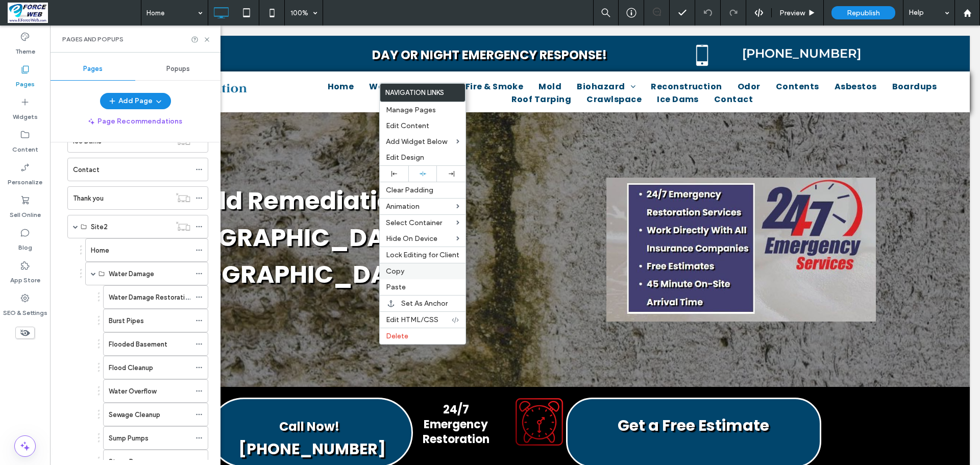
click at [398, 272] on span "Copy" at bounding box center [395, 271] width 18 height 9
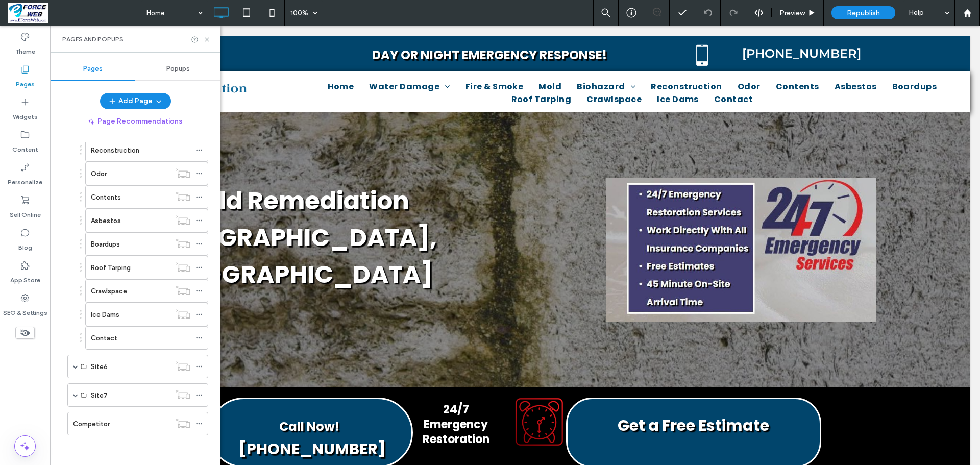
scroll to position [2602, 0]
click at [75, 367] on span at bounding box center [75, 365] width 5 height 5
click at [97, 386] on label "Home" at bounding box center [100, 389] width 18 height 18
click at [129, 333] on div "Contact" at bounding box center [140, 337] width 99 height 11
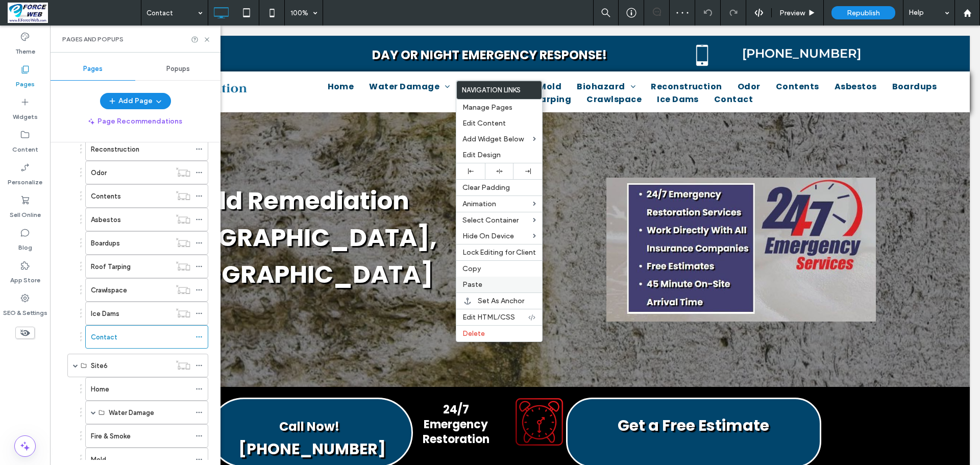
click at [484, 281] on label "Paste" at bounding box center [498, 284] width 73 height 9
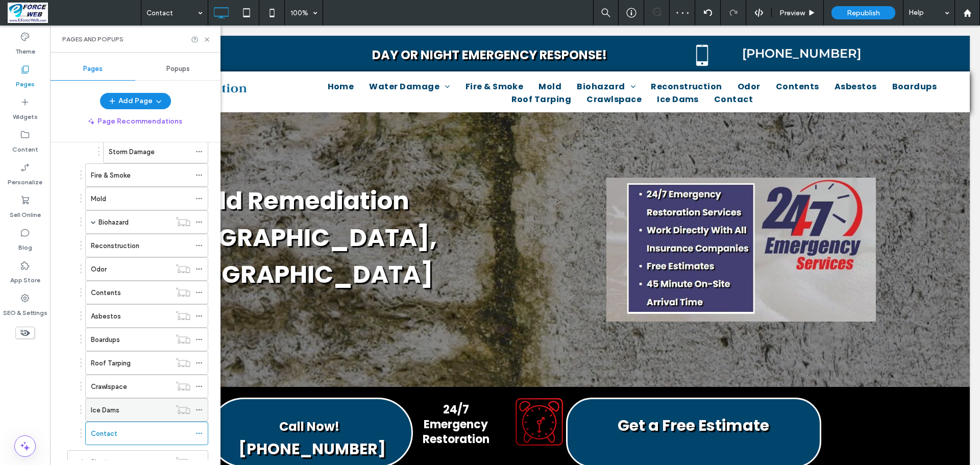
scroll to position [2500, 0]
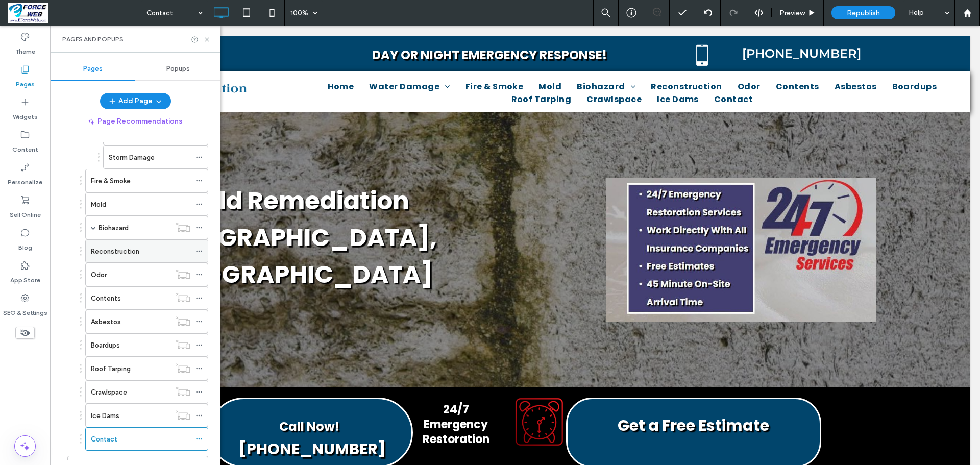
click at [117, 249] on label "Reconstruction" at bounding box center [115, 251] width 48 height 18
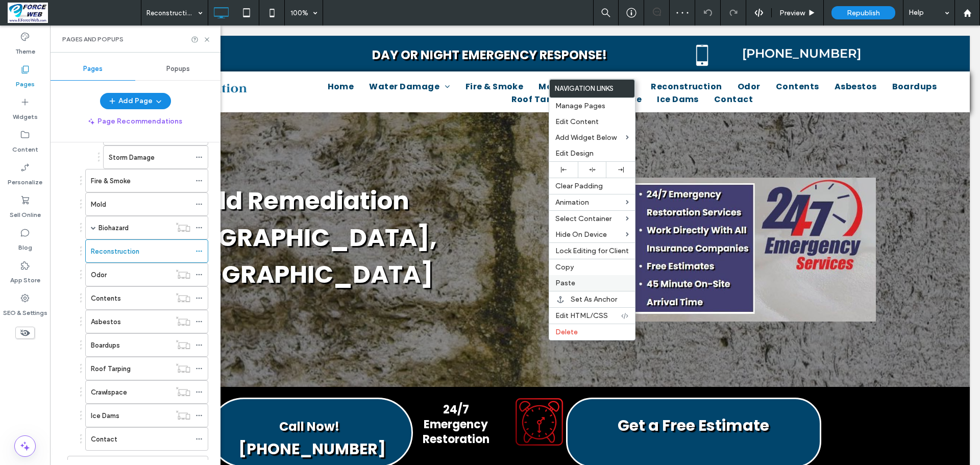
click at [572, 283] on span "Paste" at bounding box center [565, 283] width 20 height 9
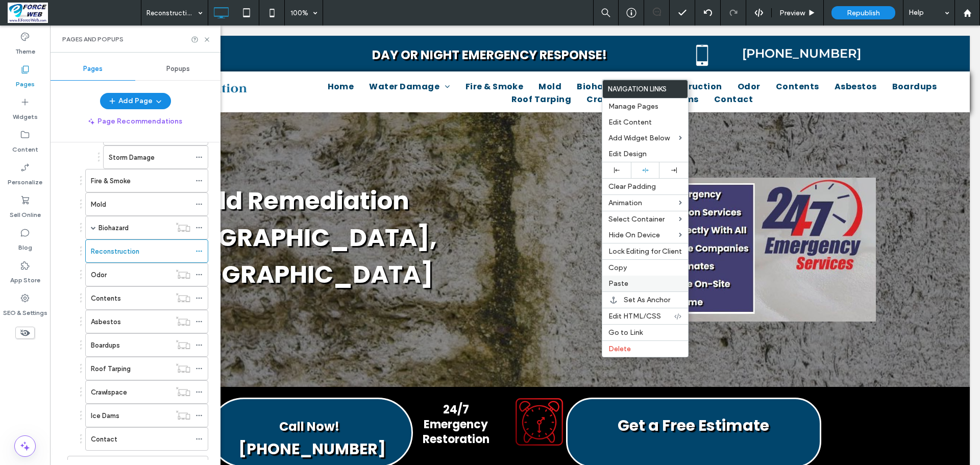
click at [624, 280] on span "Paste" at bounding box center [618, 283] width 20 height 9
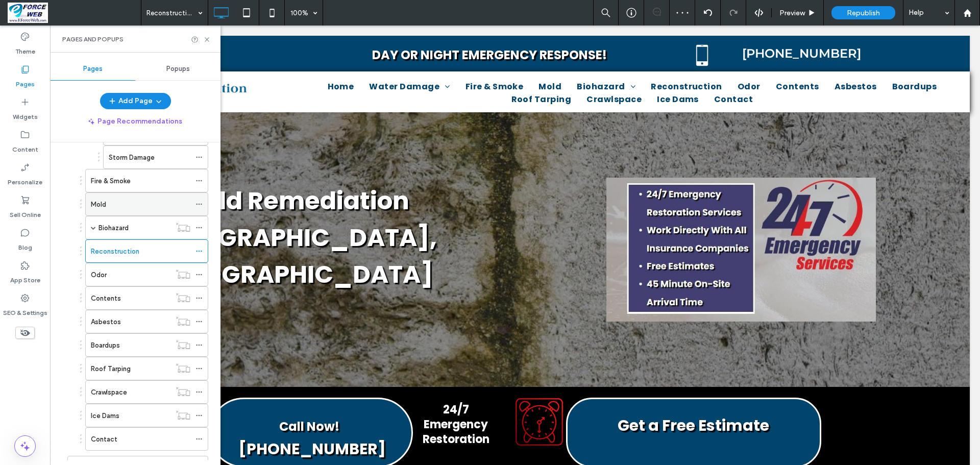
click at [118, 202] on div "Mold" at bounding box center [140, 204] width 99 height 11
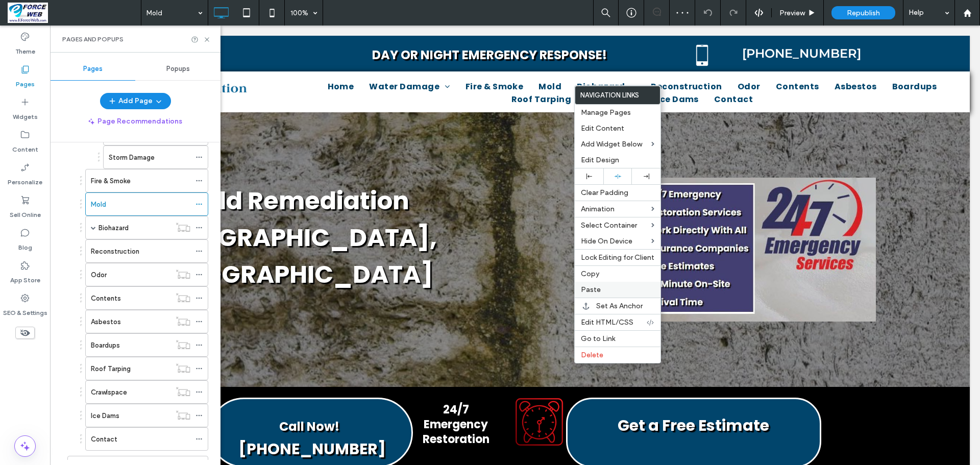
click at [602, 288] on label "Paste" at bounding box center [617, 289] width 73 height 9
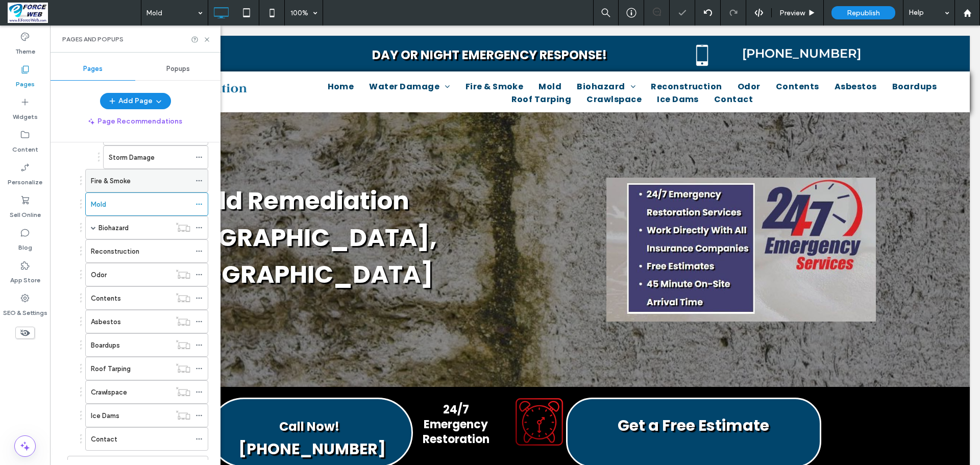
click at [141, 186] on div "Fire & Smoke" at bounding box center [140, 181] width 99 height 11
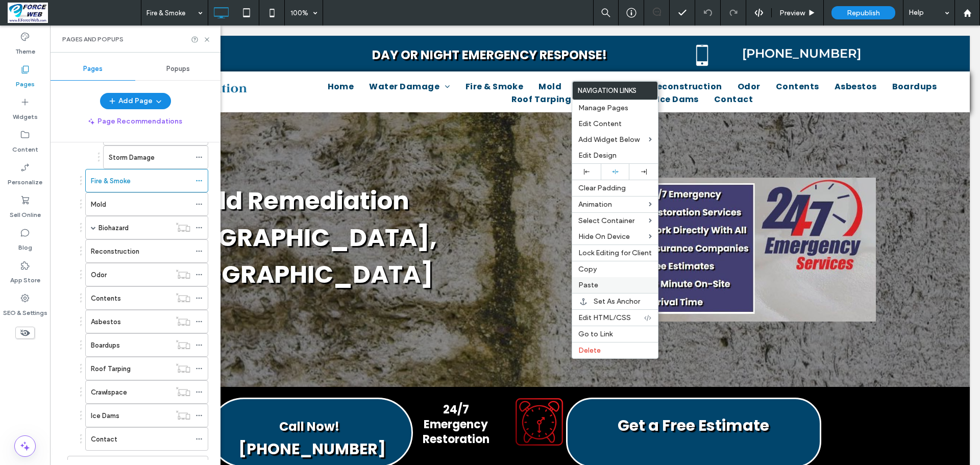
click at [592, 284] on span "Paste" at bounding box center [588, 285] width 20 height 9
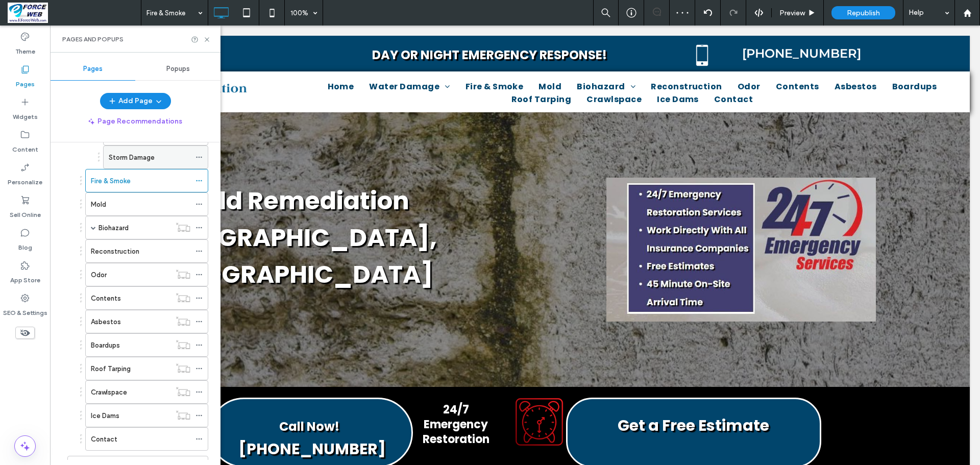
click at [133, 155] on label "Storm Damage" at bounding box center [132, 157] width 46 height 18
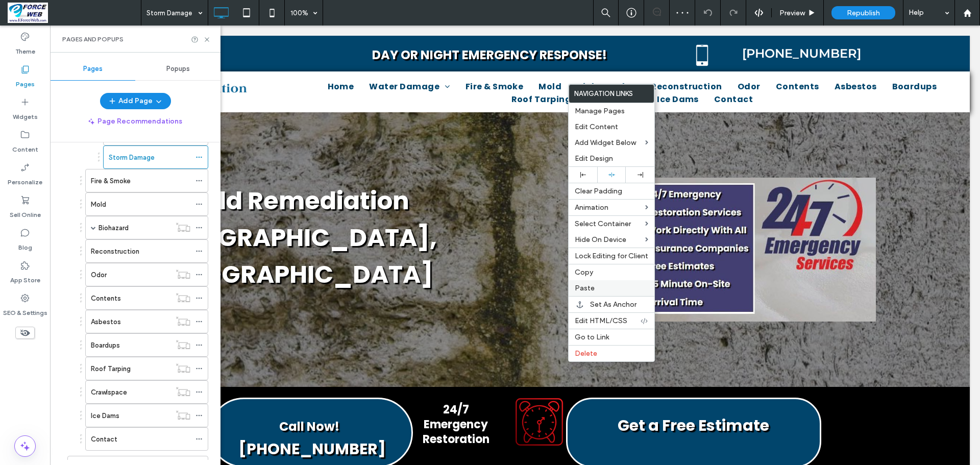
click at [590, 289] on span "Paste" at bounding box center [585, 288] width 20 height 9
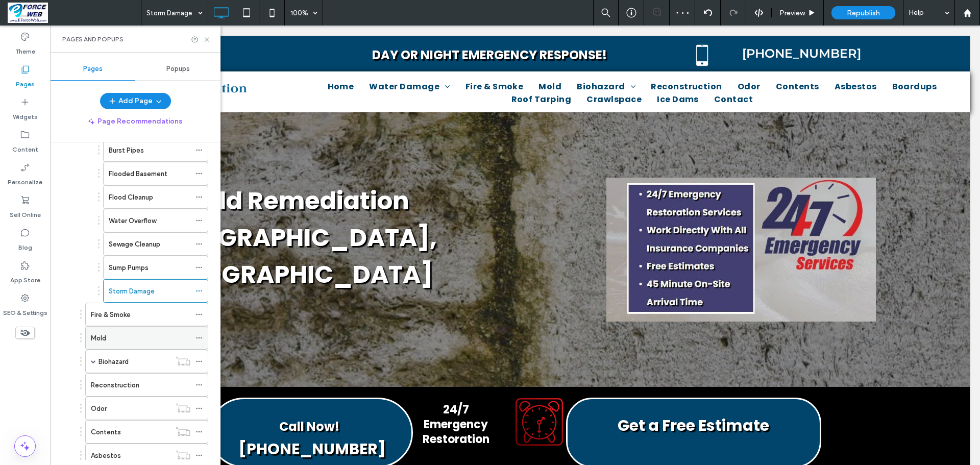
scroll to position [2347, 0]
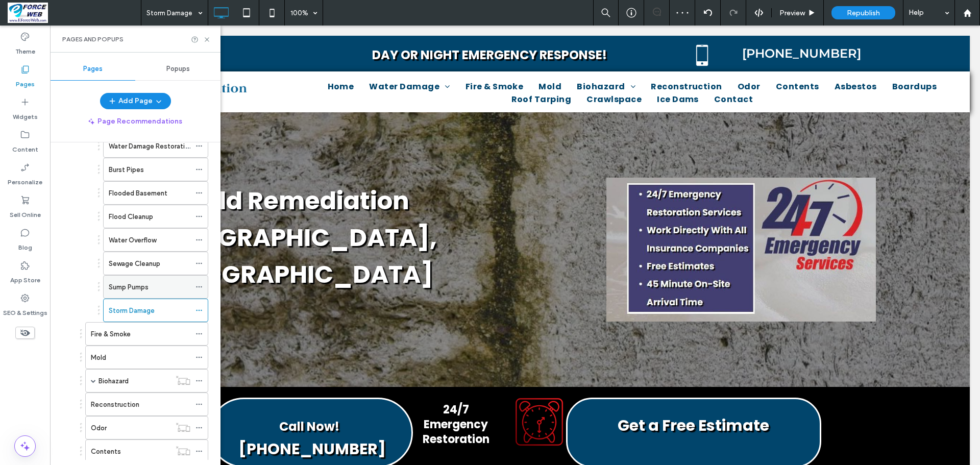
click at [138, 292] on label "Sump Pumps" at bounding box center [129, 287] width 40 height 18
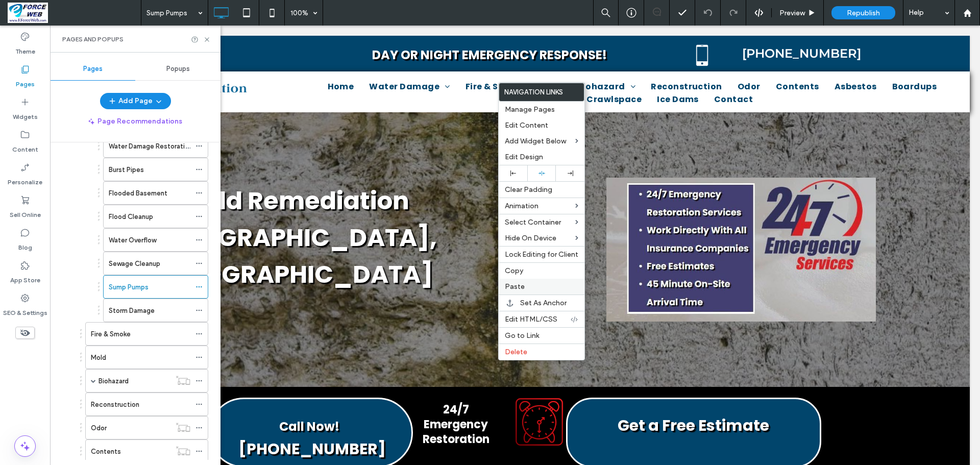
click at [510, 288] on span "Paste" at bounding box center [515, 286] width 20 height 9
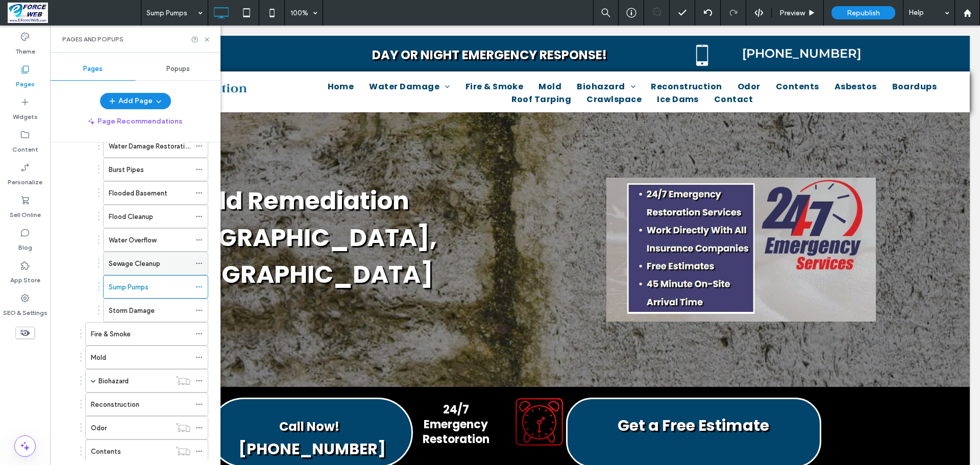
click at [145, 265] on label "Sewage Cleanup" at bounding box center [135, 264] width 52 height 18
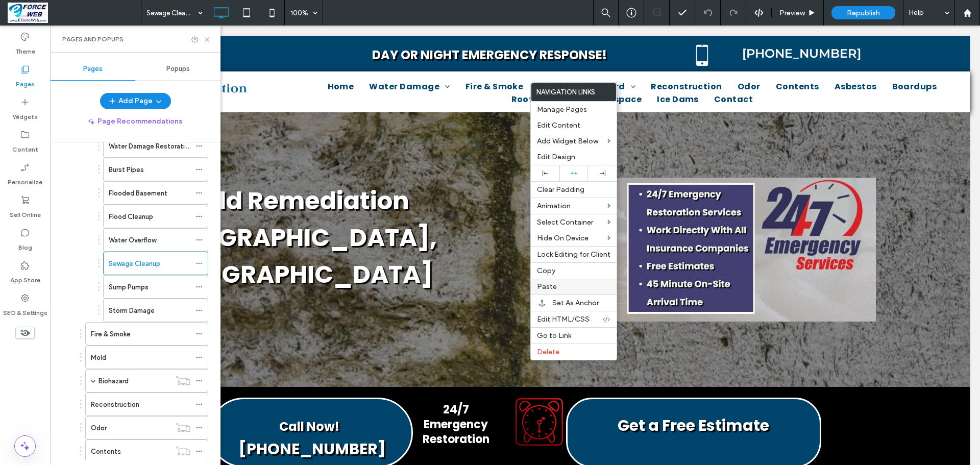
click at [566, 282] on div "Paste" at bounding box center [574, 287] width 86 height 16
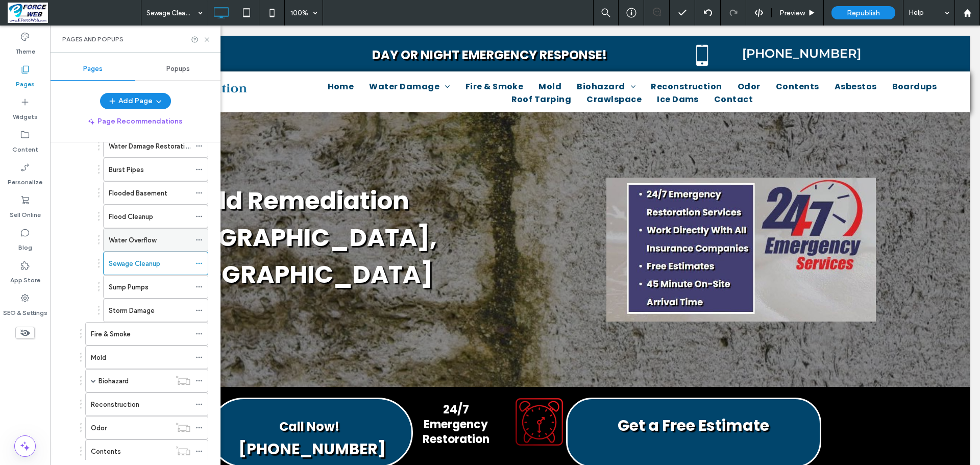
click at [125, 242] on label "Water Overflow" at bounding box center [132, 240] width 47 height 18
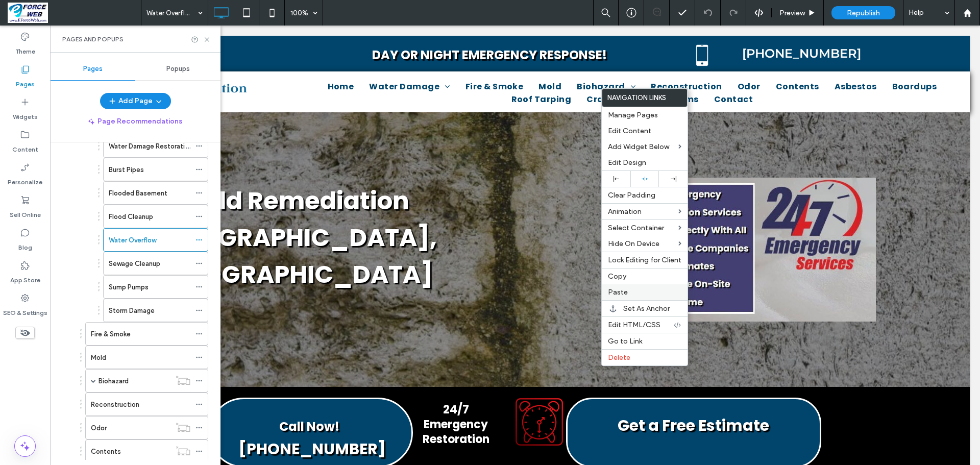
click at [637, 292] on label "Paste" at bounding box center [644, 292] width 73 height 9
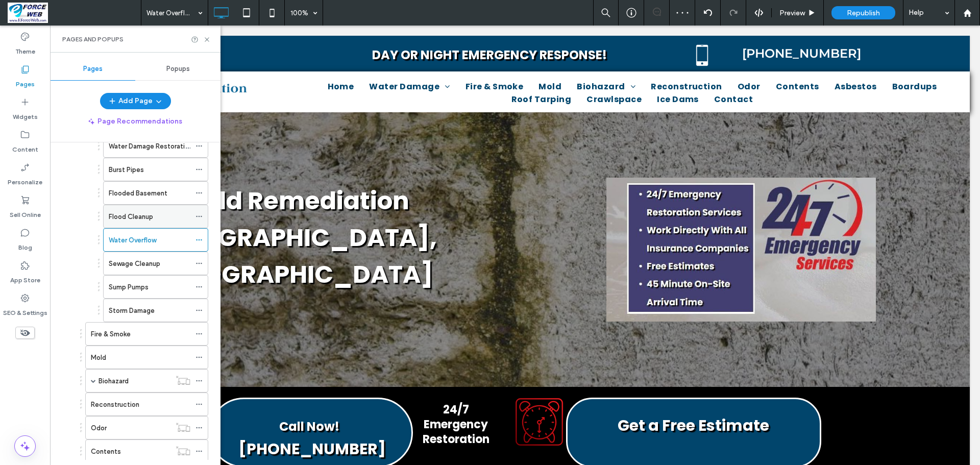
click at [141, 215] on label "Flood Cleanup" at bounding box center [131, 217] width 44 height 18
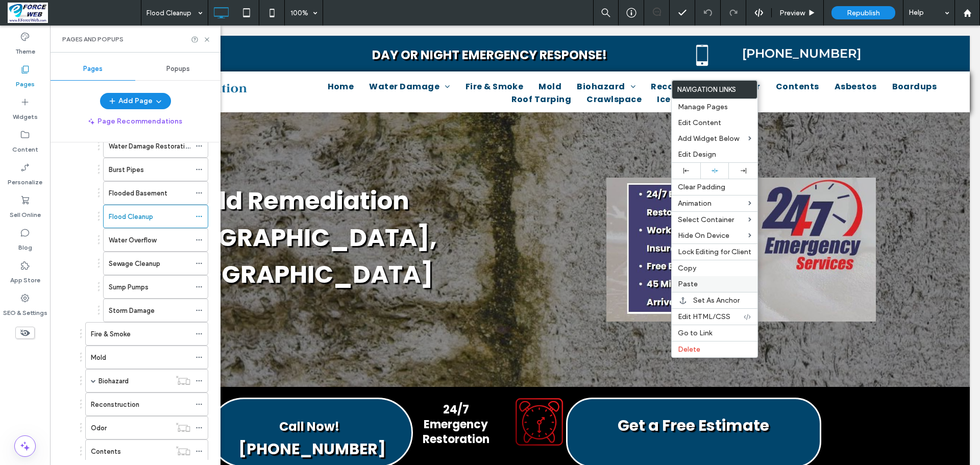
click at [706, 289] on div "Paste" at bounding box center [714, 284] width 86 height 16
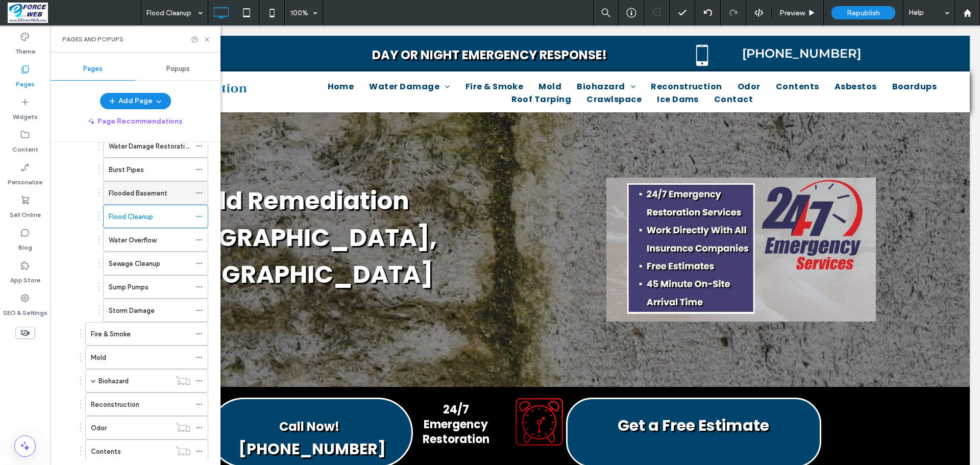
click at [144, 197] on label "Flooded Basement" at bounding box center [138, 193] width 59 height 18
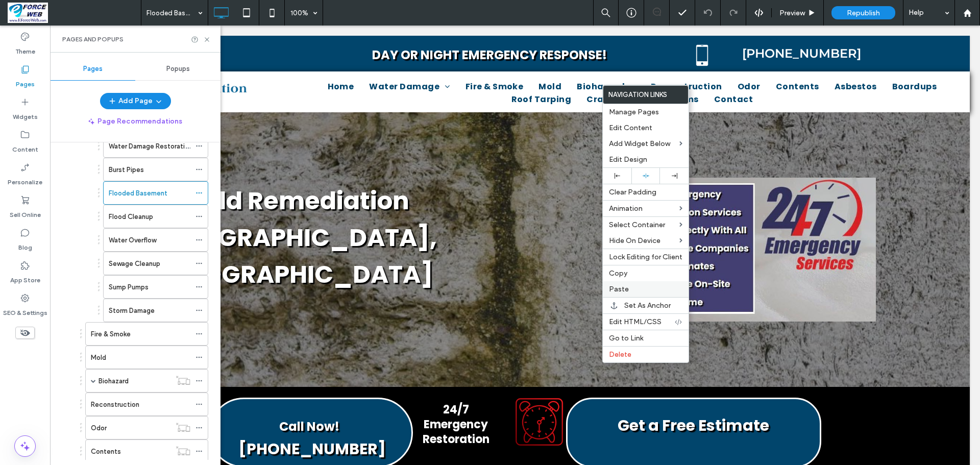
click at [618, 290] on span "Paste" at bounding box center [619, 289] width 20 height 9
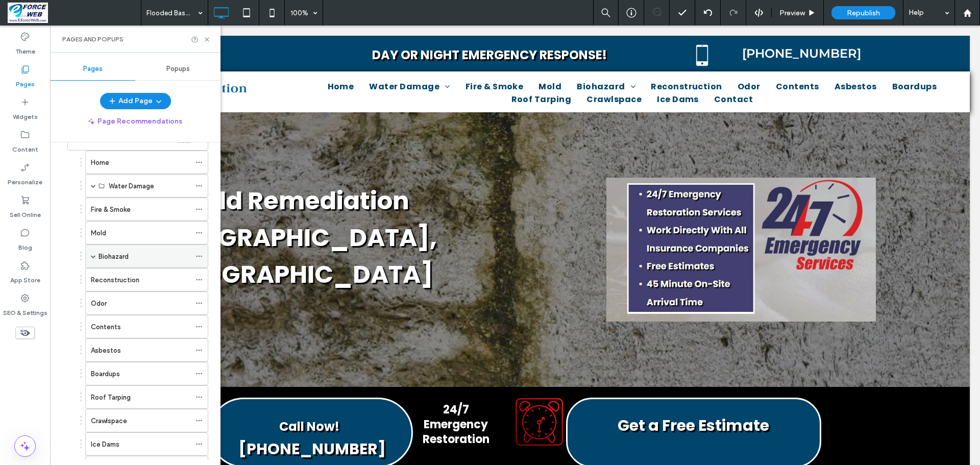
scroll to position [2778, 0]
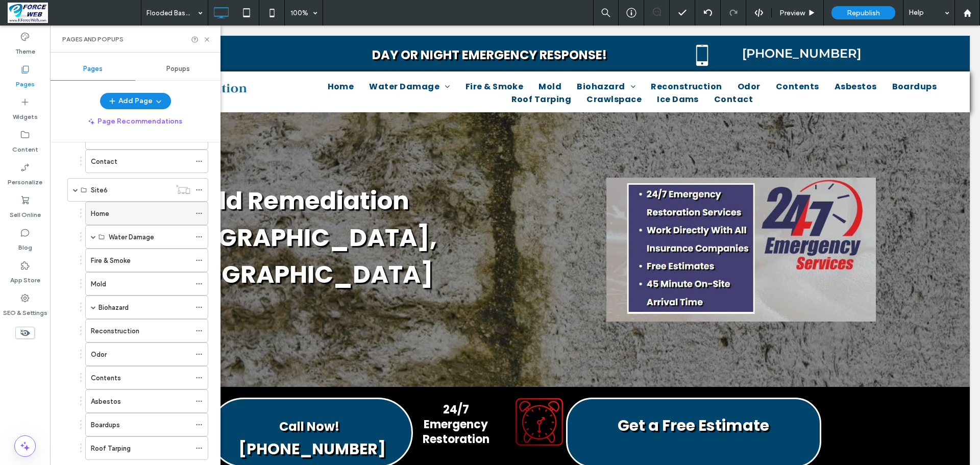
click at [129, 215] on div "Home" at bounding box center [140, 213] width 99 height 11
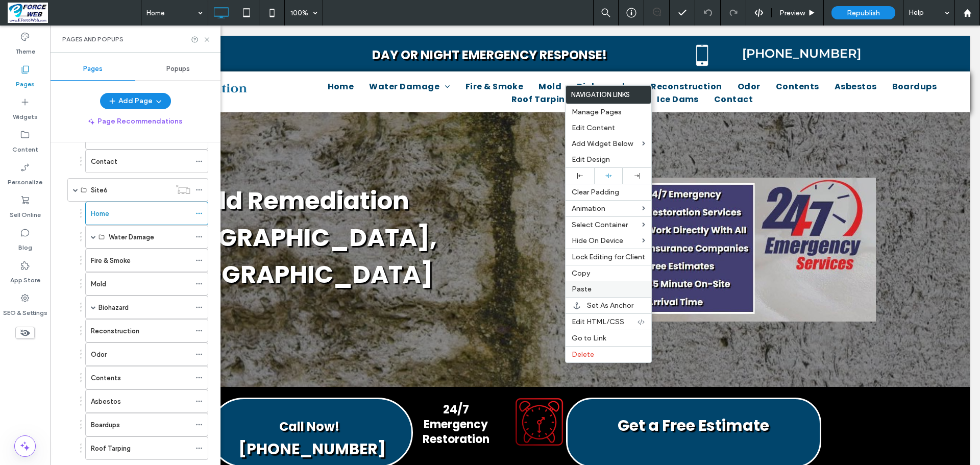
click at [587, 289] on span "Paste" at bounding box center [581, 289] width 20 height 9
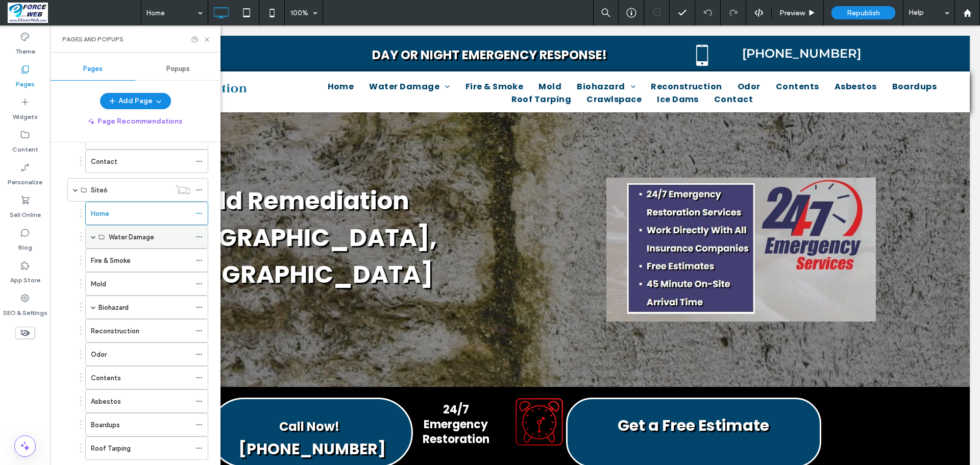
click at [91, 237] on span at bounding box center [93, 236] width 5 height 5
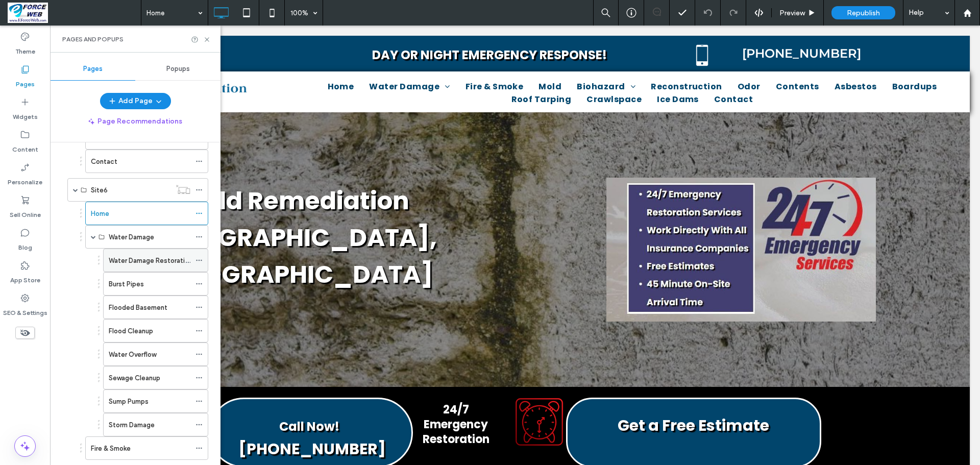
click at [149, 256] on label "Water Damage Restoration" at bounding box center [151, 261] width 84 height 18
click at [145, 212] on div "Home" at bounding box center [140, 213] width 99 height 11
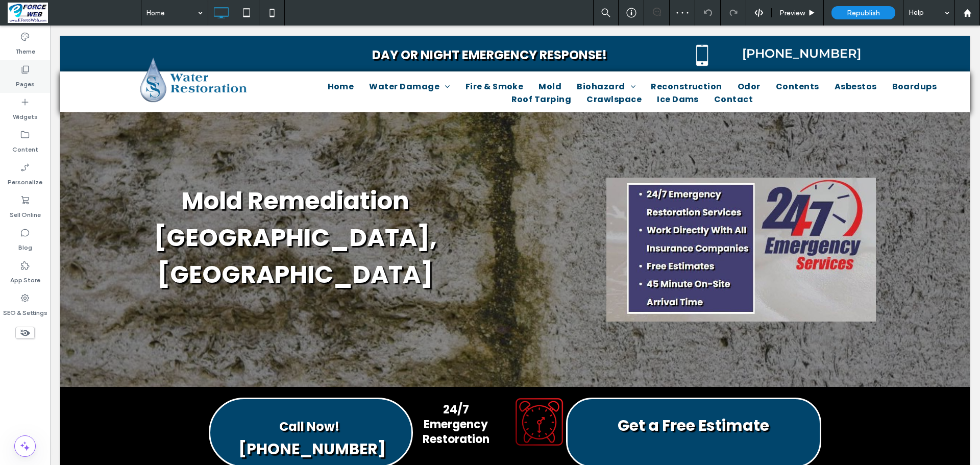
click at [28, 69] on icon at bounding box center [25, 69] width 10 height 10
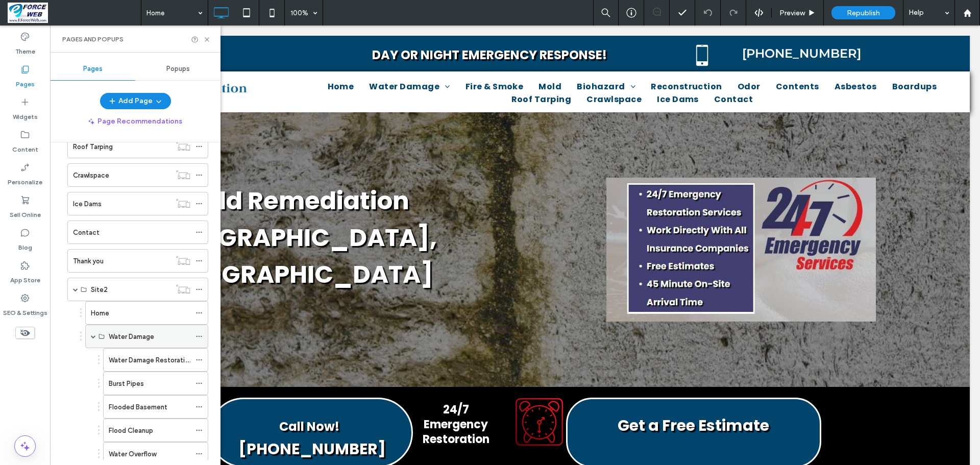
scroll to position [612, 0]
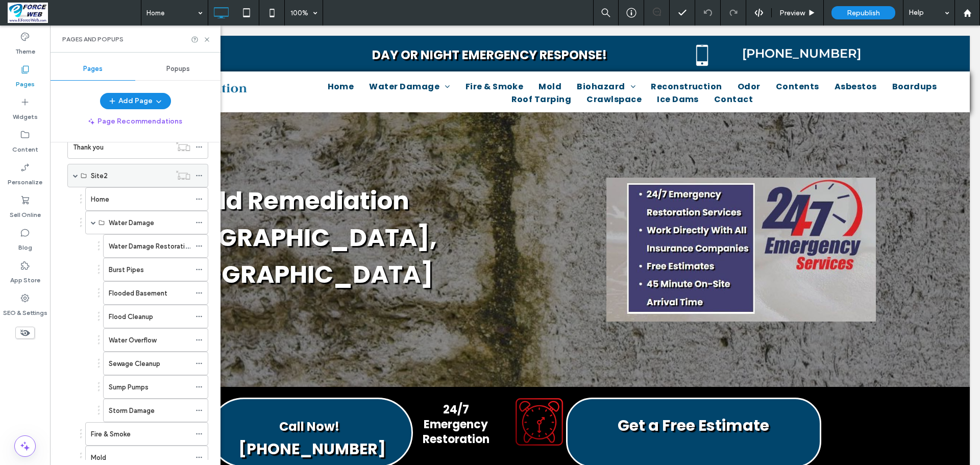
click at [75, 178] on span at bounding box center [75, 175] width 5 height 5
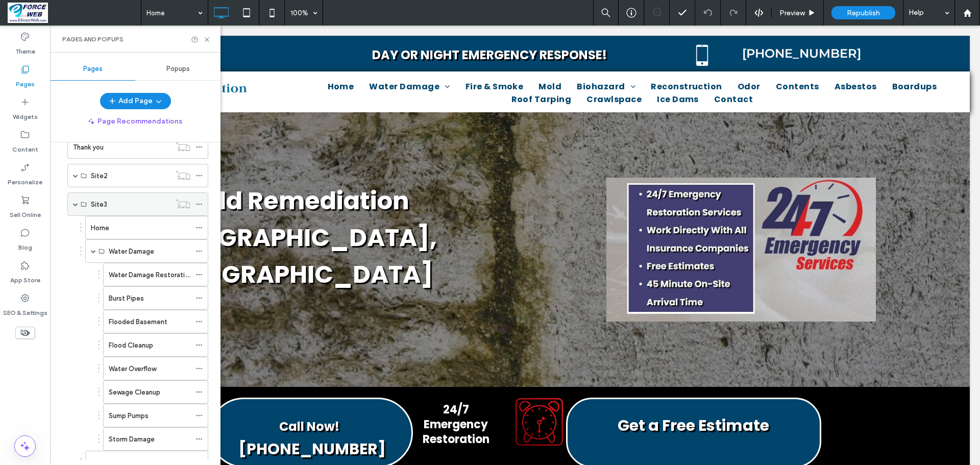
click at [76, 207] on span at bounding box center [75, 204] width 5 height 22
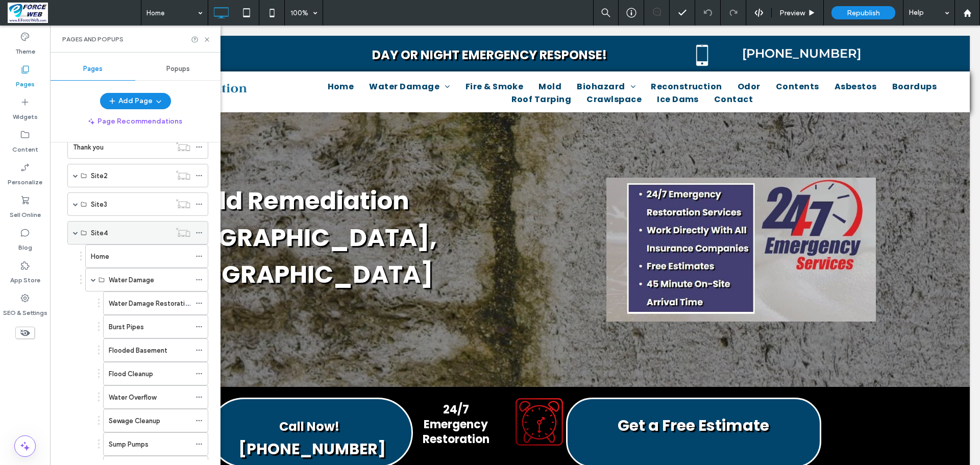
click at [75, 234] on span at bounding box center [75, 232] width 5 height 5
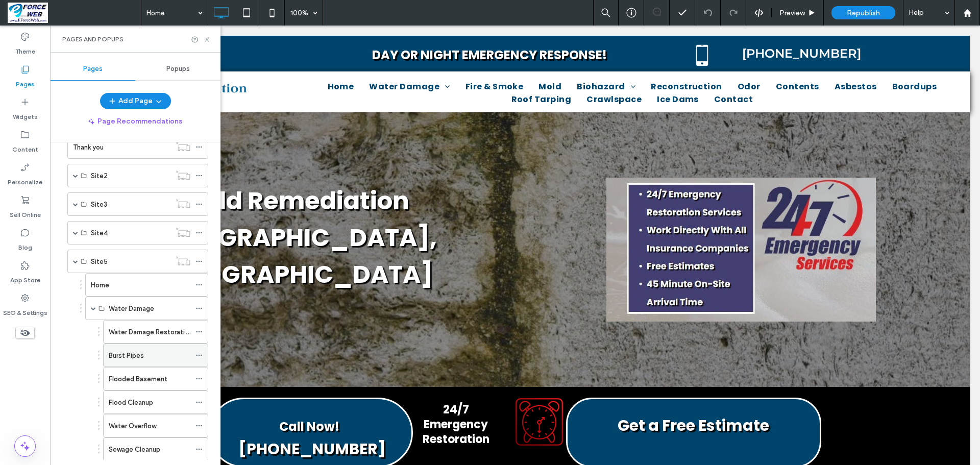
click at [136, 352] on label "Burst Pipes" at bounding box center [126, 355] width 35 height 18
click at [796, 16] on span "Preview" at bounding box center [792, 13] width 26 height 9
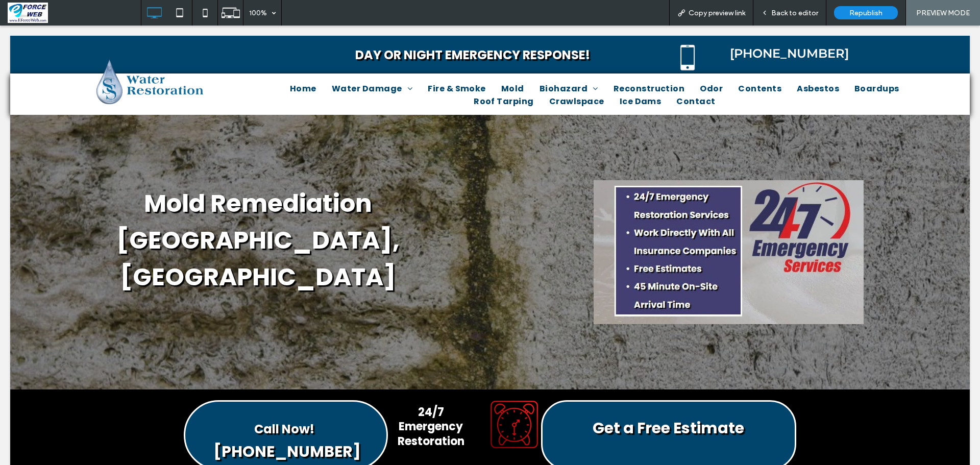
click at [779, 12] on span "Back to editor" at bounding box center [794, 13] width 47 height 9
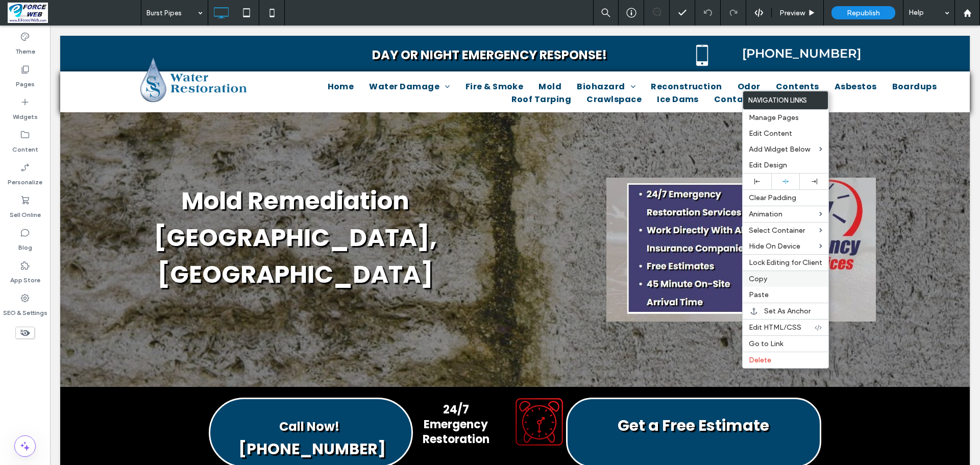
click at [756, 282] on span "Copy" at bounding box center [758, 279] width 18 height 9
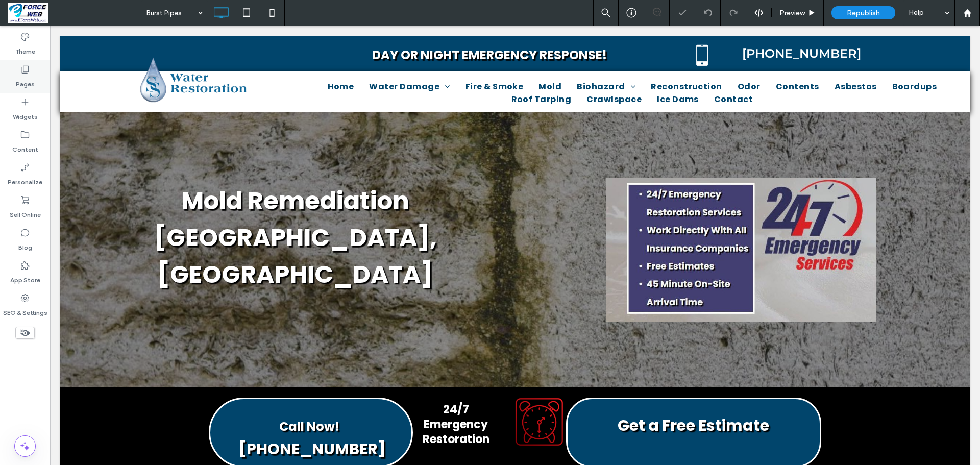
click at [21, 72] on icon at bounding box center [25, 69] width 10 height 10
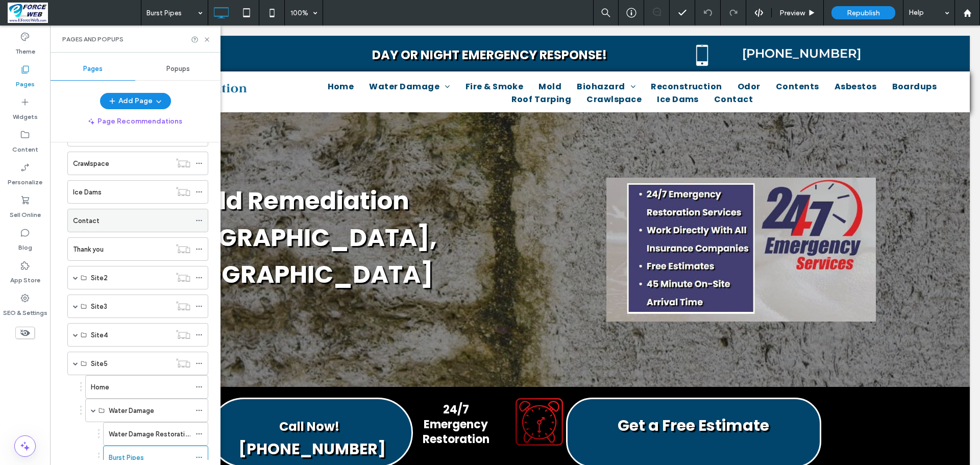
scroll to position [663, 0]
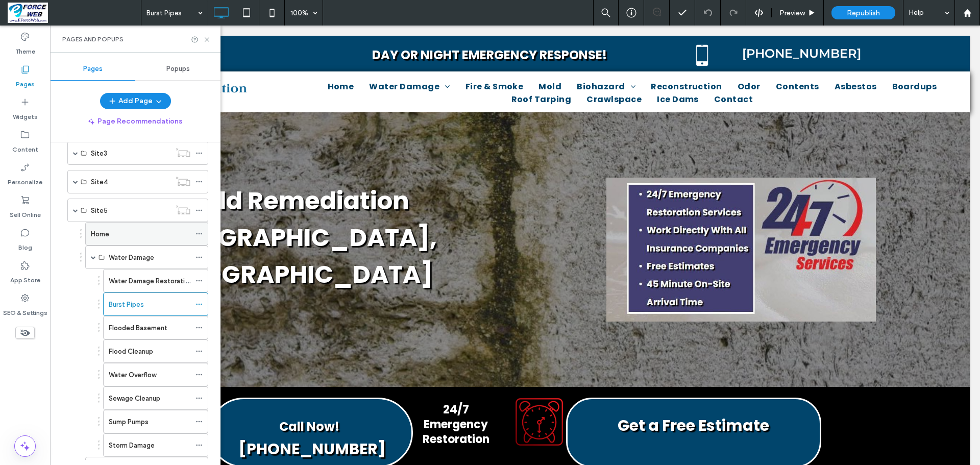
click at [136, 230] on div "Home" at bounding box center [140, 234] width 99 height 11
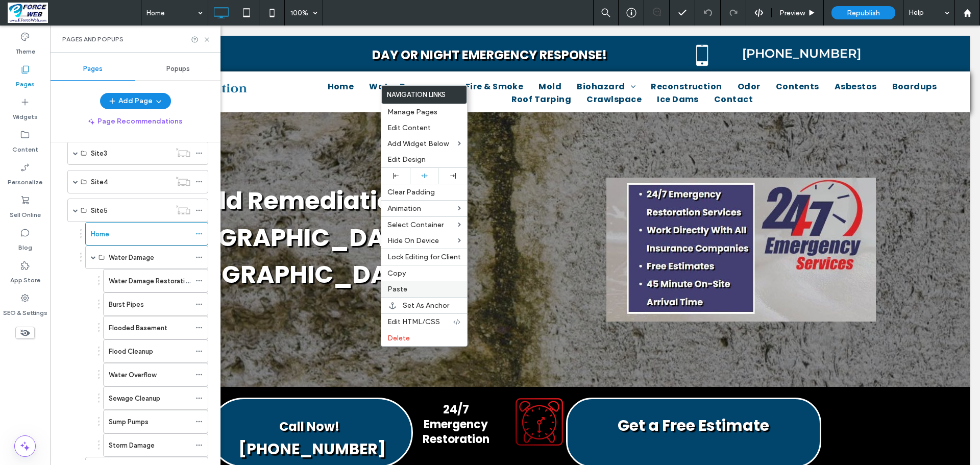
click at [413, 287] on label "Paste" at bounding box center [423, 289] width 73 height 9
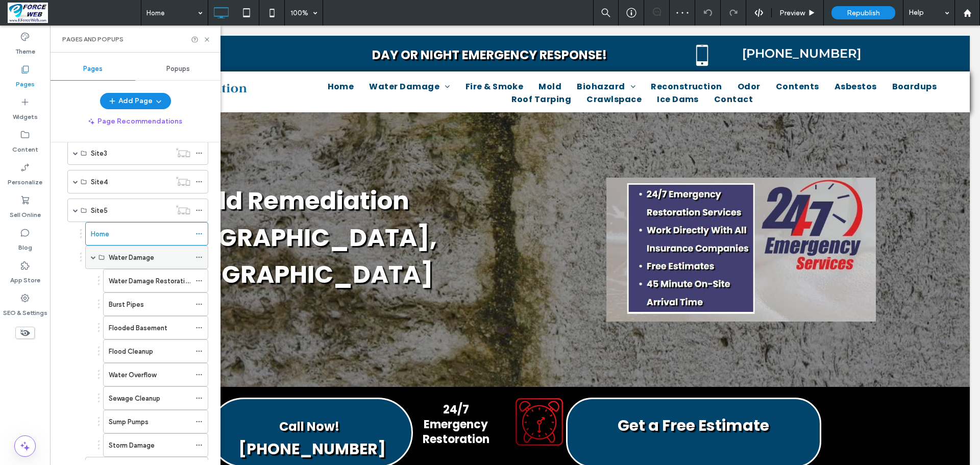
click at [94, 257] on span at bounding box center [93, 257] width 5 height 5
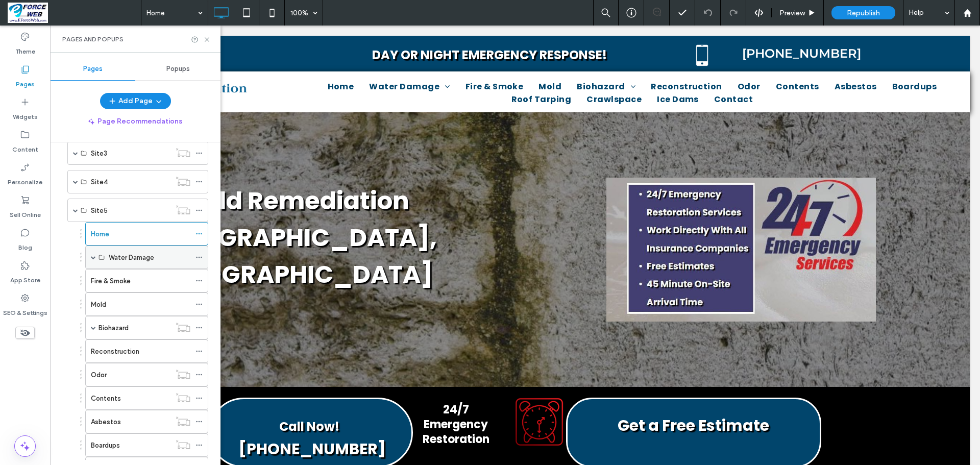
click at [94, 258] on span at bounding box center [93, 257] width 5 height 5
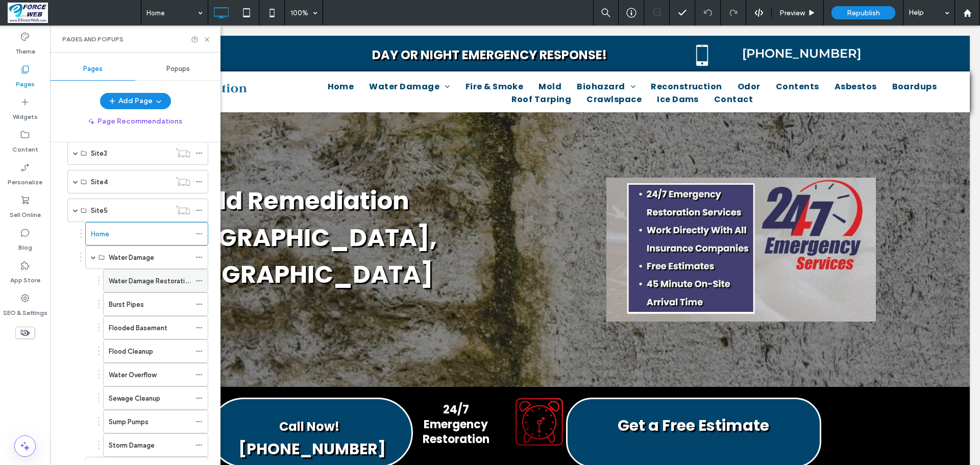
click at [114, 282] on label "Water Damage Restoration" at bounding box center [151, 281] width 84 height 18
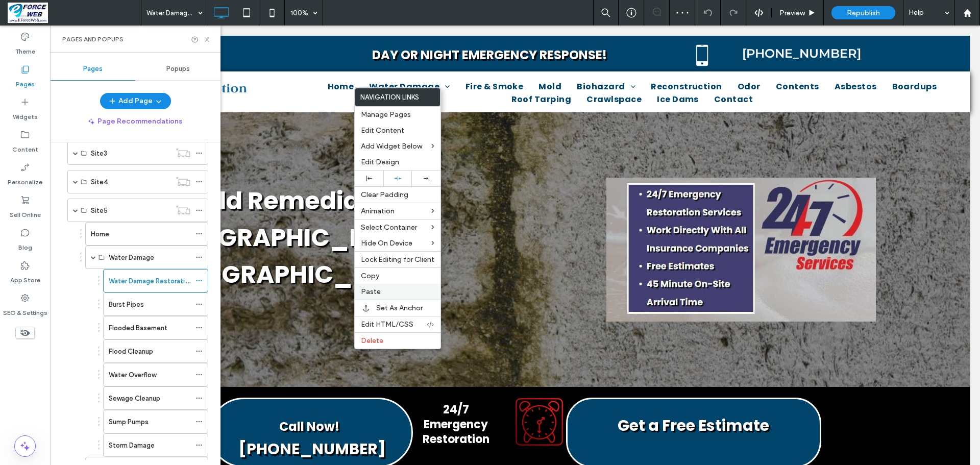
click at [372, 288] on span "Paste" at bounding box center [371, 291] width 20 height 9
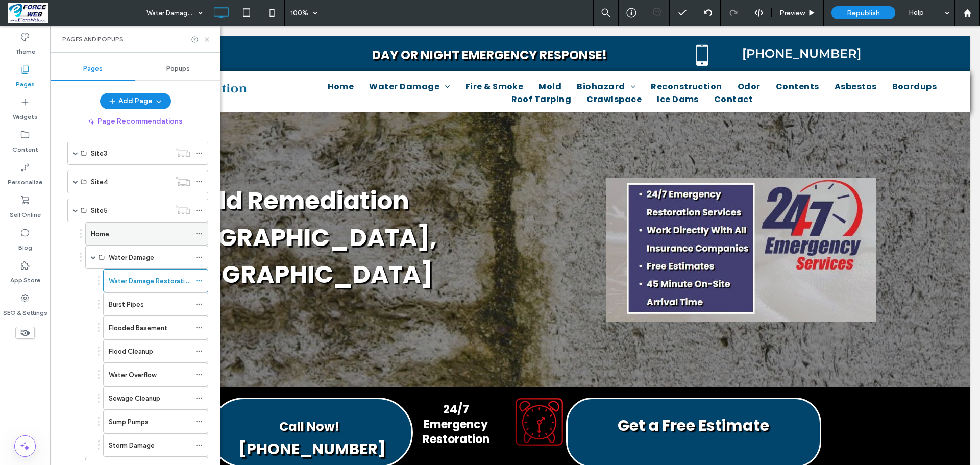
click at [132, 239] on div "Home" at bounding box center [140, 234] width 99 height 11
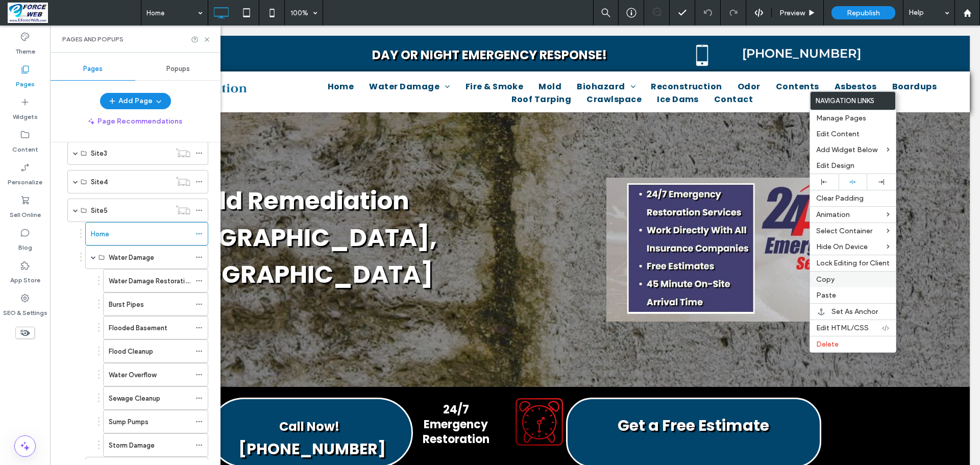
click at [831, 277] on span "Copy" at bounding box center [825, 279] width 18 height 9
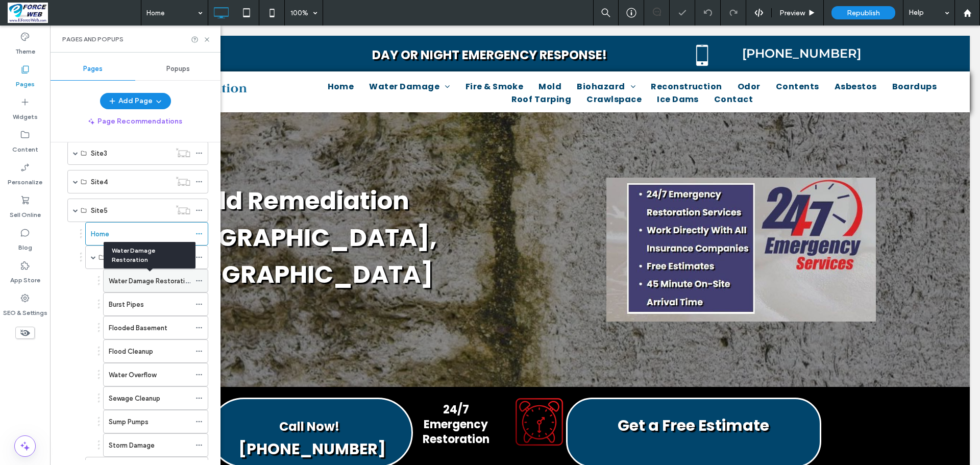
click at [162, 285] on label "Water Damage Restoration" at bounding box center [151, 281] width 84 height 18
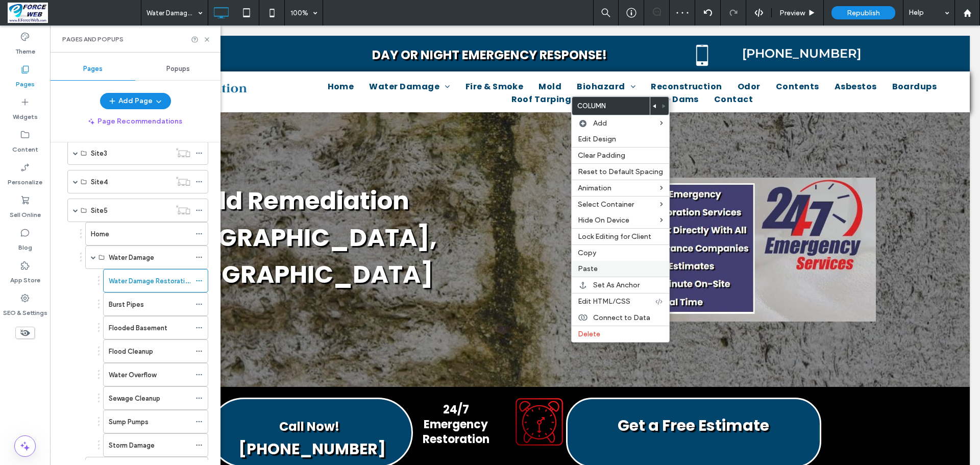
click at [605, 270] on label "Paste" at bounding box center [620, 268] width 85 height 9
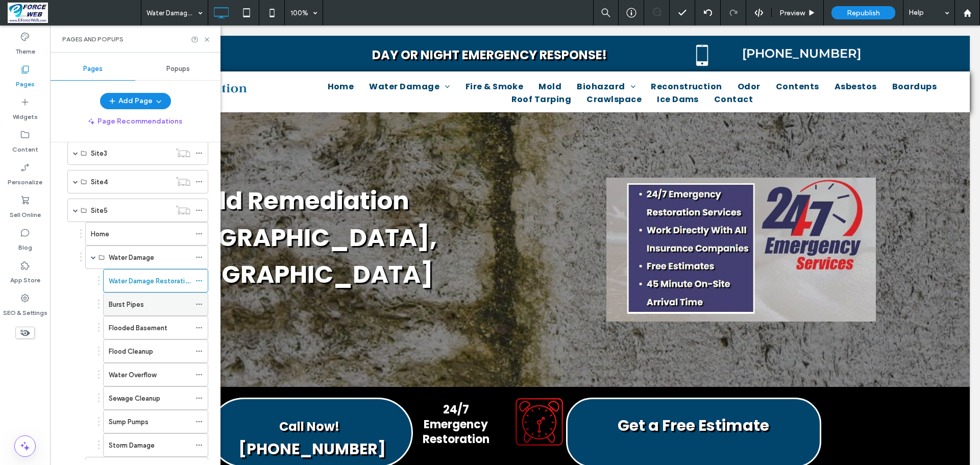
click at [120, 308] on label "Burst Pipes" at bounding box center [126, 304] width 35 height 18
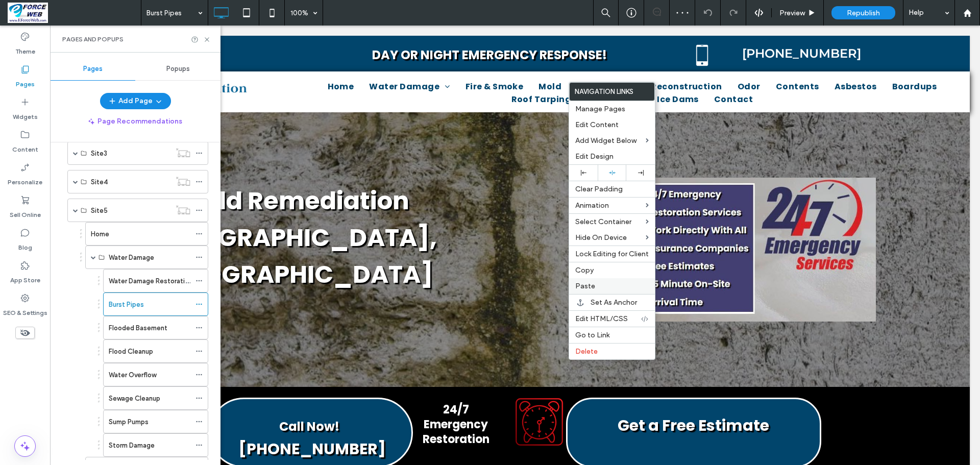
click at [605, 285] on label "Paste" at bounding box center [611, 286] width 73 height 9
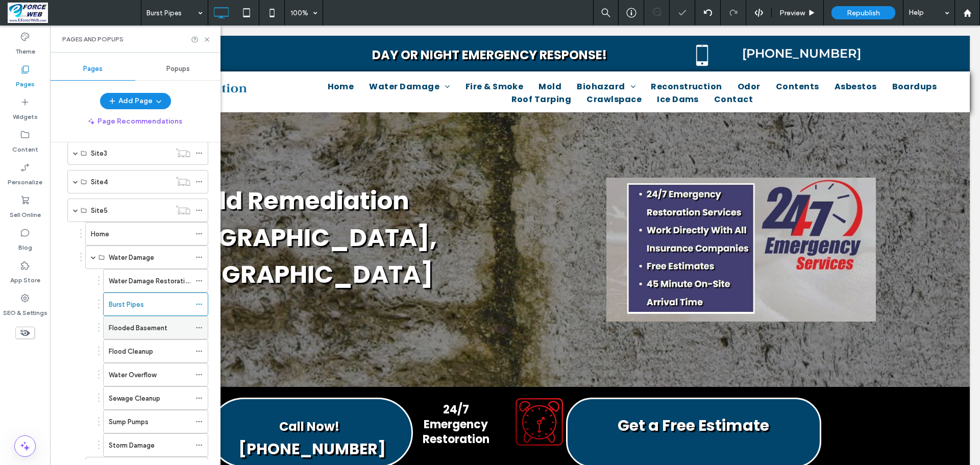
click at [129, 330] on label "Flooded Basement" at bounding box center [138, 328] width 59 height 18
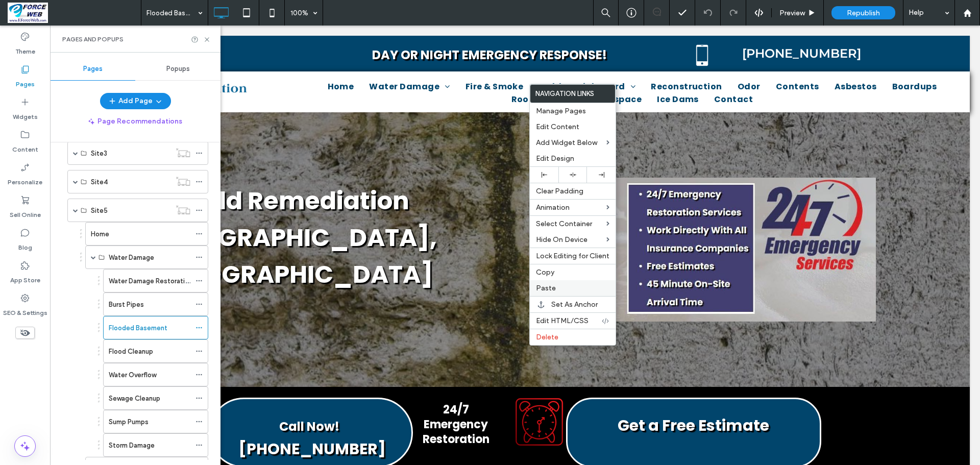
click at [568, 288] on label "Paste" at bounding box center [572, 288] width 73 height 9
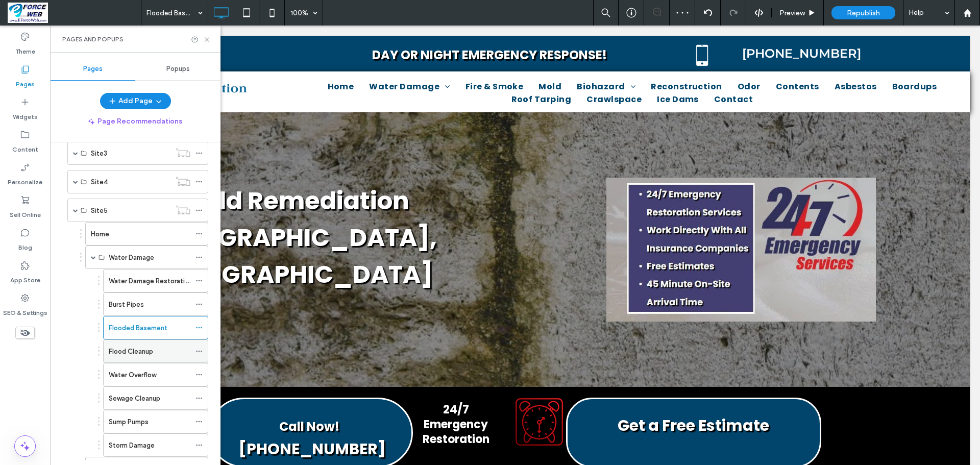
click at [131, 351] on label "Flood Cleanup" at bounding box center [131, 351] width 44 height 18
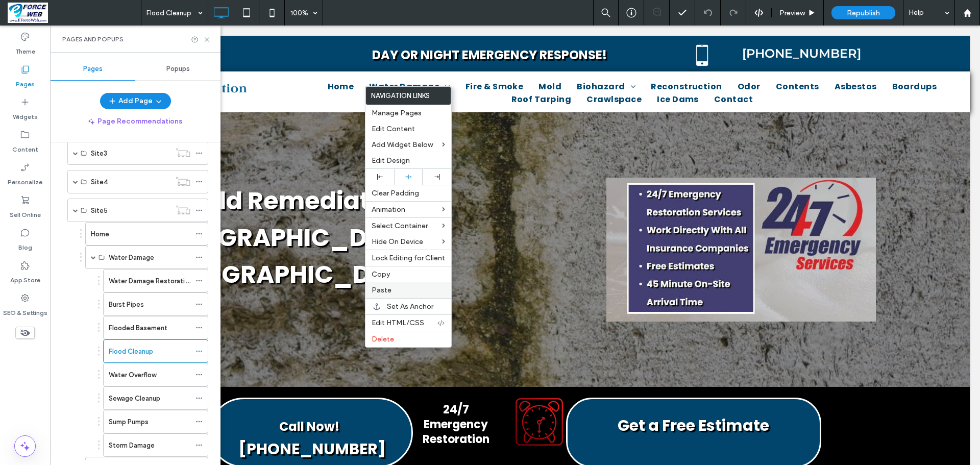
click at [378, 290] on span "Paste" at bounding box center [381, 290] width 20 height 9
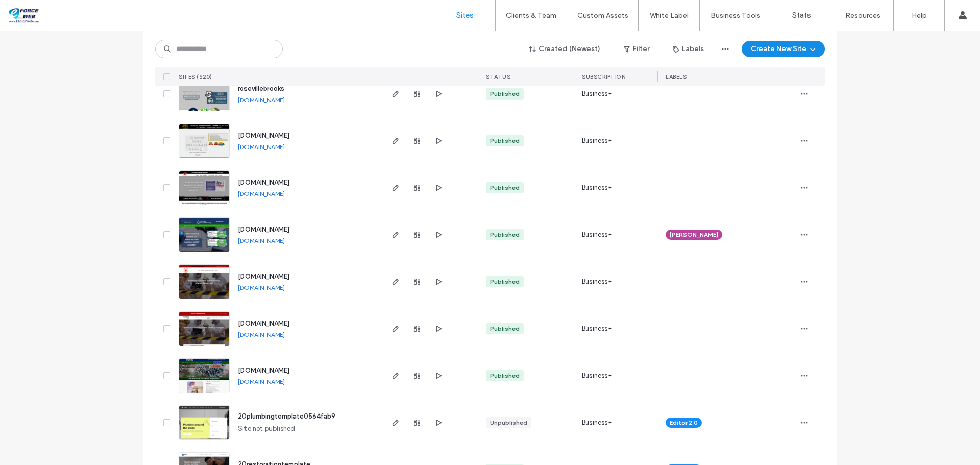
scroll to position [153, 0]
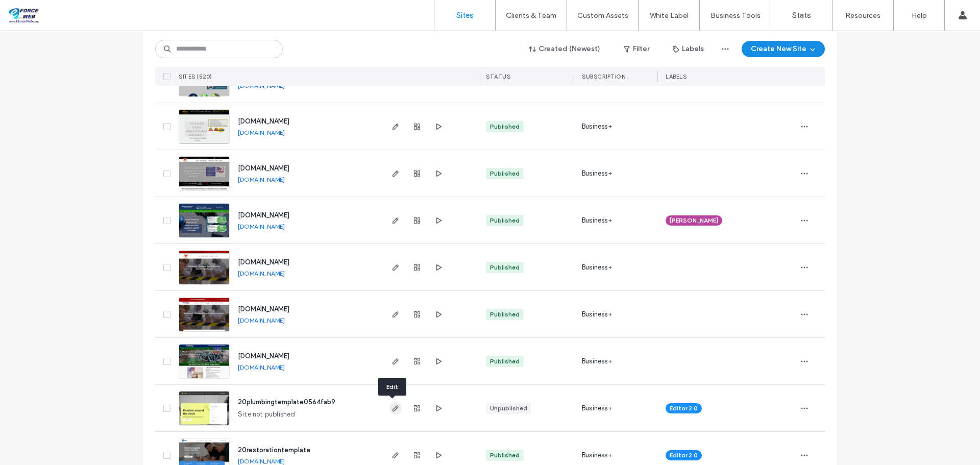
click at [393, 412] on span "button" at bounding box center [395, 408] width 12 height 12
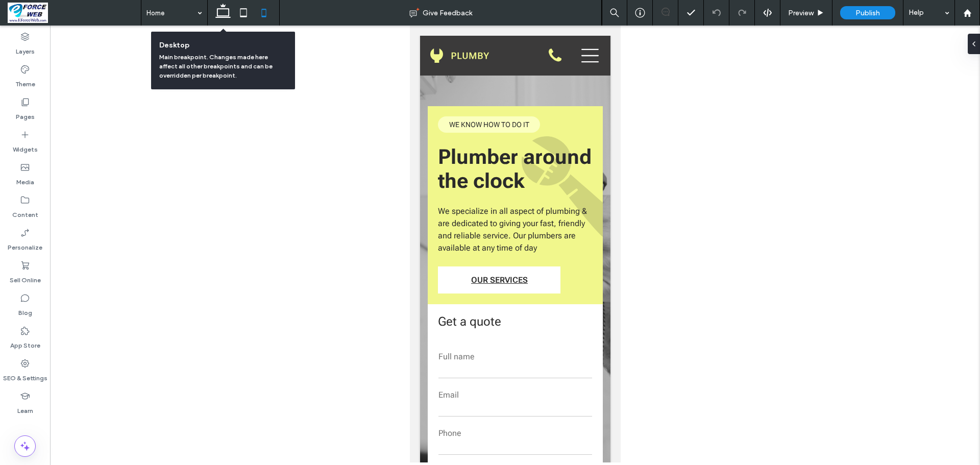
click at [221, 10] on icon at bounding box center [223, 13] width 20 height 20
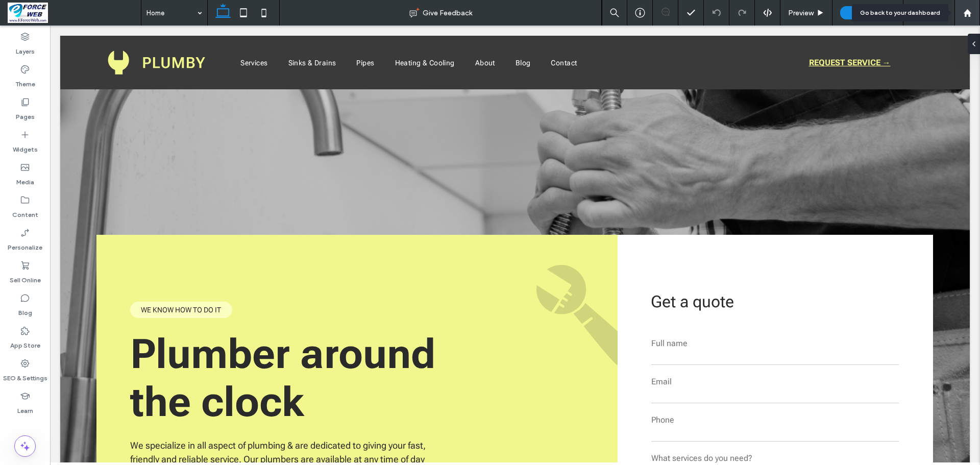
click at [965, 16] on use at bounding box center [967, 13] width 8 height 8
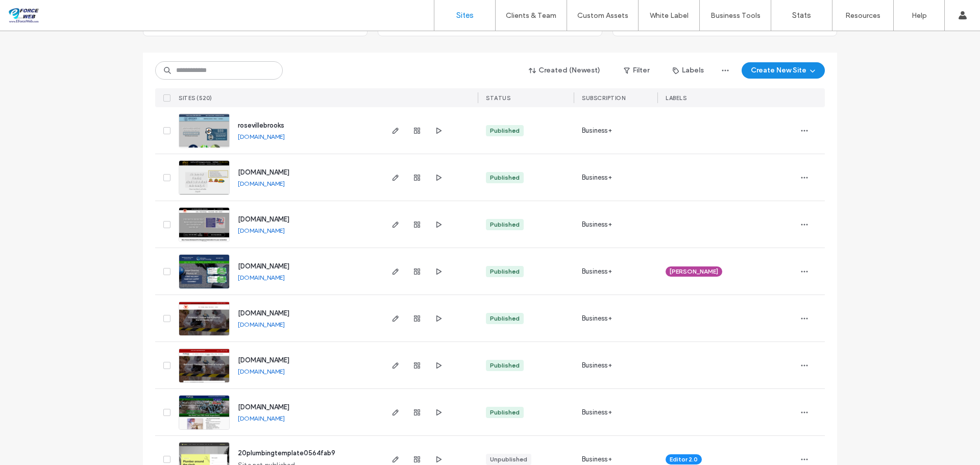
scroll to position [153, 0]
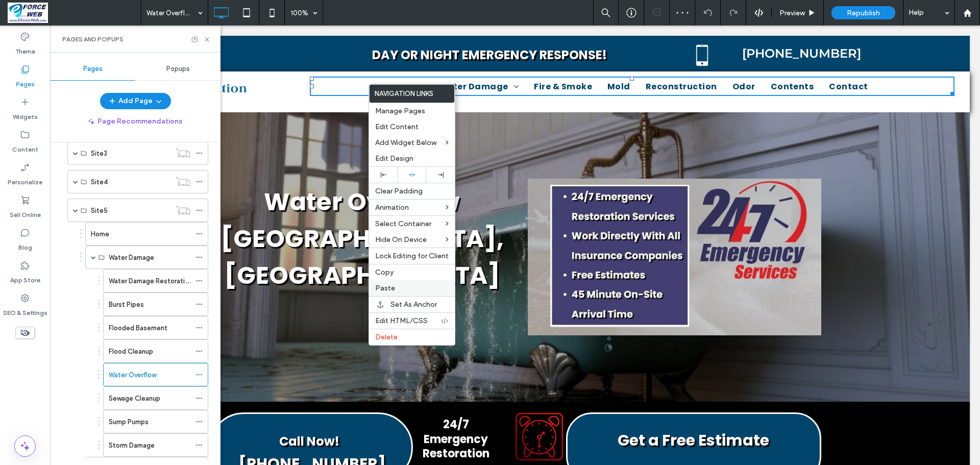
click at [395, 287] on label "Paste" at bounding box center [411, 288] width 73 height 9
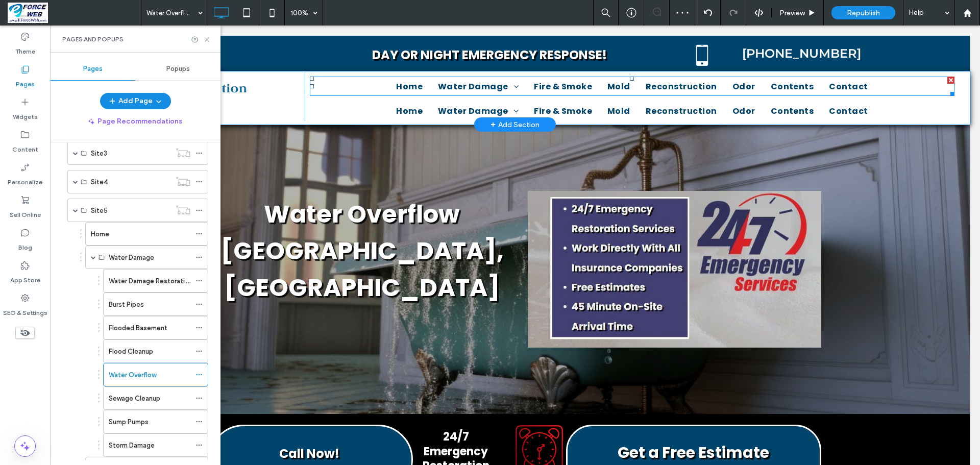
click at [948, 79] on div at bounding box center [950, 80] width 7 height 7
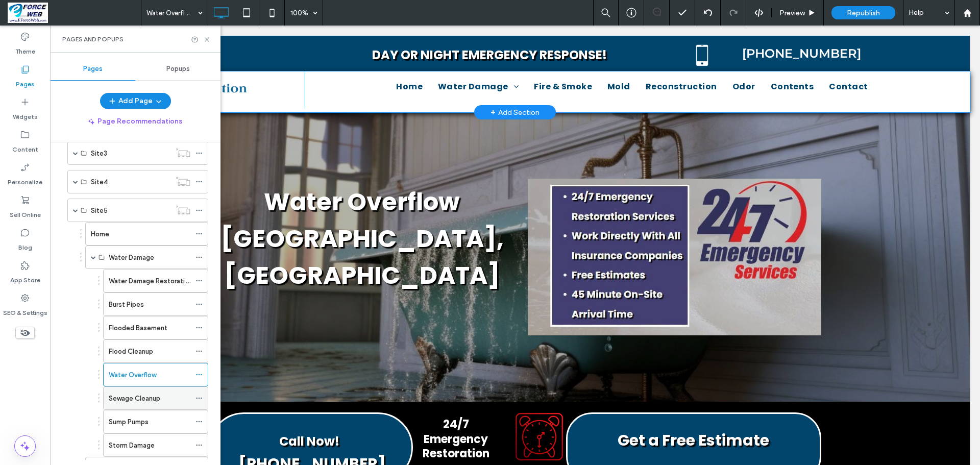
click at [130, 405] on div "Sewage Cleanup" at bounding box center [150, 398] width 82 height 22
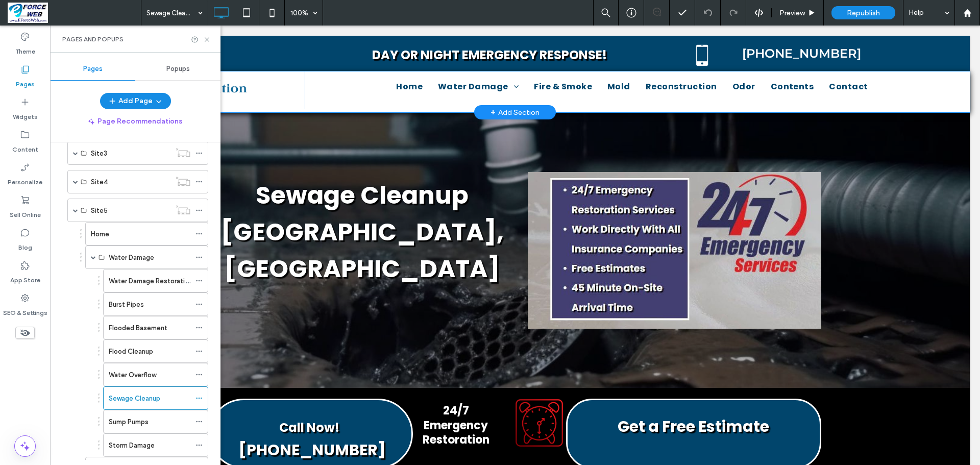
click at [954, 76] on div "Home Water Damage Water Damage Restoration Burst Pipes Flooded Basement Flood C…" at bounding box center [637, 90] width 665 height 38
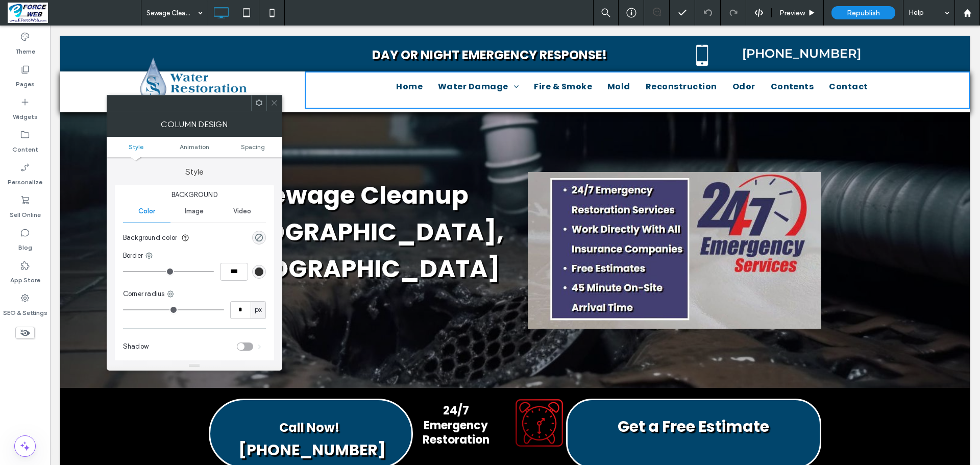
click at [901, 89] on nav "Home Water Damage Water Damage Restoration Burst Pipes Flooded Basement Flood C…" at bounding box center [632, 87] width 645 height 20
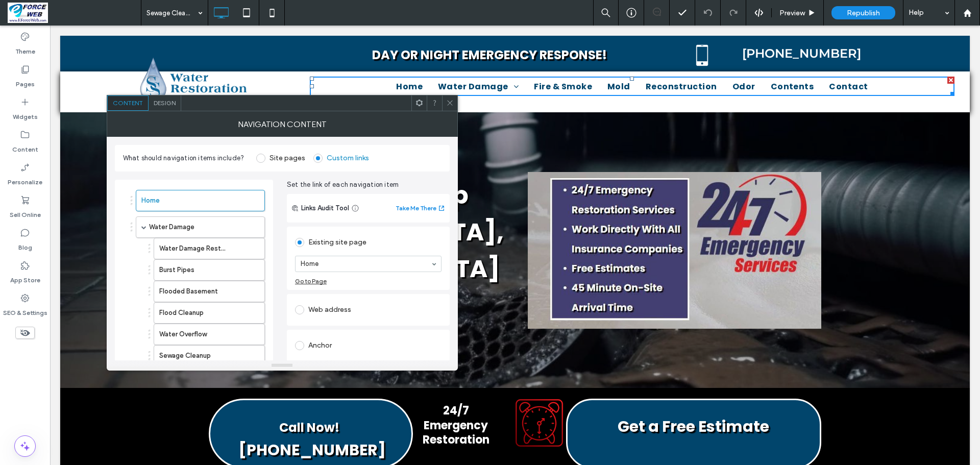
click at [452, 104] on icon at bounding box center [450, 103] width 8 height 8
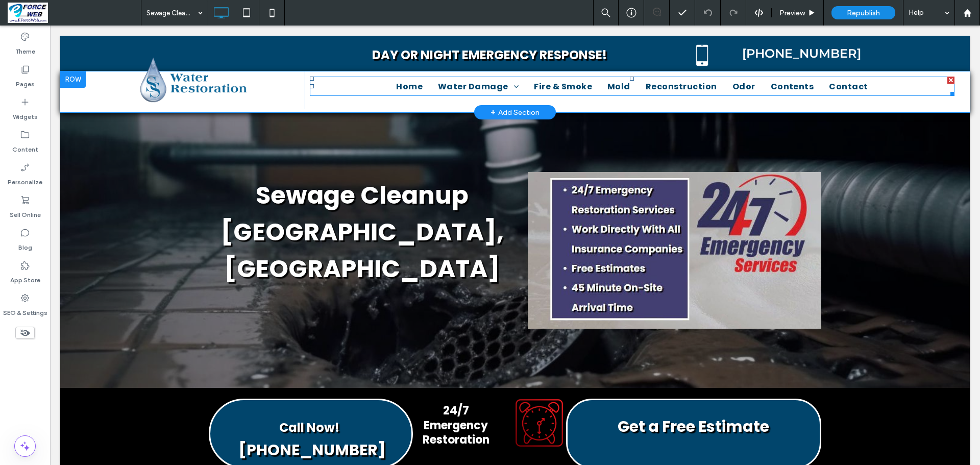
click at [948, 80] on div at bounding box center [950, 80] width 7 height 7
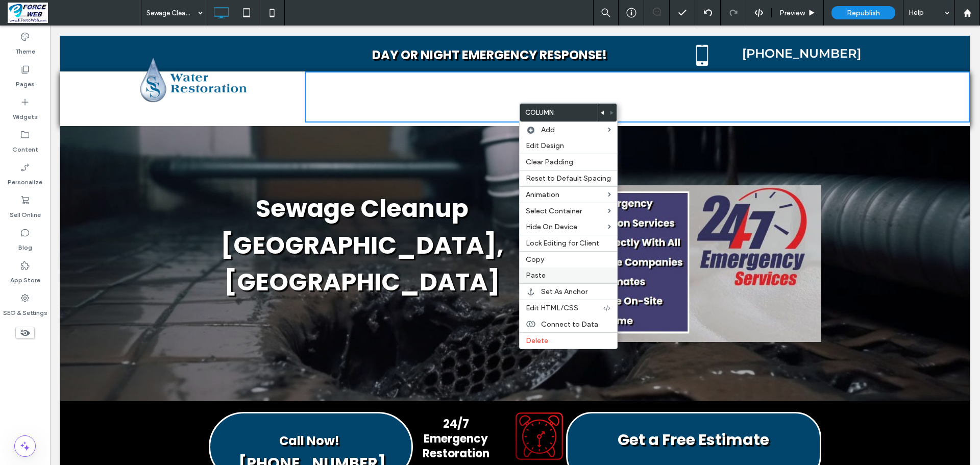
click at [544, 275] on span "Paste" at bounding box center [536, 275] width 20 height 9
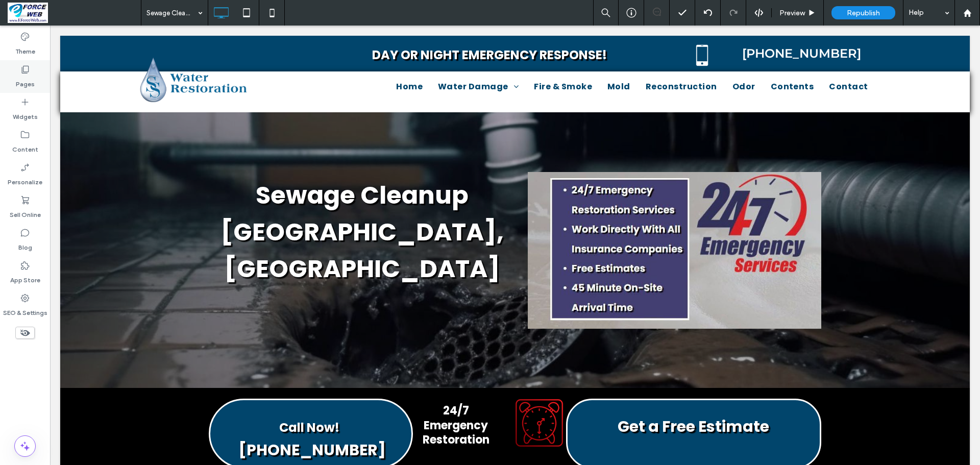
click at [28, 80] on label "Pages" at bounding box center [25, 81] width 19 height 14
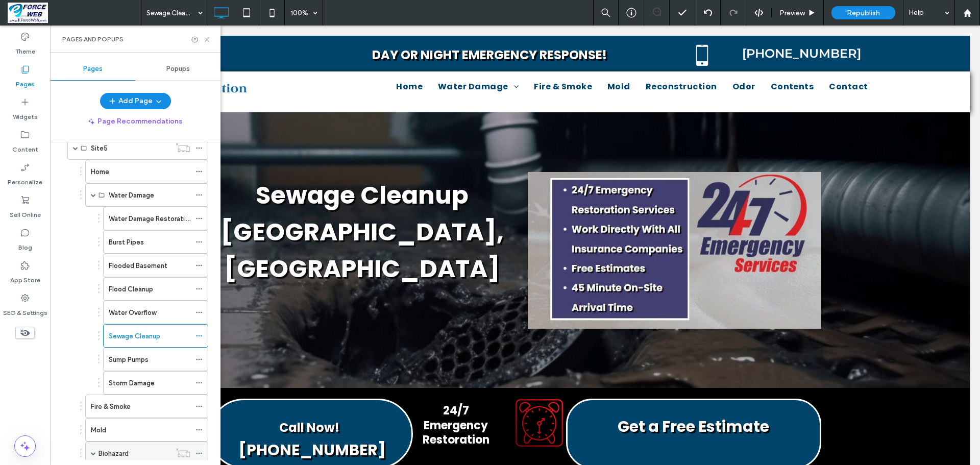
scroll to position [765, 0]
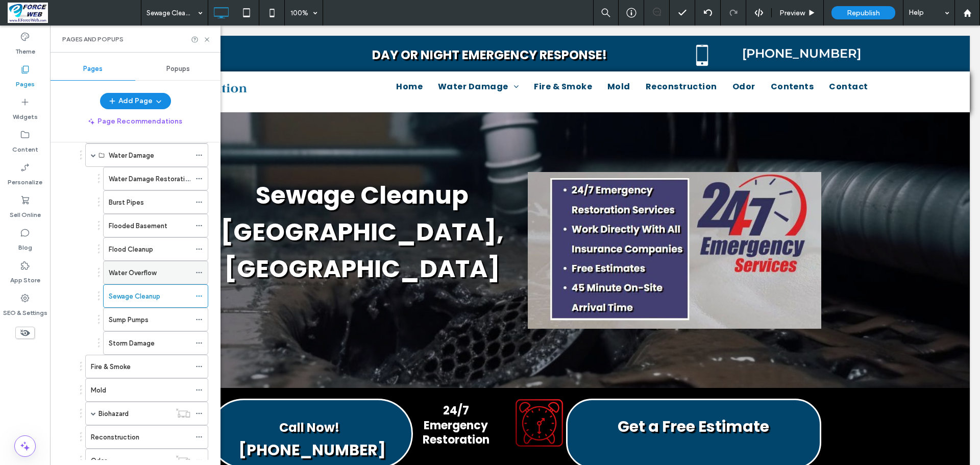
click at [136, 275] on label "Water Overflow" at bounding box center [132, 273] width 47 height 18
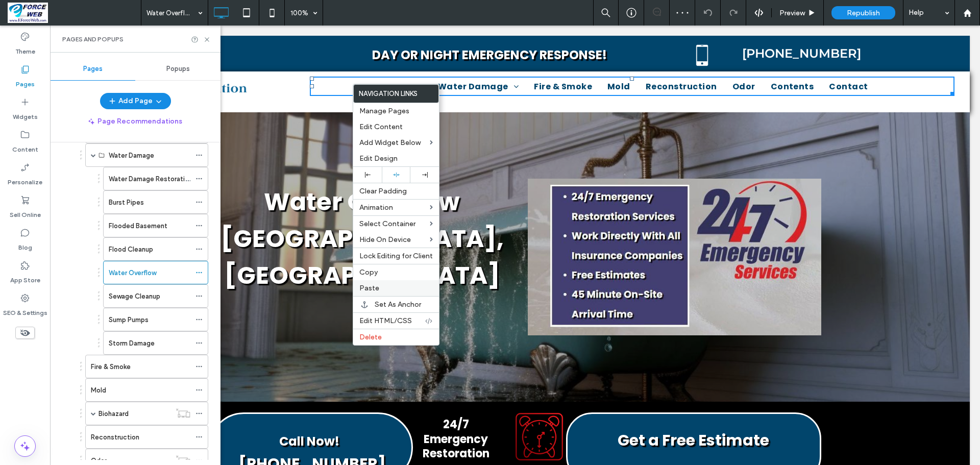
click at [375, 288] on span "Paste" at bounding box center [369, 288] width 20 height 9
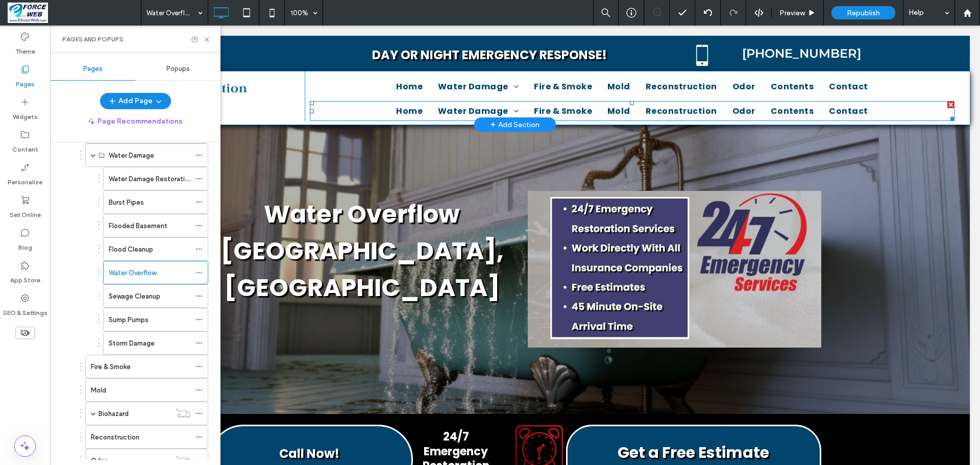
click at [949, 106] on div at bounding box center [950, 104] width 7 height 7
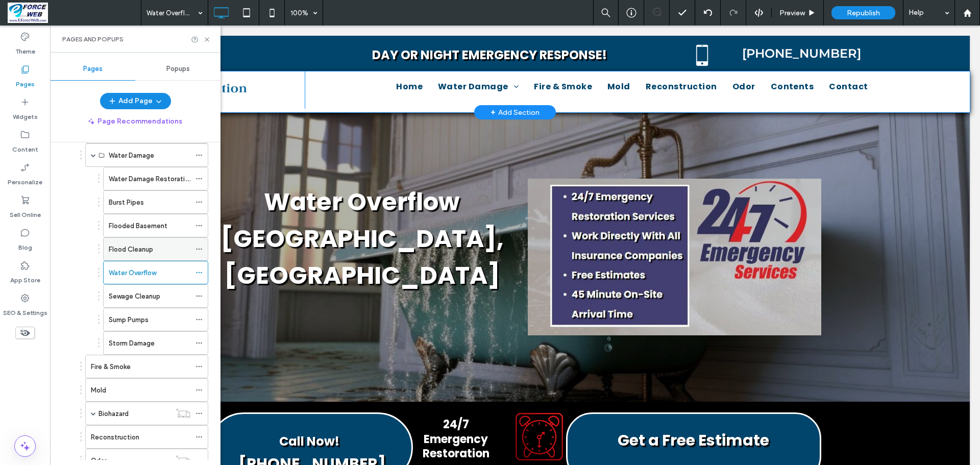
click at [126, 245] on label "Flood Cleanup" at bounding box center [131, 249] width 44 height 18
click at [138, 230] on label "Flooded Basement" at bounding box center [138, 226] width 59 height 18
click at [118, 181] on label "Water Damage Restoration" at bounding box center [151, 179] width 84 height 18
click at [127, 204] on label "Burst Pipes" at bounding box center [126, 202] width 35 height 18
click at [117, 387] on div "Mold" at bounding box center [140, 390] width 99 height 11
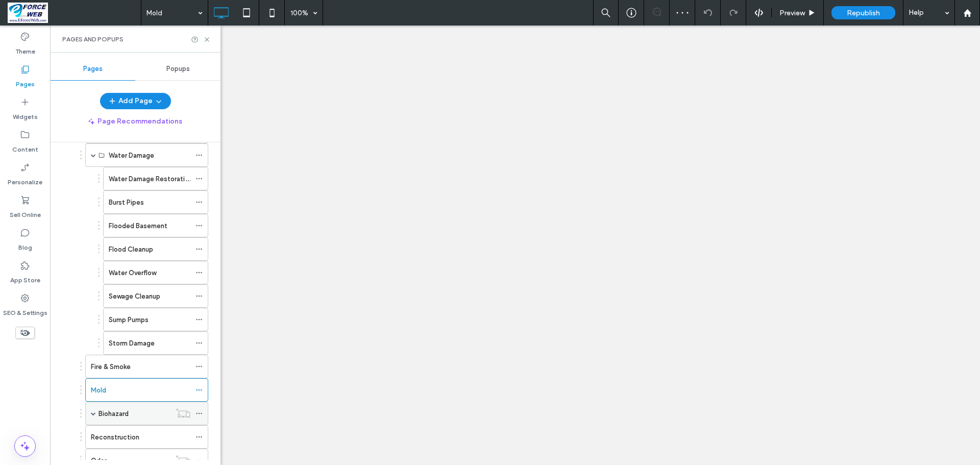
click at [116, 417] on label "Biohazard" at bounding box center [113, 414] width 30 height 18
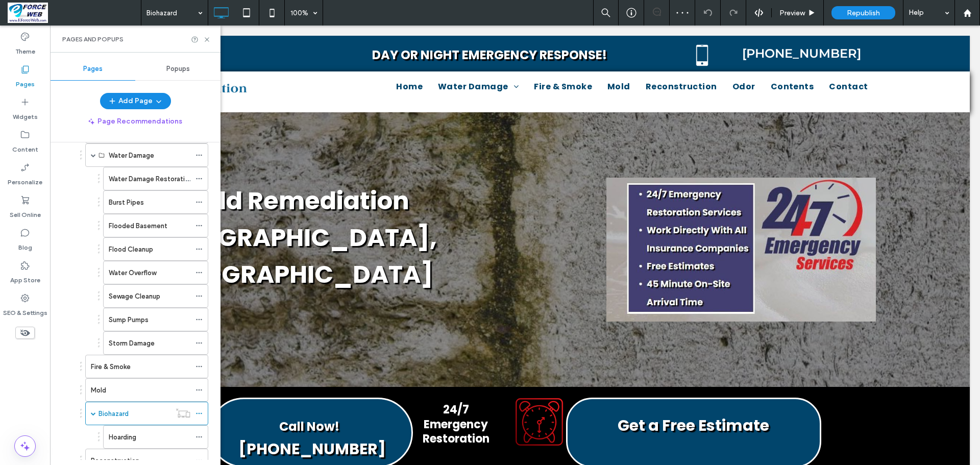
click at [115, 437] on div at bounding box center [490, 232] width 980 height 465
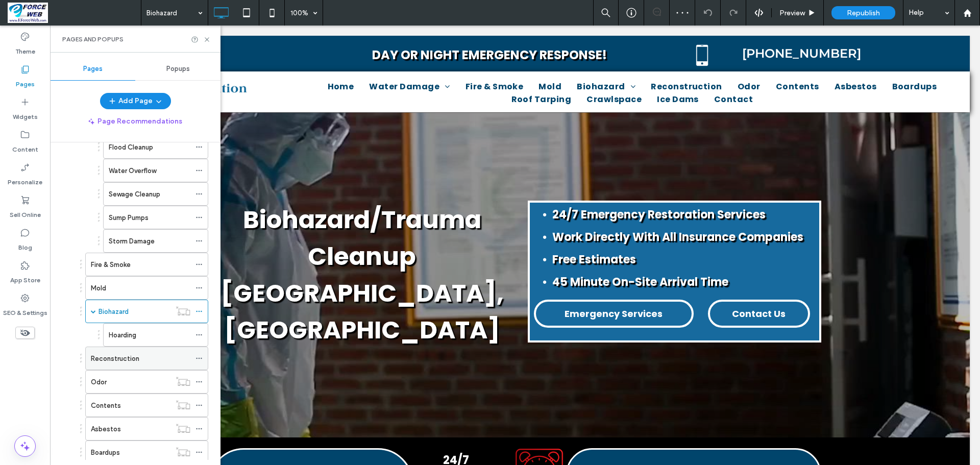
click at [110, 362] on label "Reconstruction" at bounding box center [115, 359] width 48 height 18
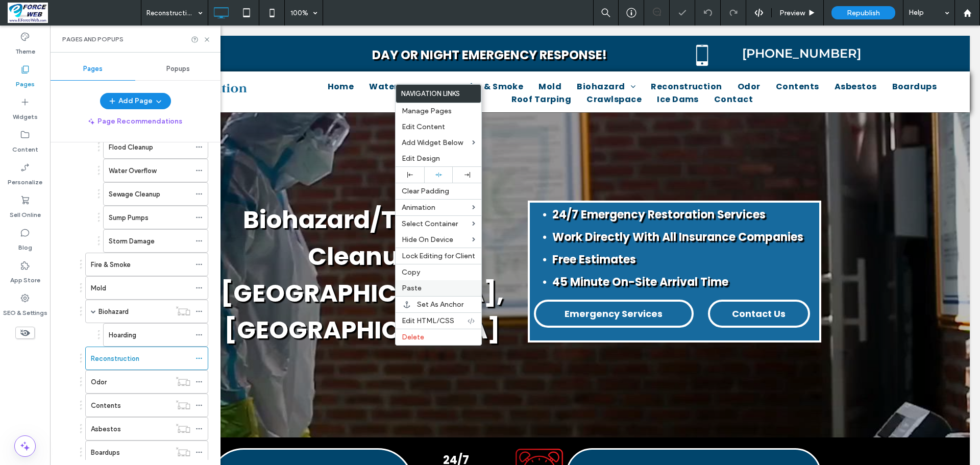
click at [413, 283] on div "Paste" at bounding box center [438, 288] width 86 height 16
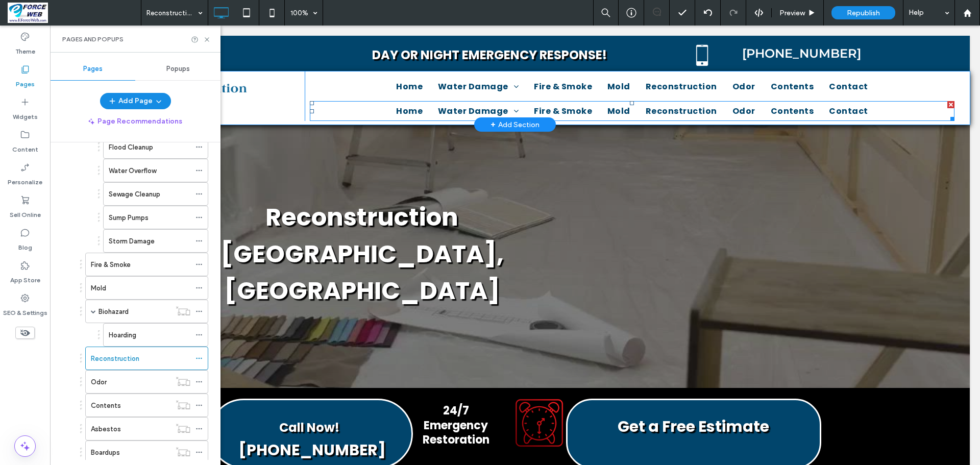
click at [948, 103] on div at bounding box center [950, 104] width 7 height 7
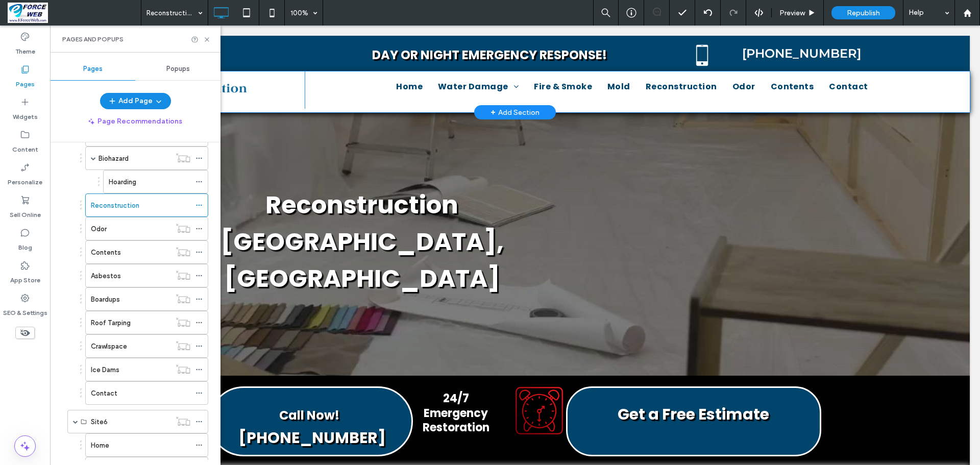
scroll to position [1072, 0]
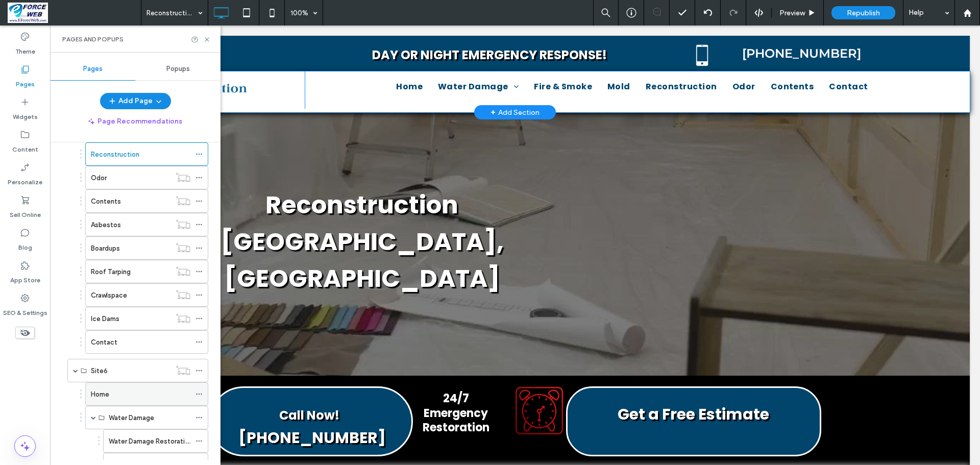
click at [110, 398] on div "Home" at bounding box center [140, 394] width 99 height 11
click at [112, 345] on label "Contact" at bounding box center [104, 342] width 27 height 18
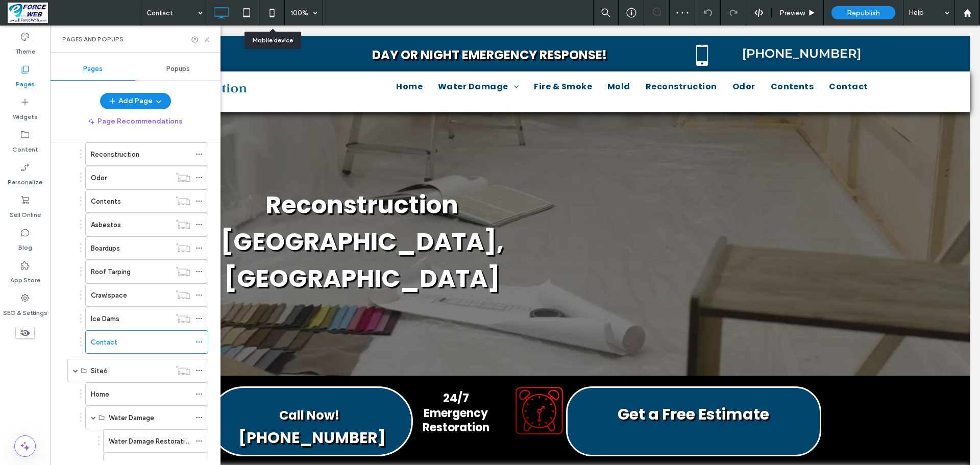
click at [272, 9] on use at bounding box center [271, 13] width 5 height 8
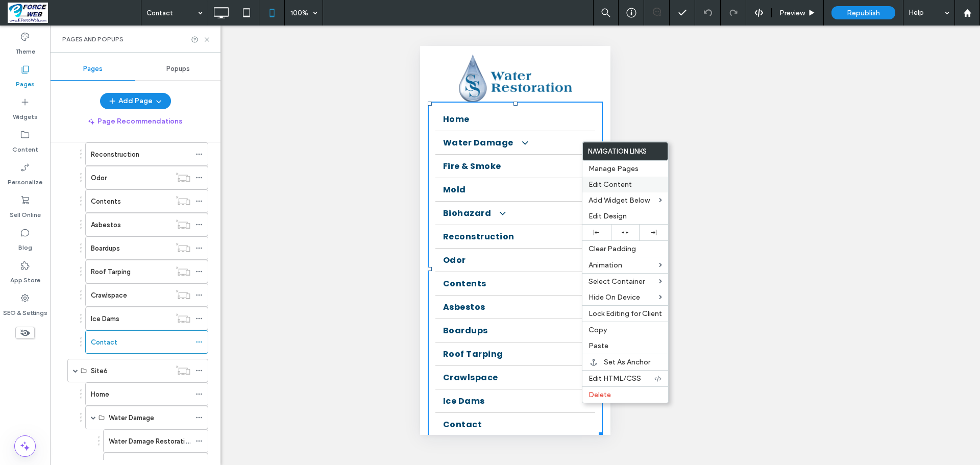
click at [617, 184] on span "Edit Content" at bounding box center [609, 184] width 43 height 9
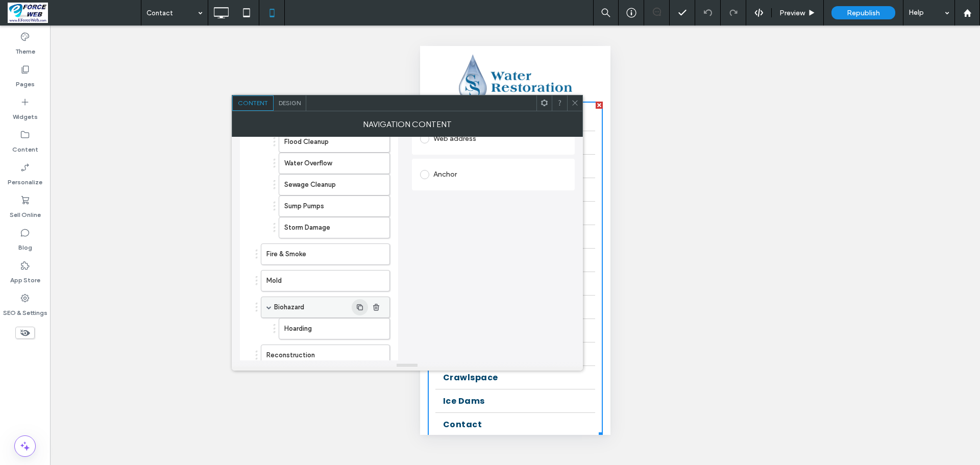
scroll to position [153, 0]
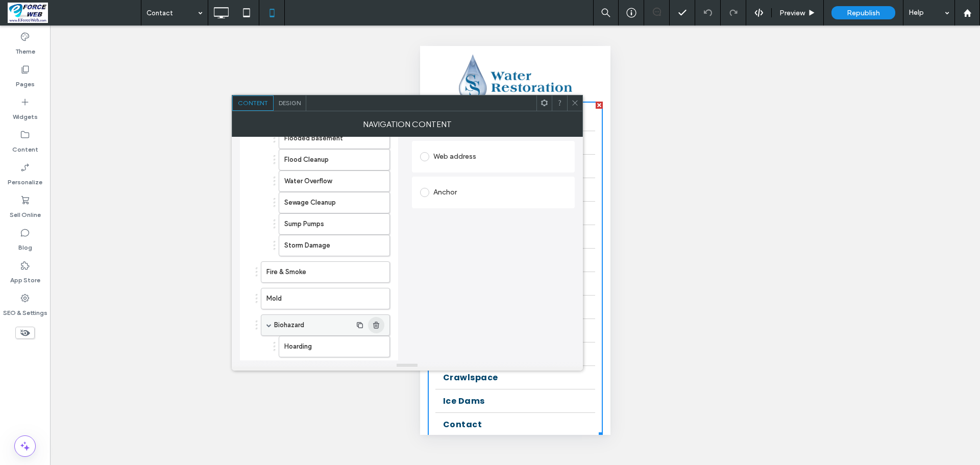
click at [376, 327] on use "button" at bounding box center [376, 324] width 6 height 7
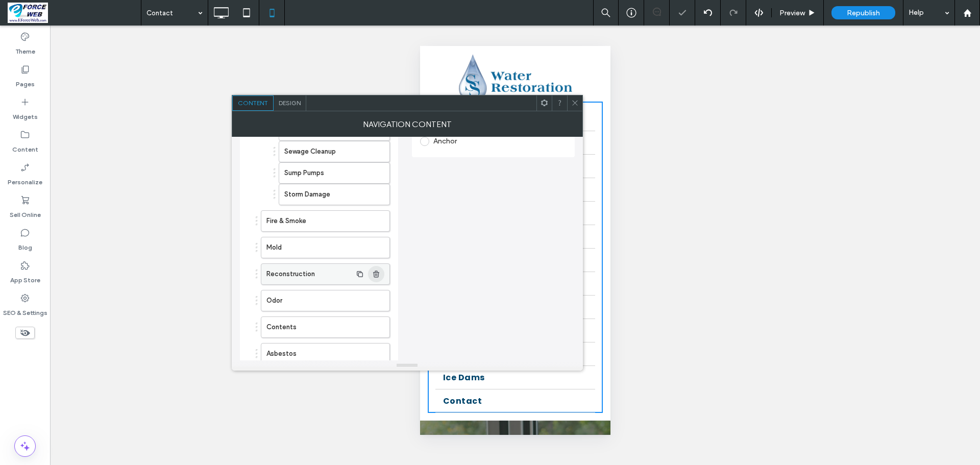
scroll to position [255, 0]
click at [376, 275] on icon "button" at bounding box center [376, 276] width 8 height 8
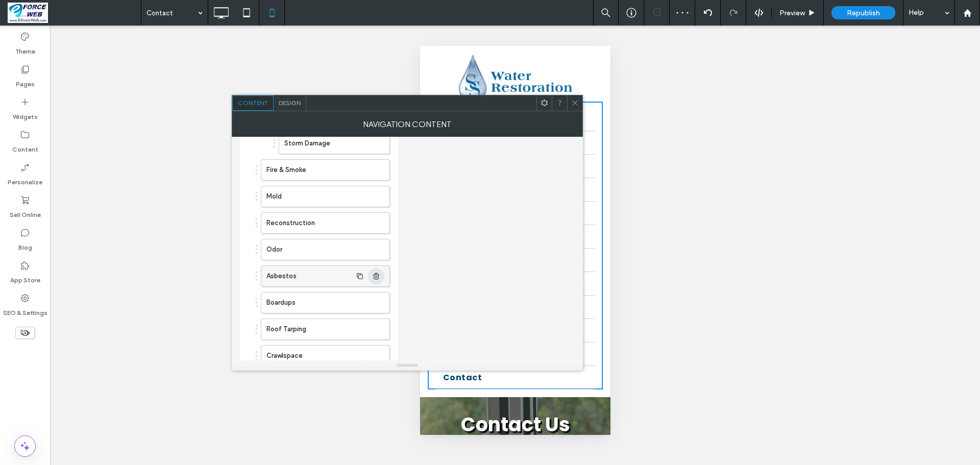
click at [376, 275] on icon "button" at bounding box center [376, 276] width 8 height 8
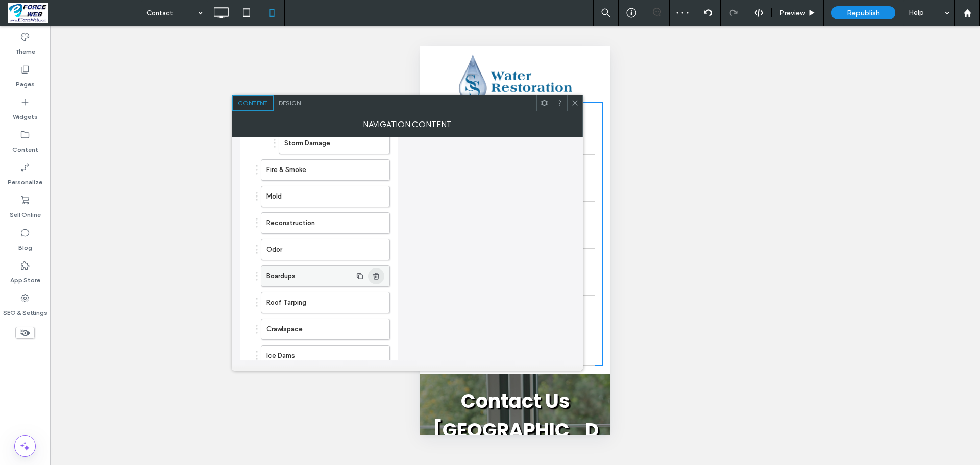
click at [376, 275] on icon "button" at bounding box center [376, 276] width 8 height 8
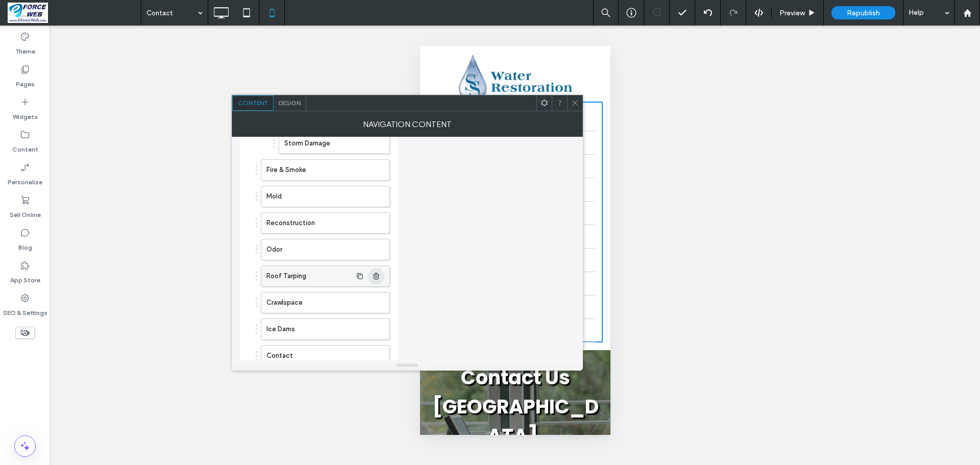
click at [376, 275] on icon "button" at bounding box center [376, 276] width 8 height 8
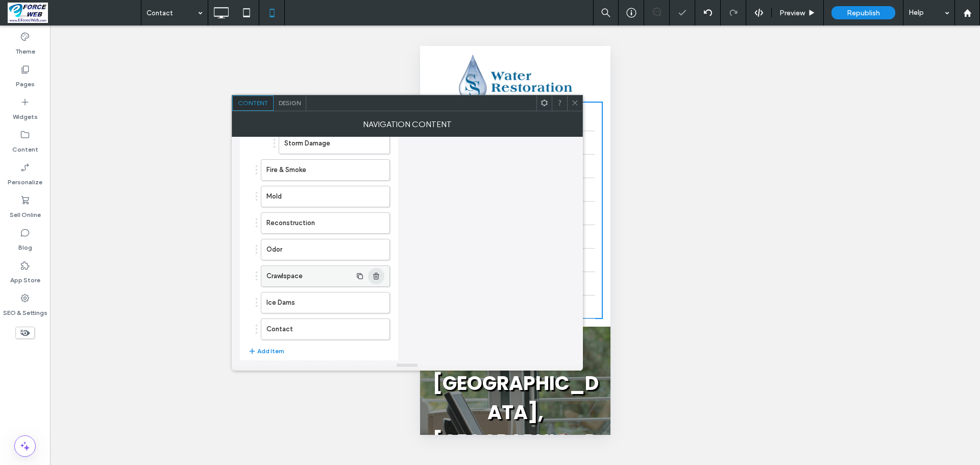
click at [376, 275] on icon "button" at bounding box center [376, 276] width 8 height 8
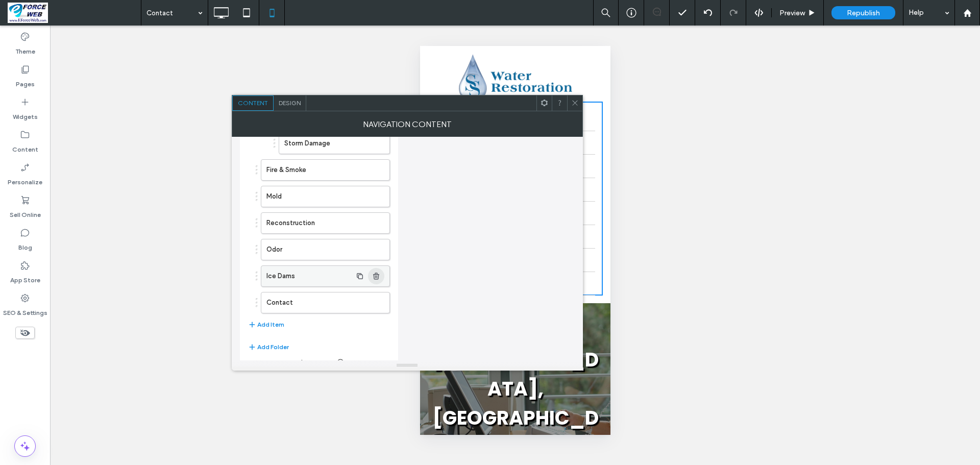
click at [376, 275] on icon "button" at bounding box center [376, 276] width 8 height 8
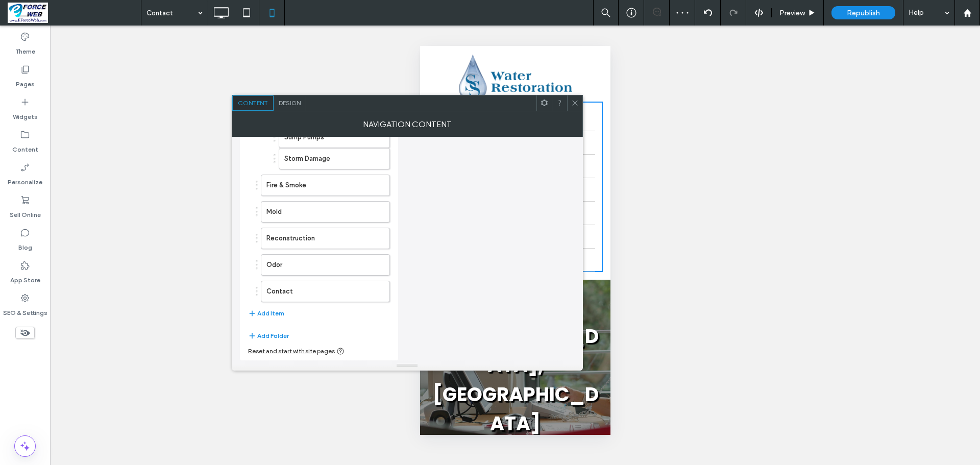
click at [573, 102] on icon at bounding box center [575, 103] width 8 height 8
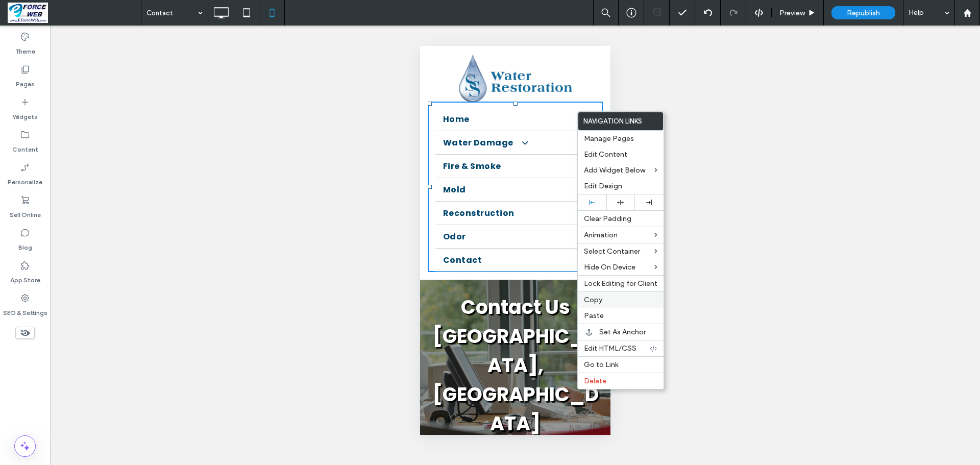
click at [607, 302] on label "Copy" at bounding box center [620, 299] width 73 height 9
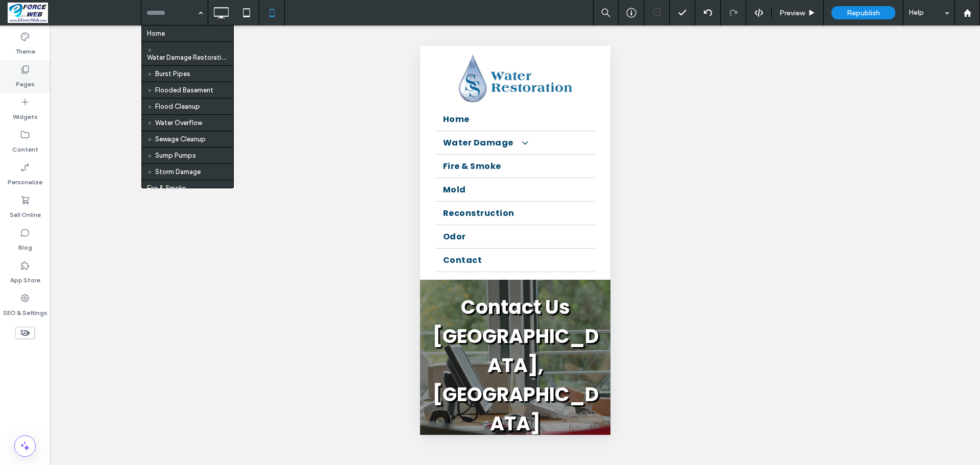
click at [18, 74] on label "Pages" at bounding box center [25, 81] width 19 height 14
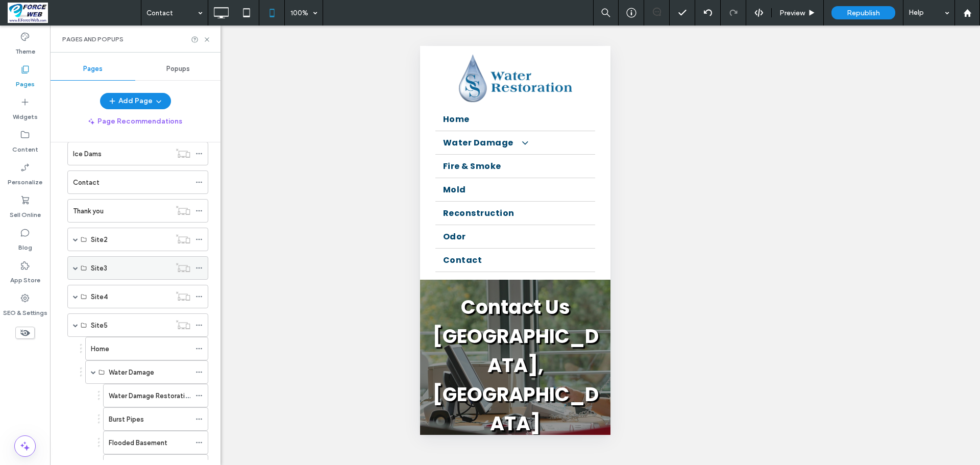
scroll to position [561, 0]
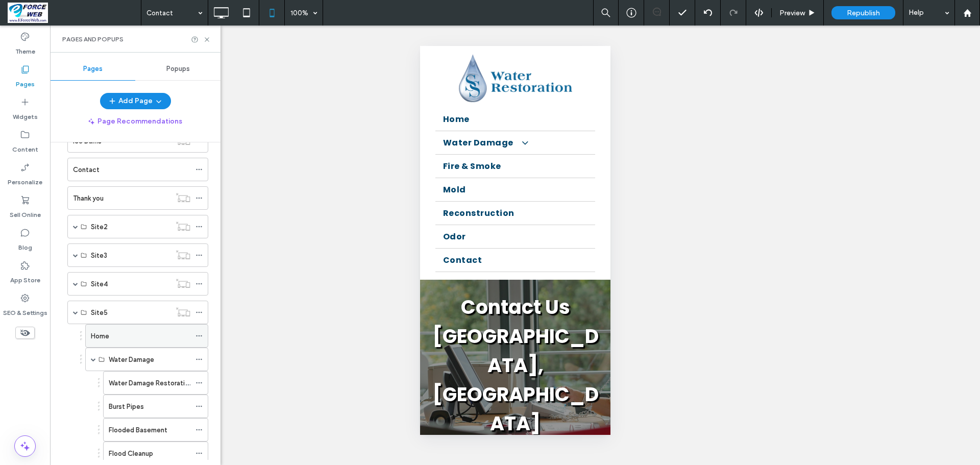
click at [135, 339] on div "Home" at bounding box center [140, 336] width 99 height 11
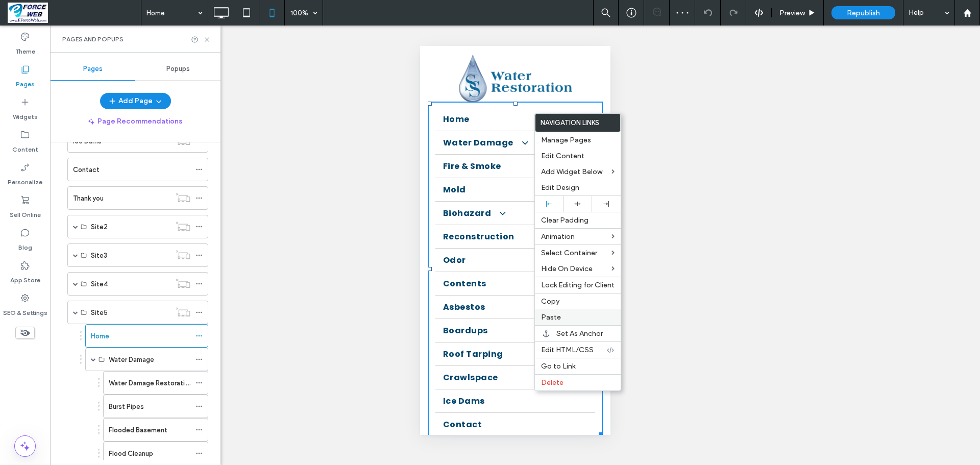
click at [555, 314] on span "Paste" at bounding box center [551, 317] width 20 height 9
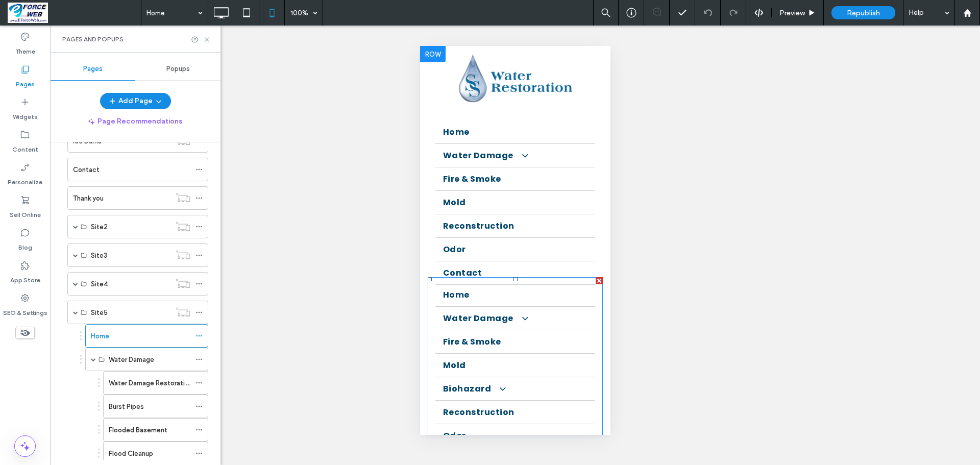
click at [595, 279] on div at bounding box center [598, 280] width 7 height 7
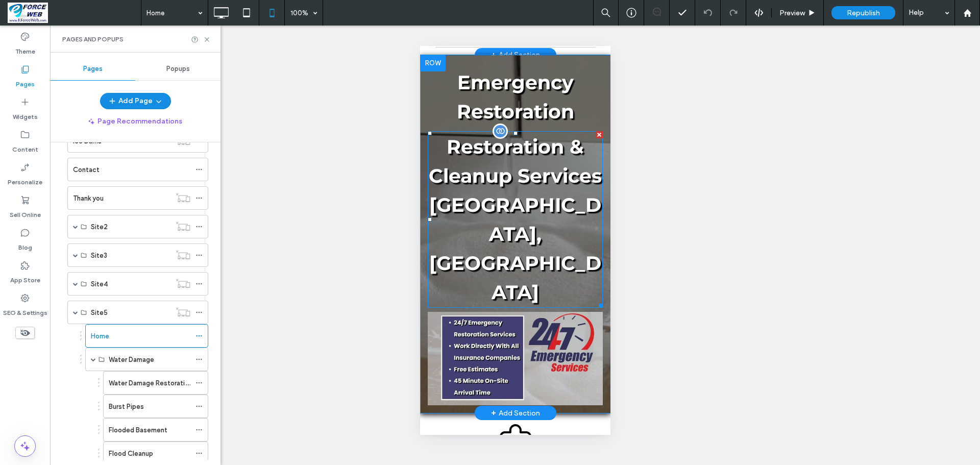
scroll to position [255, 0]
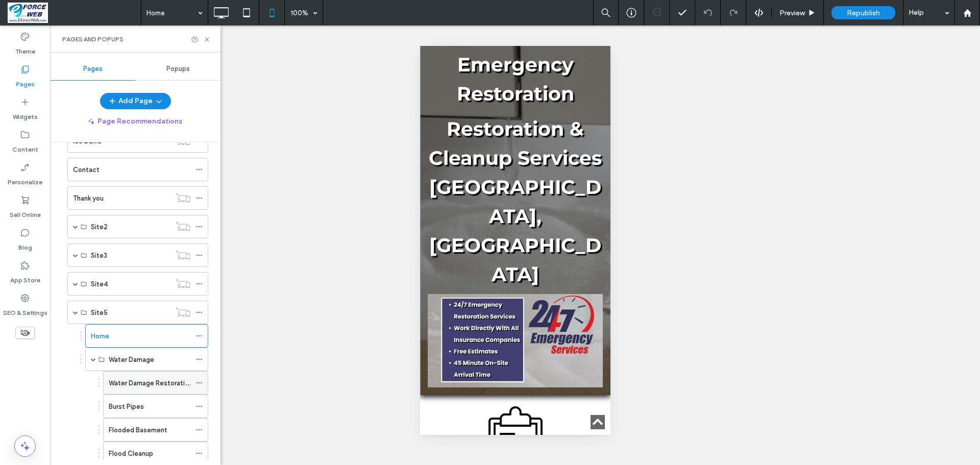
click at [132, 380] on label "Water Damage Restoration" at bounding box center [151, 383] width 84 height 18
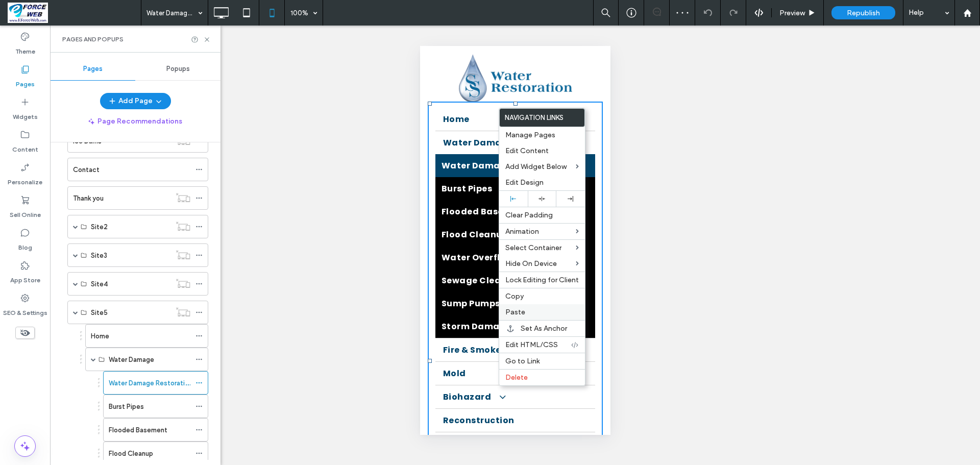
click at [523, 309] on span "Paste" at bounding box center [515, 312] width 20 height 9
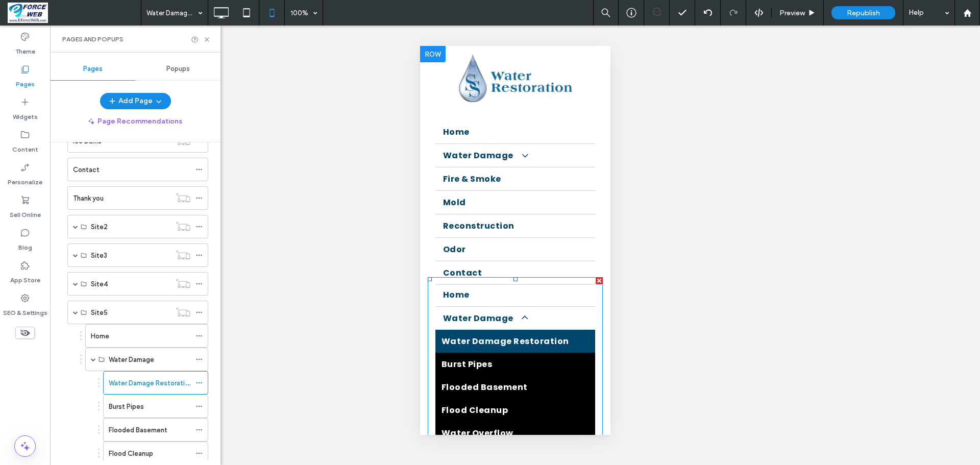
click at [595, 281] on div at bounding box center [598, 280] width 7 height 7
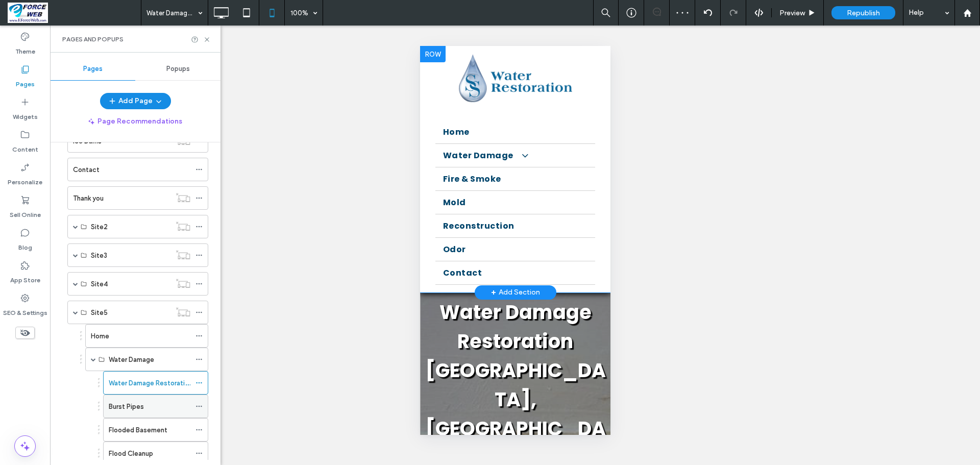
click at [123, 403] on label "Burst Pipes" at bounding box center [126, 406] width 35 height 18
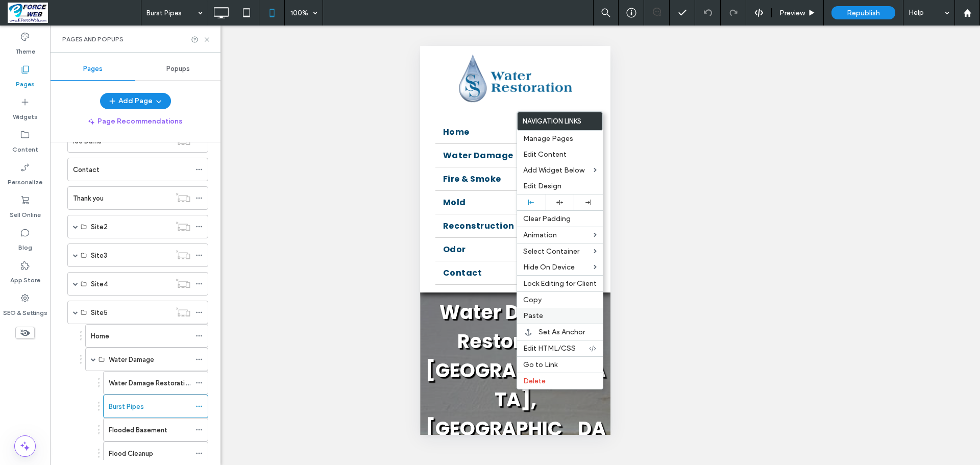
click at [531, 315] on span "Paste" at bounding box center [533, 315] width 20 height 9
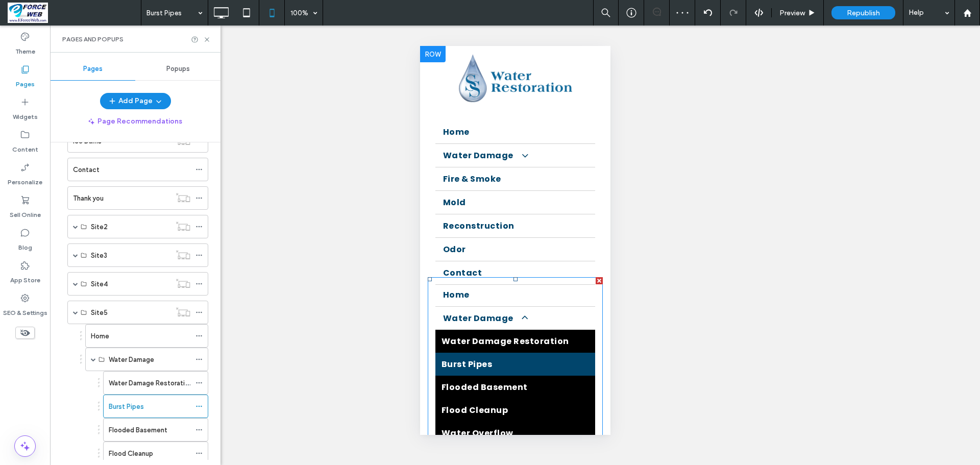
click at [595, 281] on div at bounding box center [598, 280] width 7 height 7
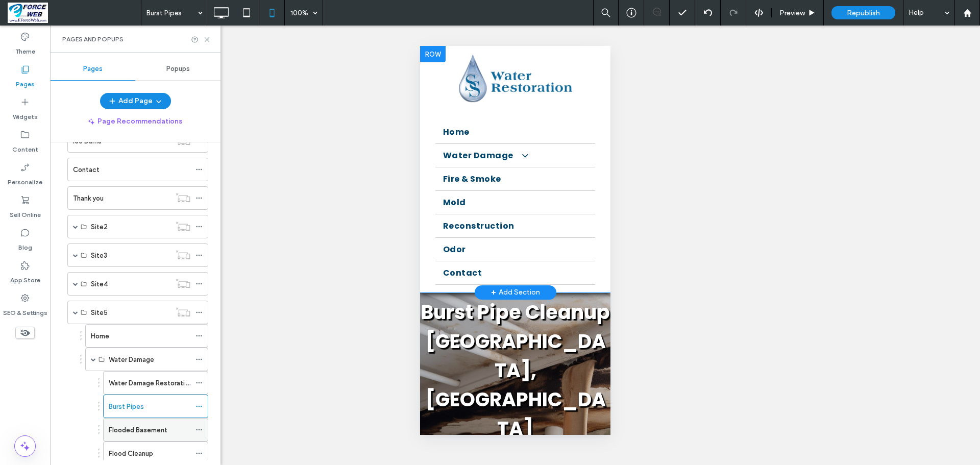
scroll to position [663, 0]
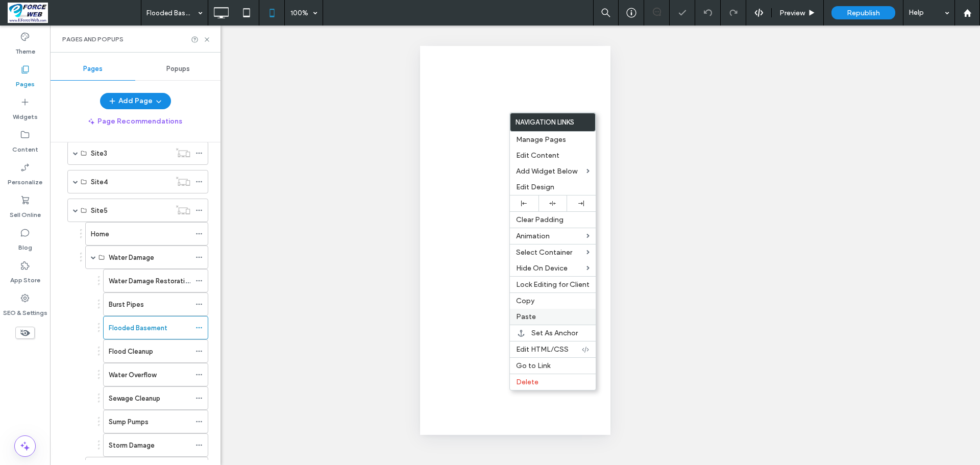
click at [518, 317] on span "Paste" at bounding box center [526, 316] width 20 height 9
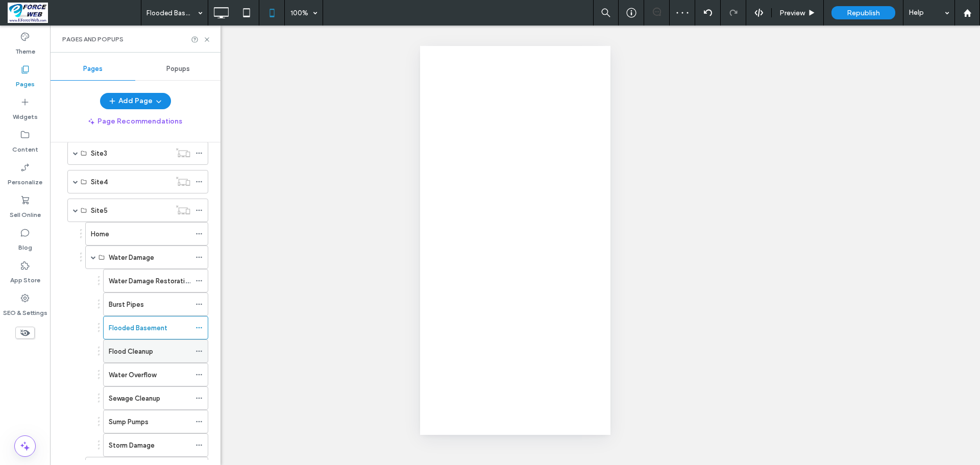
click at [131, 355] on label "Flood Cleanup" at bounding box center [131, 351] width 44 height 18
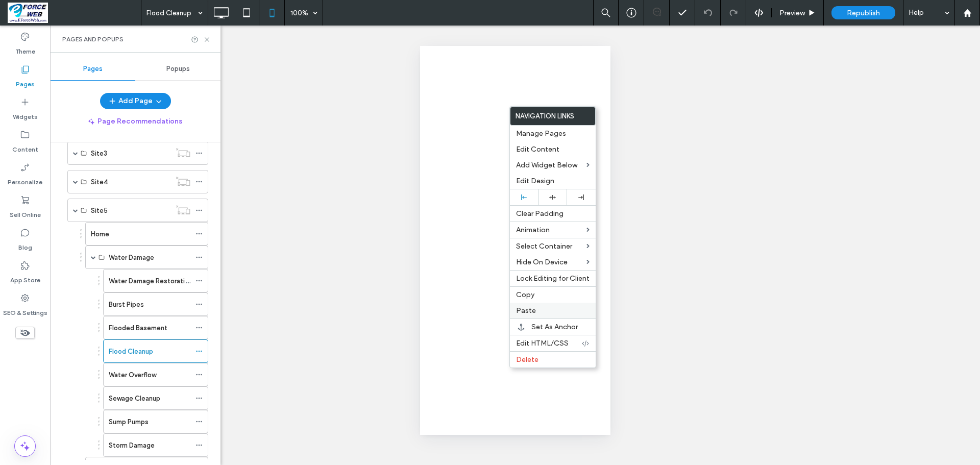
click at [521, 310] on span "Paste" at bounding box center [526, 310] width 20 height 9
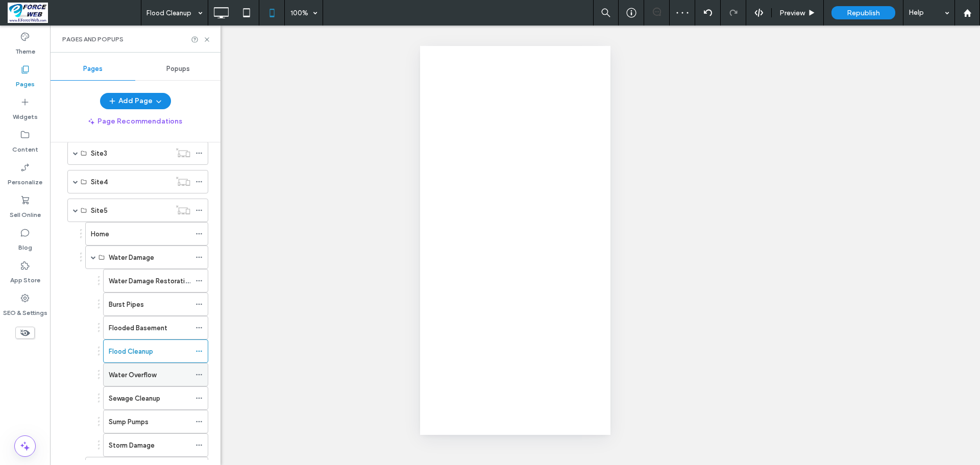
click at [132, 373] on label "Water Overflow" at bounding box center [132, 375] width 47 height 18
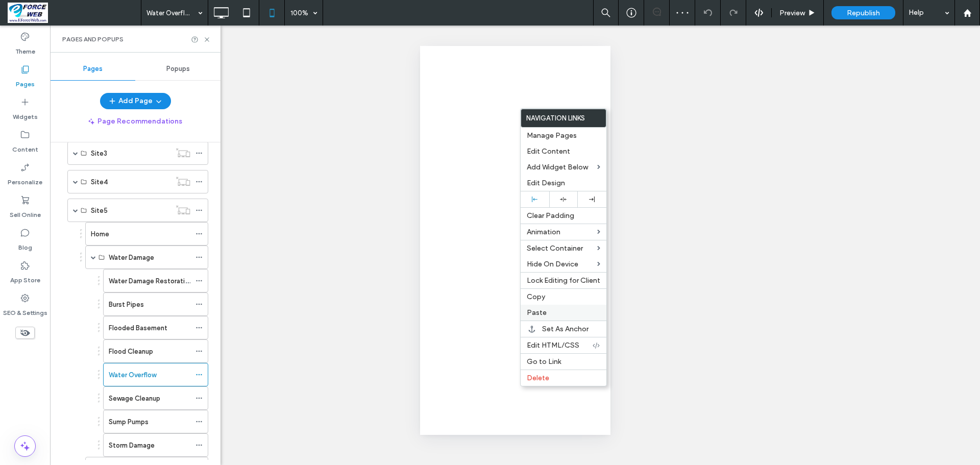
click at [536, 315] on span "Paste" at bounding box center [537, 312] width 20 height 9
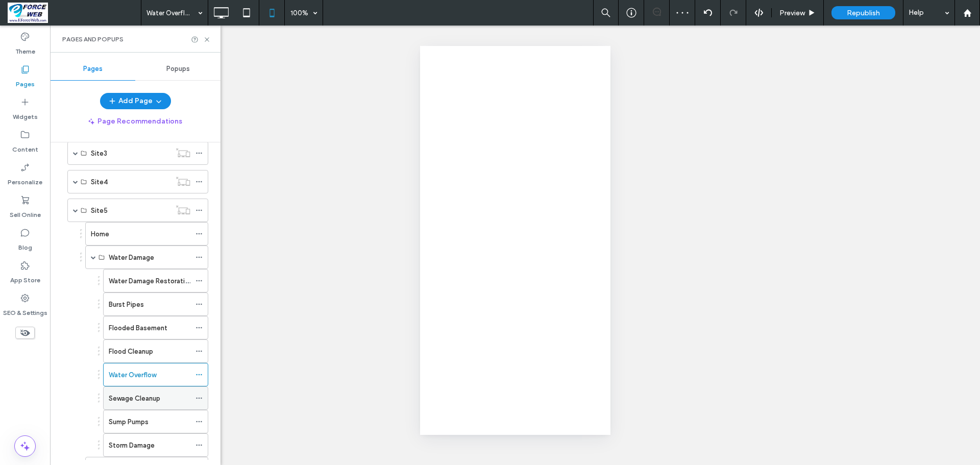
click at [130, 401] on label "Sewage Cleanup" at bounding box center [135, 398] width 52 height 18
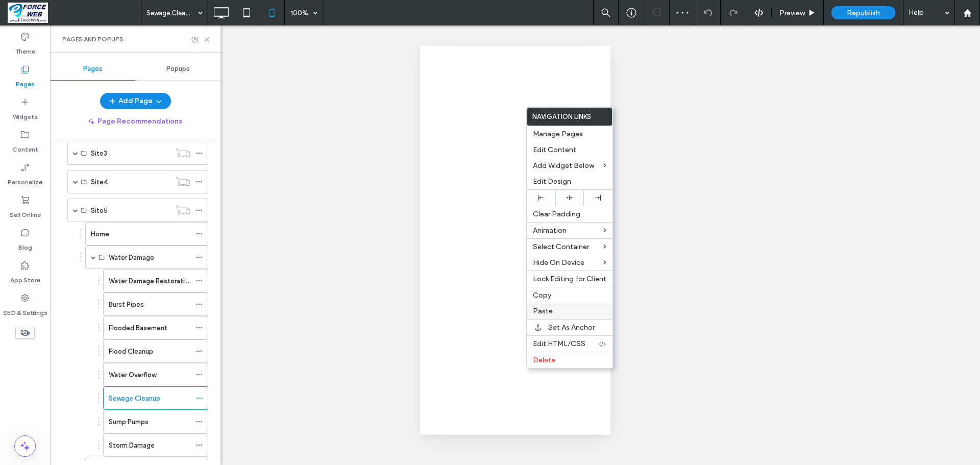
click at [554, 311] on label "Paste" at bounding box center [569, 311] width 73 height 9
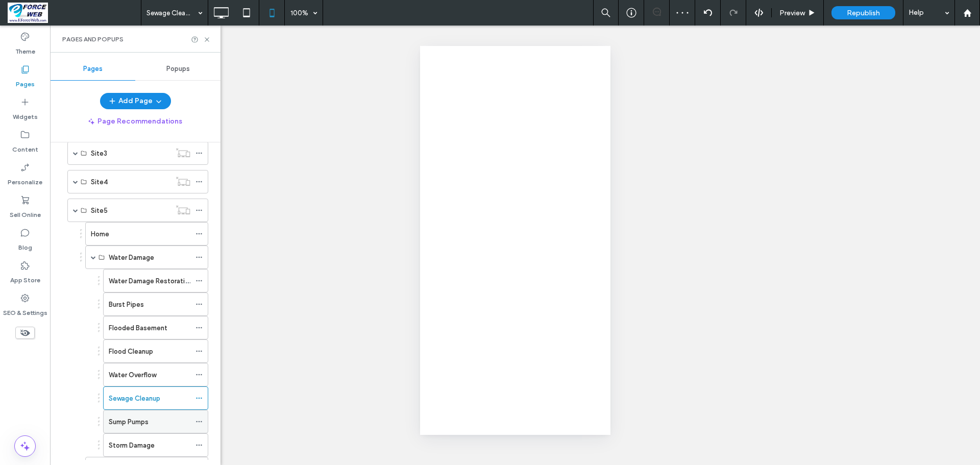
click at [133, 426] on label "Sump Pumps" at bounding box center [129, 422] width 40 height 18
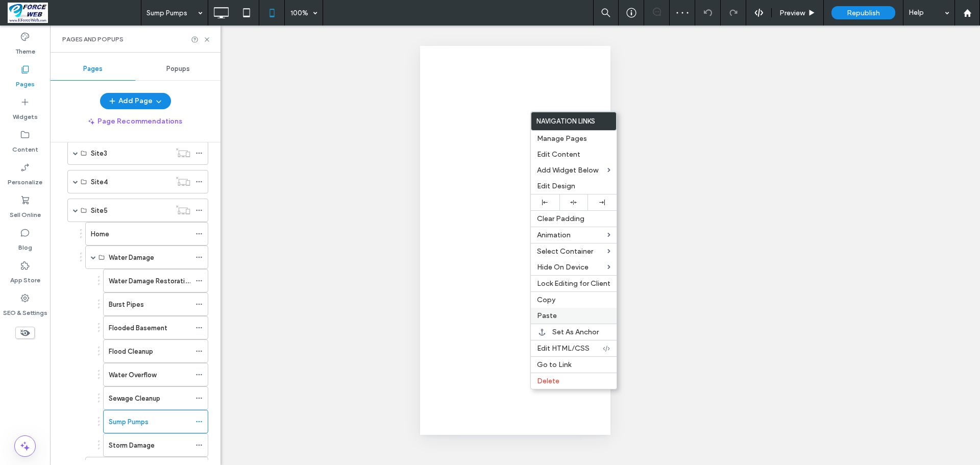
click at [540, 316] on span "Paste" at bounding box center [547, 315] width 20 height 9
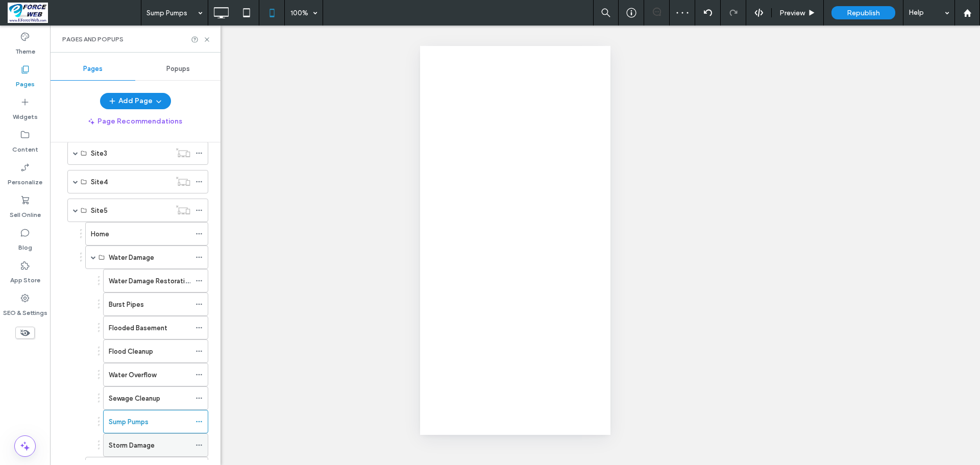
click at [130, 448] on label "Storm Damage" at bounding box center [132, 445] width 46 height 18
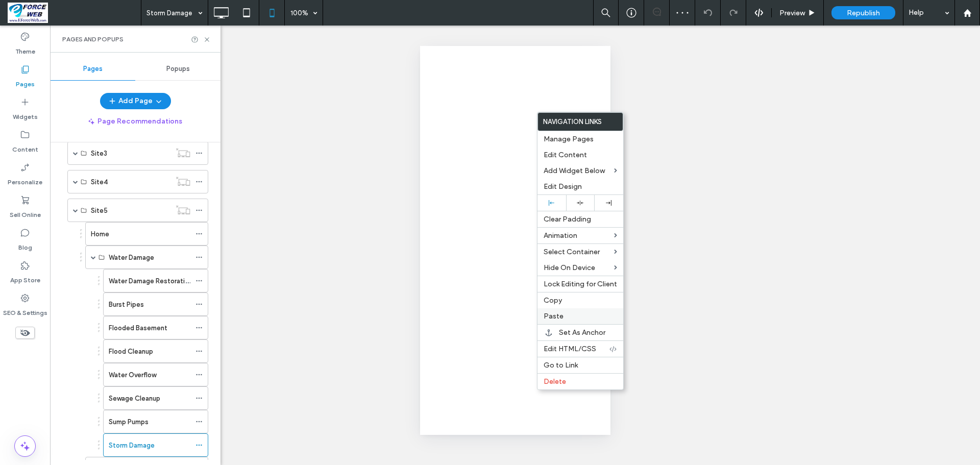
click at [563, 318] on label "Paste" at bounding box center [579, 316] width 73 height 9
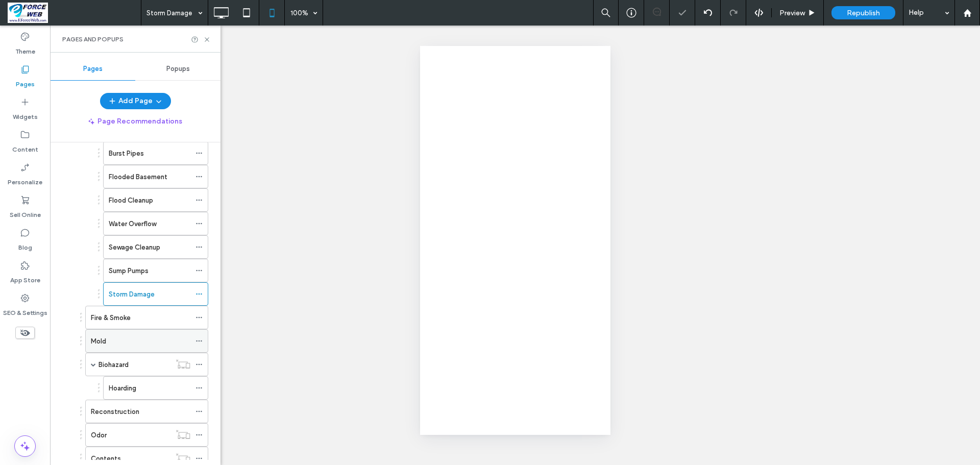
scroll to position [816, 0]
click at [122, 319] on label "Fire & Smoke" at bounding box center [111, 316] width 40 height 18
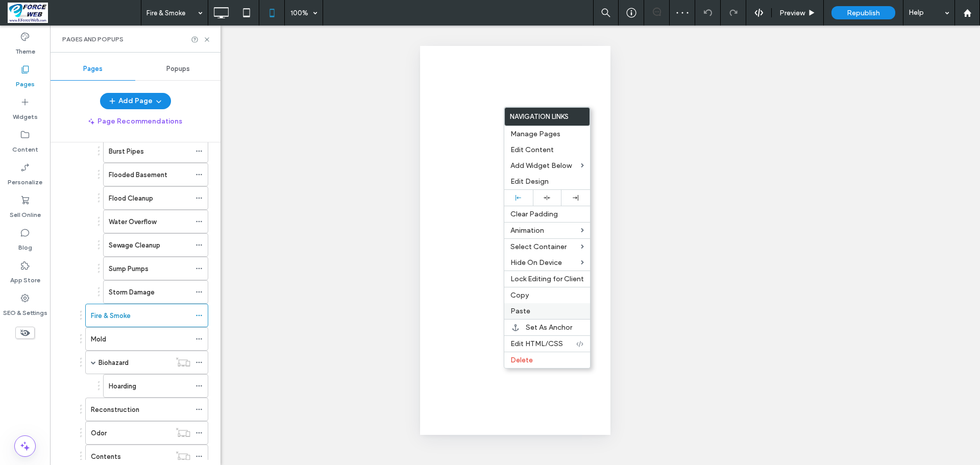
click at [514, 310] on span "Paste" at bounding box center [520, 311] width 20 height 9
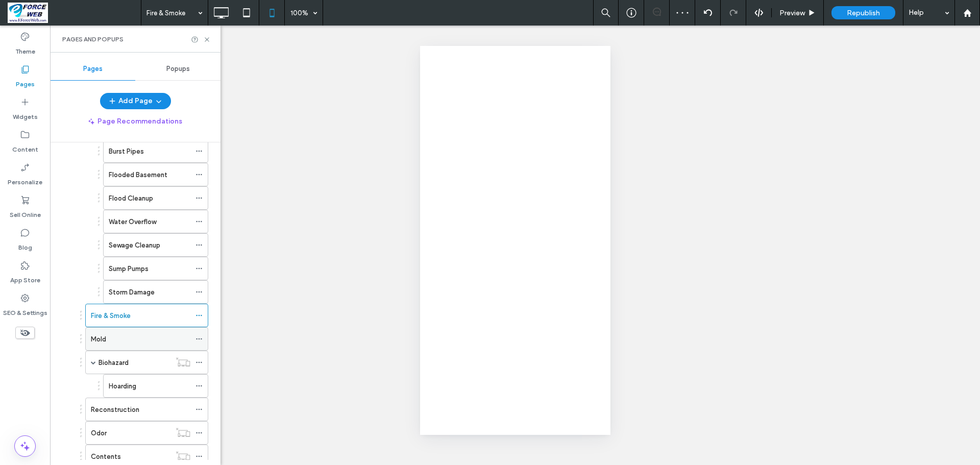
click at [124, 336] on div "Mold" at bounding box center [140, 339] width 99 height 11
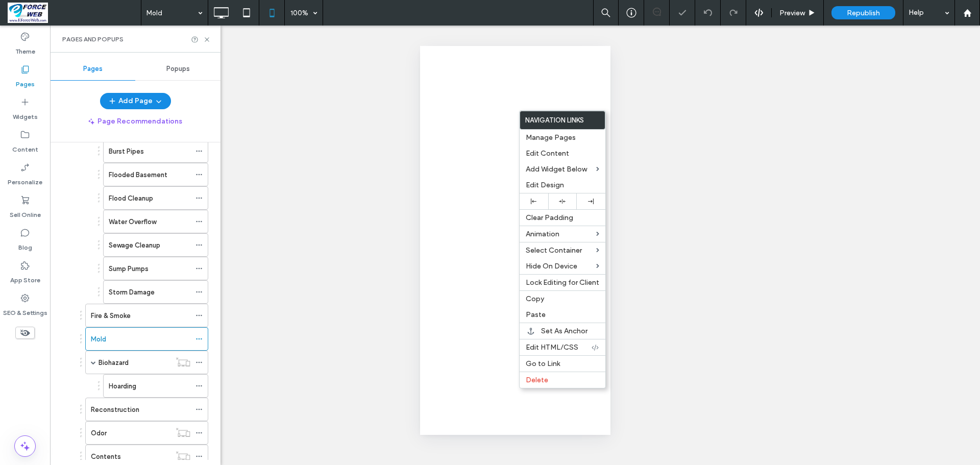
click at [545, 313] on label "Paste" at bounding box center [562, 314] width 73 height 9
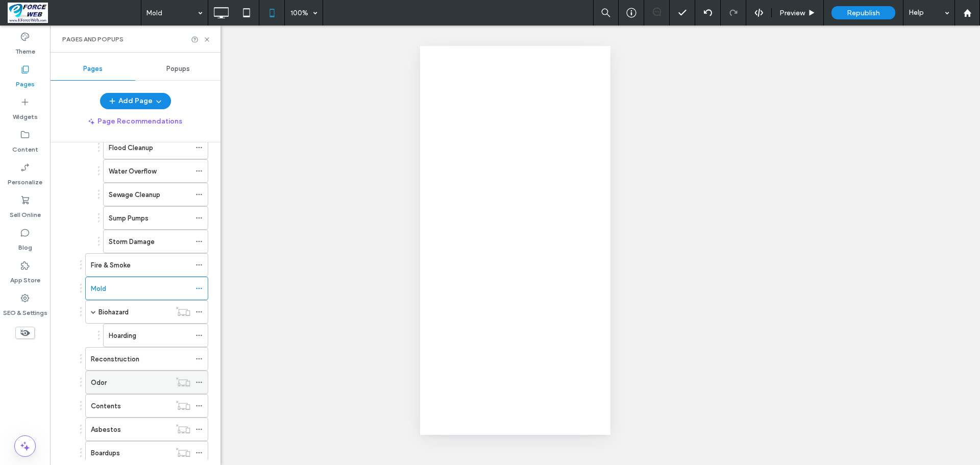
scroll to position [867, 0]
click at [110, 360] on label "Reconstruction" at bounding box center [115, 359] width 48 height 18
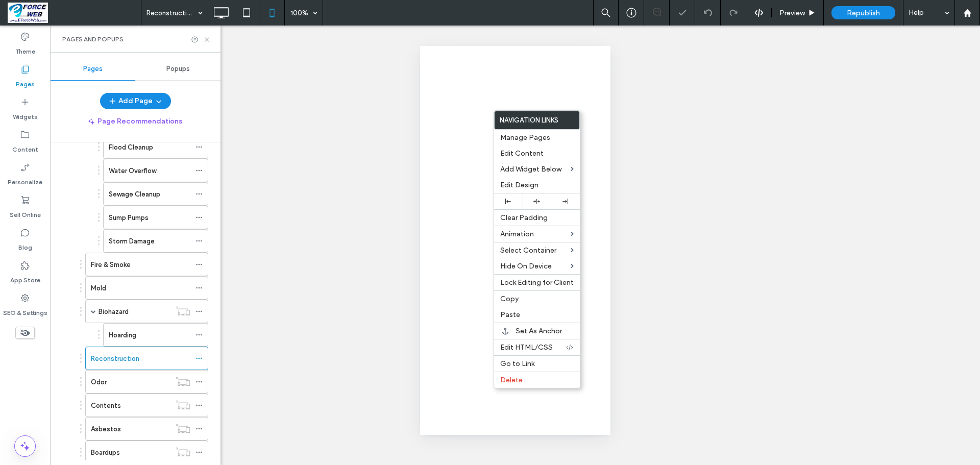
click at [515, 312] on span "Paste" at bounding box center [510, 314] width 20 height 9
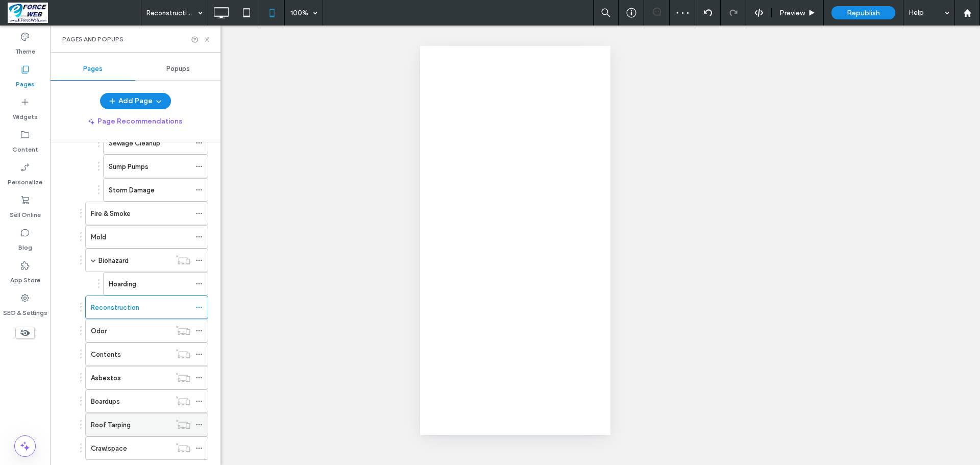
scroll to position [1020, 0]
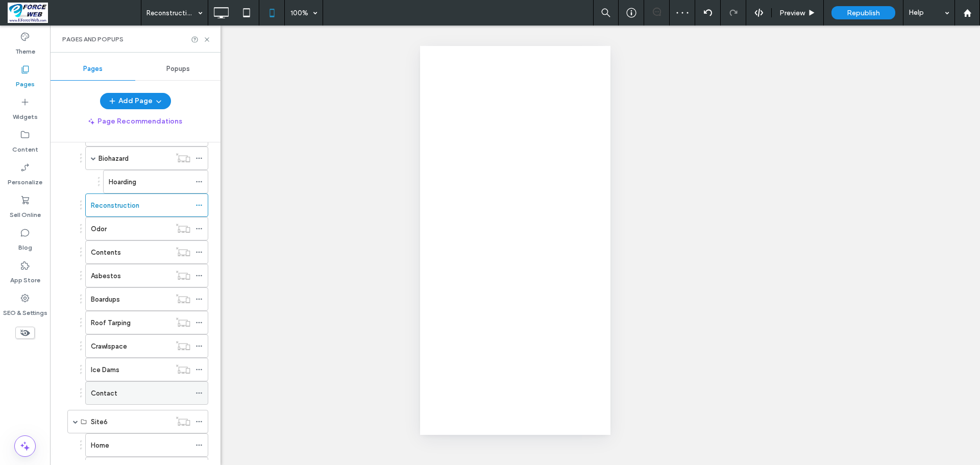
click at [136, 392] on div "Contact" at bounding box center [140, 393] width 99 height 11
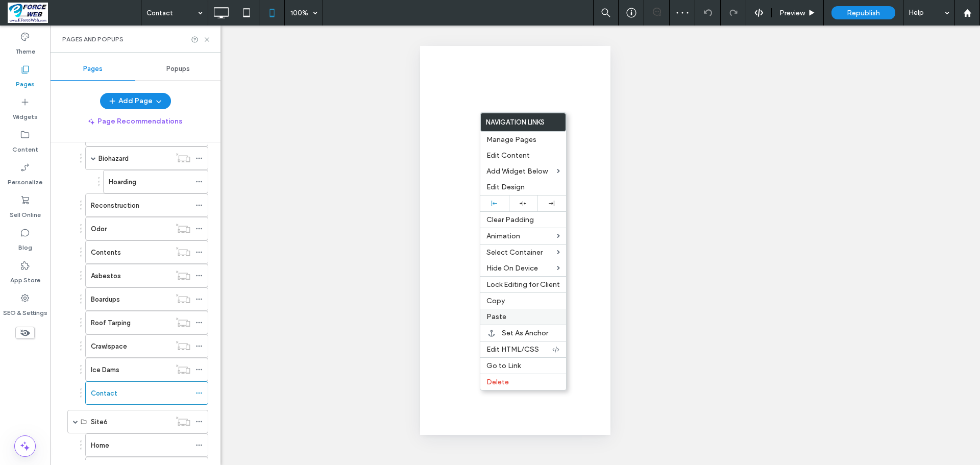
click at [488, 317] on span "Paste" at bounding box center [496, 316] width 20 height 9
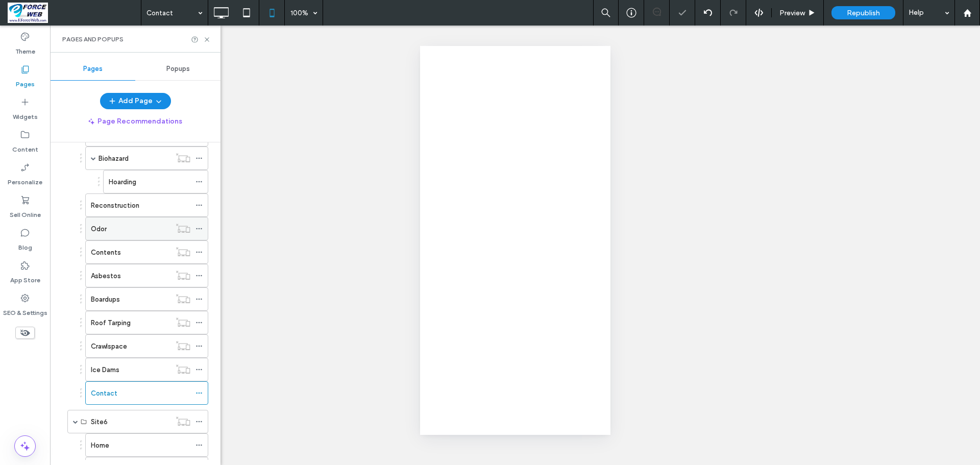
click at [109, 228] on div "Odor" at bounding box center [131, 228] width 80 height 11
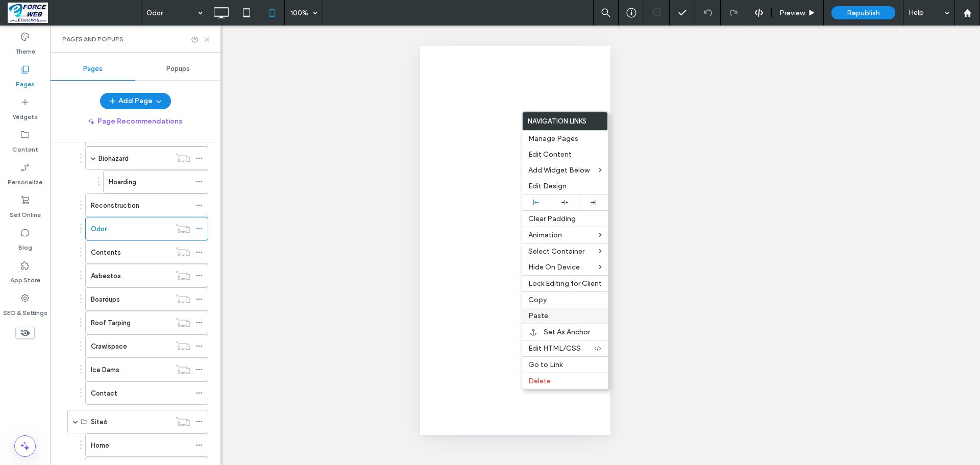
click at [542, 314] on span "Paste" at bounding box center [538, 315] width 20 height 9
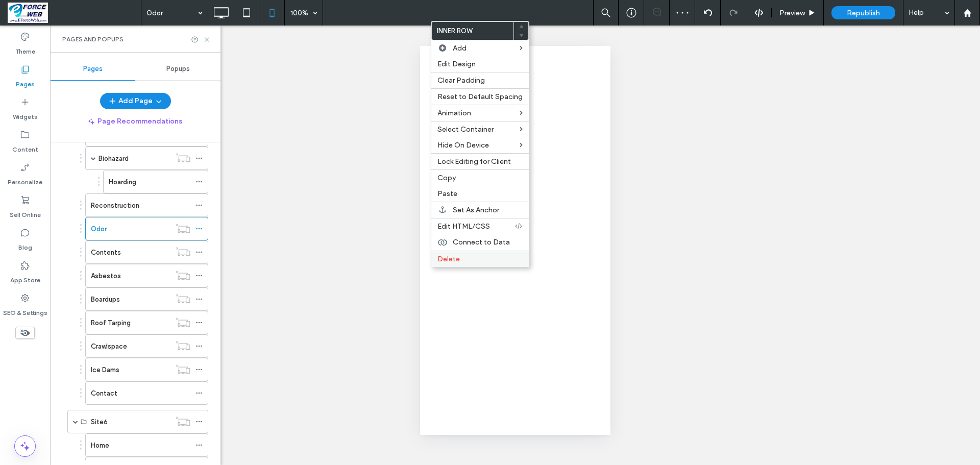
click at [448, 260] on span "Delete" at bounding box center [448, 259] width 22 height 9
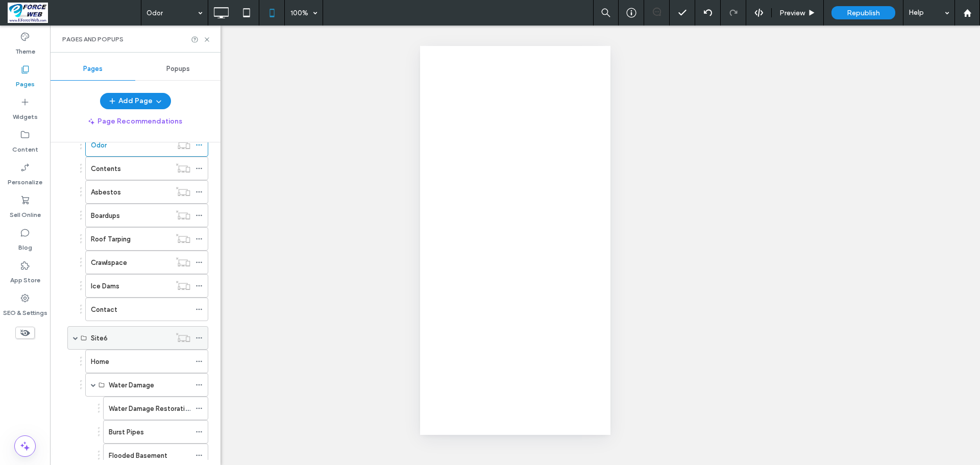
scroll to position [1123, 0]
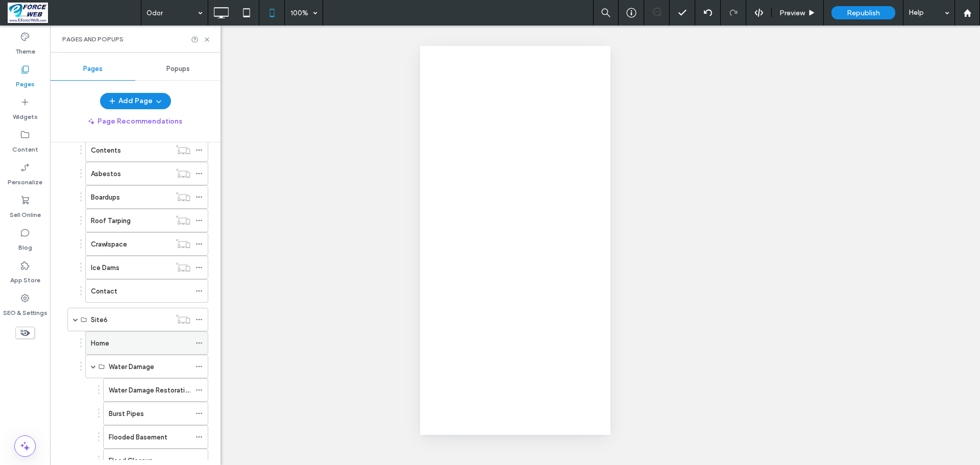
click at [110, 344] on div "Home" at bounding box center [140, 343] width 99 height 11
click at [221, 15] on icon at bounding box center [221, 13] width 20 height 20
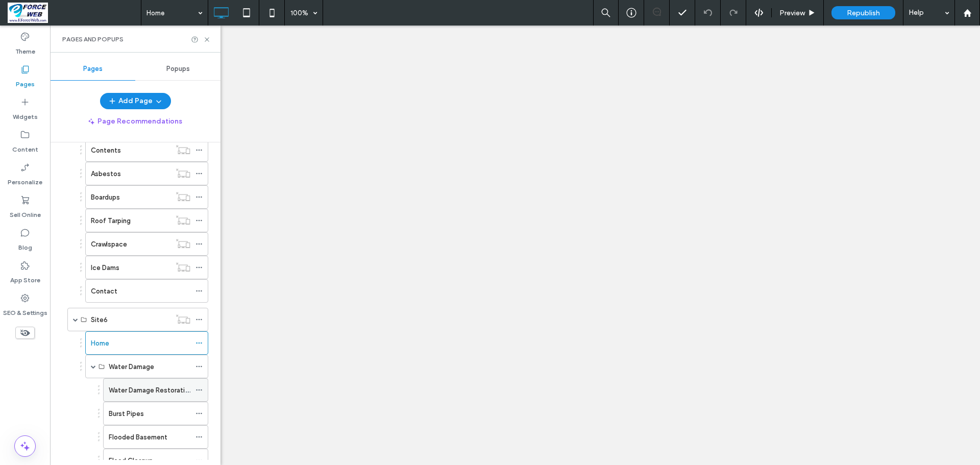
click at [127, 390] on label "Water Damage Restoration" at bounding box center [151, 390] width 84 height 18
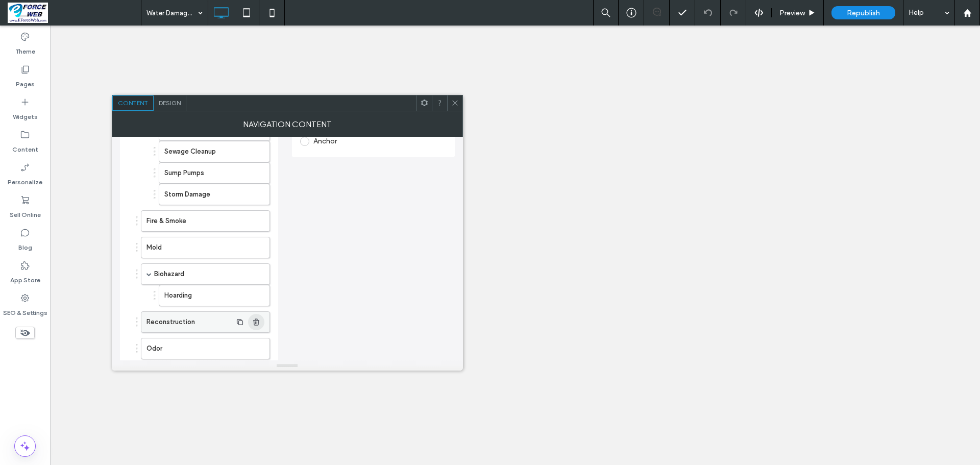
scroll to position [255, 0]
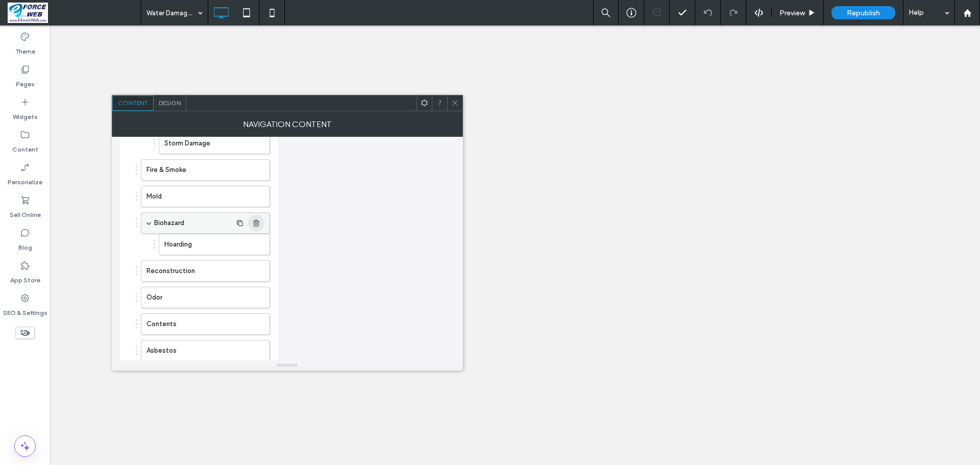
click at [256, 226] on use "button" at bounding box center [256, 222] width 6 height 7
click at [252, 276] on icon "button" at bounding box center [256, 276] width 8 height 8
click at [253, 276] on icon "button" at bounding box center [256, 276] width 8 height 8
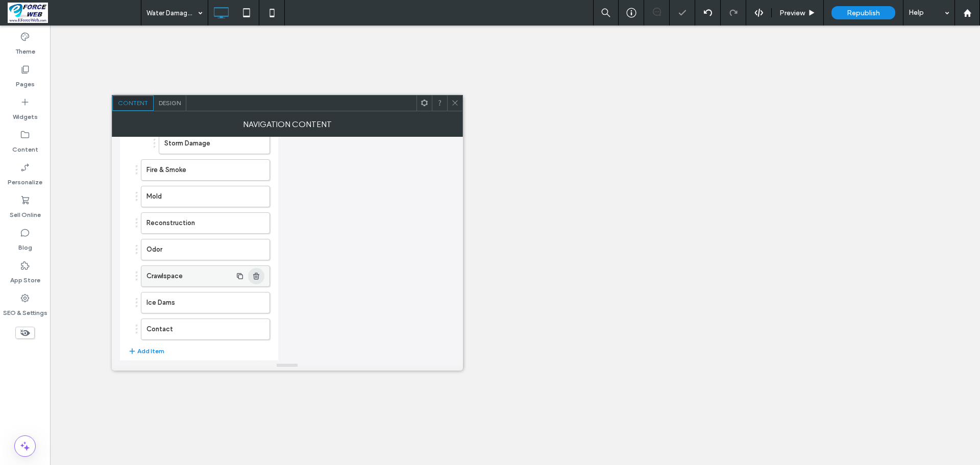
click at [253, 276] on icon "button" at bounding box center [256, 276] width 8 height 8
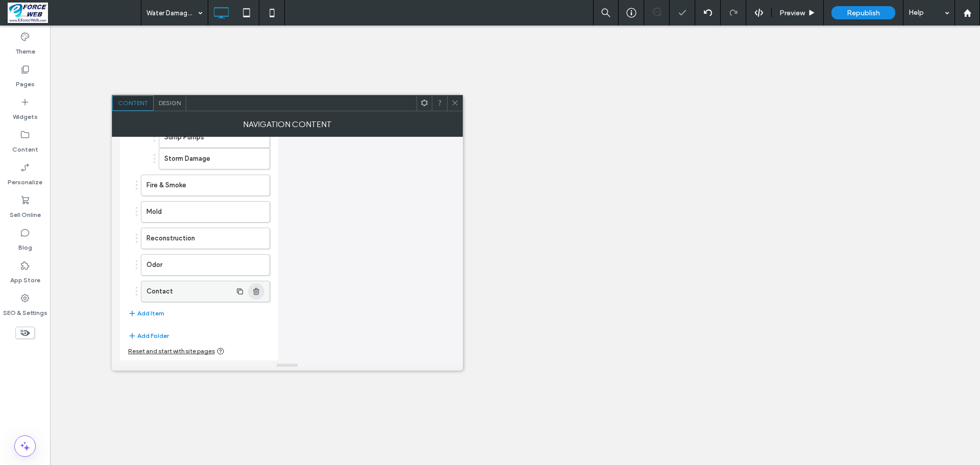
scroll to position [240, 0]
click at [458, 101] on icon at bounding box center [455, 103] width 8 height 8
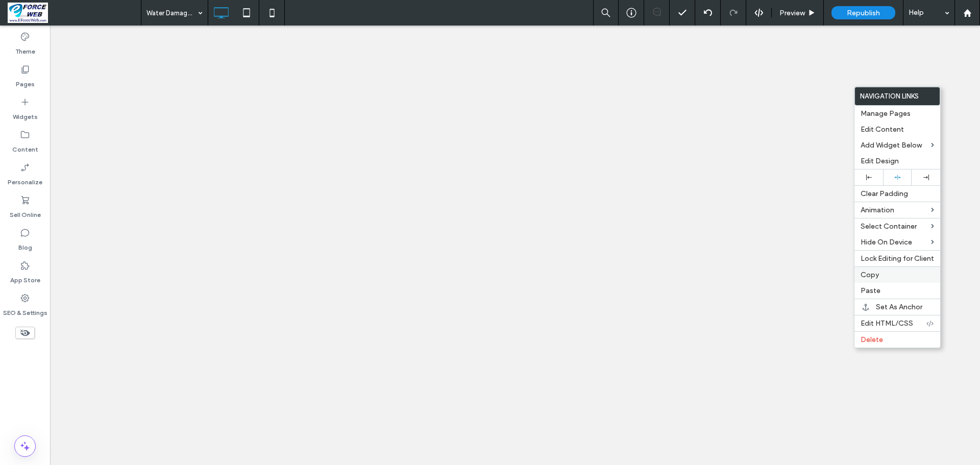
click at [867, 275] on span "Copy" at bounding box center [869, 274] width 18 height 9
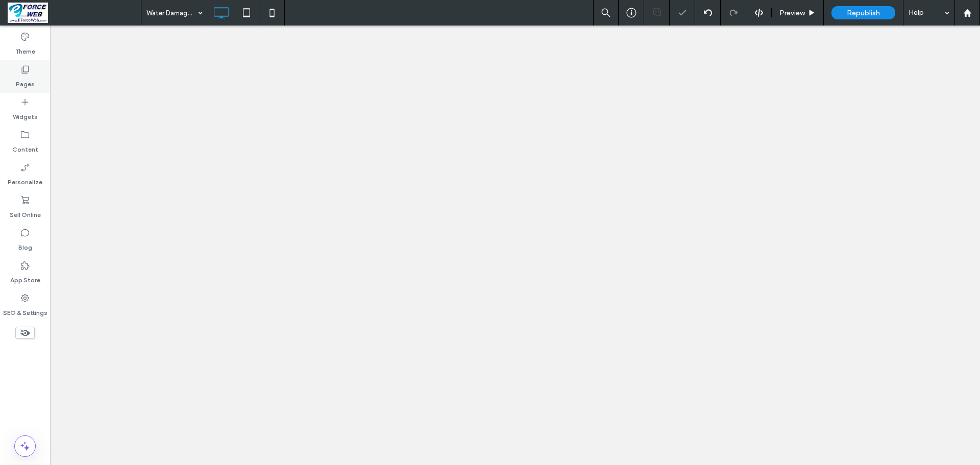
click at [14, 71] on div "Pages" at bounding box center [25, 76] width 50 height 33
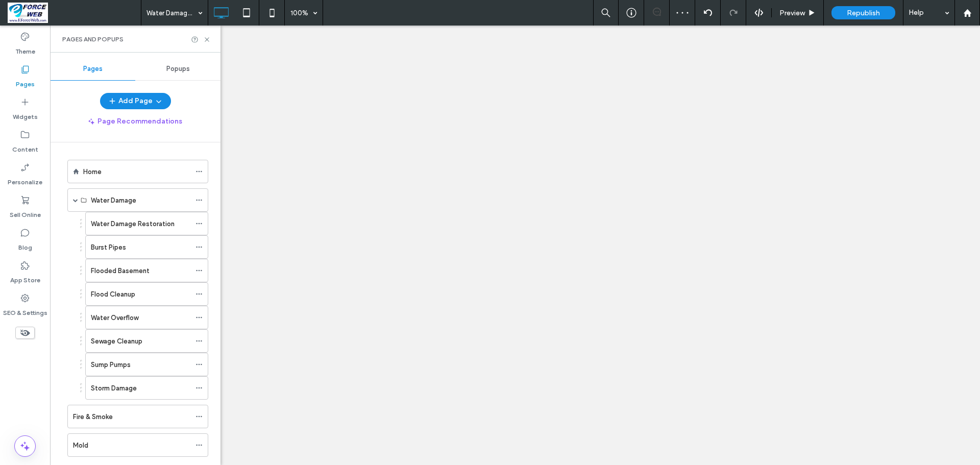
click at [23, 77] on label "Pages" at bounding box center [25, 81] width 19 height 14
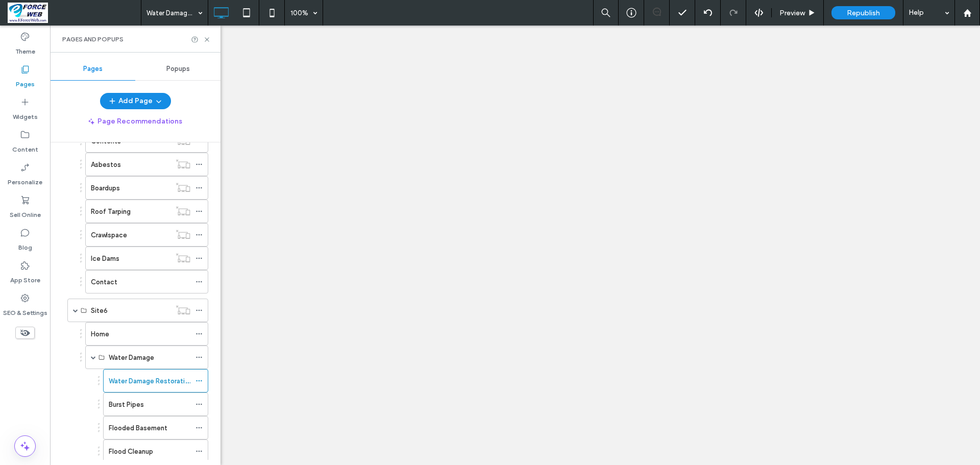
scroll to position [1174, 0]
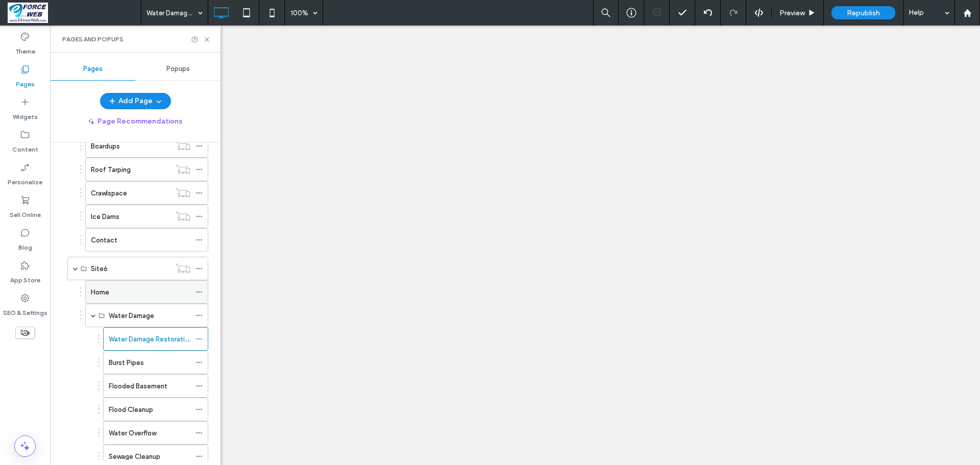
click at [122, 292] on div "Home" at bounding box center [140, 292] width 99 height 11
click at [125, 340] on label "Water Damage Restoration" at bounding box center [151, 339] width 84 height 18
click at [420, 94] on div at bounding box center [490, 232] width 980 height 465
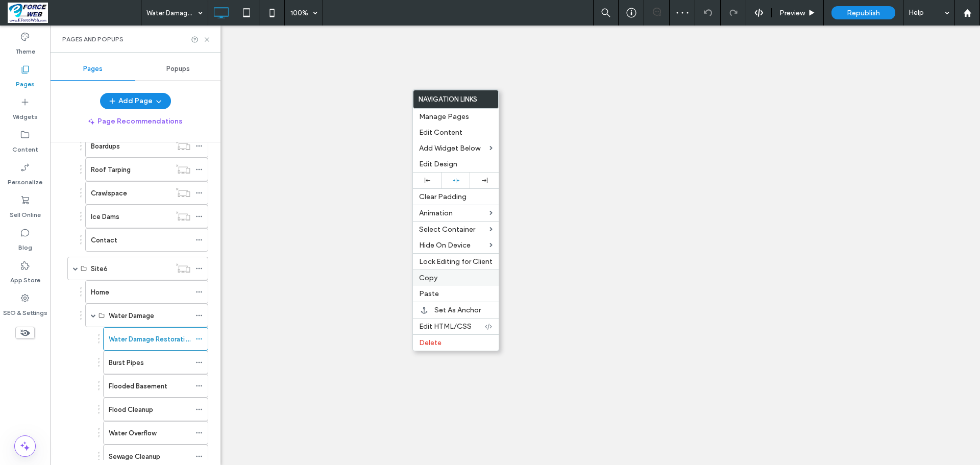
click at [433, 277] on span "Copy" at bounding box center [428, 277] width 18 height 9
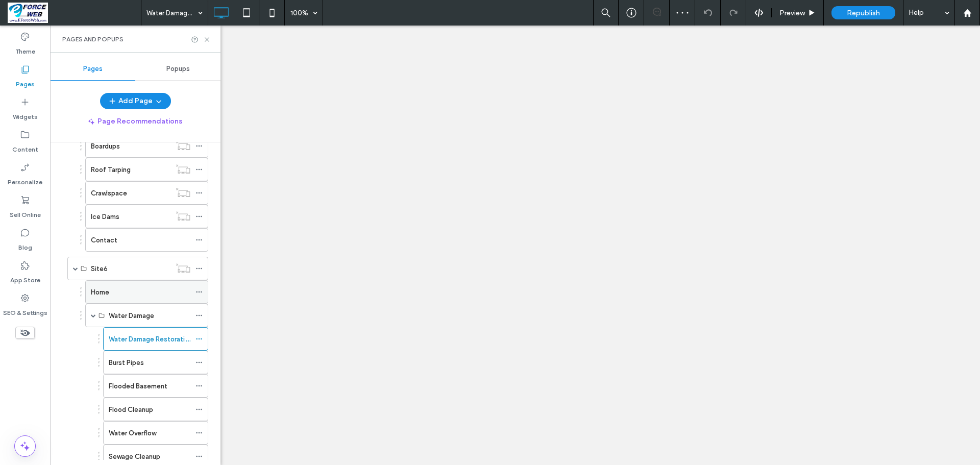
click at [134, 295] on div "Home" at bounding box center [140, 292] width 99 height 11
drag, startPoint x: 414, startPoint y: 87, endPoint x: 599, endPoint y: 85, distance: 184.7
click at [599, 85] on div at bounding box center [490, 232] width 980 height 465
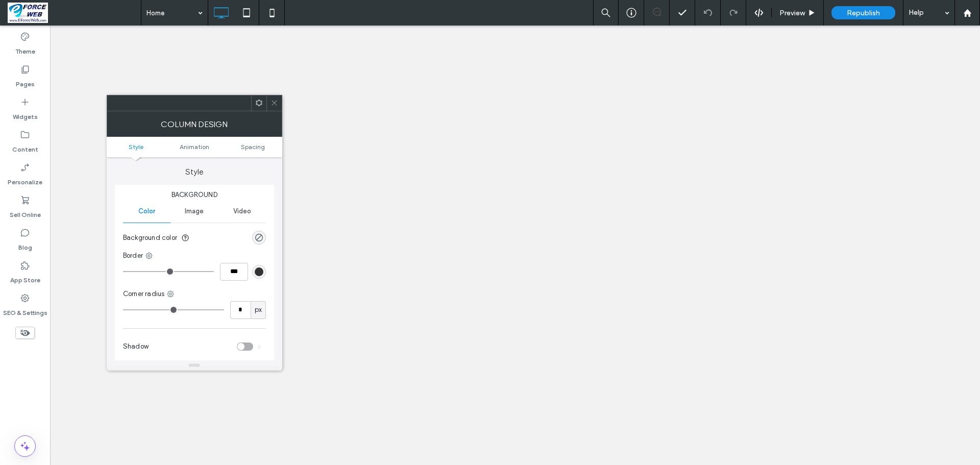
click at [254, 105] on div at bounding box center [258, 102] width 15 height 15
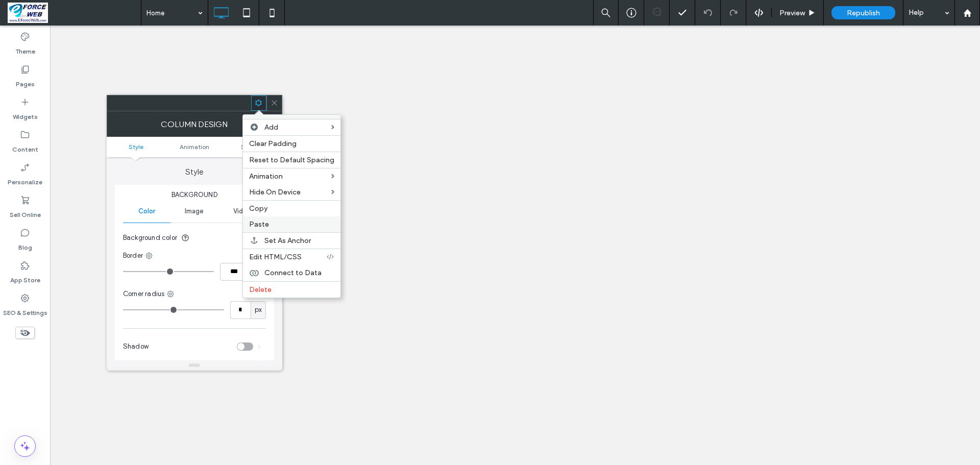
click at [259, 221] on span "Paste" at bounding box center [259, 224] width 20 height 9
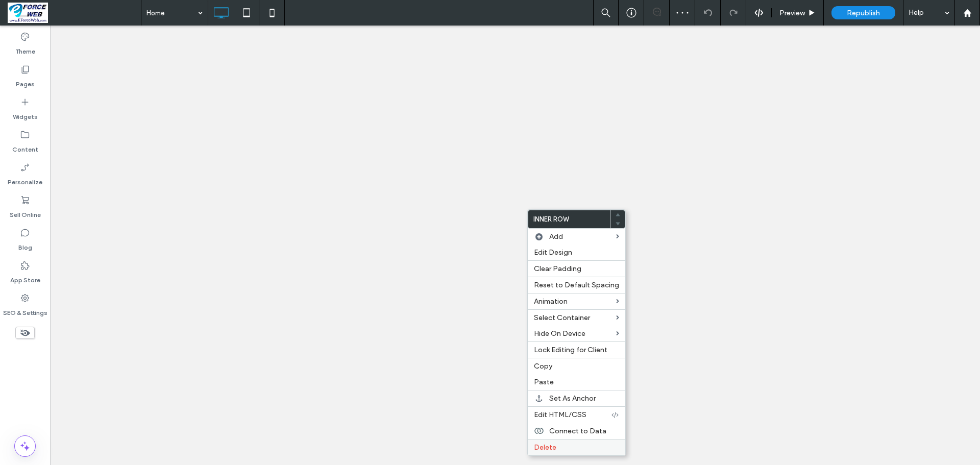
click at [536, 445] on span "Delete" at bounding box center [545, 447] width 22 height 9
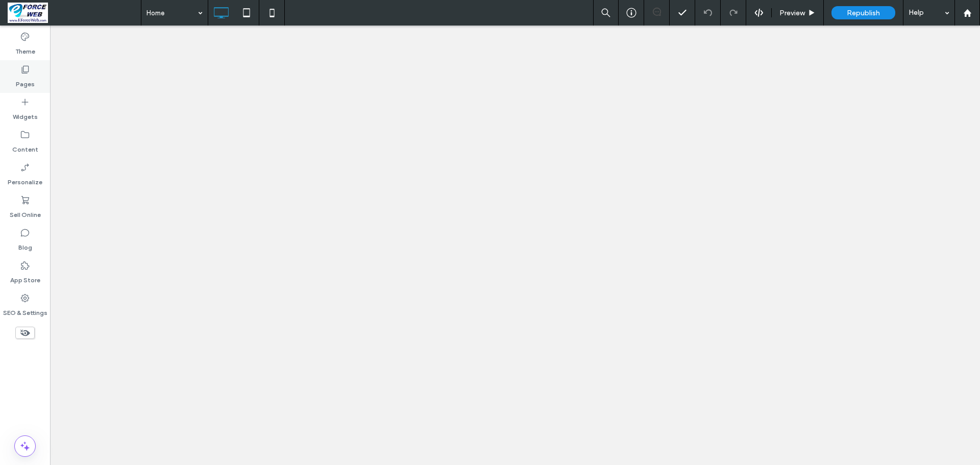
click at [35, 79] on div "Pages" at bounding box center [25, 76] width 50 height 33
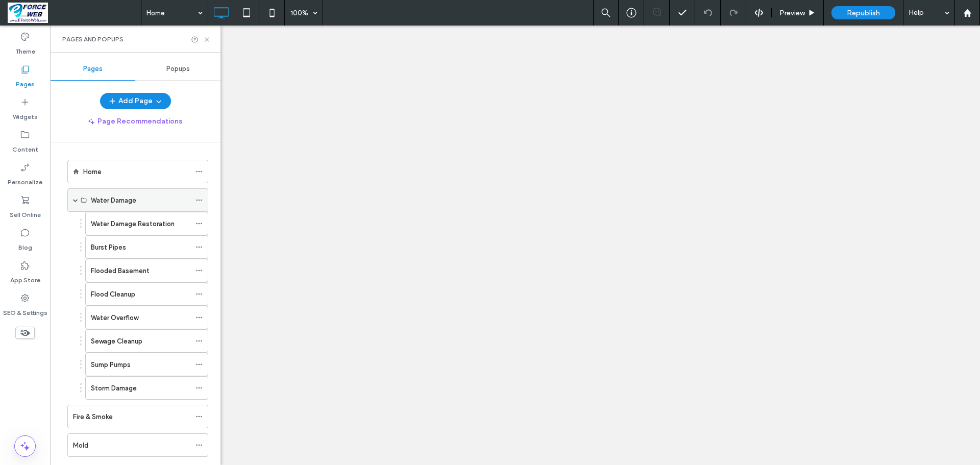
click at [74, 202] on span at bounding box center [75, 199] width 5 height 5
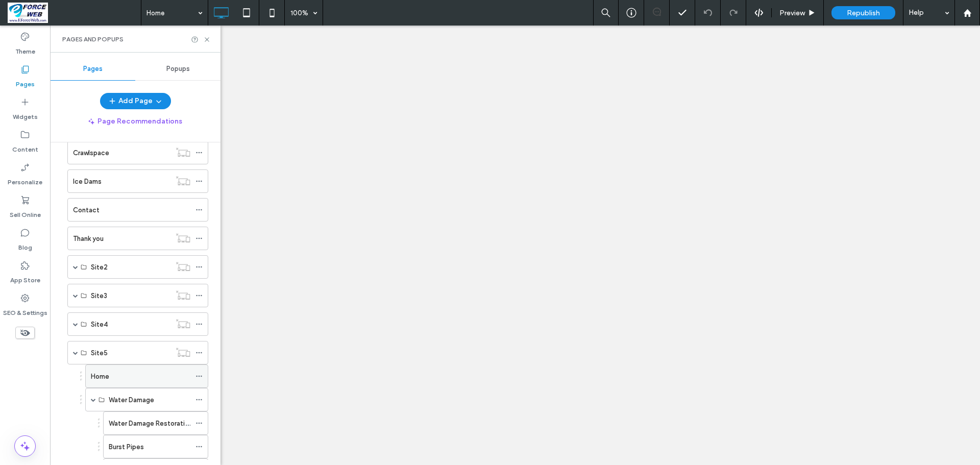
scroll to position [357, 0]
click at [74, 328] on span at bounding box center [75, 328] width 5 height 5
click at [139, 448] on label "Burst Pipes" at bounding box center [126, 451] width 35 height 18
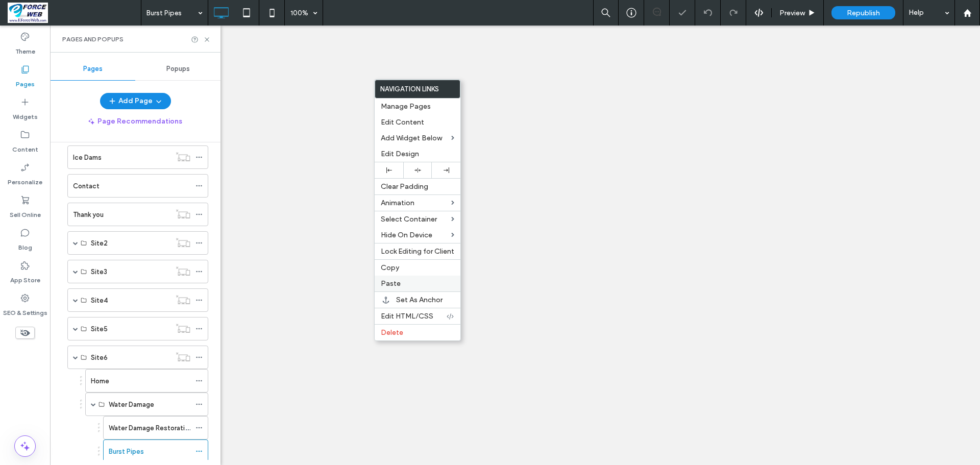
click at [395, 284] on span "Paste" at bounding box center [391, 283] width 20 height 9
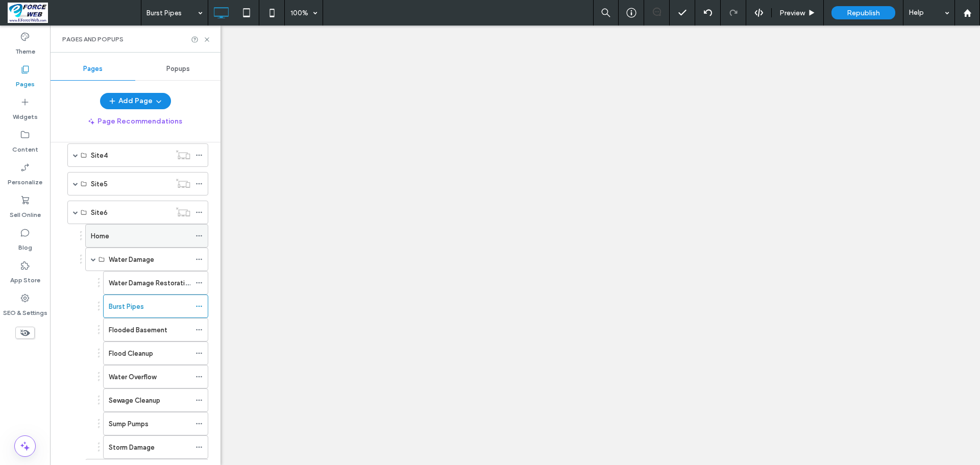
scroll to position [510, 0]
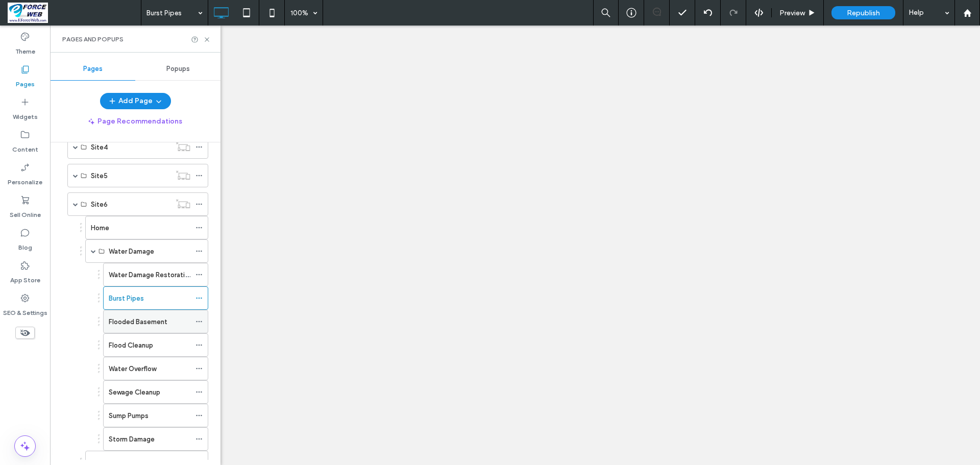
click at [136, 318] on label "Flooded Basement" at bounding box center [138, 322] width 59 height 18
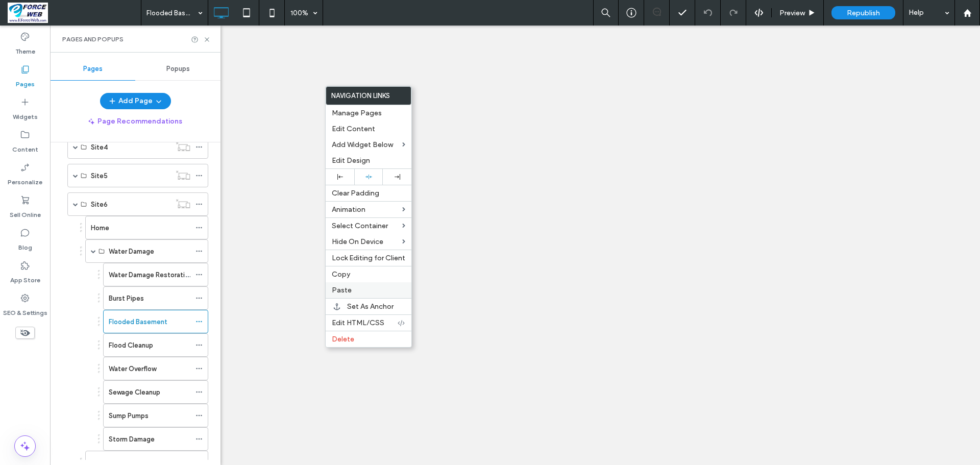
click at [348, 287] on span "Paste" at bounding box center [342, 290] width 20 height 9
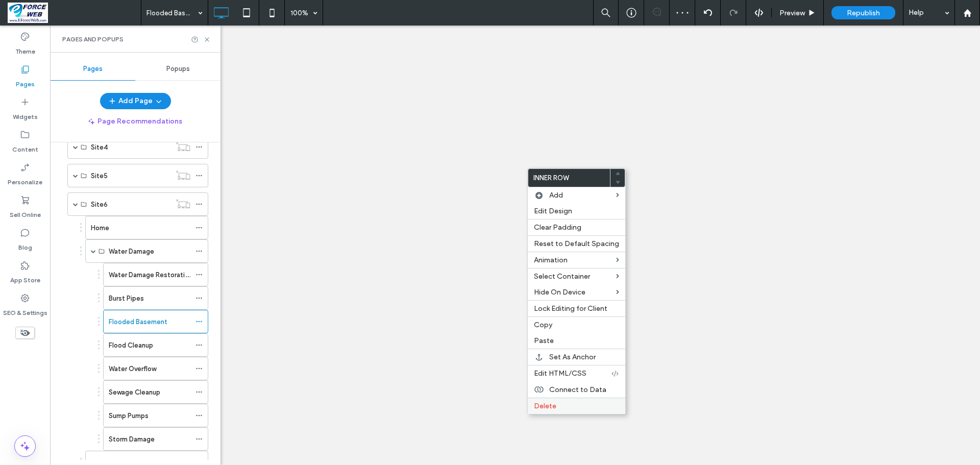
click at [534, 406] on span "Delete" at bounding box center [545, 406] width 22 height 9
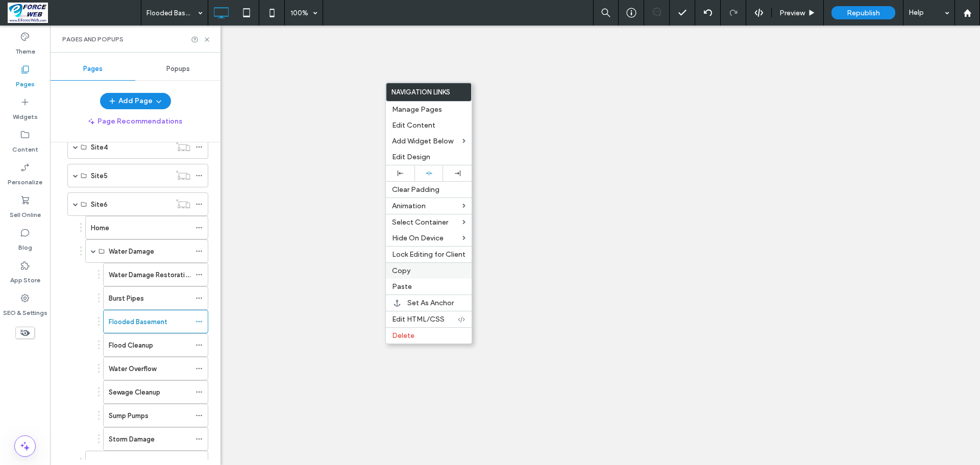
click at [402, 272] on span "Copy" at bounding box center [401, 270] width 18 height 9
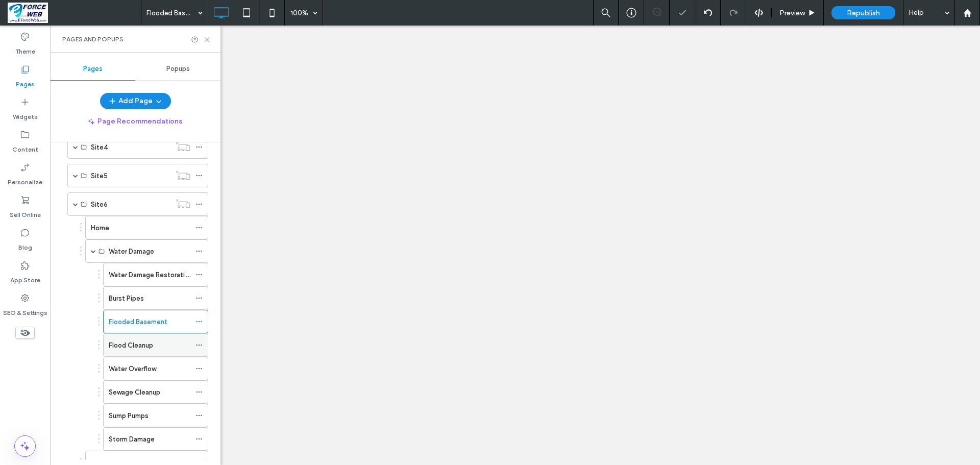
click at [110, 346] on label "Flood Cleanup" at bounding box center [131, 345] width 44 height 18
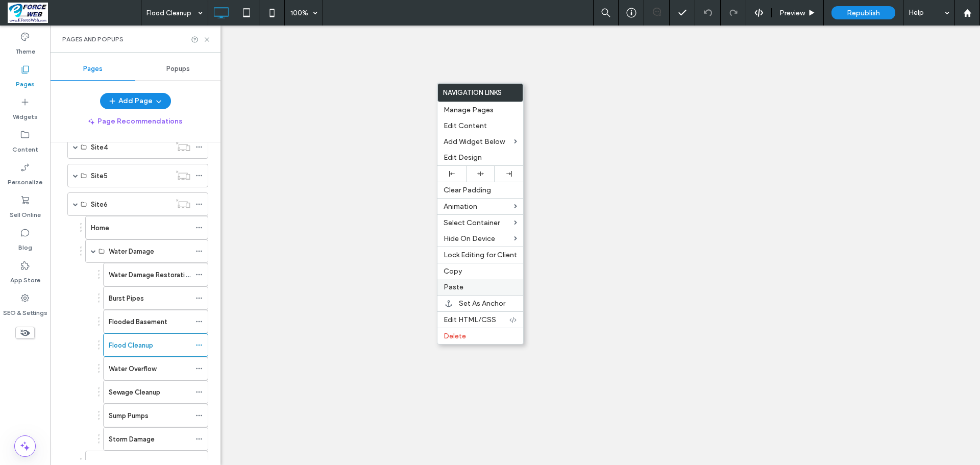
click at [463, 283] on label "Paste" at bounding box center [479, 287] width 73 height 9
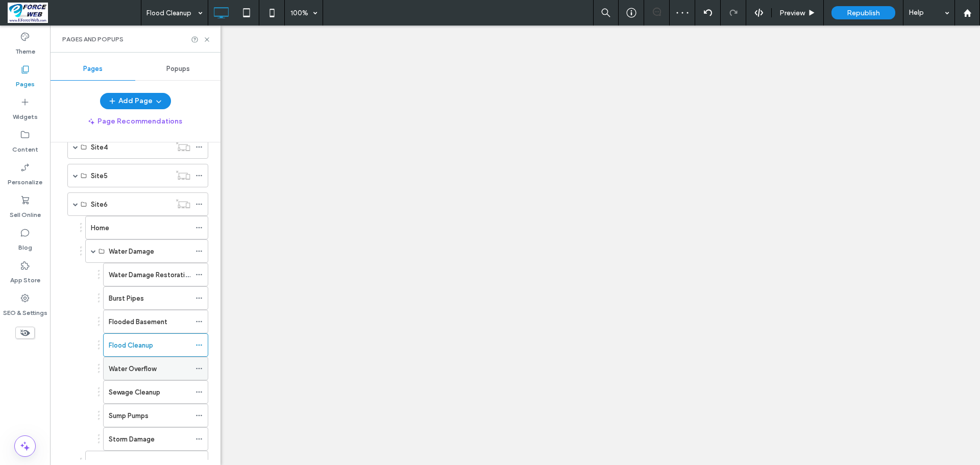
click at [138, 370] on label "Water Overflow" at bounding box center [132, 369] width 47 height 18
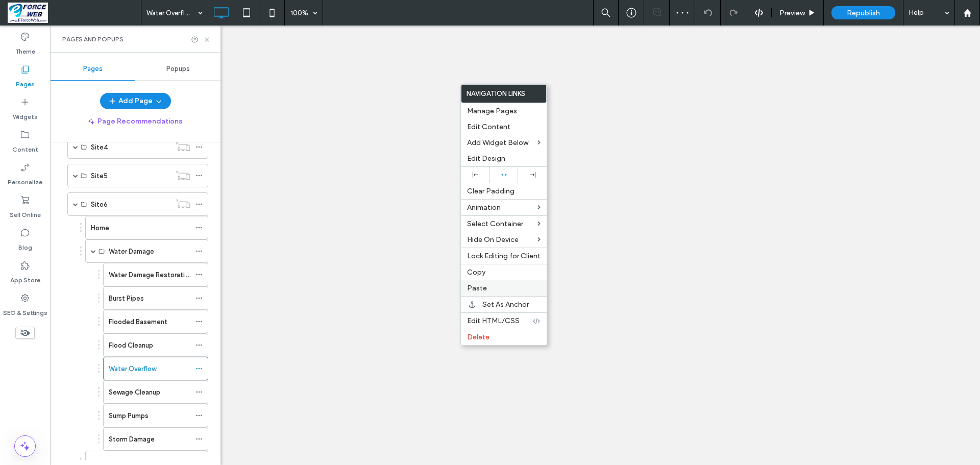
click at [505, 293] on div "Paste" at bounding box center [504, 288] width 86 height 16
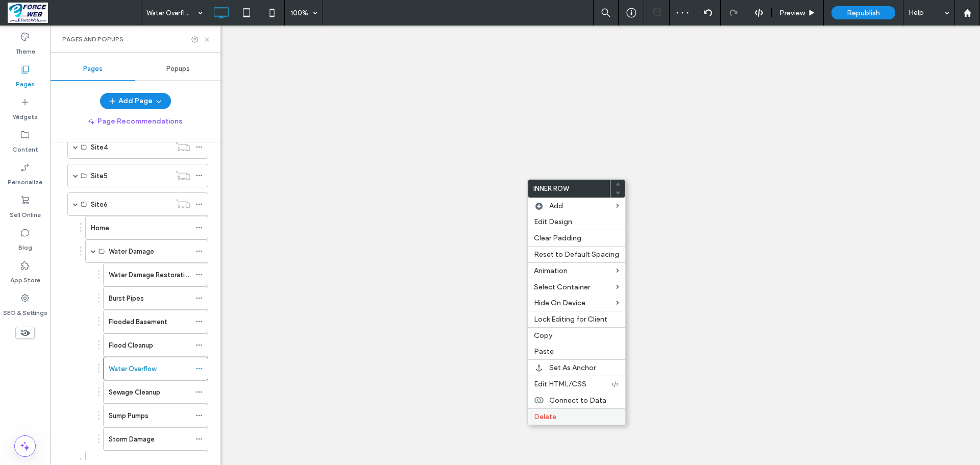
click at [553, 418] on span "Delete" at bounding box center [545, 416] width 22 height 9
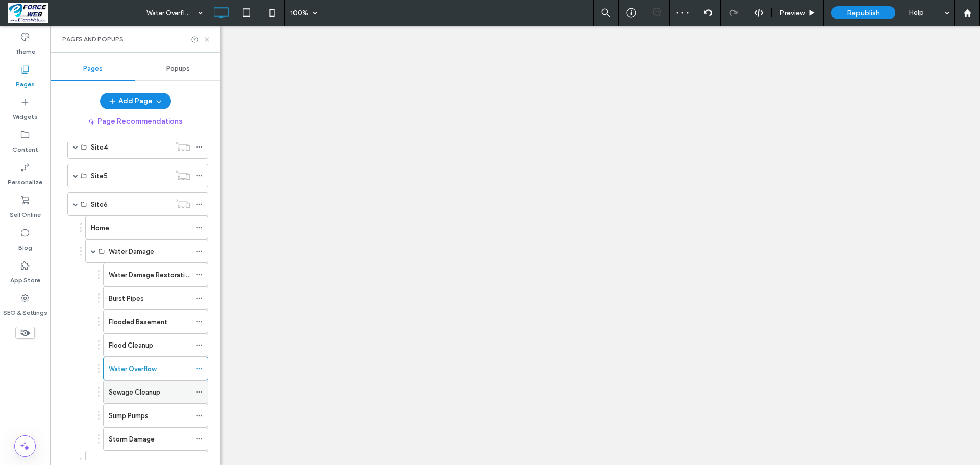
click at [131, 391] on label "Sewage Cleanup" at bounding box center [135, 392] width 52 height 18
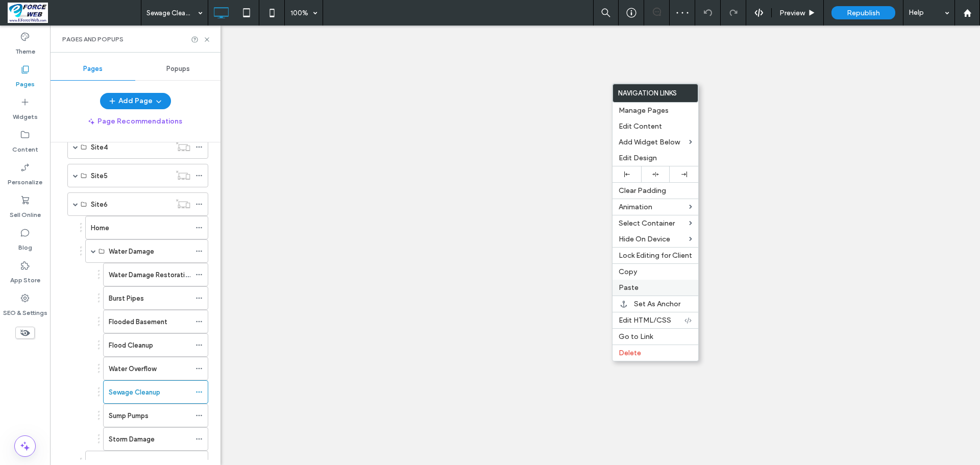
click at [644, 289] on label "Paste" at bounding box center [654, 287] width 73 height 9
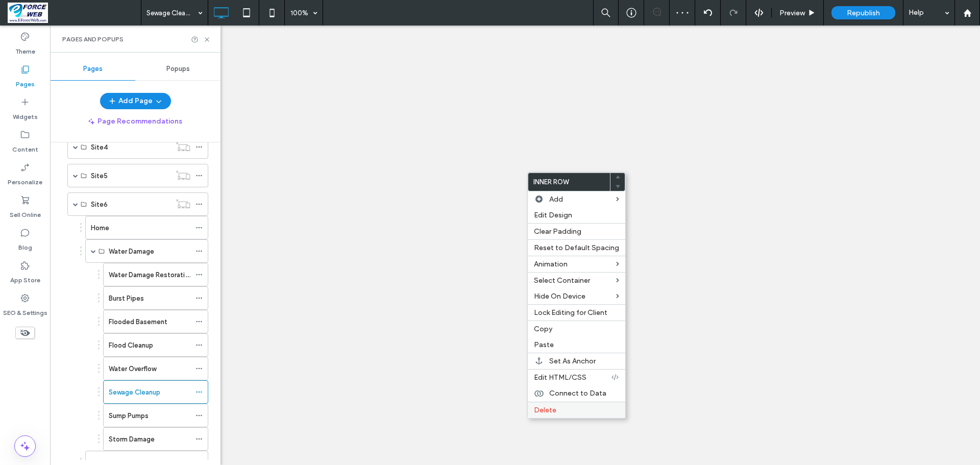
click at [540, 406] on span "Delete" at bounding box center [545, 410] width 22 height 9
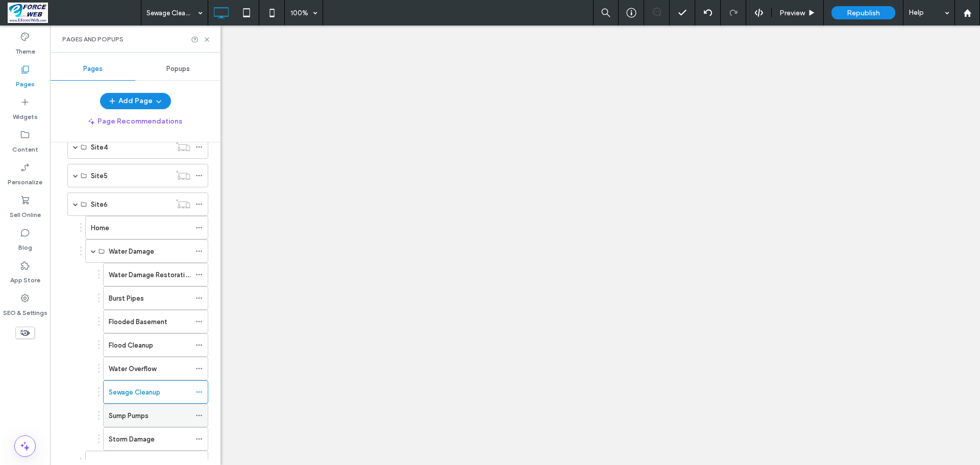
click at [113, 414] on label "Sump Pumps" at bounding box center [129, 416] width 40 height 18
click at [128, 389] on label "Sewage Cleanup" at bounding box center [135, 392] width 52 height 18
click at [130, 415] on label "Sump Pumps" at bounding box center [129, 416] width 40 height 18
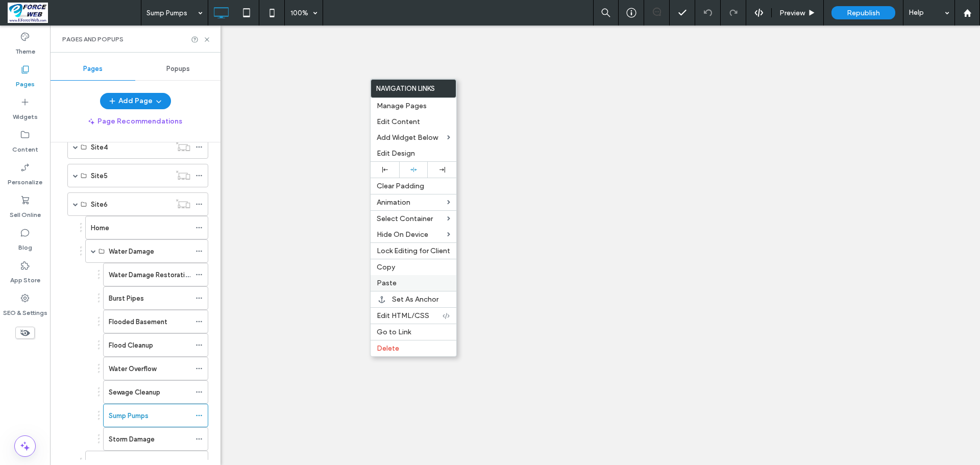
click at [382, 280] on span "Paste" at bounding box center [387, 283] width 20 height 9
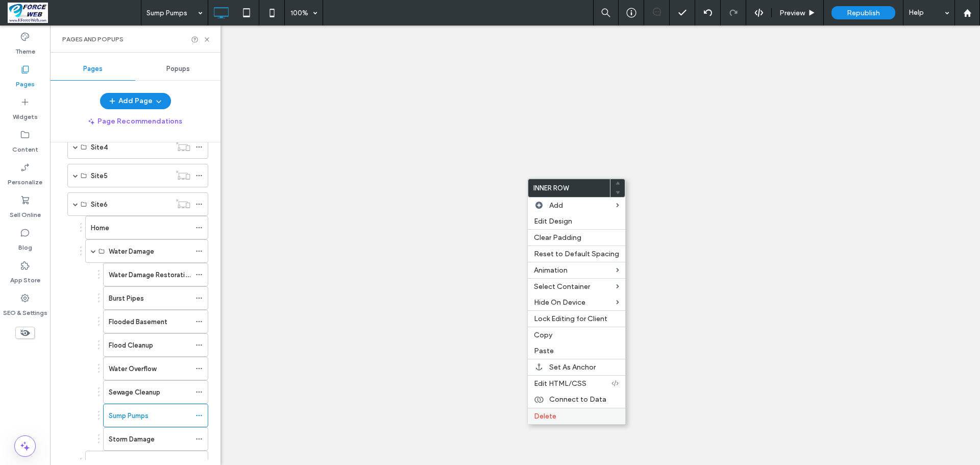
click at [538, 414] on span "Delete" at bounding box center [545, 416] width 22 height 9
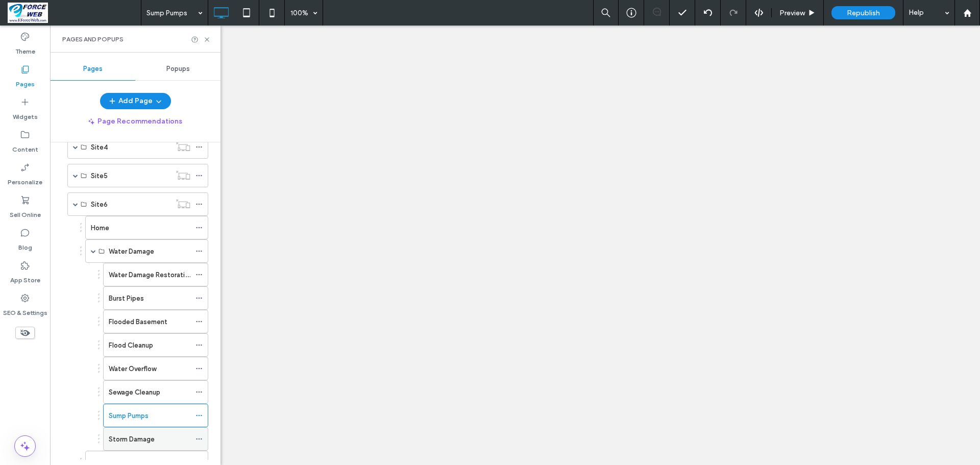
click at [149, 436] on label "Storm Damage" at bounding box center [132, 439] width 46 height 18
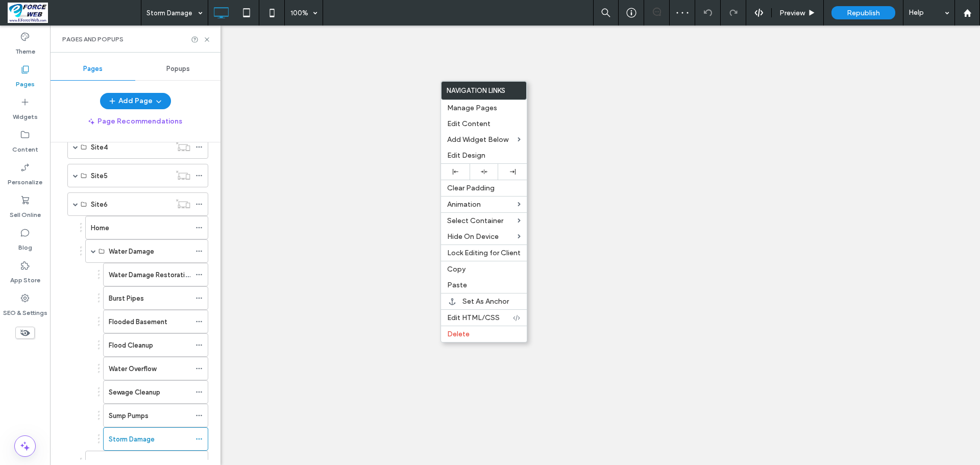
click at [479, 285] on label "Paste" at bounding box center [483, 285] width 73 height 9
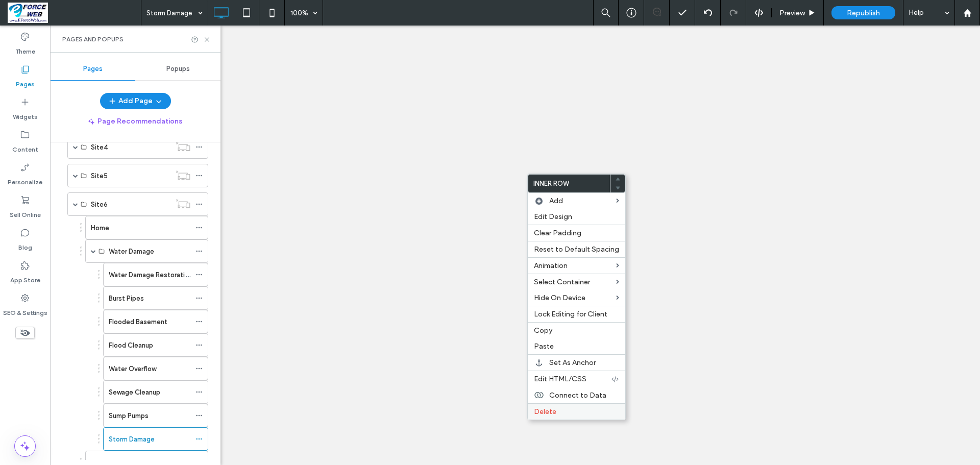
click at [546, 413] on span "Delete" at bounding box center [545, 411] width 22 height 9
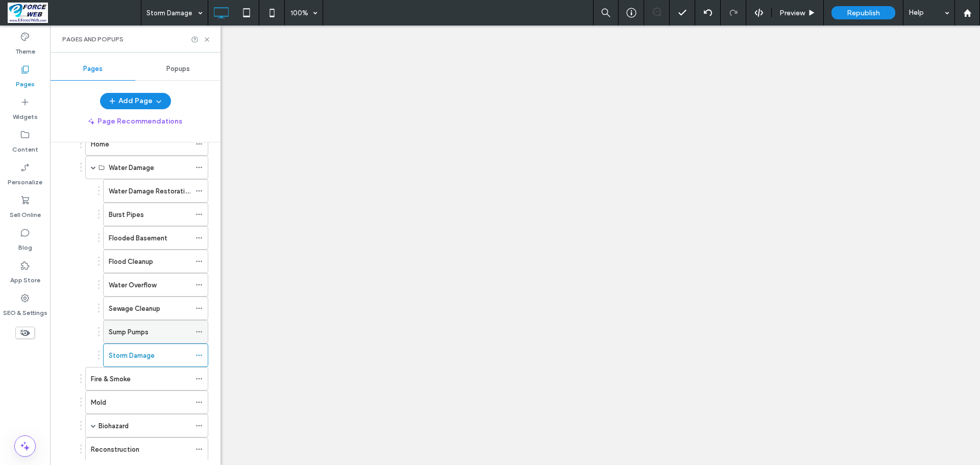
scroll to position [612, 0]
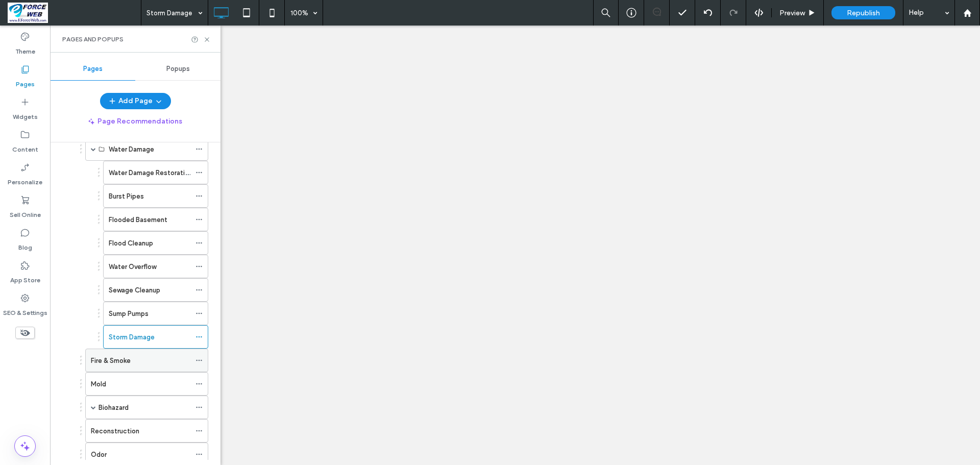
click at [106, 365] on label "Fire & Smoke" at bounding box center [111, 361] width 40 height 18
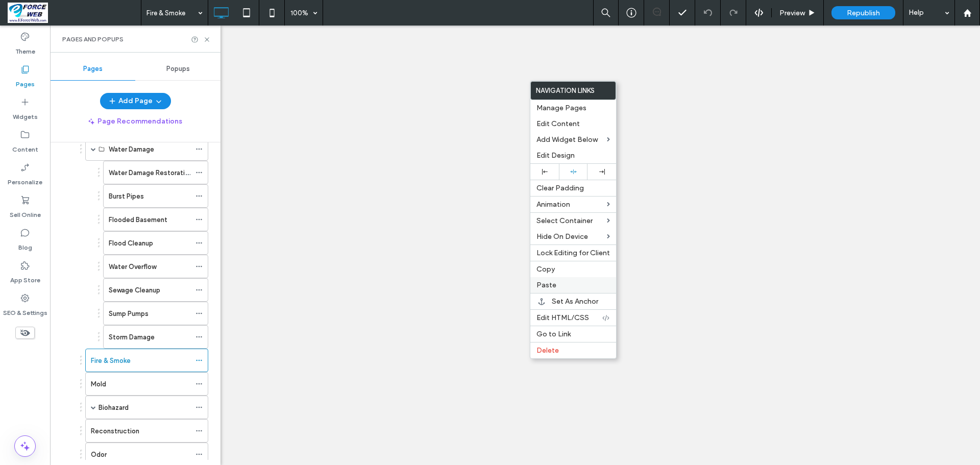
click at [550, 284] on span "Paste" at bounding box center [546, 285] width 20 height 9
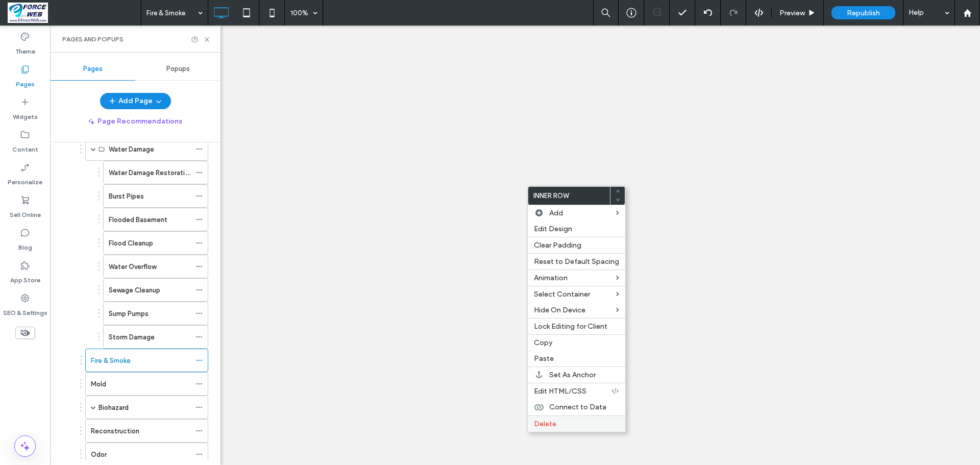
click at [546, 426] on span "Delete" at bounding box center [545, 423] width 22 height 9
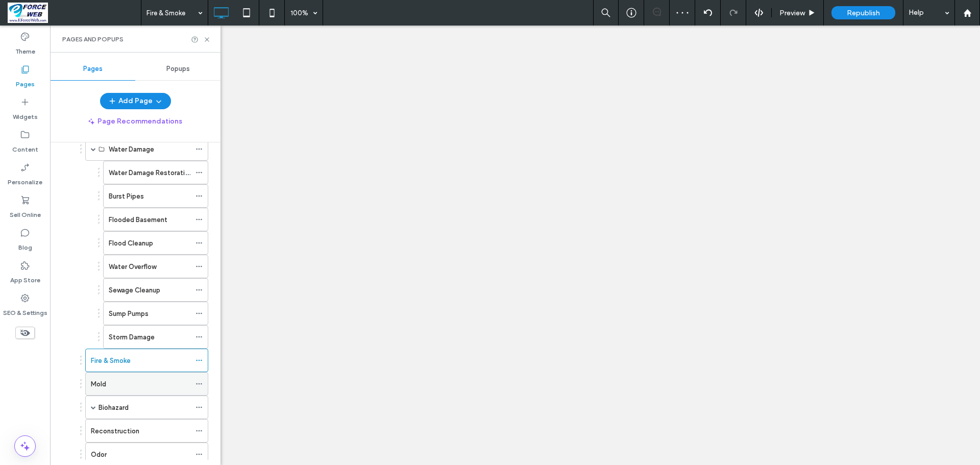
click at [118, 385] on div "Mold" at bounding box center [140, 384] width 99 height 11
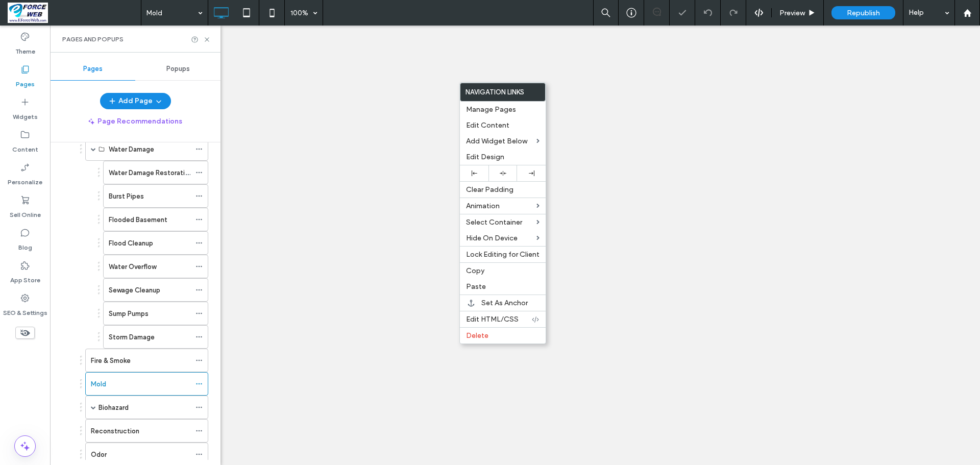
click at [484, 289] on span "Paste" at bounding box center [476, 286] width 20 height 9
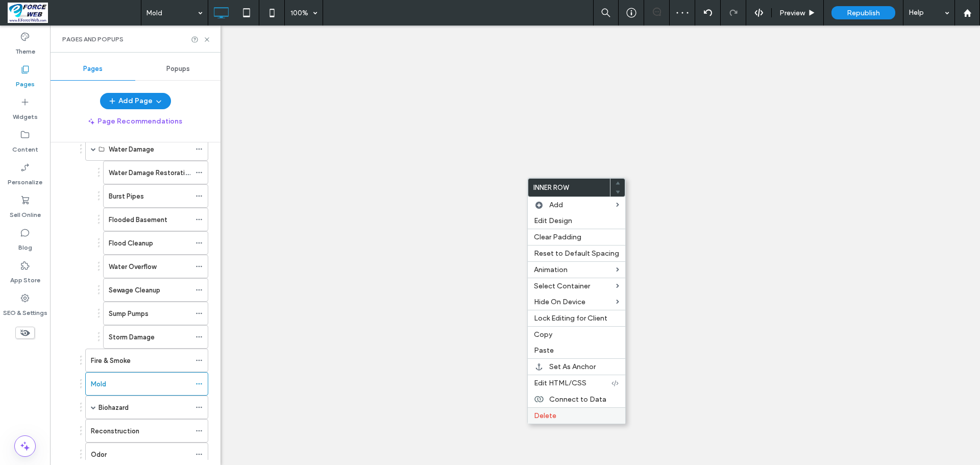
click at [547, 413] on span "Delete" at bounding box center [545, 415] width 22 height 9
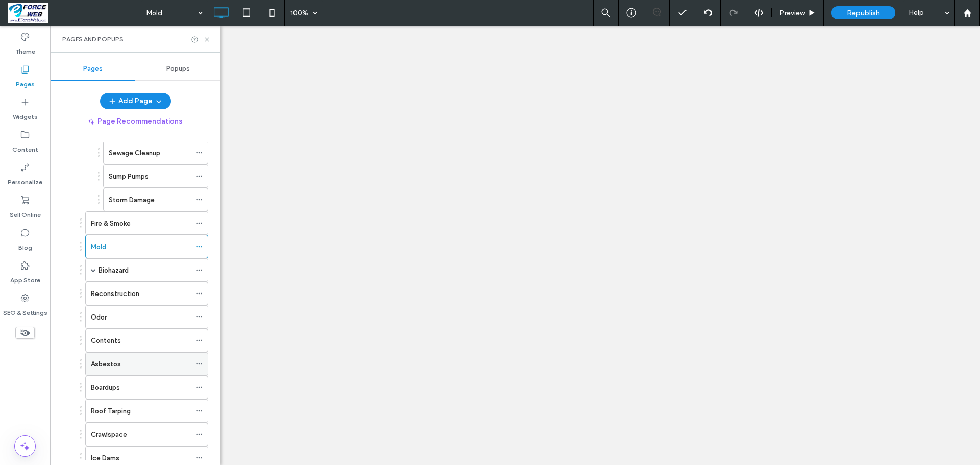
scroll to position [765, 0]
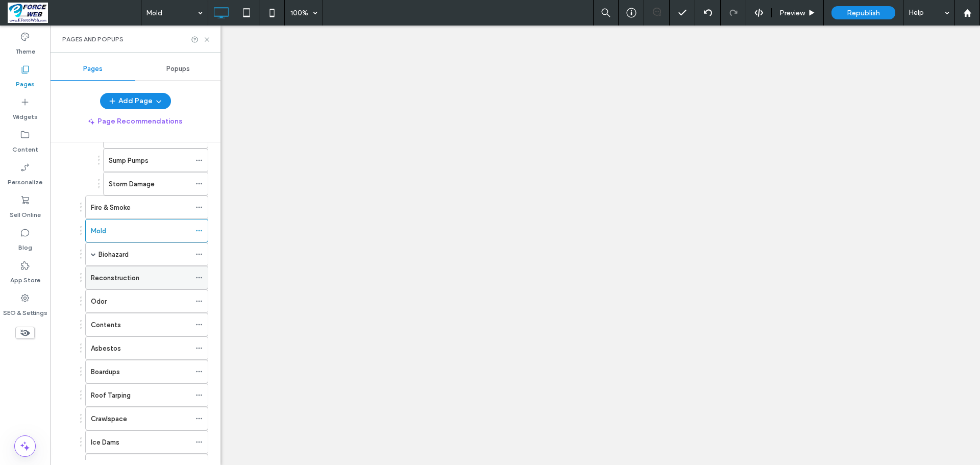
click at [151, 273] on div "Reconstruction" at bounding box center [140, 277] width 99 height 11
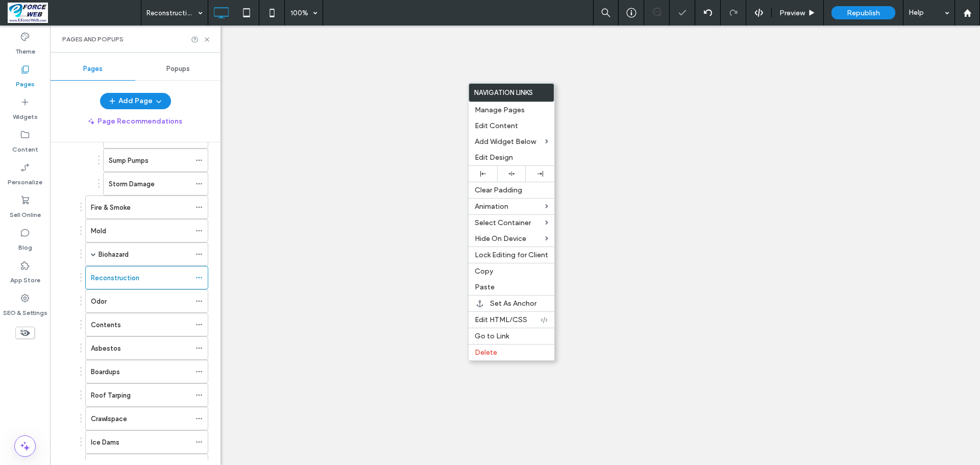
click at [499, 287] on label "Paste" at bounding box center [511, 287] width 73 height 9
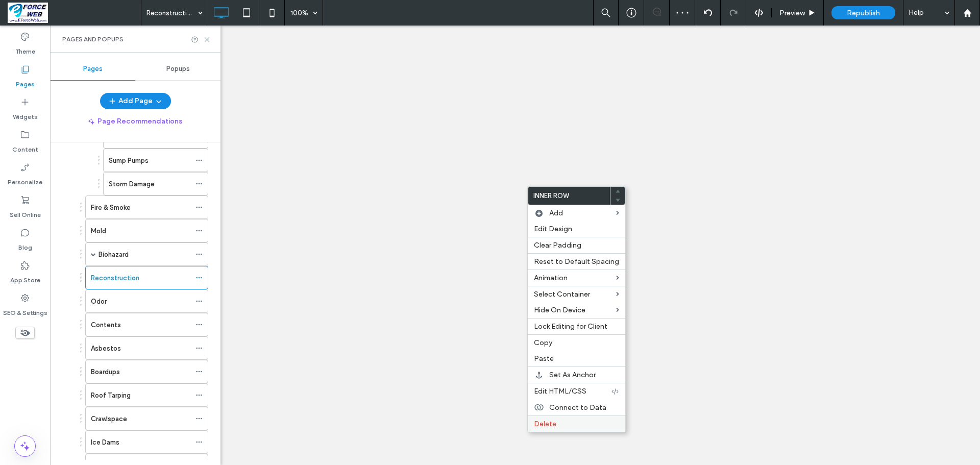
click at [555, 423] on span "Delete" at bounding box center [545, 423] width 22 height 9
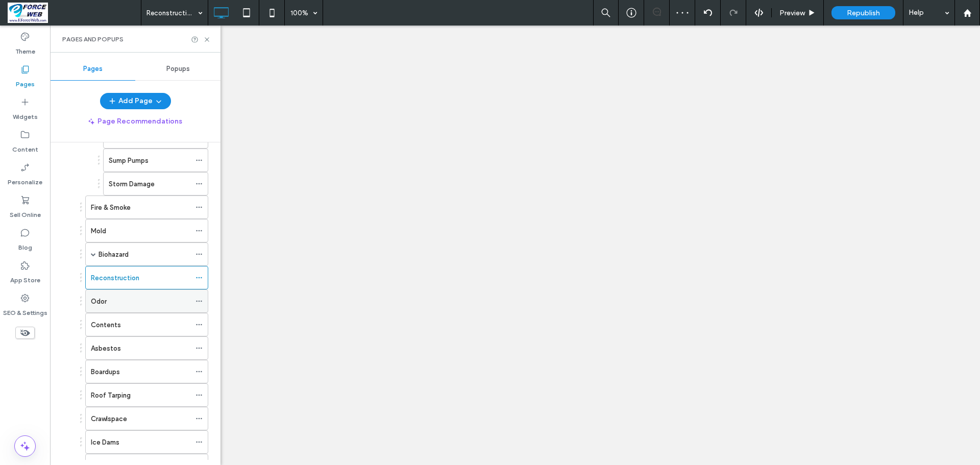
click at [105, 306] on label "Odor" at bounding box center [99, 301] width 16 height 18
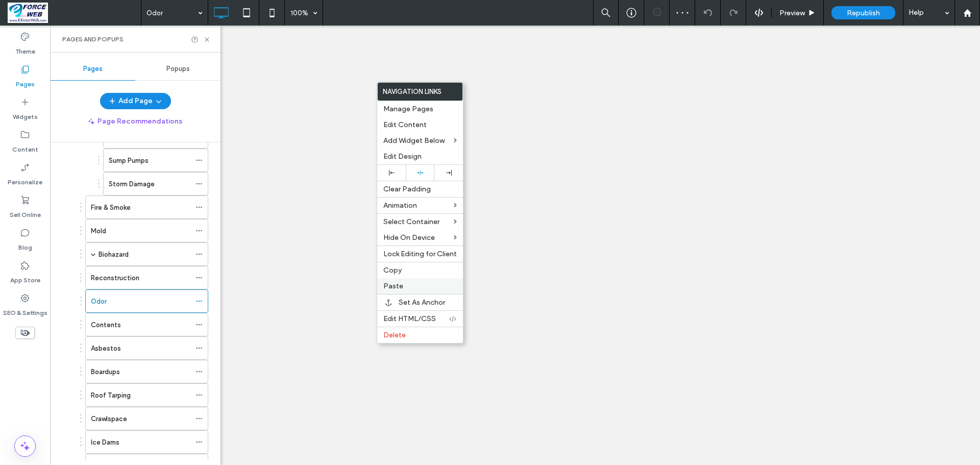
click at [404, 287] on label "Paste" at bounding box center [419, 286] width 73 height 9
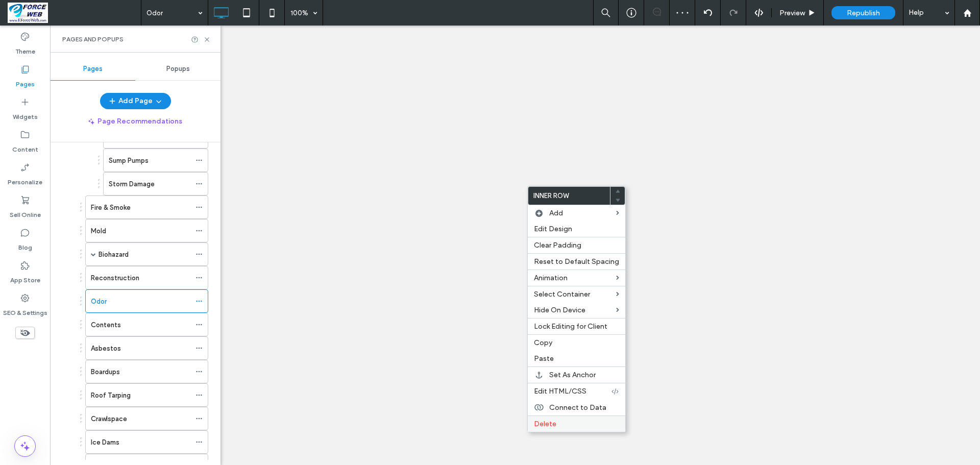
click at [545, 420] on span "Delete" at bounding box center [545, 423] width 22 height 9
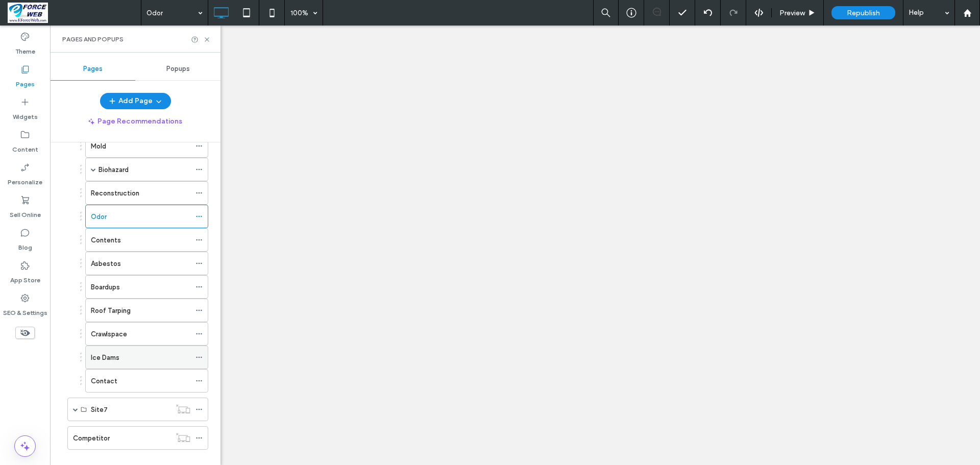
scroll to position [865, 0]
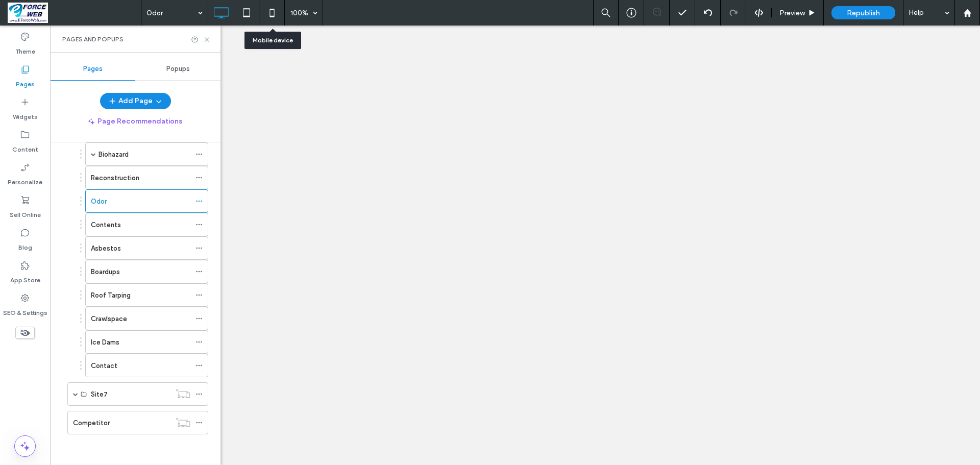
click at [271, 13] on icon at bounding box center [272, 13] width 20 height 20
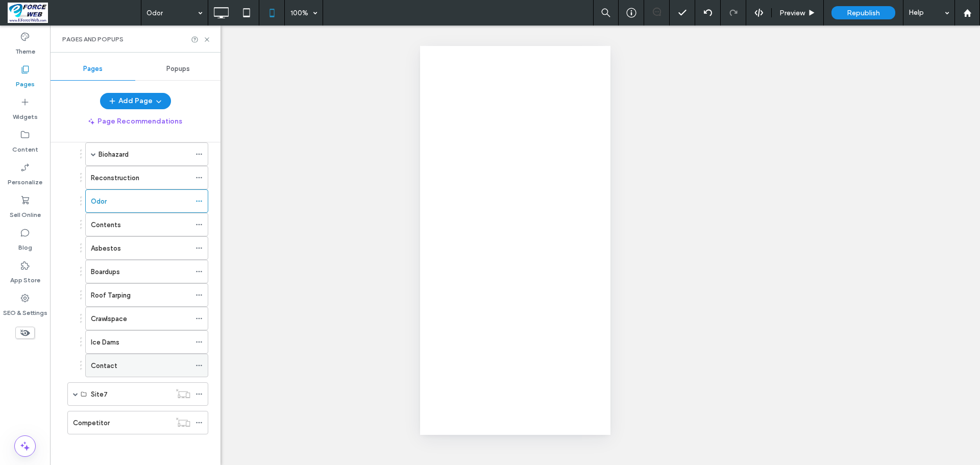
click at [132, 367] on div "Contact" at bounding box center [140, 365] width 99 height 11
click at [222, 11] on div at bounding box center [490, 232] width 980 height 465
click at [222, 11] on icon at bounding box center [221, 13] width 20 height 20
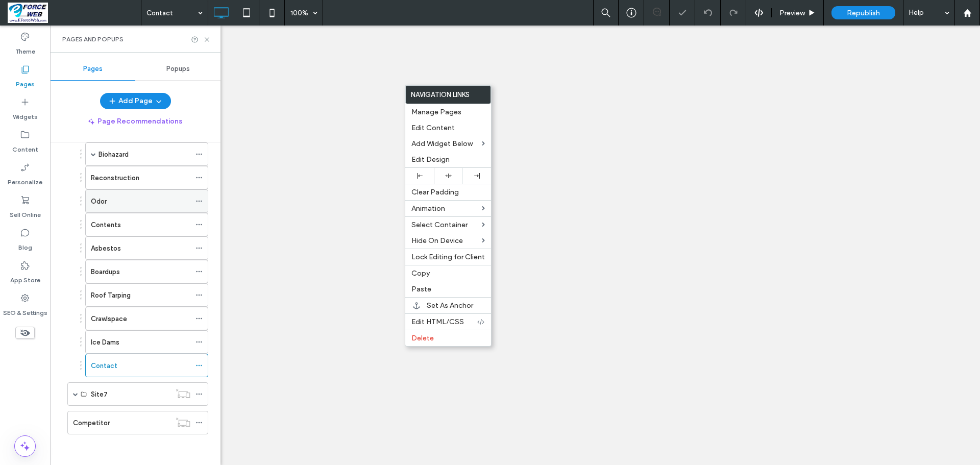
click at [430, 287] on label "Paste" at bounding box center [447, 289] width 73 height 9
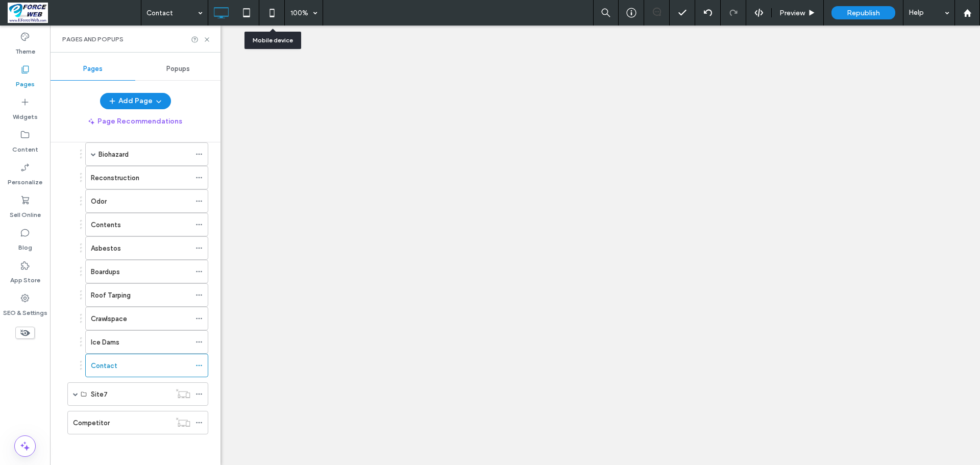
click at [273, 15] on icon at bounding box center [272, 13] width 20 height 20
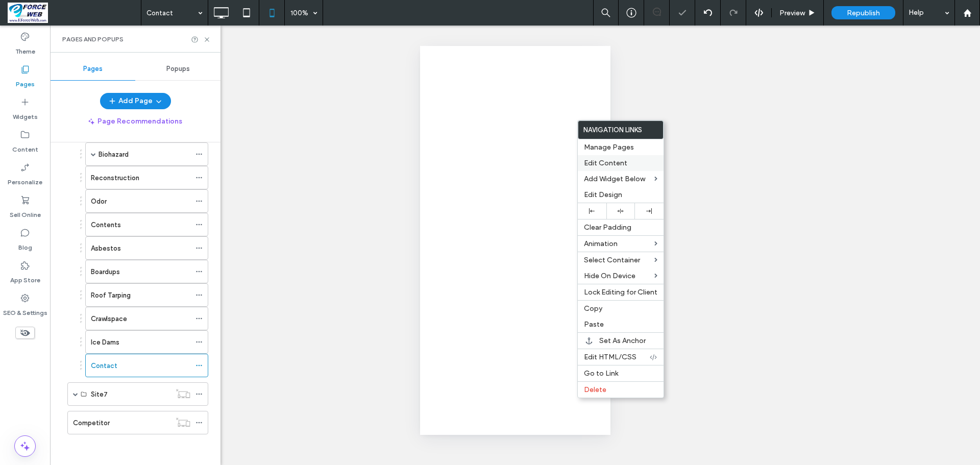
click at [601, 160] on span "Edit Content" at bounding box center [605, 163] width 43 height 9
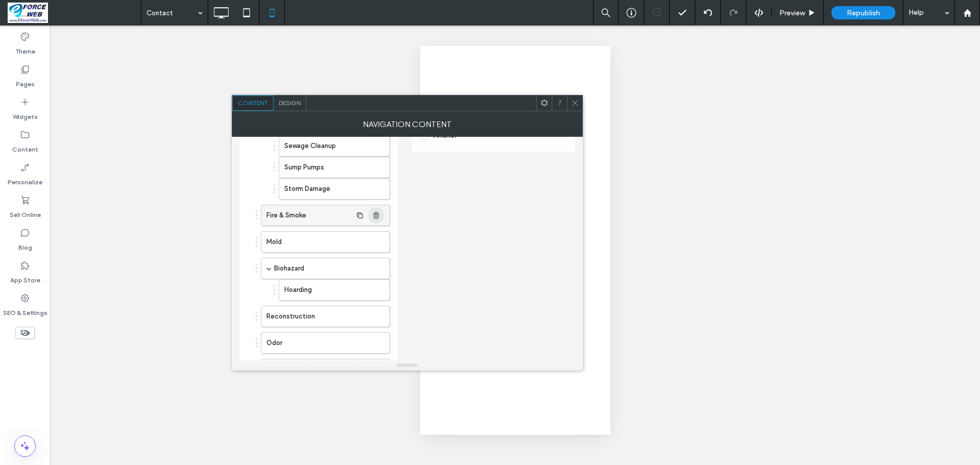
scroll to position [255, 0]
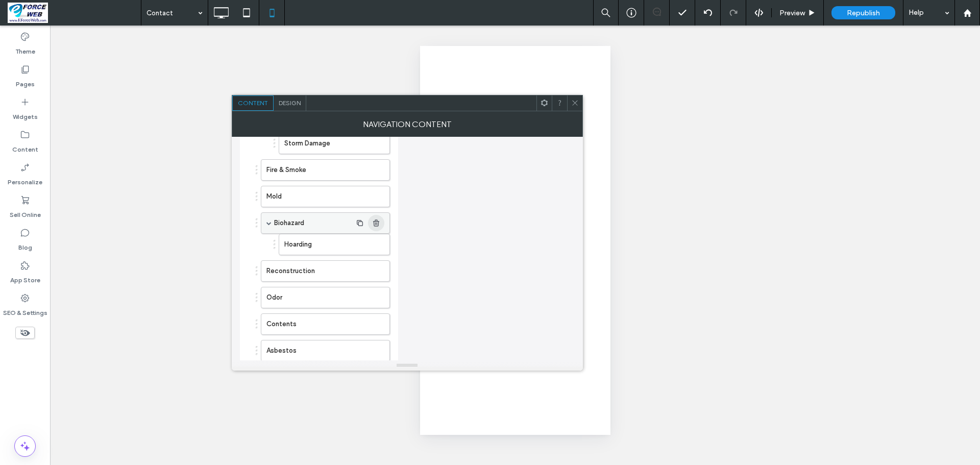
click at [378, 221] on use "button" at bounding box center [376, 222] width 6 height 7
click at [376, 279] on use "button" at bounding box center [376, 275] width 6 height 7
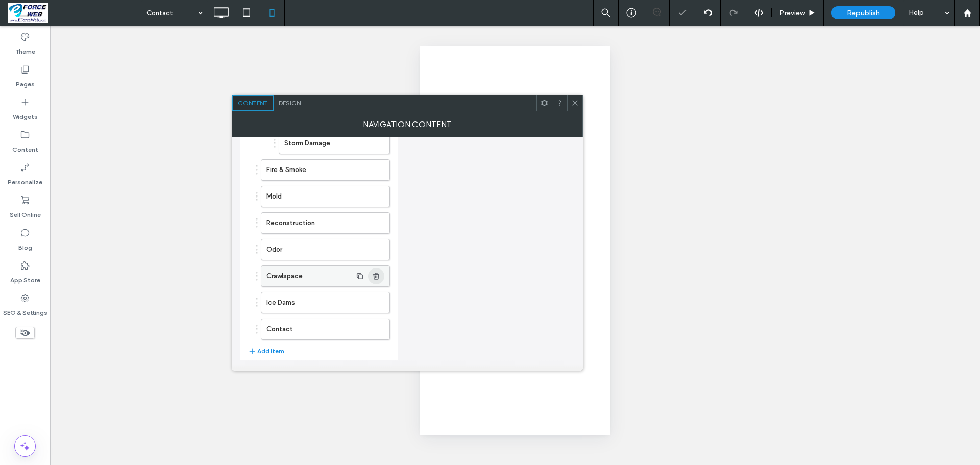
click at [376, 279] on use "button" at bounding box center [376, 275] width 6 height 7
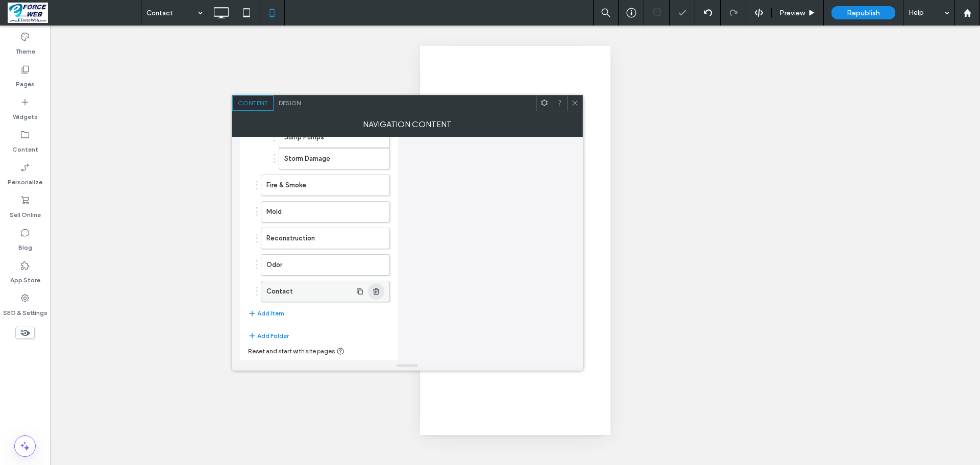
scroll to position [240, 0]
click at [574, 104] on use at bounding box center [574, 103] width 5 height 5
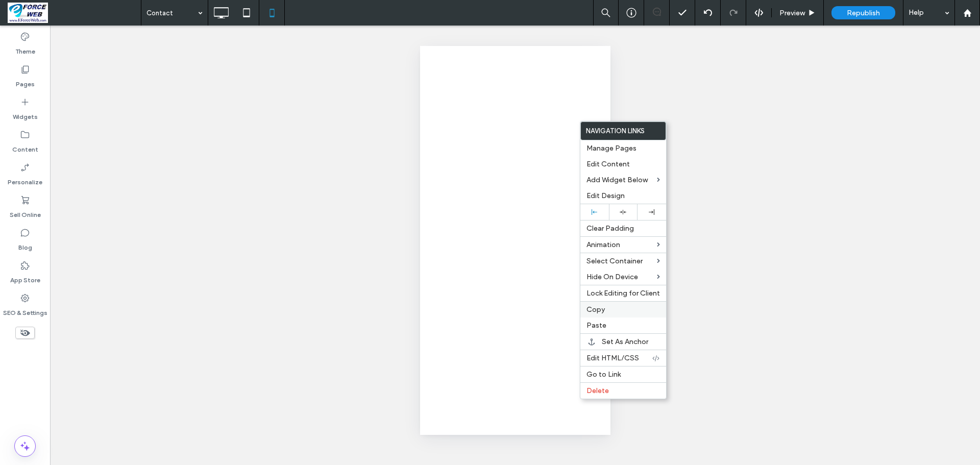
click at [604, 311] on span "Copy" at bounding box center [595, 309] width 18 height 9
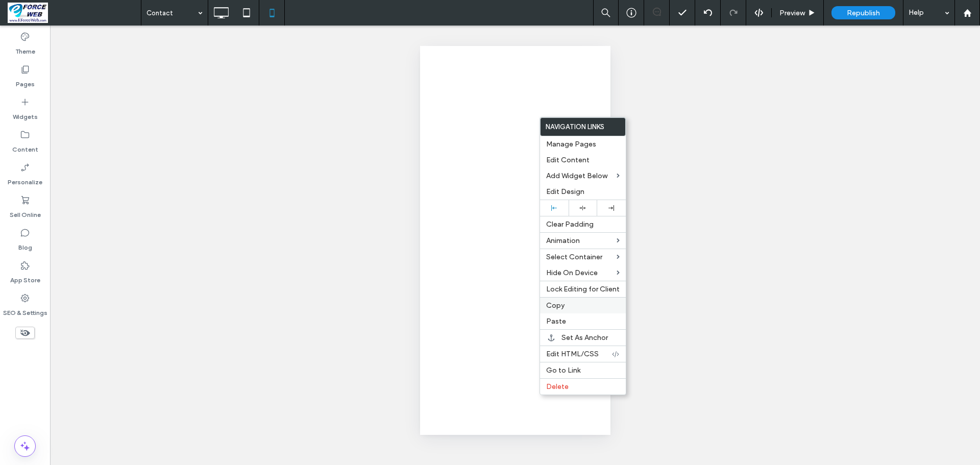
click at [577, 305] on label "Copy" at bounding box center [582, 305] width 73 height 9
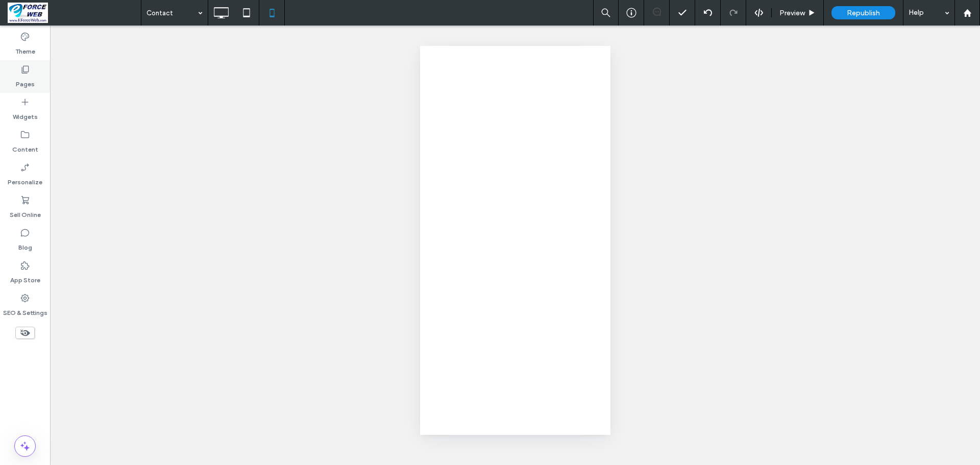
click at [21, 79] on label "Pages" at bounding box center [25, 81] width 19 height 14
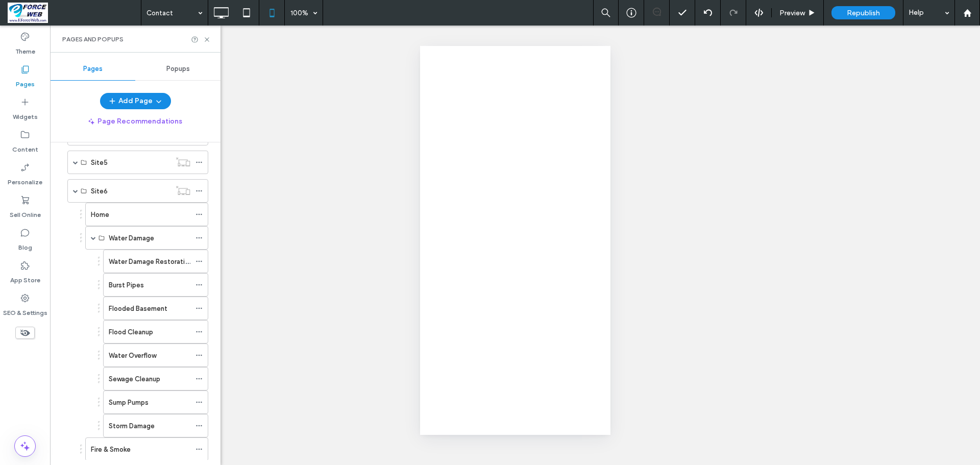
scroll to position [510, 0]
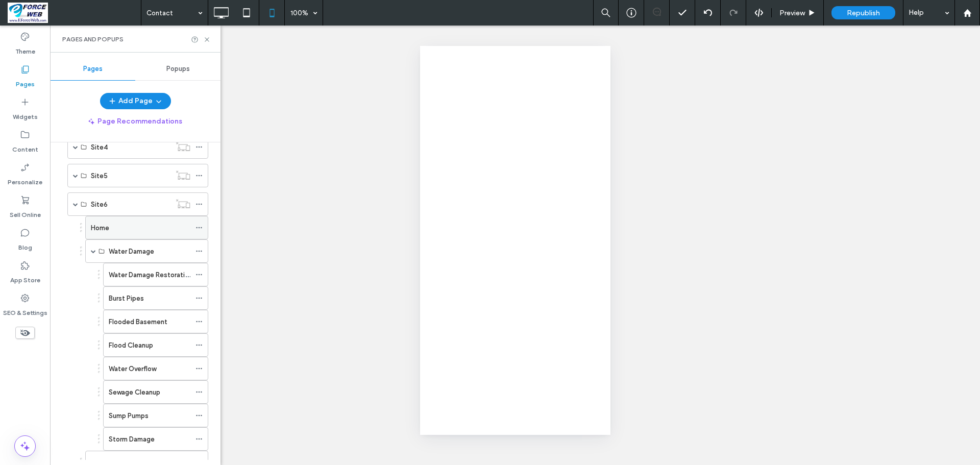
click at [138, 225] on div "Home" at bounding box center [140, 227] width 99 height 11
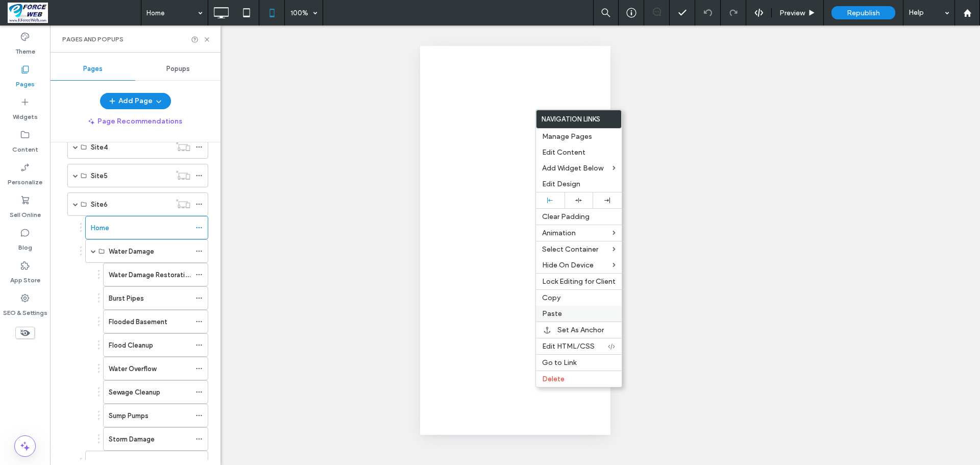
click at [558, 314] on span "Paste" at bounding box center [552, 313] width 20 height 9
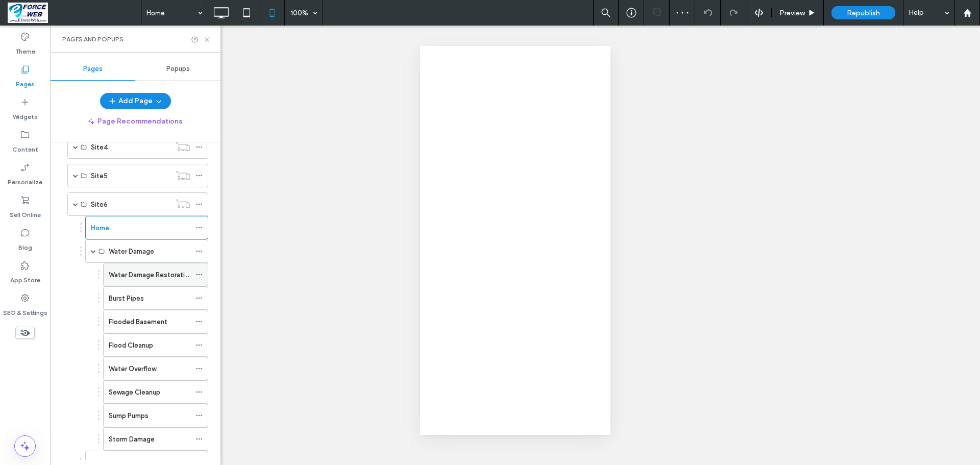
click at [168, 282] on div "Water Damage Restoration" at bounding box center [150, 274] width 82 height 22
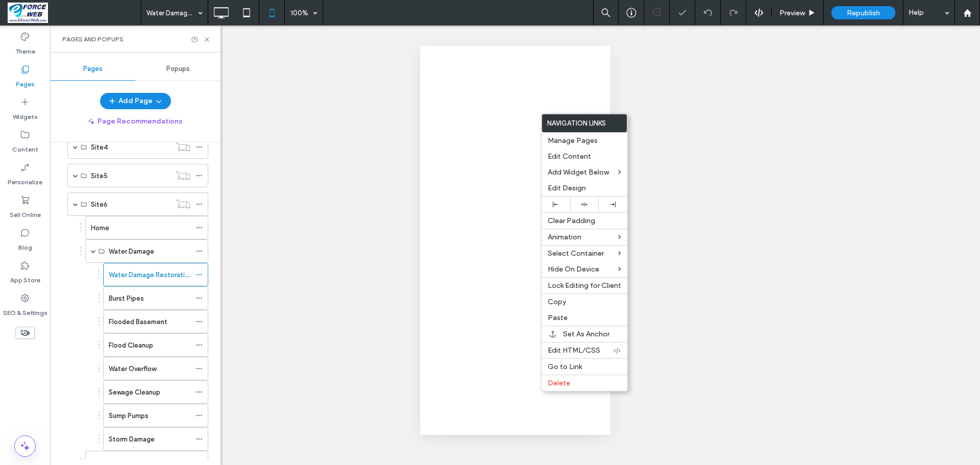
click at [554, 317] on span "Paste" at bounding box center [557, 317] width 20 height 9
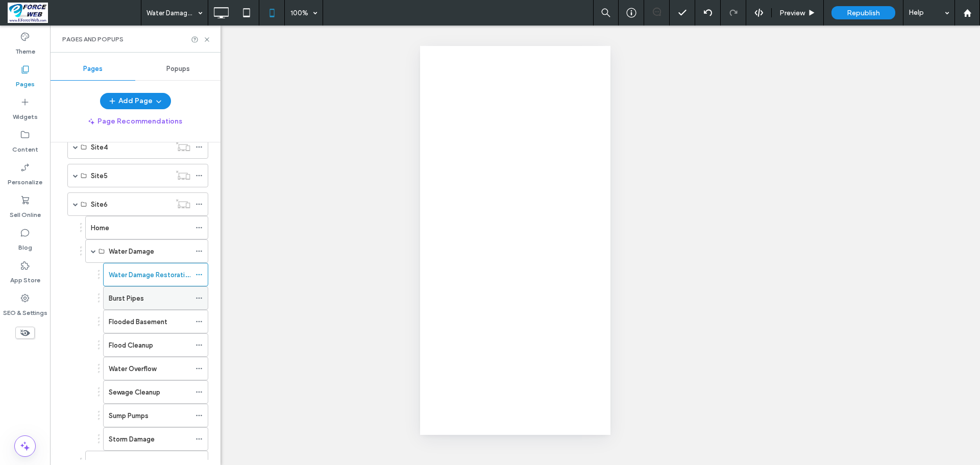
click at [132, 299] on label "Burst Pipes" at bounding box center [126, 298] width 35 height 18
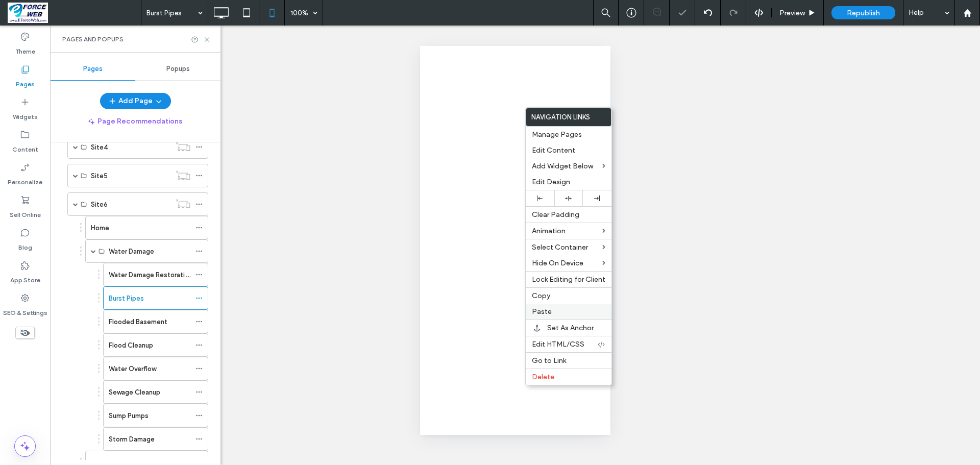
click at [545, 310] on span "Paste" at bounding box center [542, 311] width 20 height 9
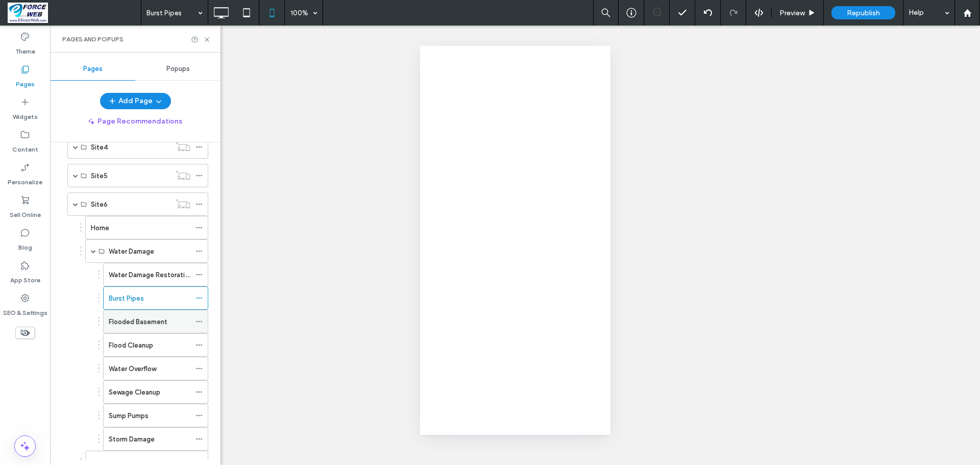
click at [147, 324] on label "Flooded Basement" at bounding box center [138, 322] width 59 height 18
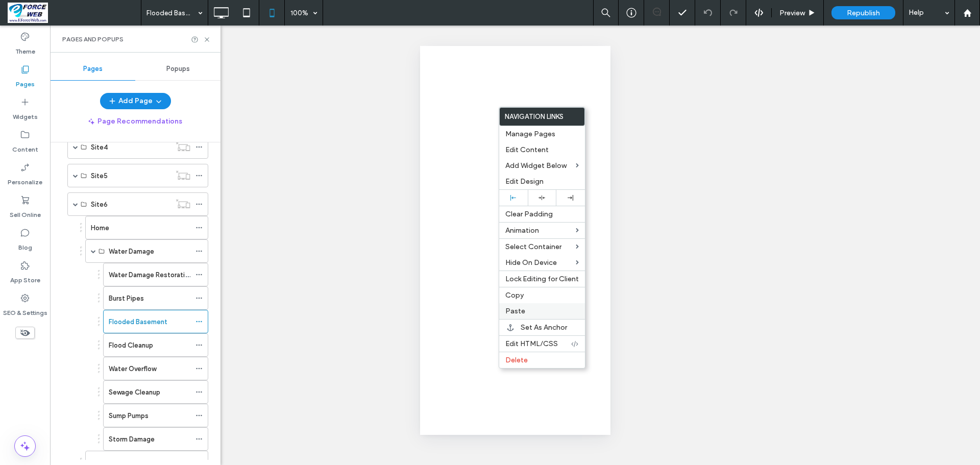
click at [525, 312] on label "Paste" at bounding box center [541, 311] width 73 height 9
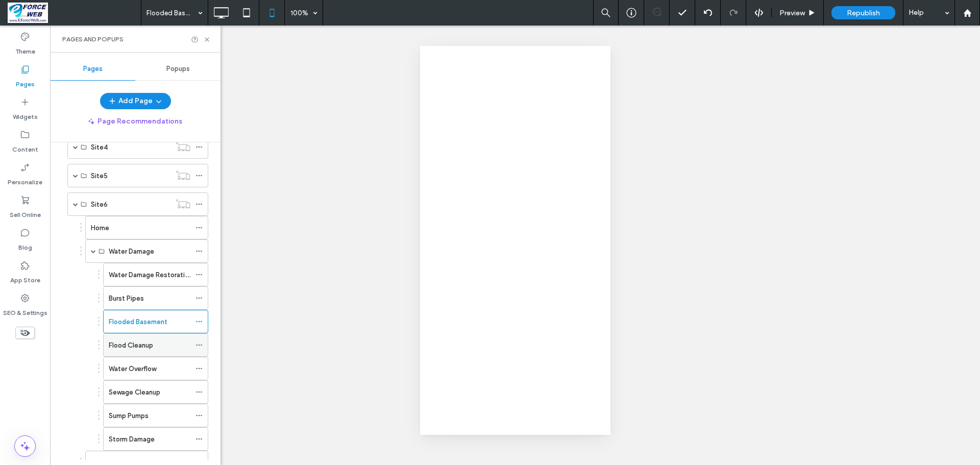
click at [120, 341] on label "Flood Cleanup" at bounding box center [131, 345] width 44 height 18
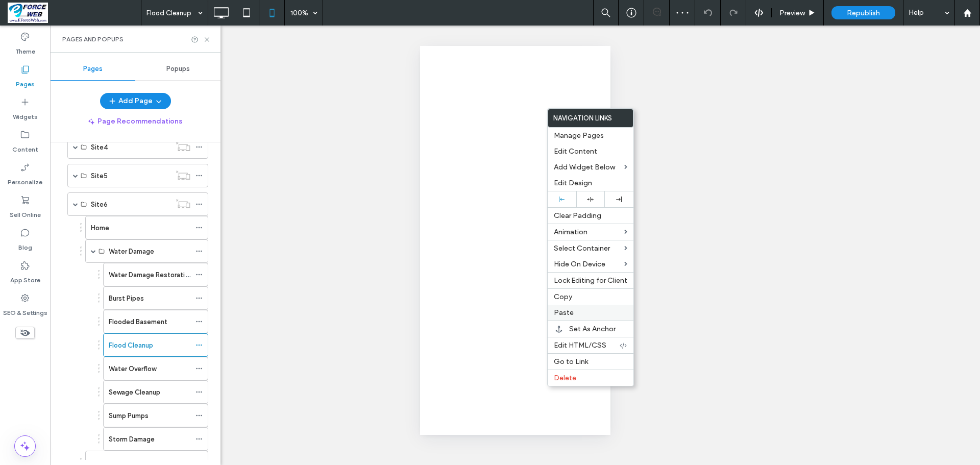
click at [599, 315] on label "Paste" at bounding box center [590, 312] width 73 height 9
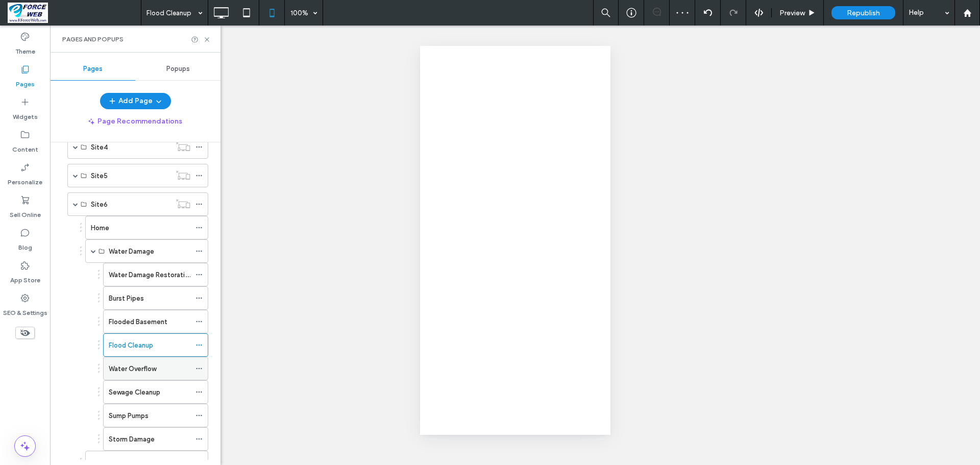
click at [148, 371] on label "Water Overflow" at bounding box center [132, 369] width 47 height 18
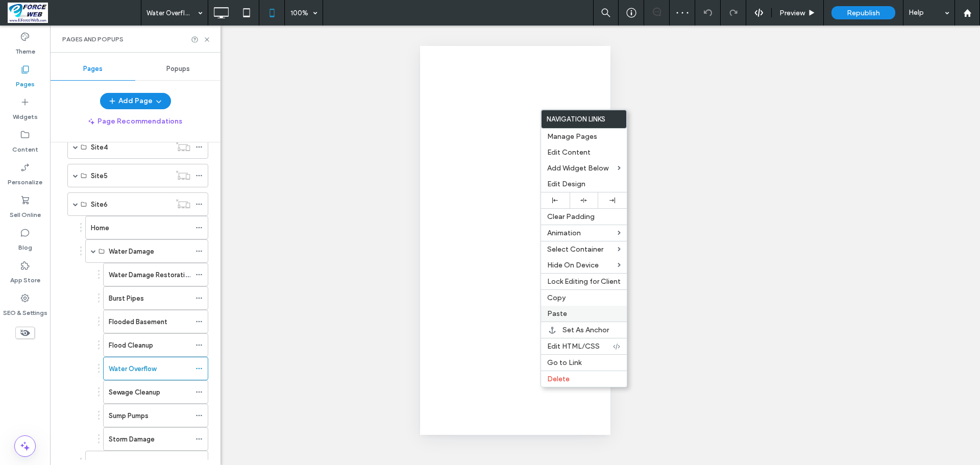
click at [559, 310] on span "Paste" at bounding box center [557, 313] width 20 height 9
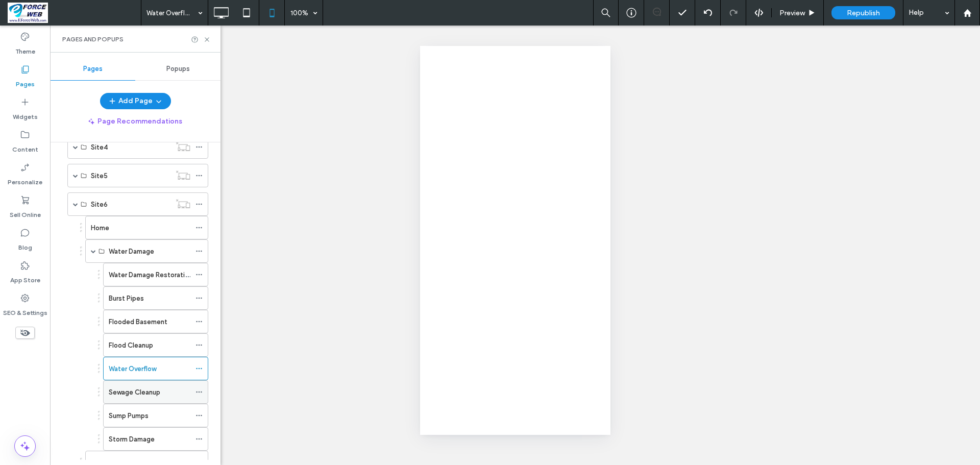
click at [124, 394] on label "Sewage Cleanup" at bounding box center [135, 392] width 52 height 18
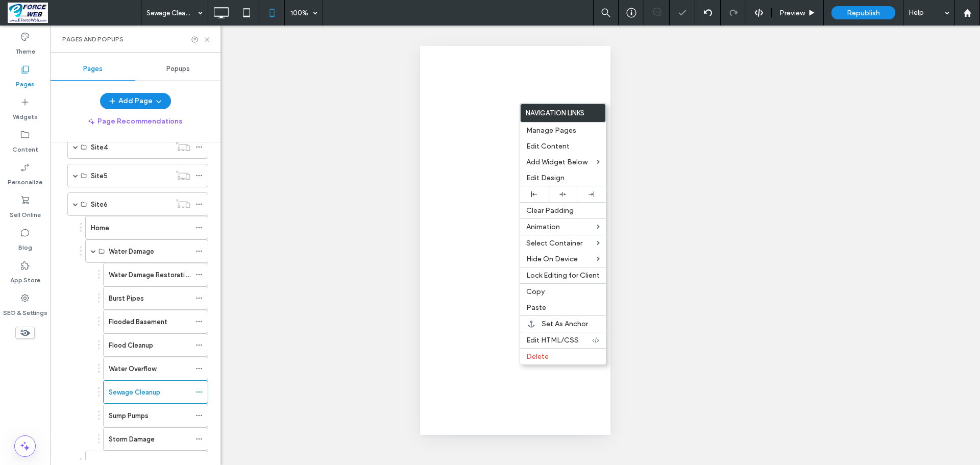
click at [572, 307] on label "Paste" at bounding box center [562, 307] width 73 height 9
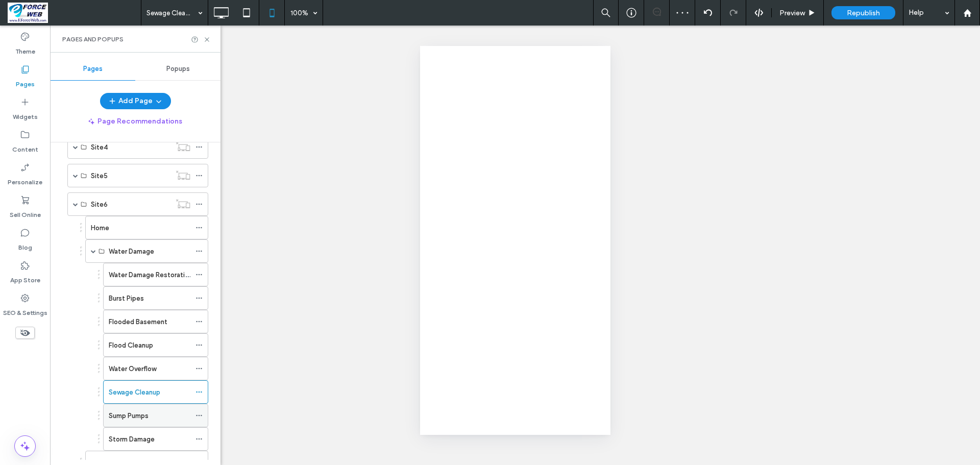
click at [129, 416] on label "Sump Pumps" at bounding box center [129, 416] width 40 height 18
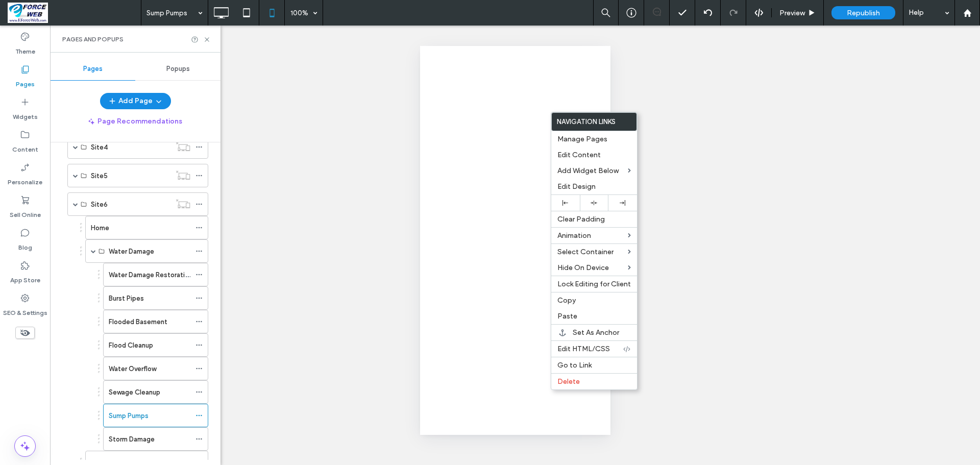
click at [574, 317] on span "Paste" at bounding box center [567, 316] width 20 height 9
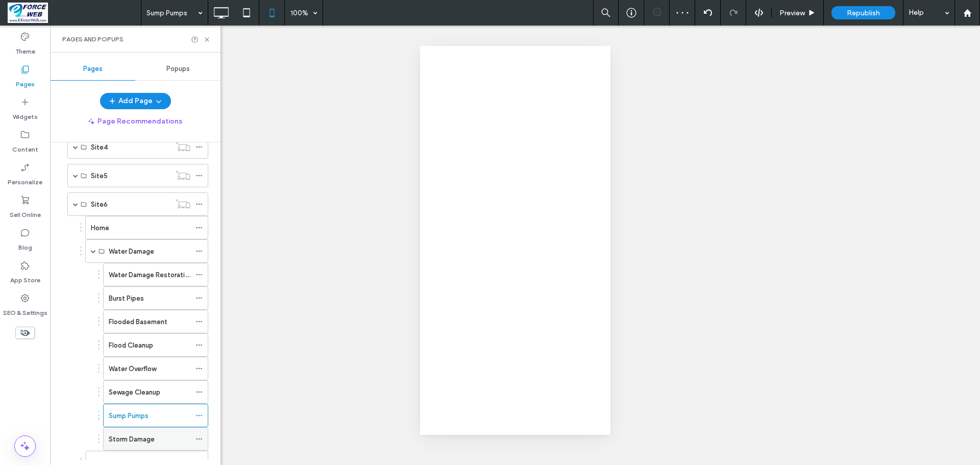
click at [153, 437] on label "Storm Damage" at bounding box center [132, 439] width 46 height 18
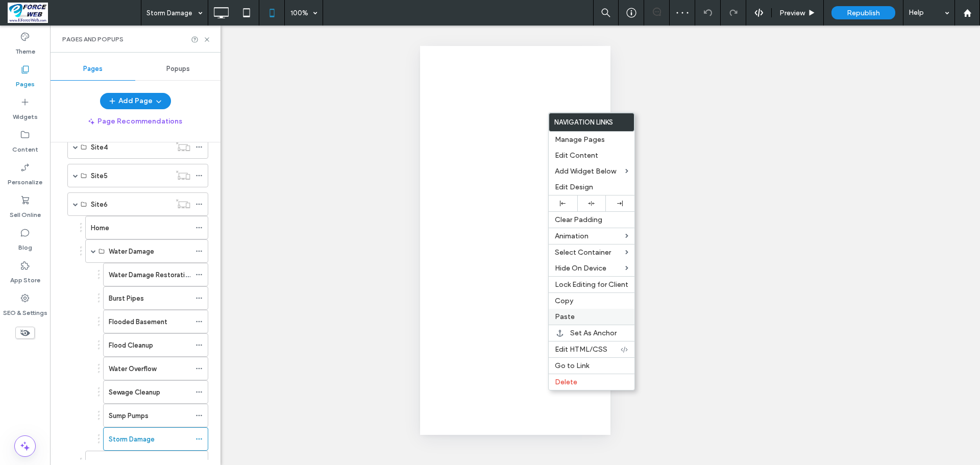
click at [578, 319] on label "Paste" at bounding box center [591, 316] width 73 height 9
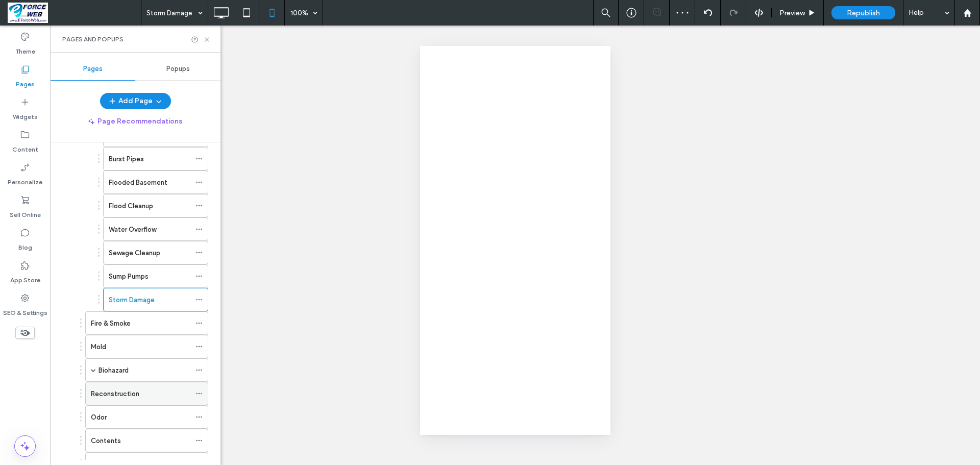
scroll to position [663, 0]
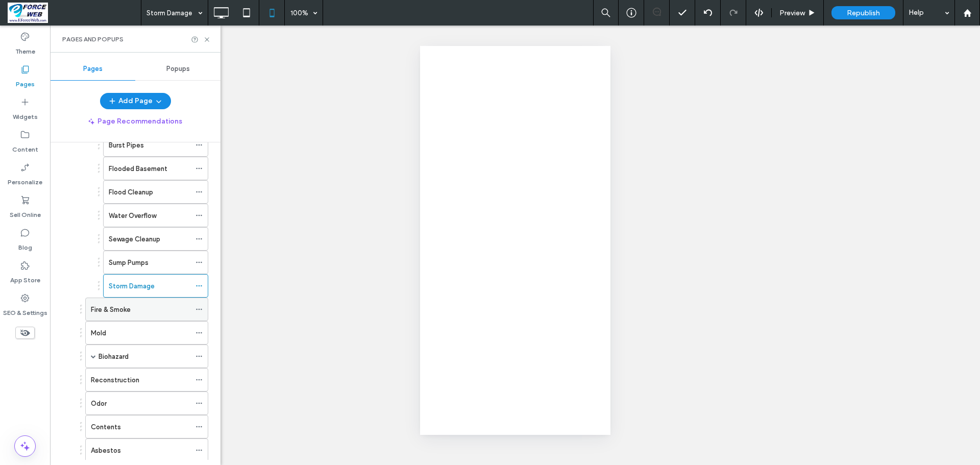
click at [127, 313] on label "Fire & Smoke" at bounding box center [111, 310] width 40 height 18
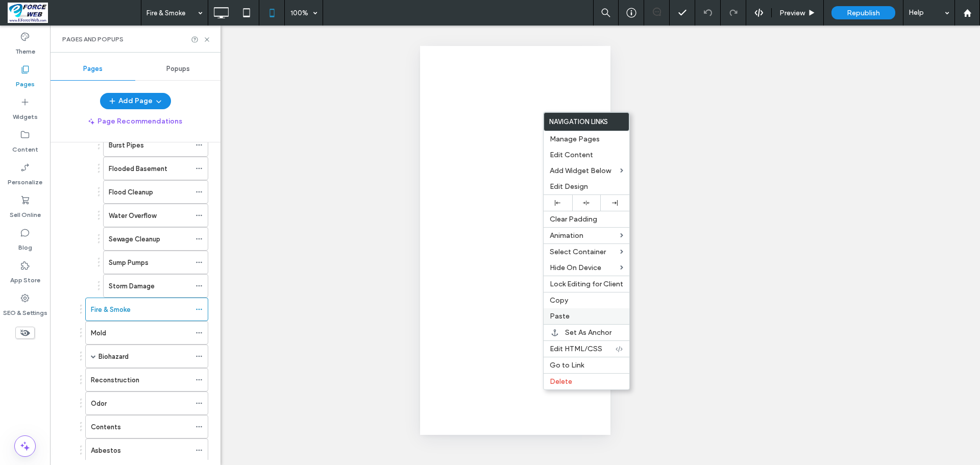
click at [560, 314] on span "Paste" at bounding box center [560, 316] width 20 height 9
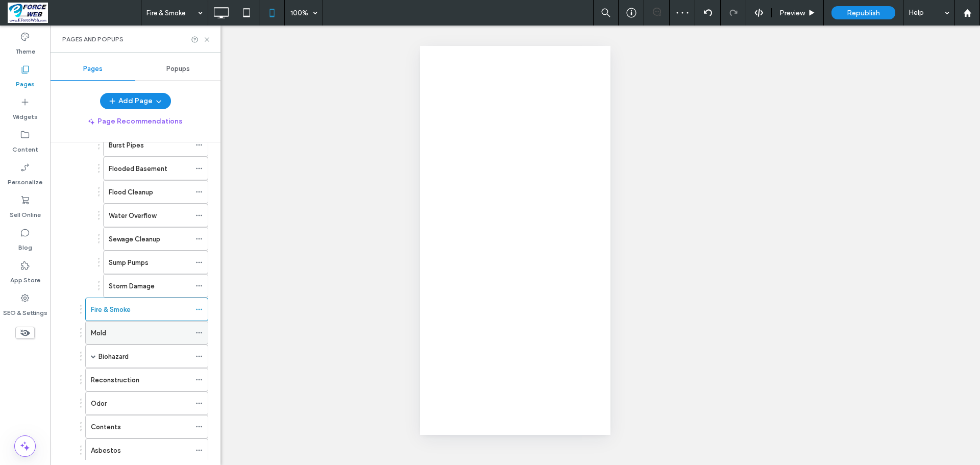
click at [118, 329] on div "Mold" at bounding box center [140, 333] width 99 height 11
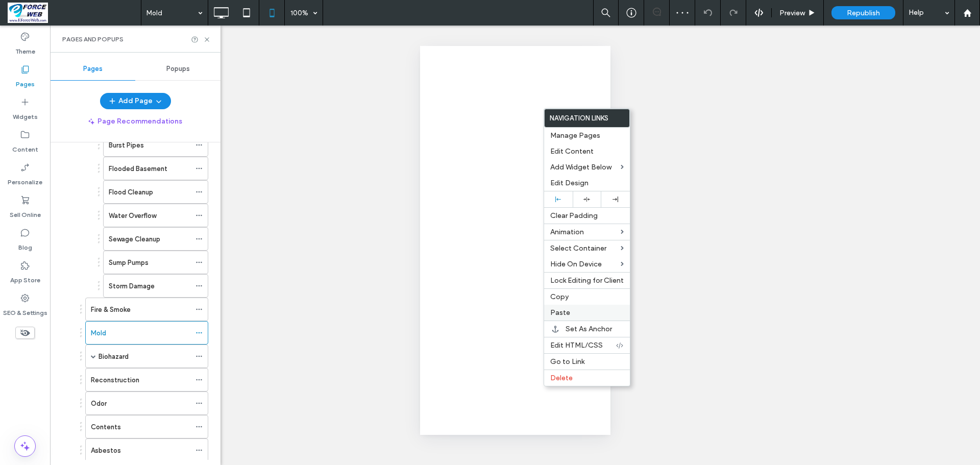
click at [554, 310] on span "Paste" at bounding box center [560, 312] width 20 height 9
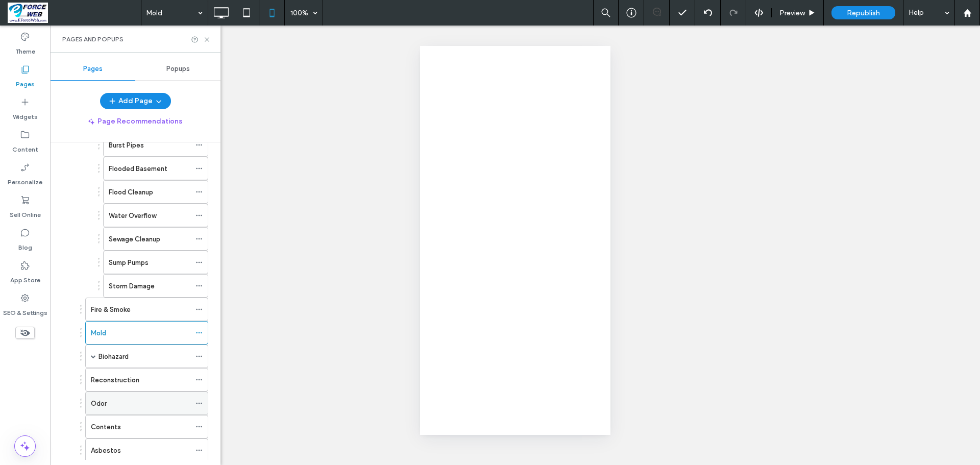
click at [133, 405] on div "Odor" at bounding box center [140, 403] width 99 height 11
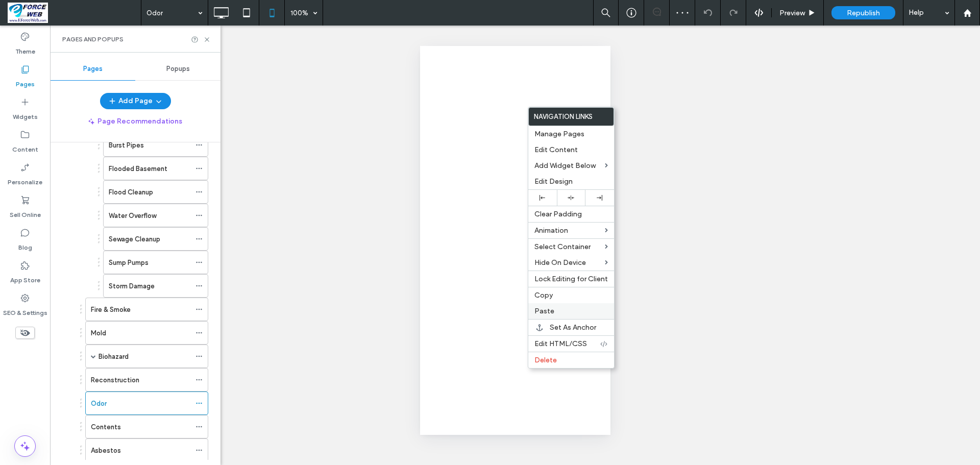
click at [541, 313] on span "Paste" at bounding box center [544, 311] width 20 height 9
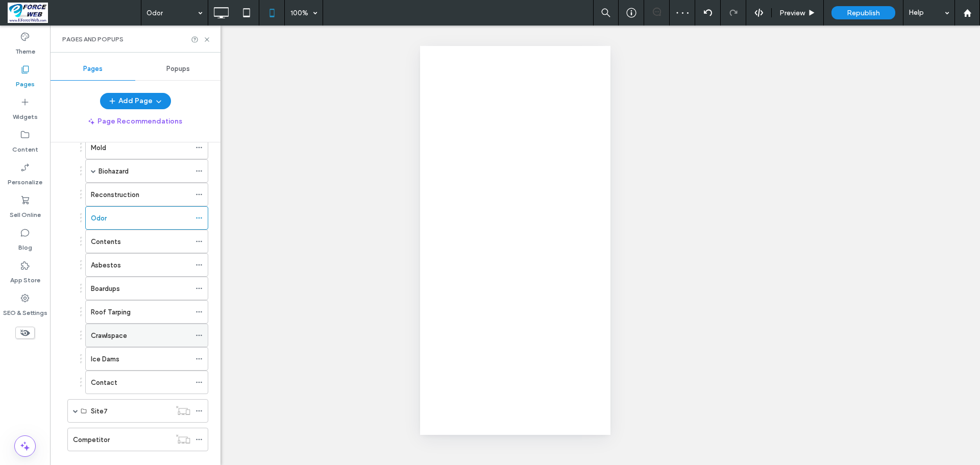
scroll to position [865, 0]
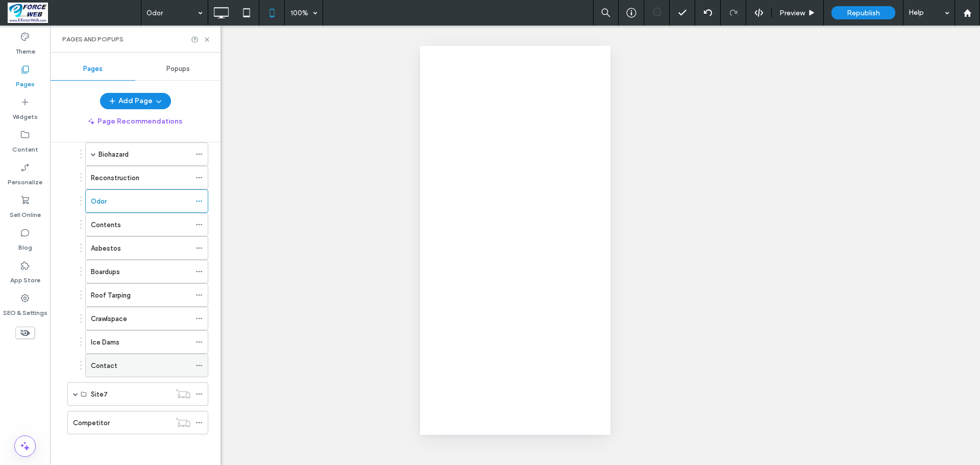
click at [126, 368] on div "Contact" at bounding box center [140, 365] width 99 height 11
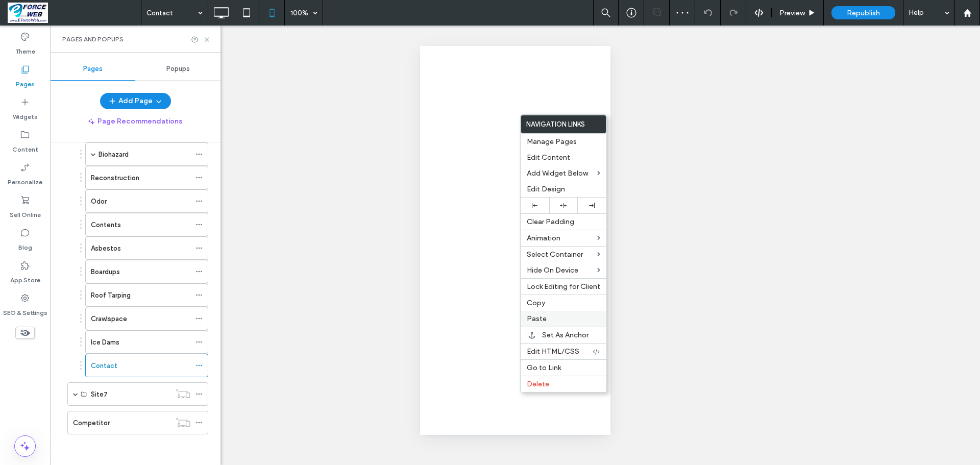
click at [531, 317] on span "Paste" at bounding box center [537, 318] width 20 height 9
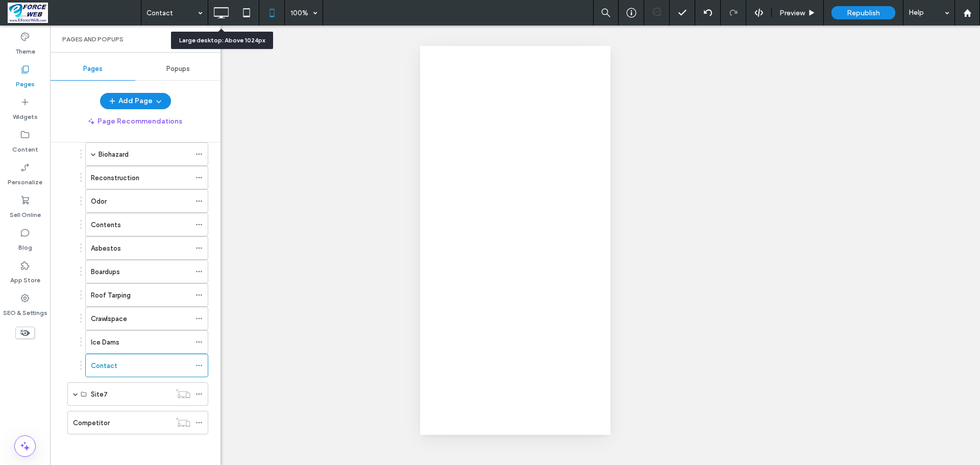
click at [223, 13] on icon at bounding box center [221, 13] width 20 height 20
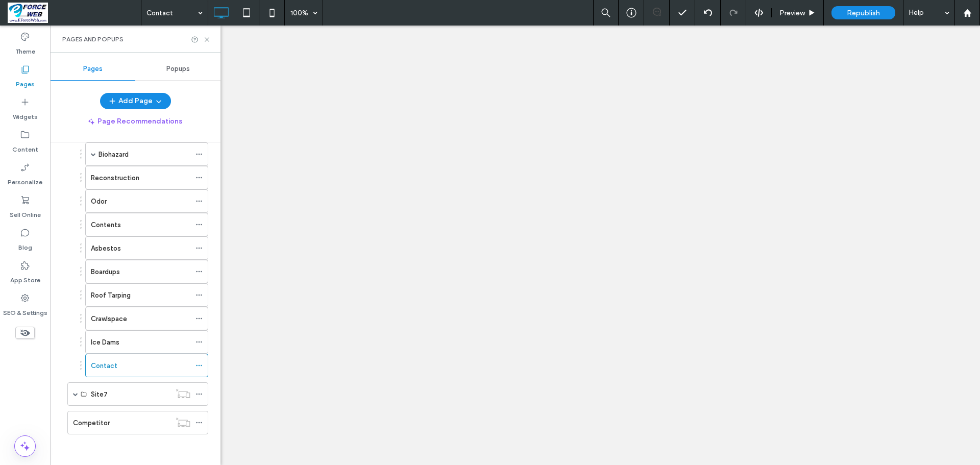
click at [131, 93] on label "Storm Damage" at bounding box center [132, 84] width 46 height 18
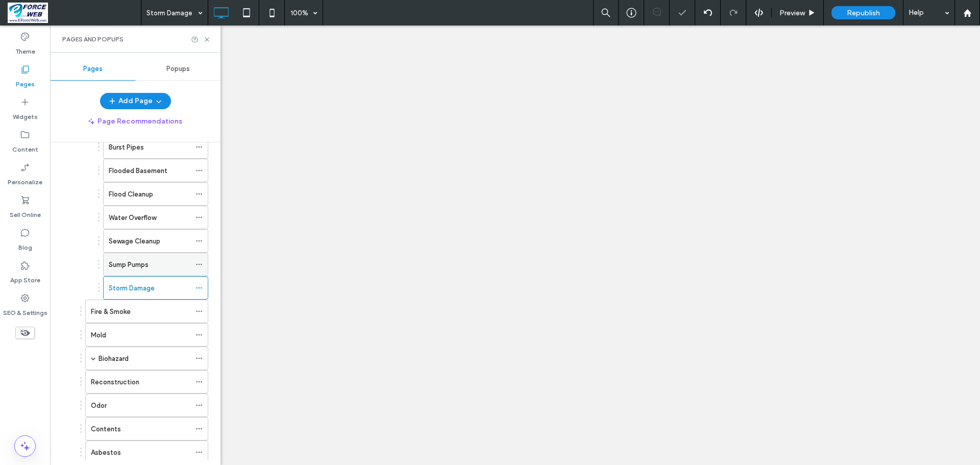
click at [129, 261] on label "Sump Pumps" at bounding box center [129, 265] width 40 height 18
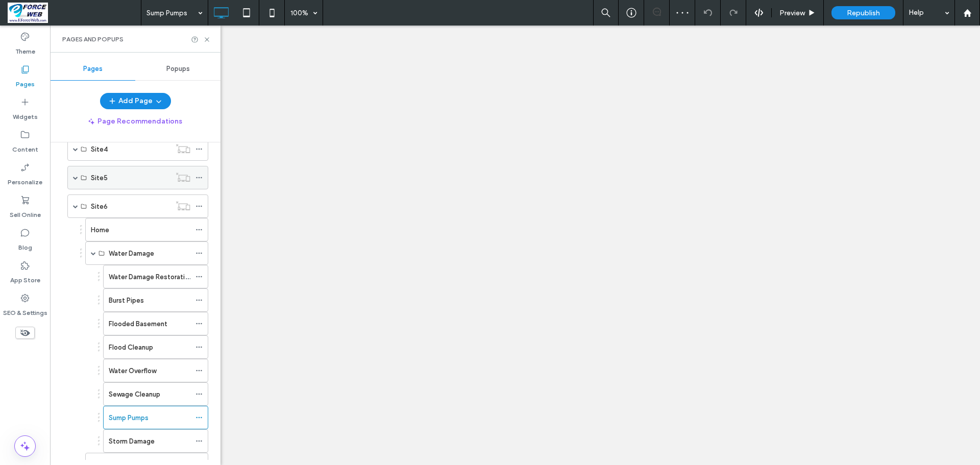
click at [77, 178] on span at bounding box center [75, 177] width 5 height 5
click at [113, 227] on div "Home" at bounding box center [140, 230] width 99 height 11
click at [73, 178] on div at bounding box center [490, 232] width 980 height 465
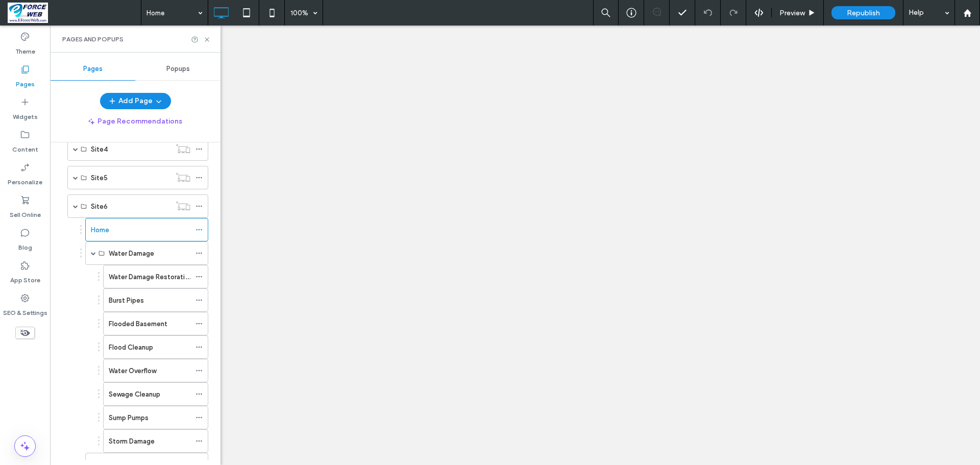
click at [77, 179] on div at bounding box center [490, 232] width 980 height 465
click at [118, 180] on div "Site5" at bounding box center [131, 177] width 80 height 11
click at [76, 179] on span at bounding box center [75, 177] width 5 height 5
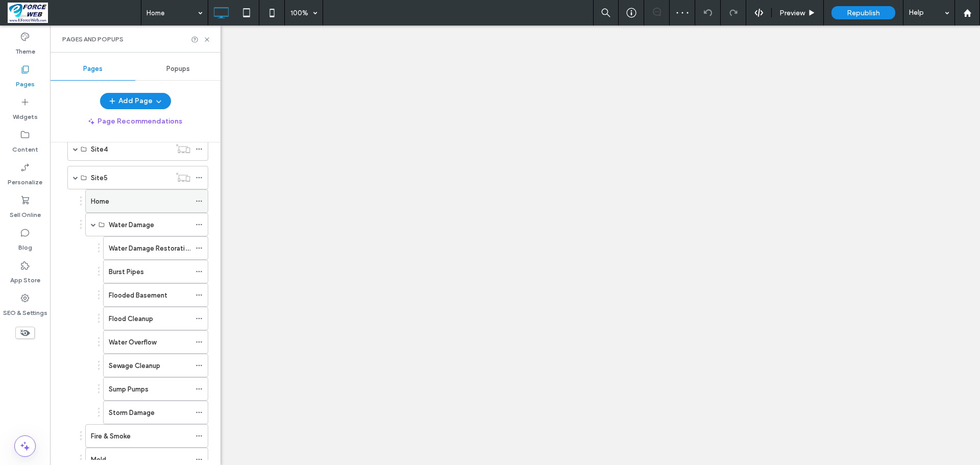
click at [96, 202] on label "Home" at bounding box center [100, 201] width 18 height 18
click at [128, 200] on div "Home" at bounding box center [140, 201] width 99 height 11
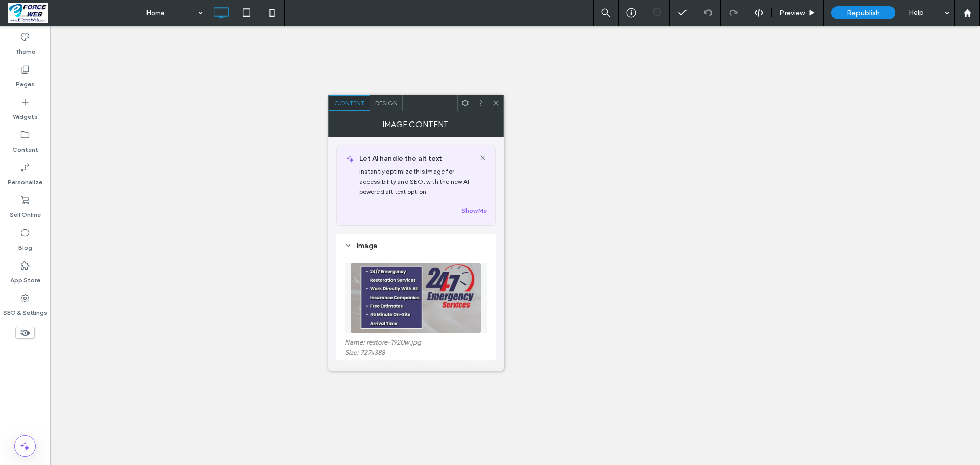
click at [466, 103] on icon at bounding box center [465, 103] width 8 height 8
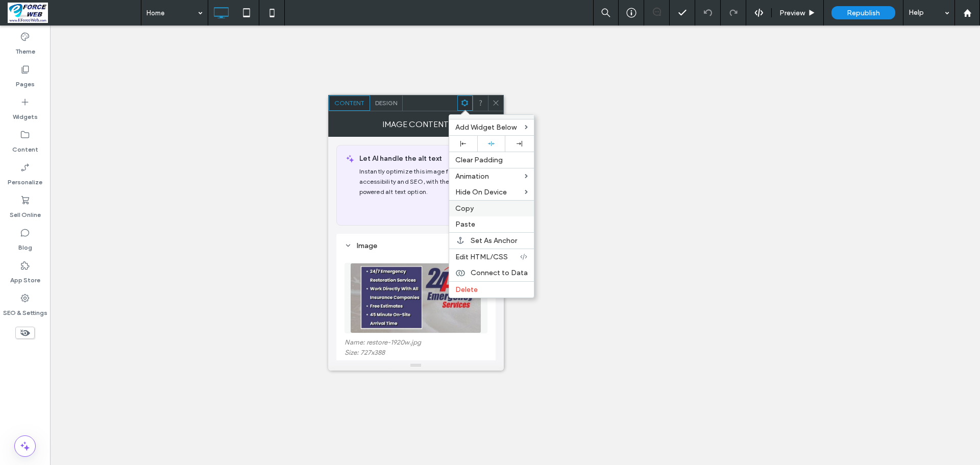
click at [463, 212] on span "Copy" at bounding box center [464, 208] width 18 height 9
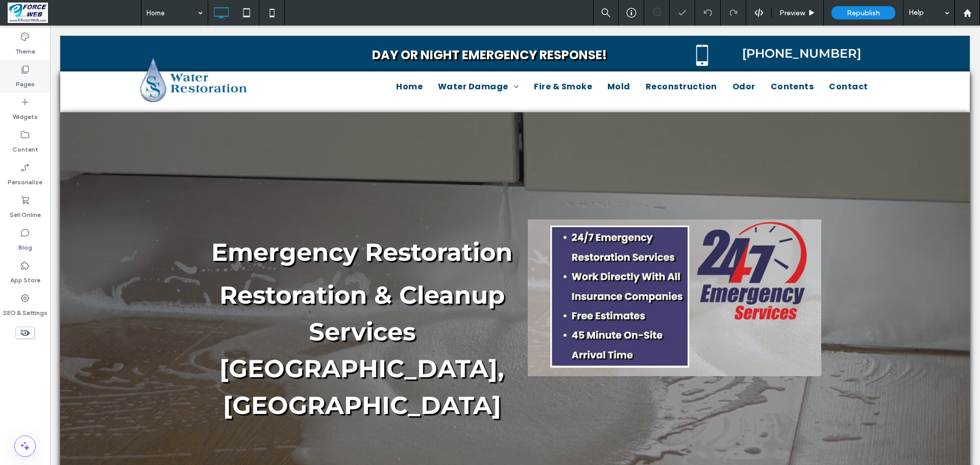
click at [27, 77] on label "Pages" at bounding box center [25, 81] width 19 height 14
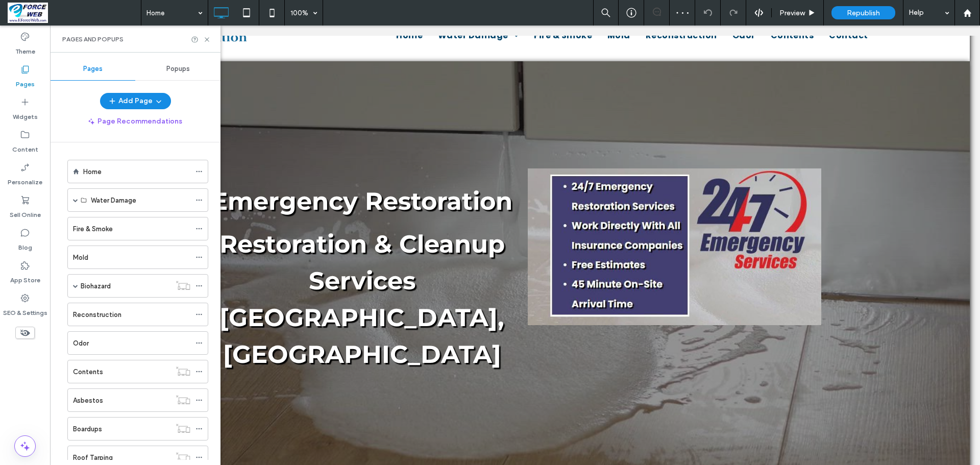
scroll to position [51, 0]
click at [27, 77] on label "Pages" at bounding box center [25, 81] width 19 height 14
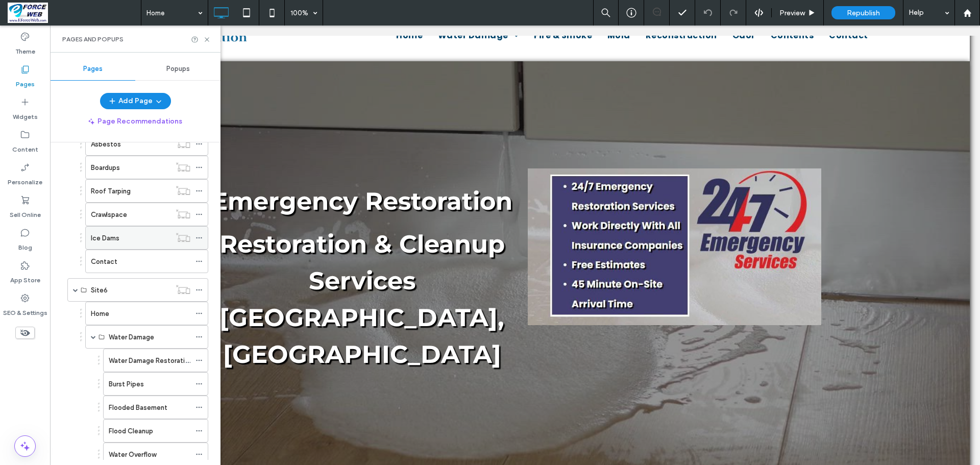
scroll to position [969, 0]
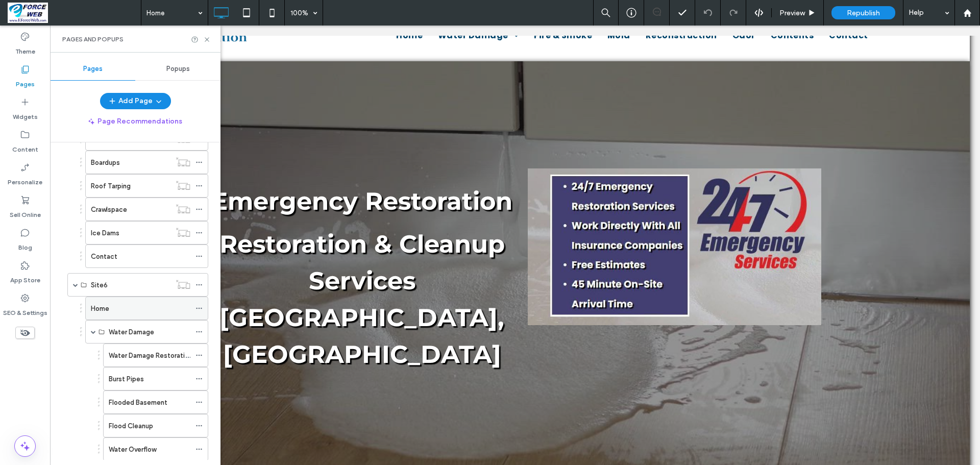
click at [122, 314] on div "Home" at bounding box center [140, 308] width 99 height 11
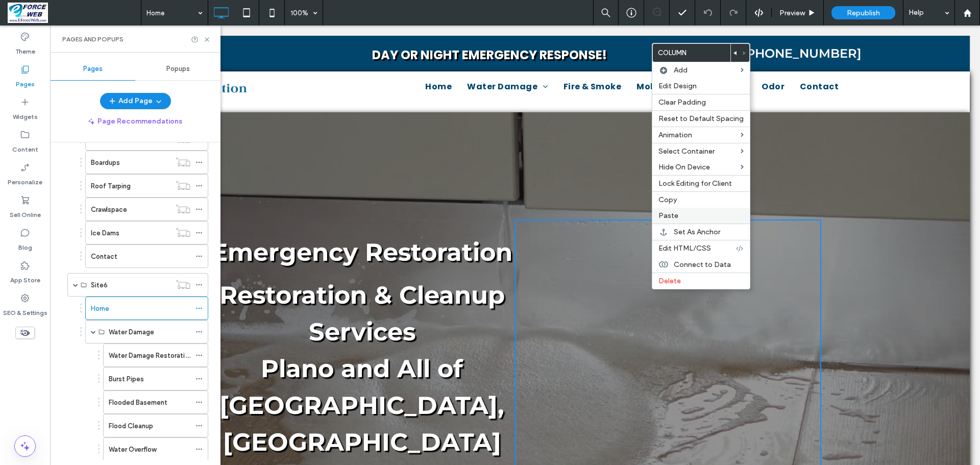
click at [667, 212] on span "Paste" at bounding box center [668, 215] width 20 height 9
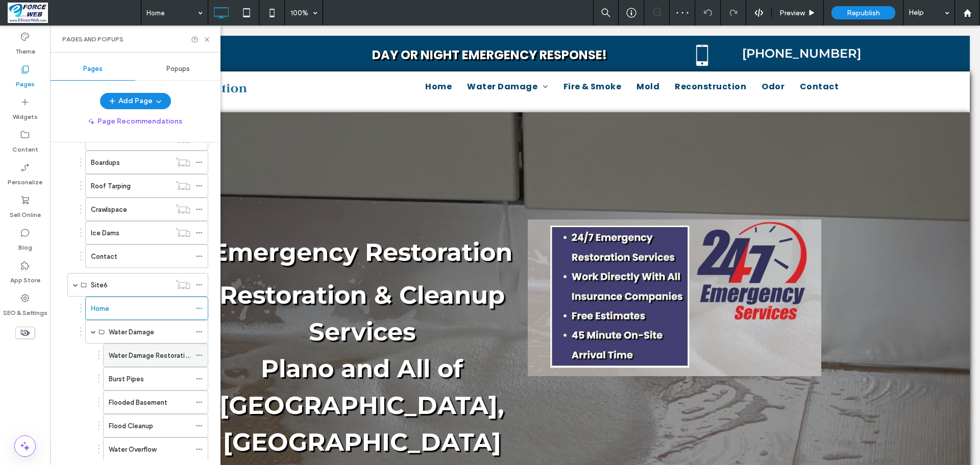
click at [127, 359] on label "Water Damage Restoration" at bounding box center [151, 355] width 84 height 18
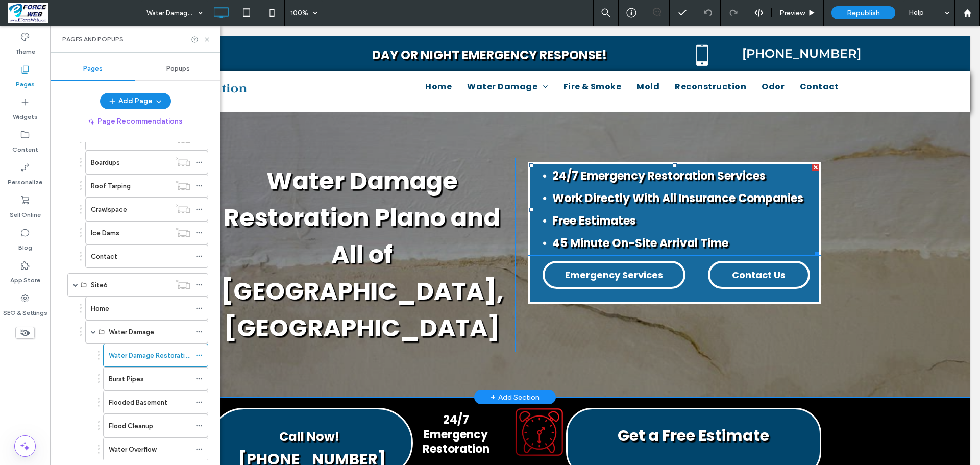
click at [813, 167] on div at bounding box center [815, 167] width 7 height 7
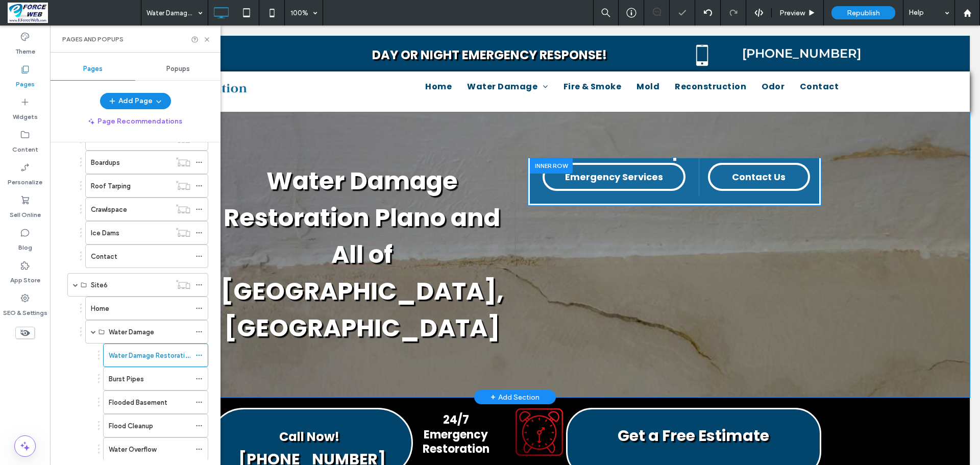
click at [547, 164] on div at bounding box center [551, 166] width 43 height 16
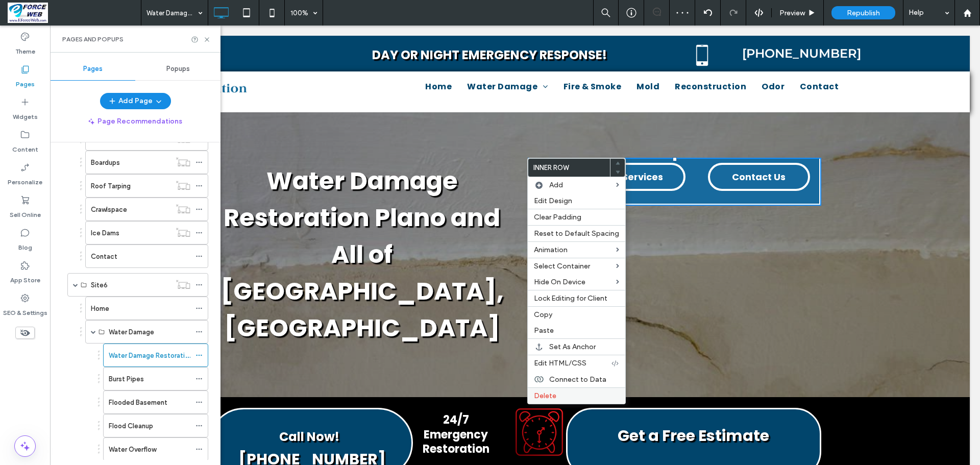
click at [538, 397] on span "Delete" at bounding box center [545, 395] width 22 height 9
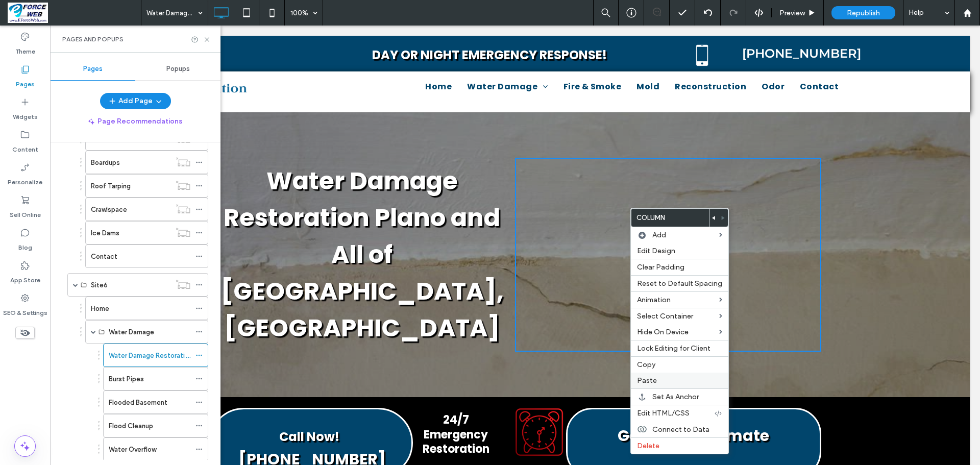
click at [645, 379] on span "Paste" at bounding box center [647, 380] width 20 height 9
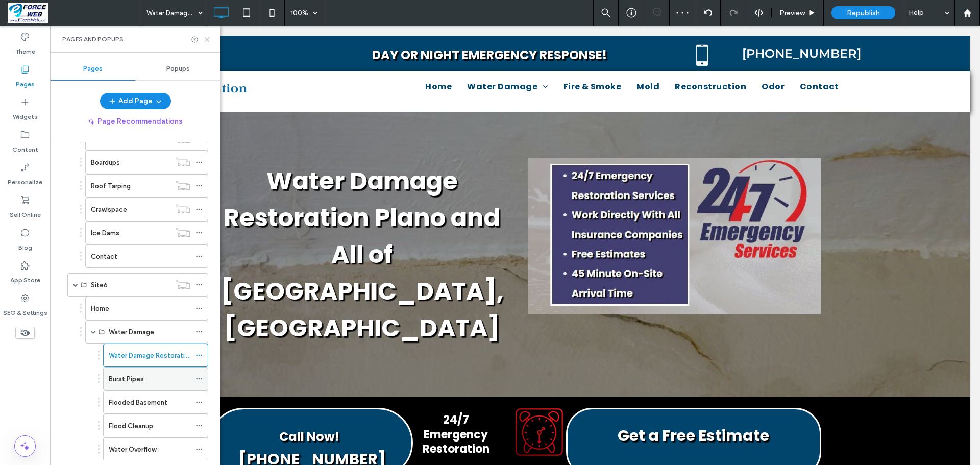
click at [121, 382] on label "Burst Pipes" at bounding box center [126, 379] width 35 height 18
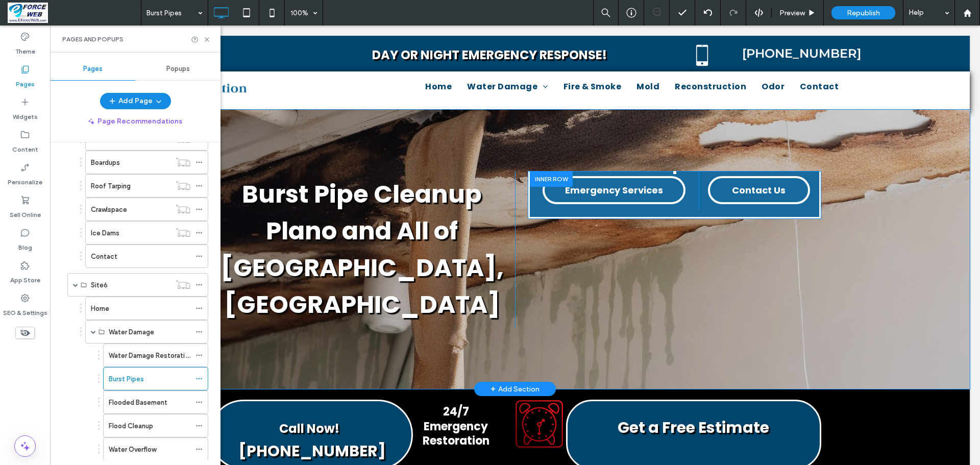
click at [547, 182] on div at bounding box center [551, 179] width 43 height 16
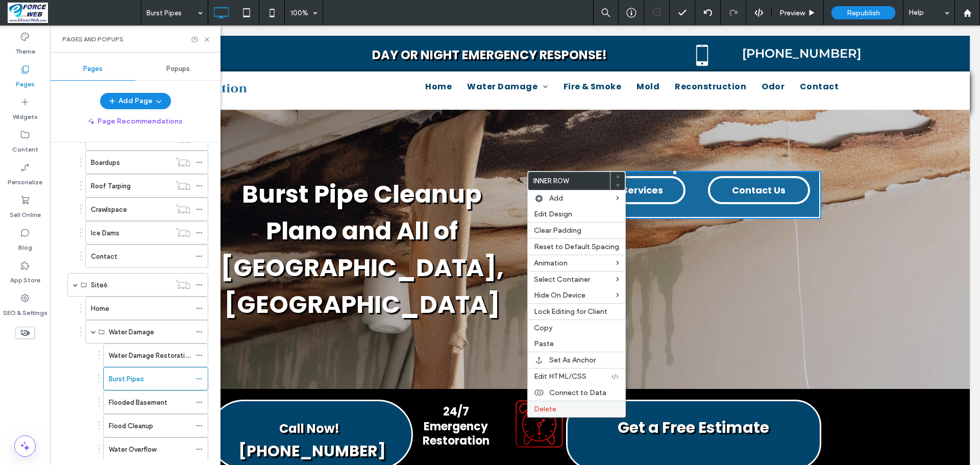
click at [545, 408] on span "Delete" at bounding box center [545, 409] width 22 height 9
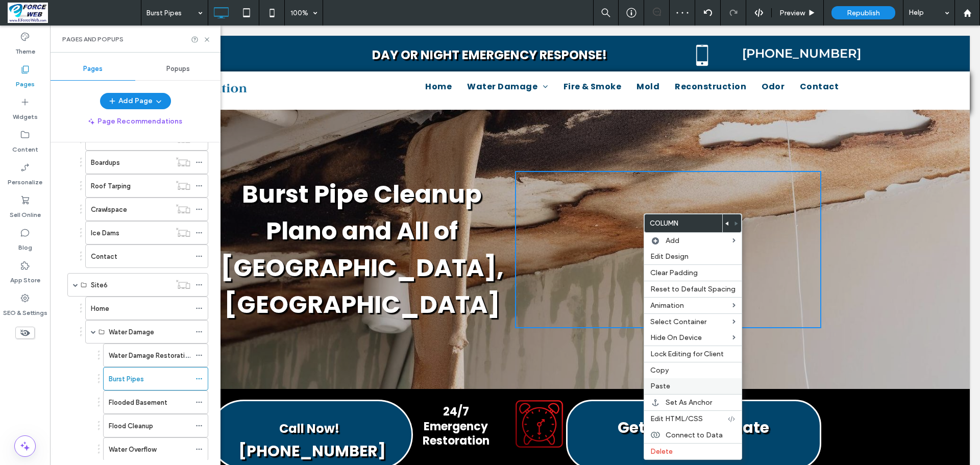
click at [657, 387] on span "Paste" at bounding box center [660, 386] width 20 height 9
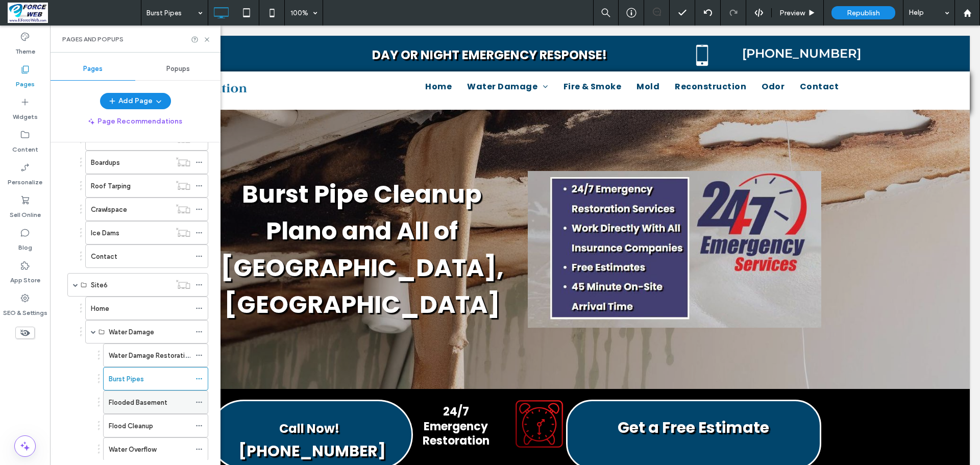
click at [126, 403] on label "Flooded Basement" at bounding box center [138, 402] width 59 height 18
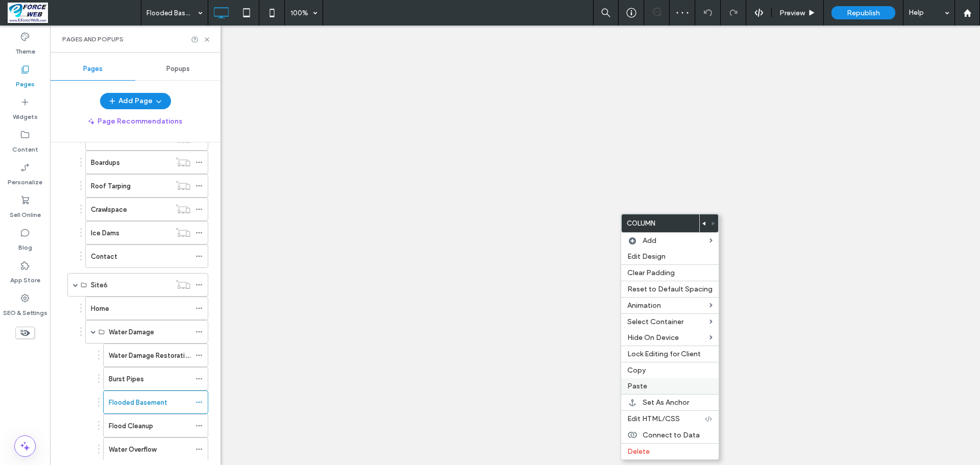
click at [639, 384] on span "Paste" at bounding box center [637, 386] width 20 height 9
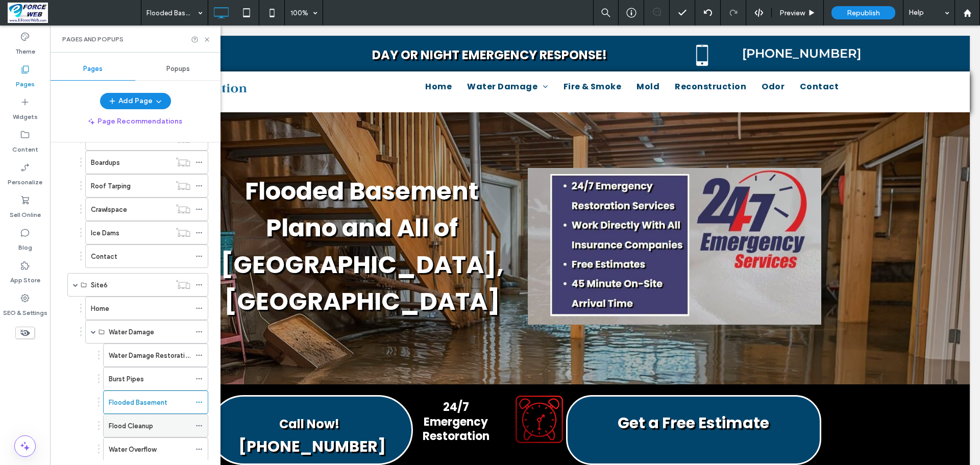
click at [136, 427] on label "Flood Cleanup" at bounding box center [131, 426] width 44 height 18
click at [0, 0] on div at bounding box center [0, 0] width 0 height 0
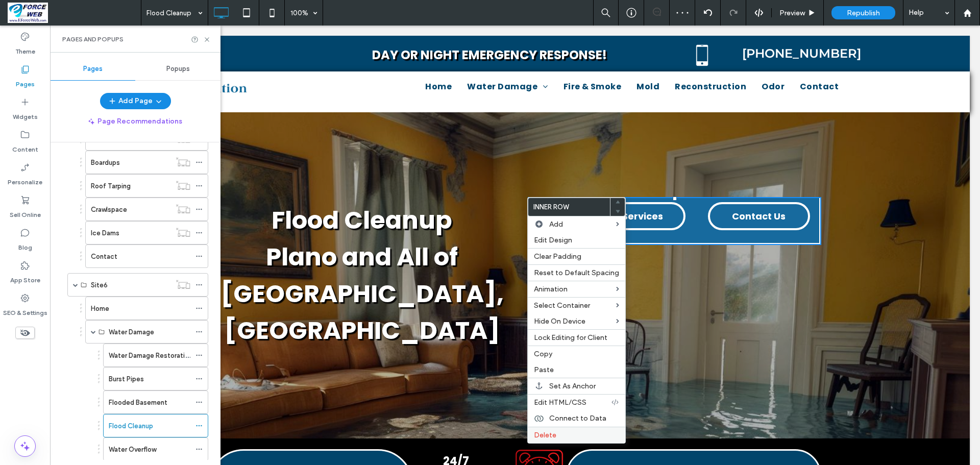
drag, startPoint x: 542, startPoint y: 431, endPoint x: 639, endPoint y: 332, distance: 138.9
click at [542, 431] on span "Delete" at bounding box center [545, 435] width 22 height 9
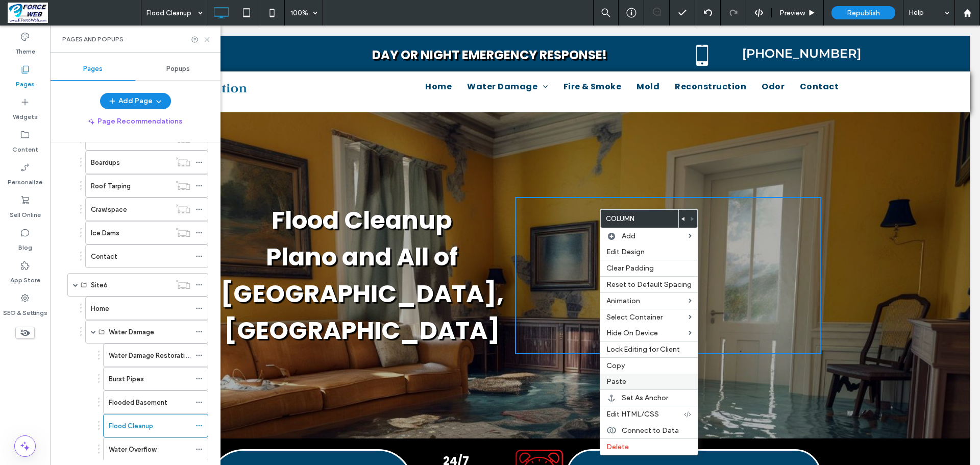
click at [614, 381] on span "Paste" at bounding box center [616, 381] width 20 height 9
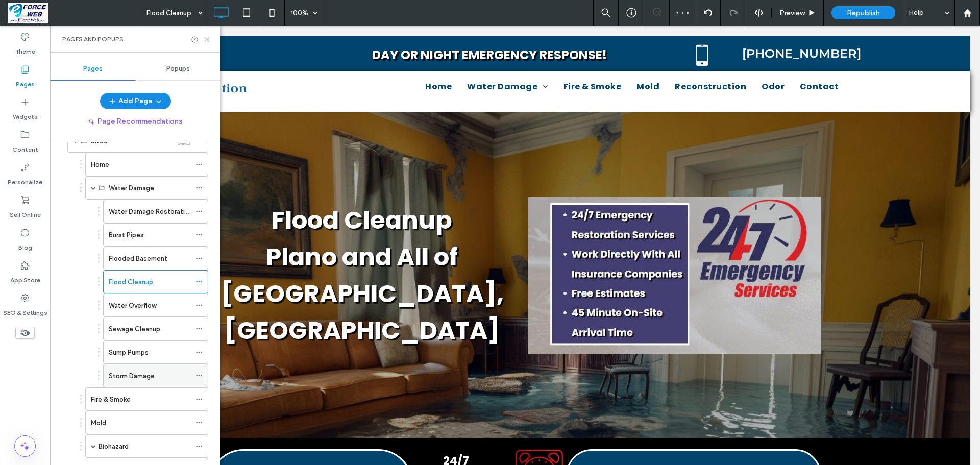
scroll to position [1123, 0]
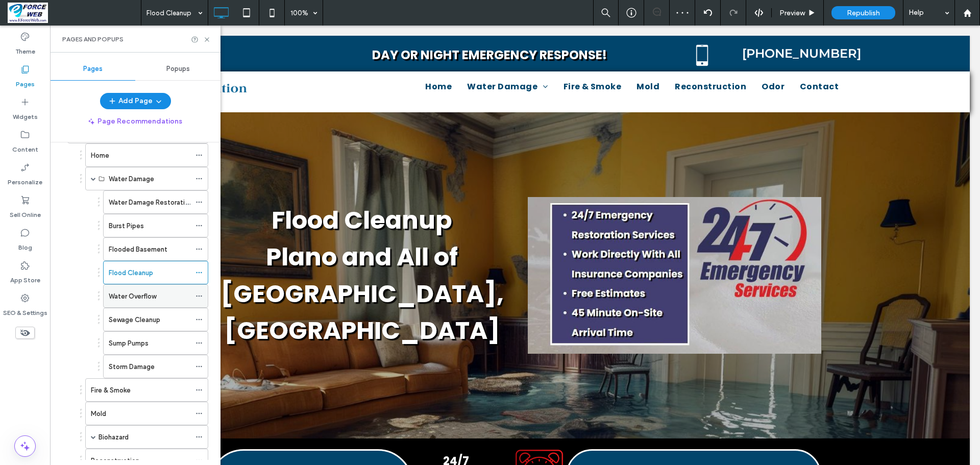
click at [125, 297] on label "Water Overflow" at bounding box center [132, 296] width 47 height 18
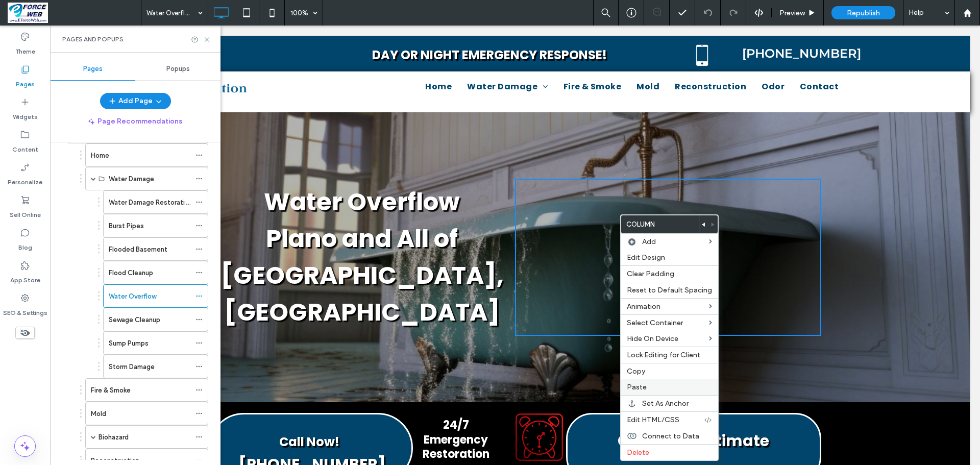
click at [656, 387] on label "Paste" at bounding box center [669, 387] width 85 height 9
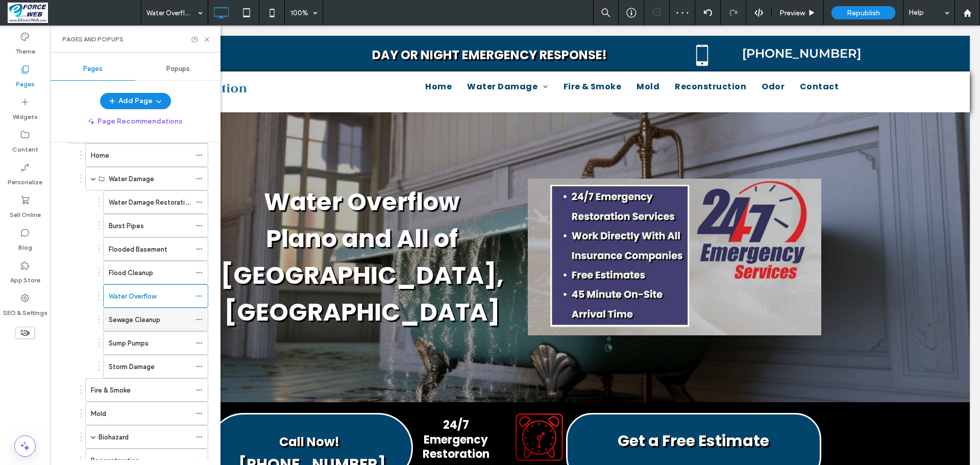
click at [111, 319] on label "Sewage Cleanup" at bounding box center [135, 320] width 52 height 18
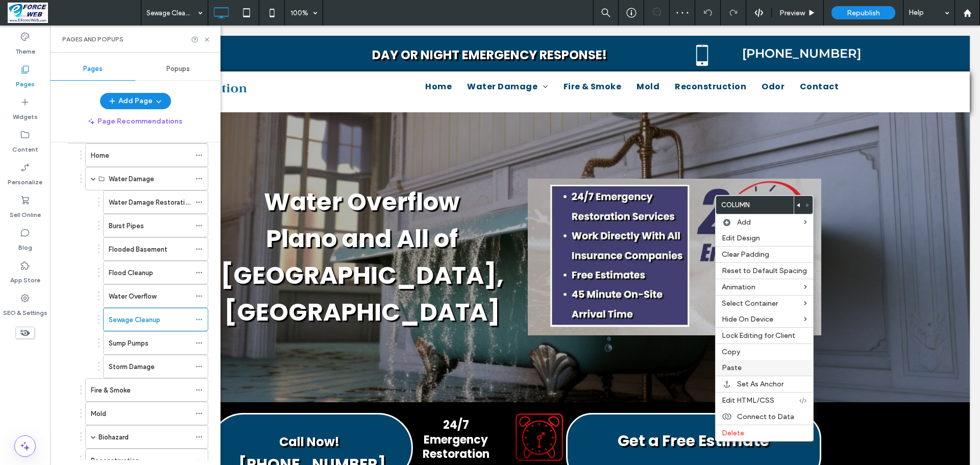
click at [730, 368] on span "Paste" at bounding box center [731, 367] width 20 height 9
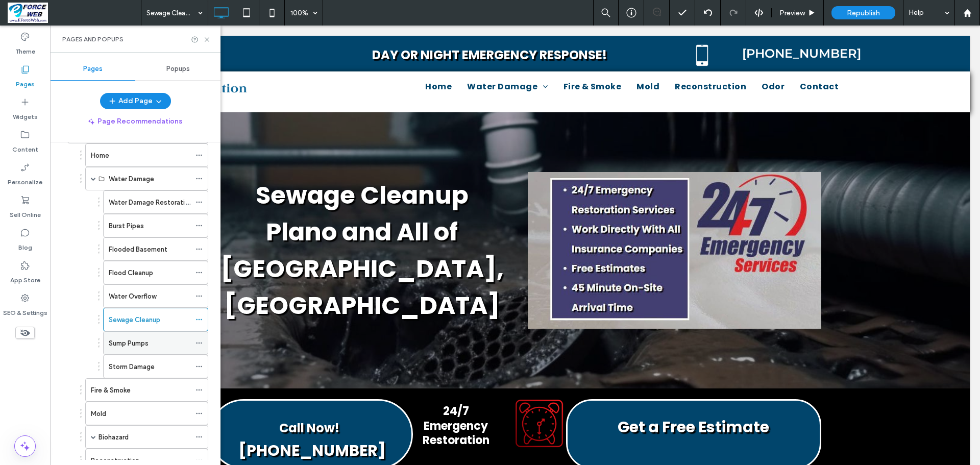
click at [148, 346] on label "Sump Pumps" at bounding box center [129, 343] width 40 height 18
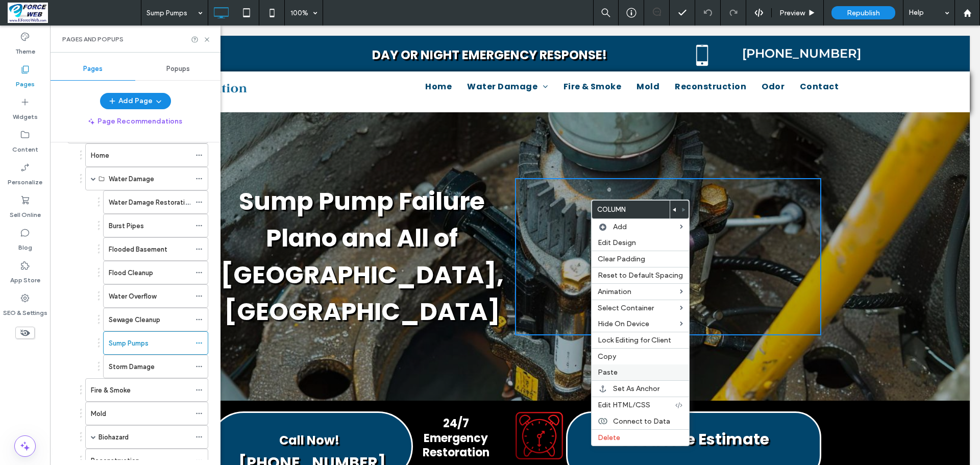
click at [622, 370] on label "Paste" at bounding box center [639, 372] width 85 height 9
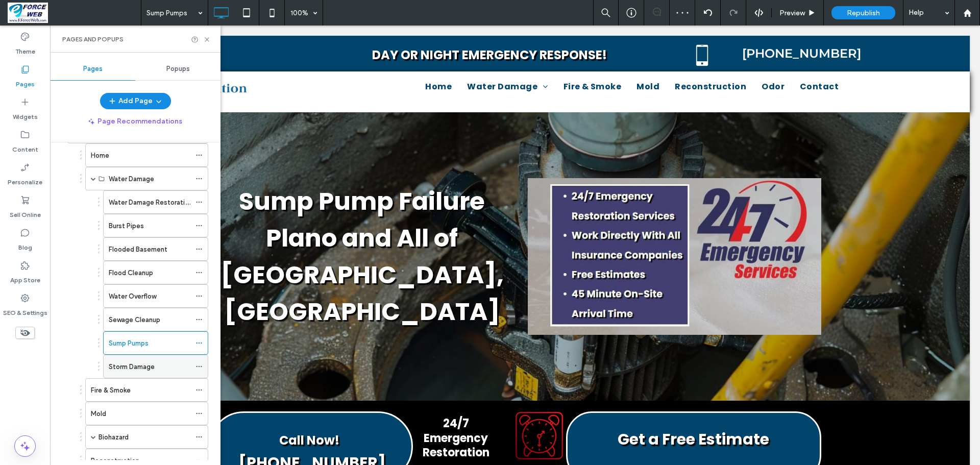
click at [137, 369] on label "Storm Damage" at bounding box center [132, 367] width 46 height 18
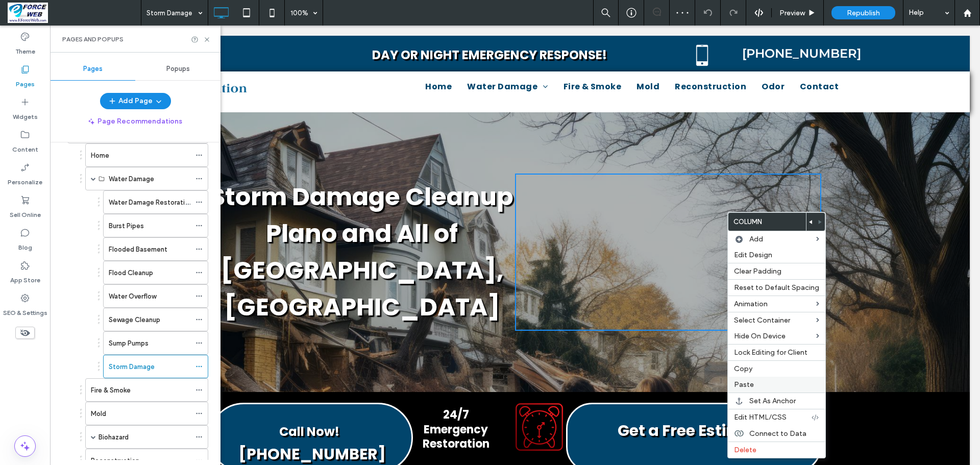
click at [757, 385] on label "Paste" at bounding box center [776, 384] width 85 height 9
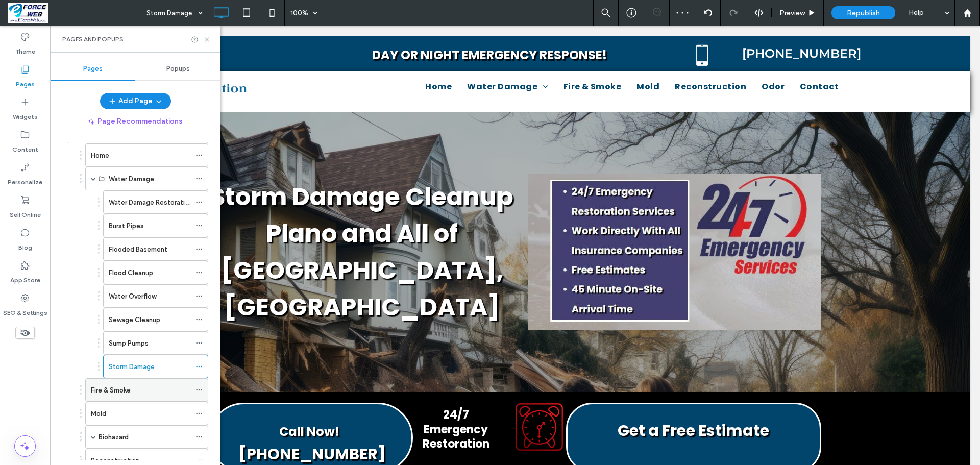
click at [132, 393] on div "Fire & Smoke" at bounding box center [140, 390] width 99 height 11
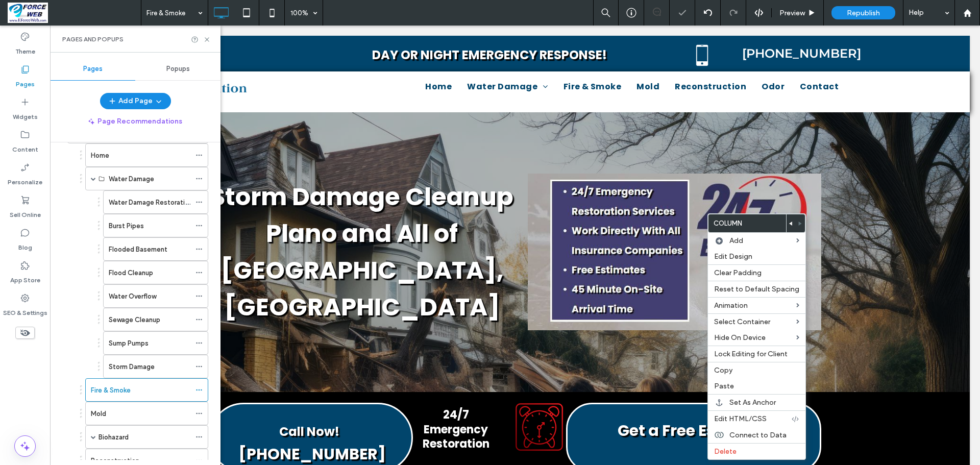
click at [722, 384] on span "Paste" at bounding box center [724, 386] width 20 height 9
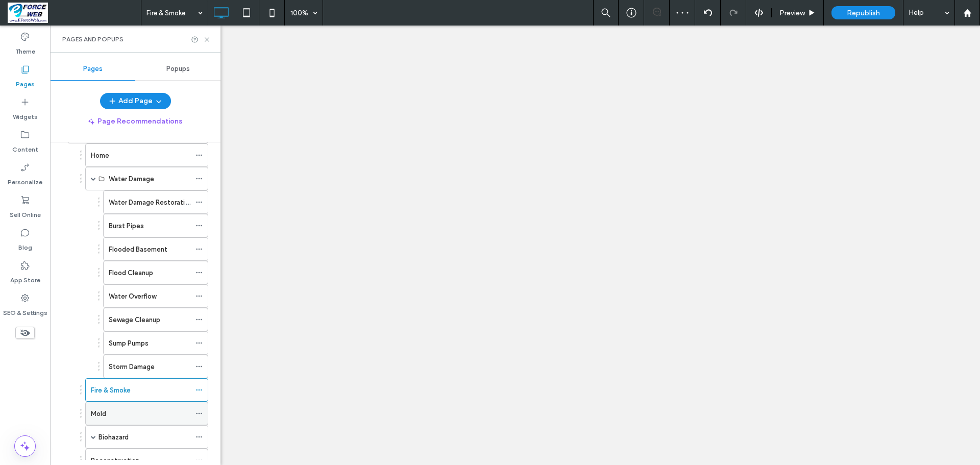
click at [128, 413] on div "Mold" at bounding box center [140, 413] width 99 height 11
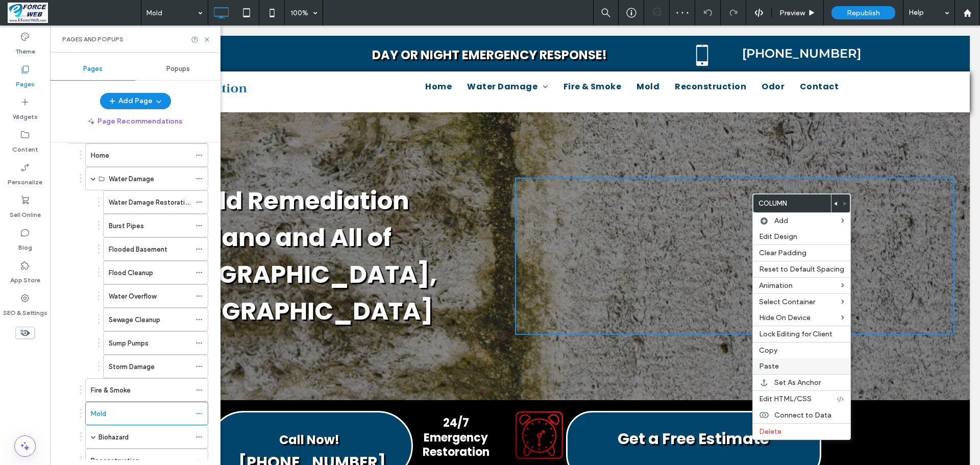
click at [763, 365] on span "Paste" at bounding box center [769, 366] width 20 height 9
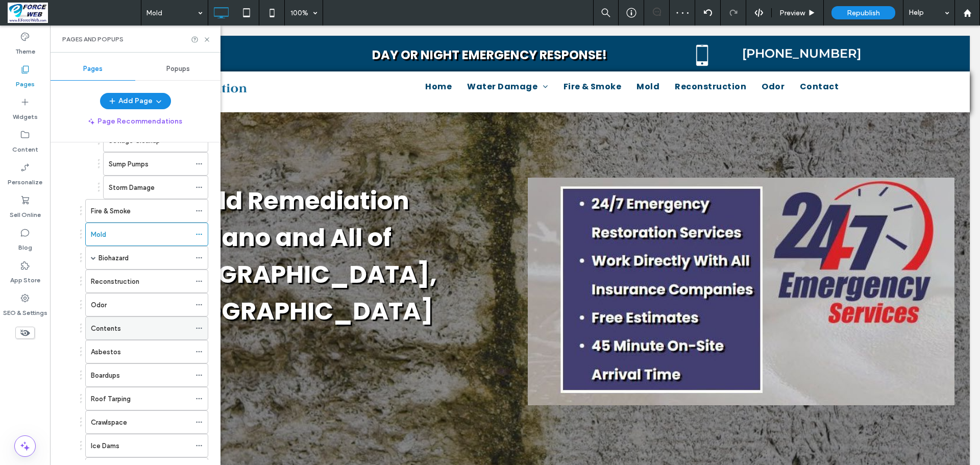
scroll to position [1327, 0]
click at [137, 252] on label "Reconstruction" at bounding box center [115, 256] width 48 height 18
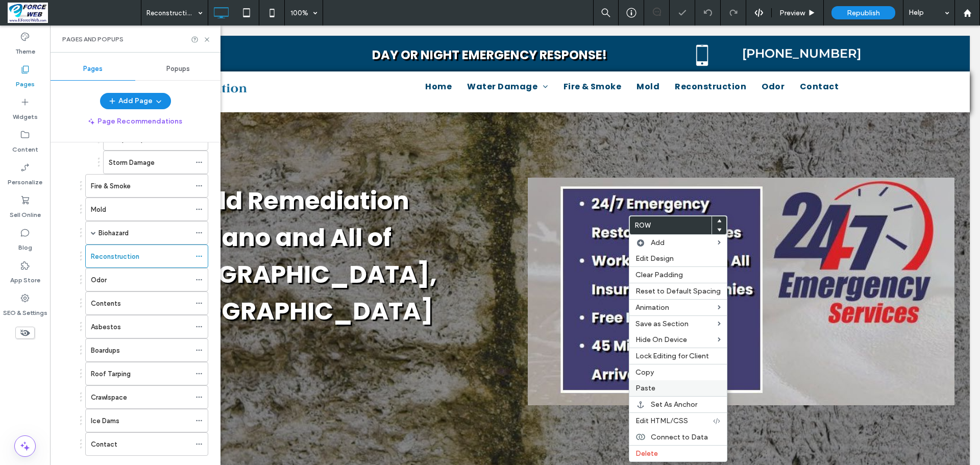
click at [654, 385] on span "Paste" at bounding box center [645, 388] width 20 height 9
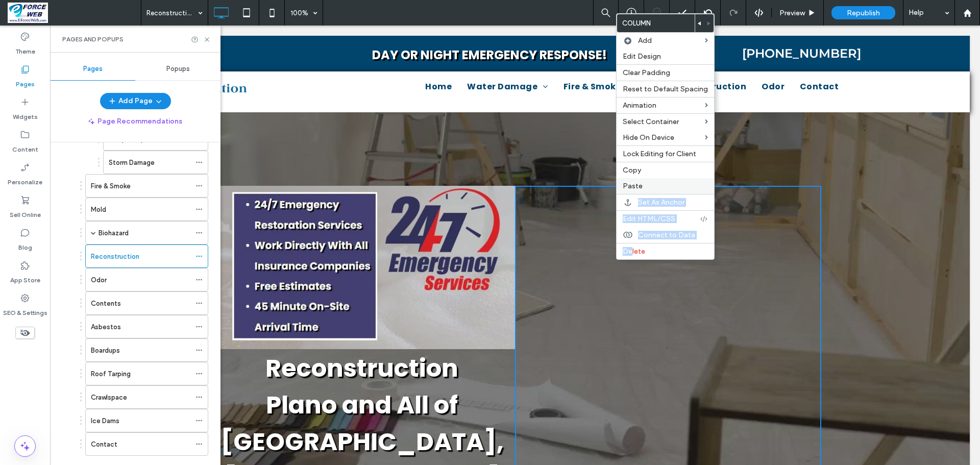
drag, startPoint x: 631, startPoint y: 251, endPoint x: 675, endPoint y: 187, distance: 77.1
click at [675, 187] on div "Column Add Edit Design Clear Padding Reset to Default Spacing Animation Select …" at bounding box center [665, 136] width 98 height 246
click at [675, 186] on label "Paste" at bounding box center [664, 186] width 85 height 9
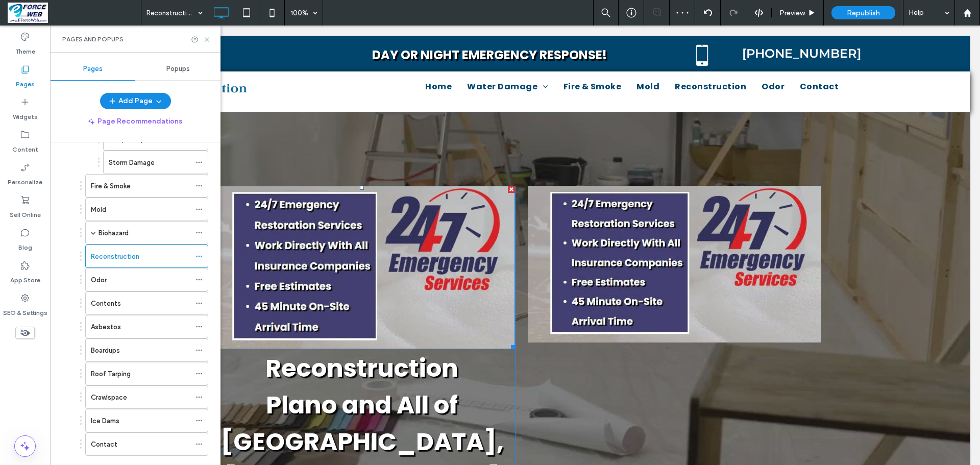
click at [508, 187] on div at bounding box center [511, 189] width 7 height 7
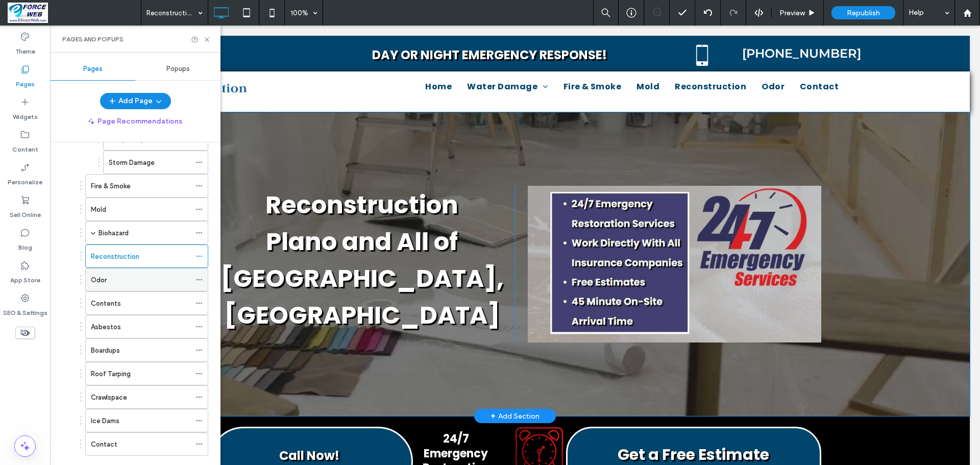
click at [113, 279] on div "Odor" at bounding box center [140, 280] width 99 height 11
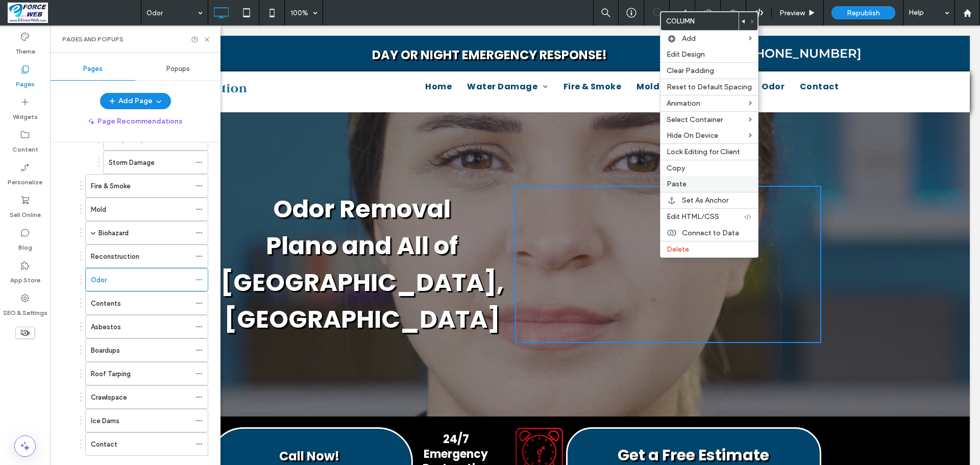
click at [685, 186] on label "Paste" at bounding box center [708, 184] width 85 height 9
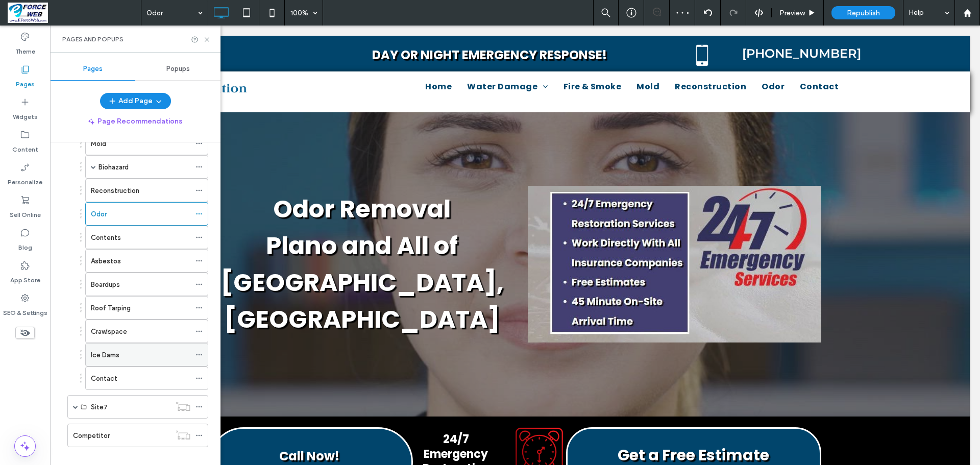
scroll to position [1405, 0]
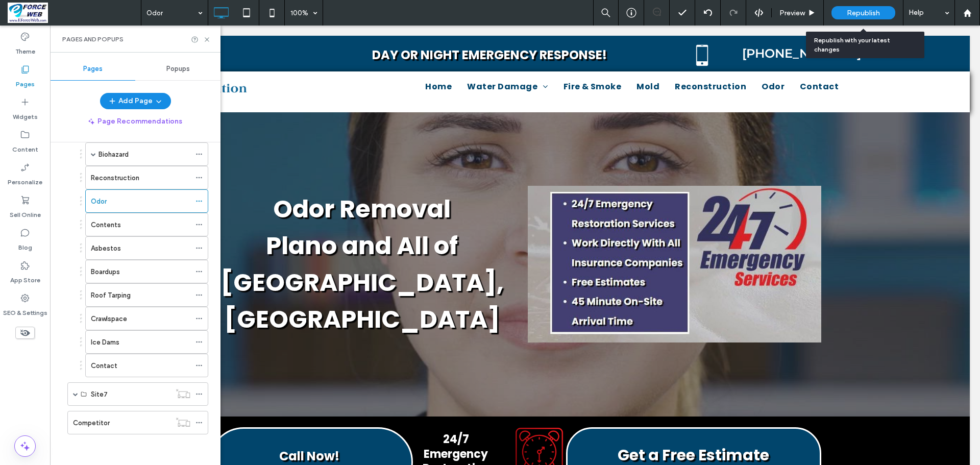
click at [852, 12] on span "Republish" at bounding box center [862, 13] width 33 height 9
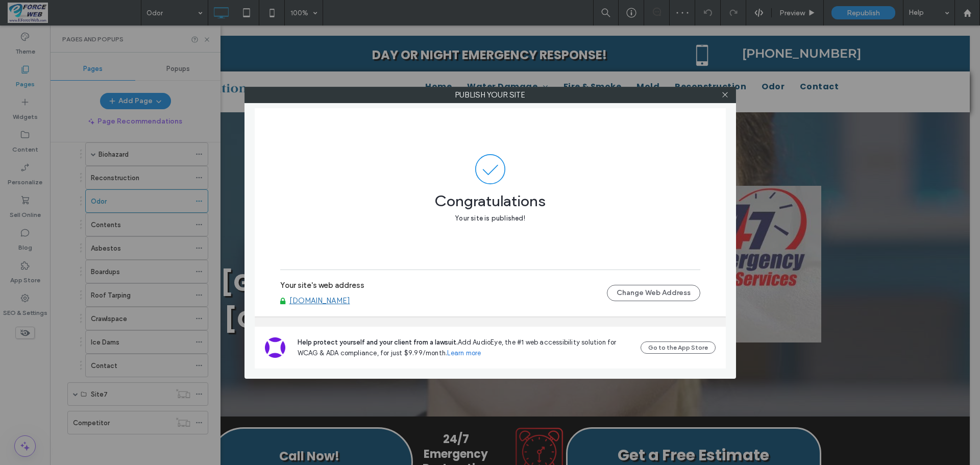
click at [730, 97] on div at bounding box center [724, 94] width 15 height 15
click at [858, 14] on div "Publish your site Congratulations Your site is published! Your site's web addre…" at bounding box center [490, 232] width 980 height 465
